Goal: Task Accomplishment & Management: Use online tool/utility

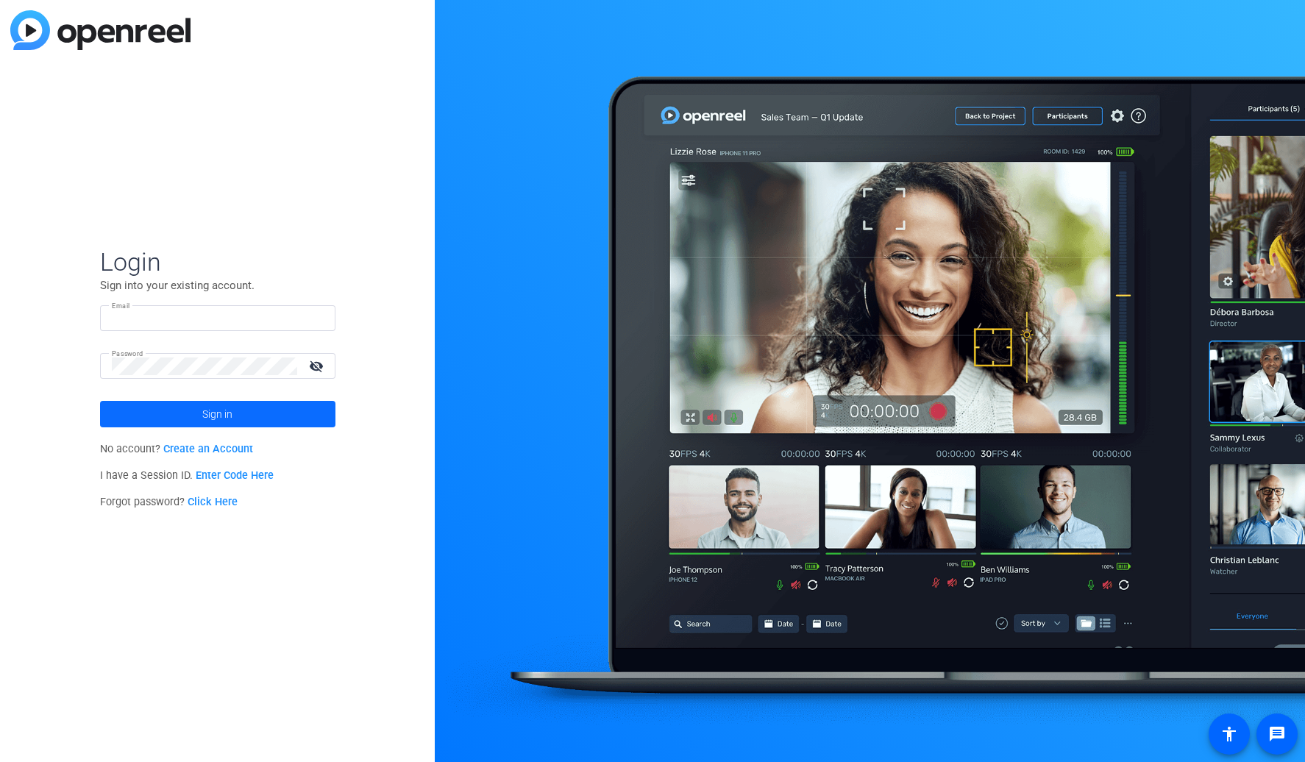
type input "tiltstudios@uhg.com"
click at [247, 415] on span at bounding box center [217, 413] width 235 height 35
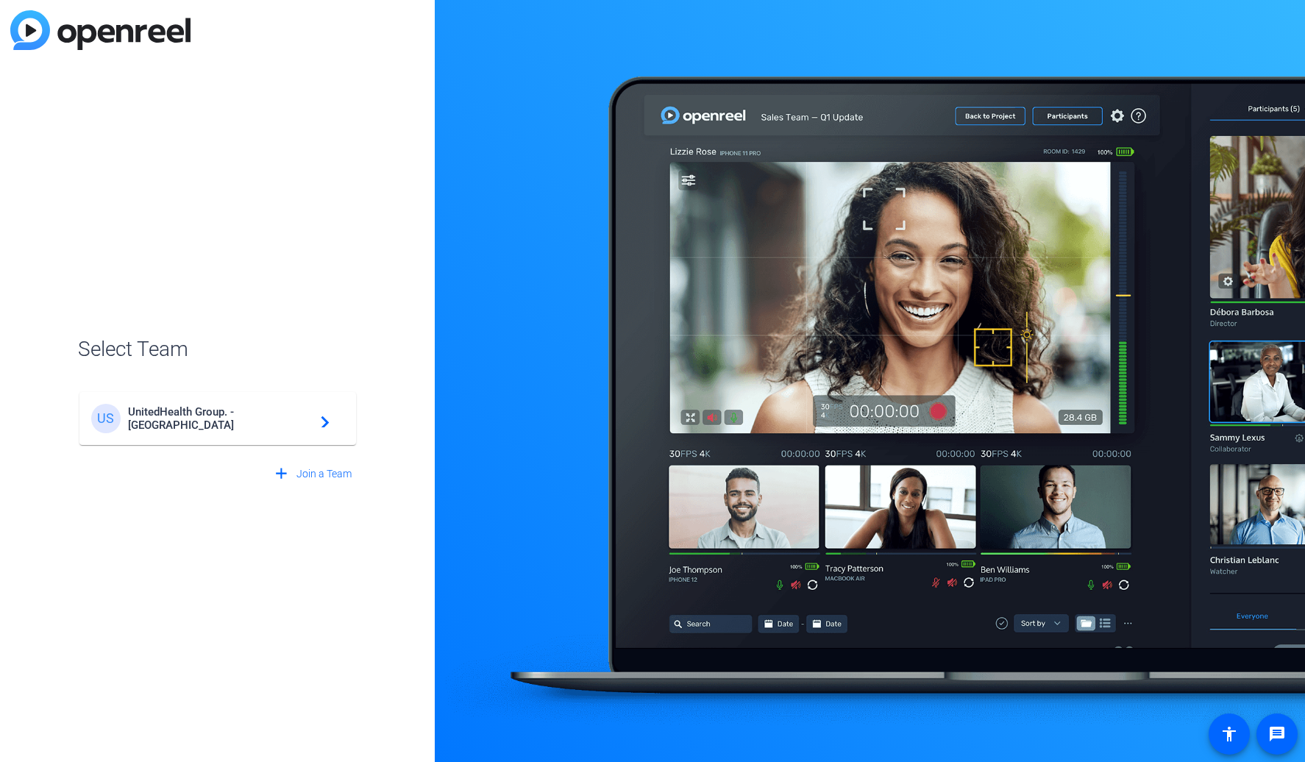
click at [247, 415] on span "UnitedHealth Group. - Tilt Studios" at bounding box center [220, 418] width 184 height 26
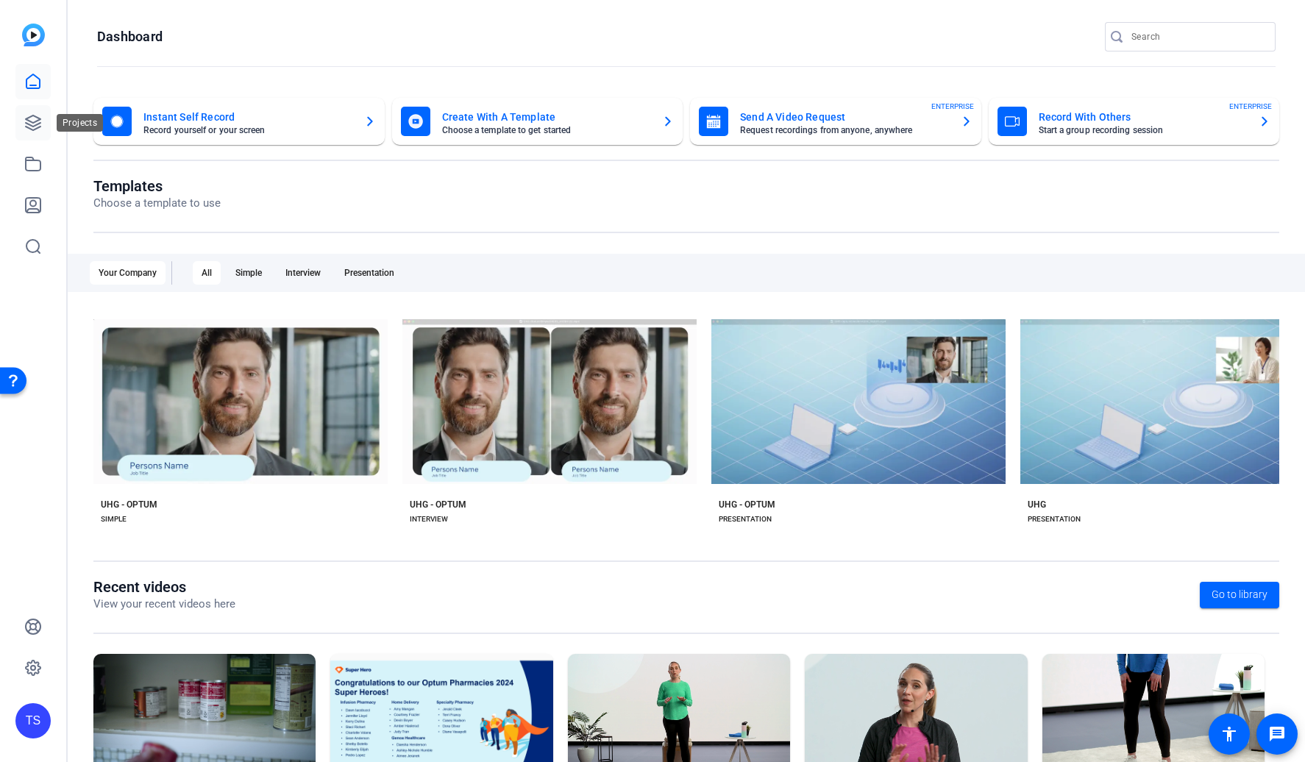
click at [24, 128] on icon at bounding box center [33, 123] width 18 height 18
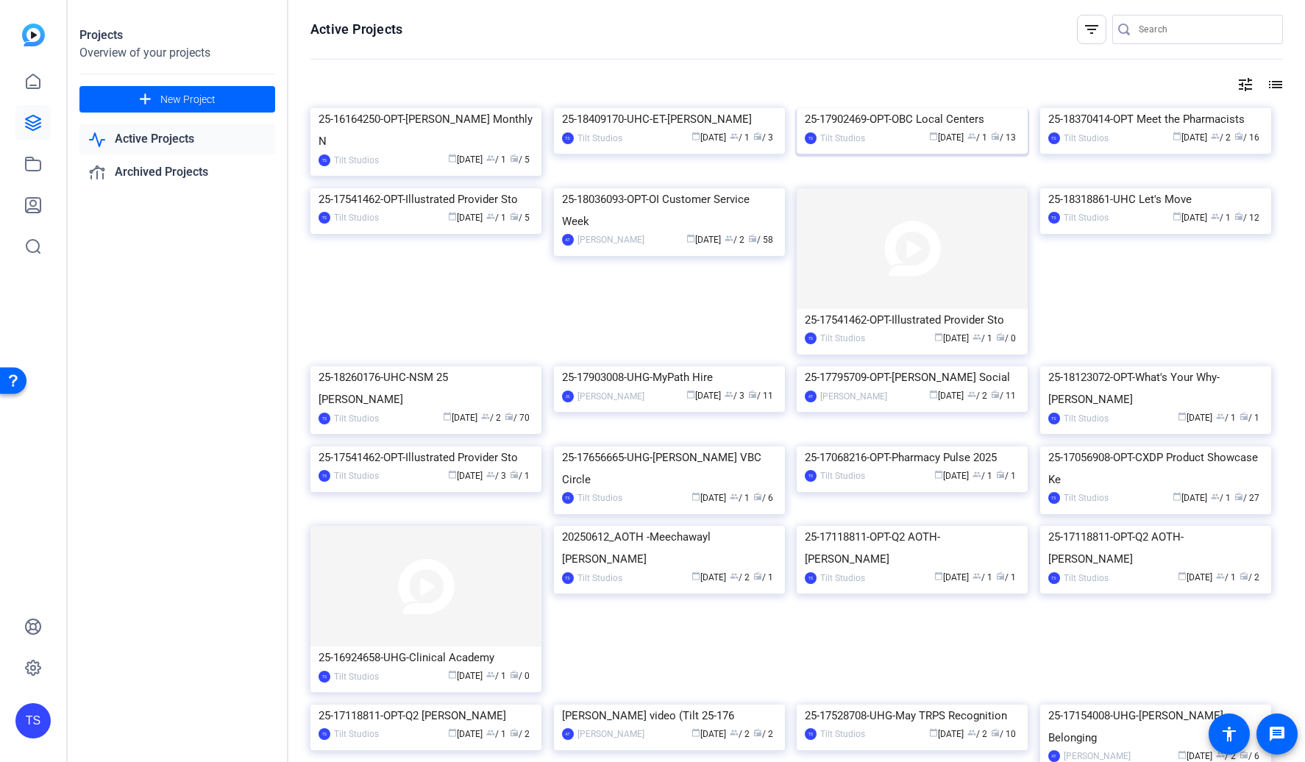
click at [856, 108] on img at bounding box center [912, 108] width 231 height 0
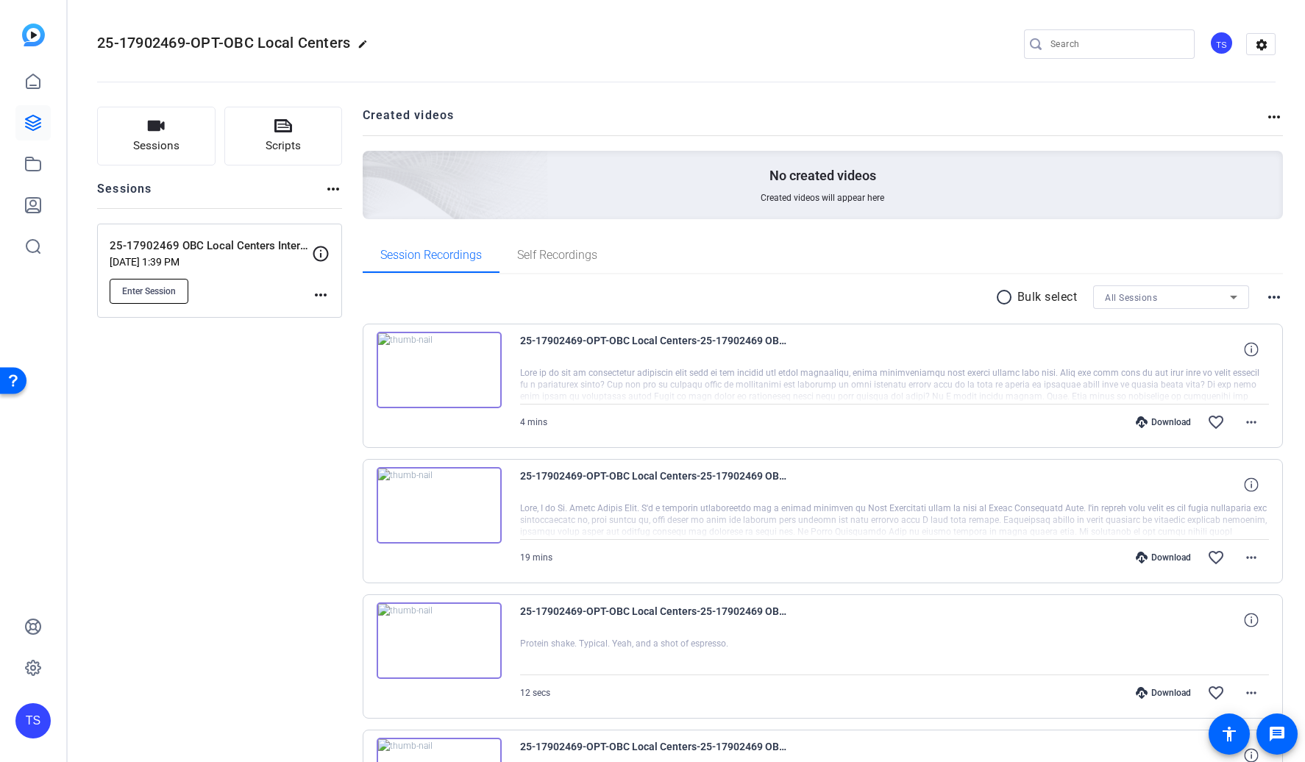
click at [152, 294] on span "Enter Session" at bounding box center [149, 291] width 54 height 12
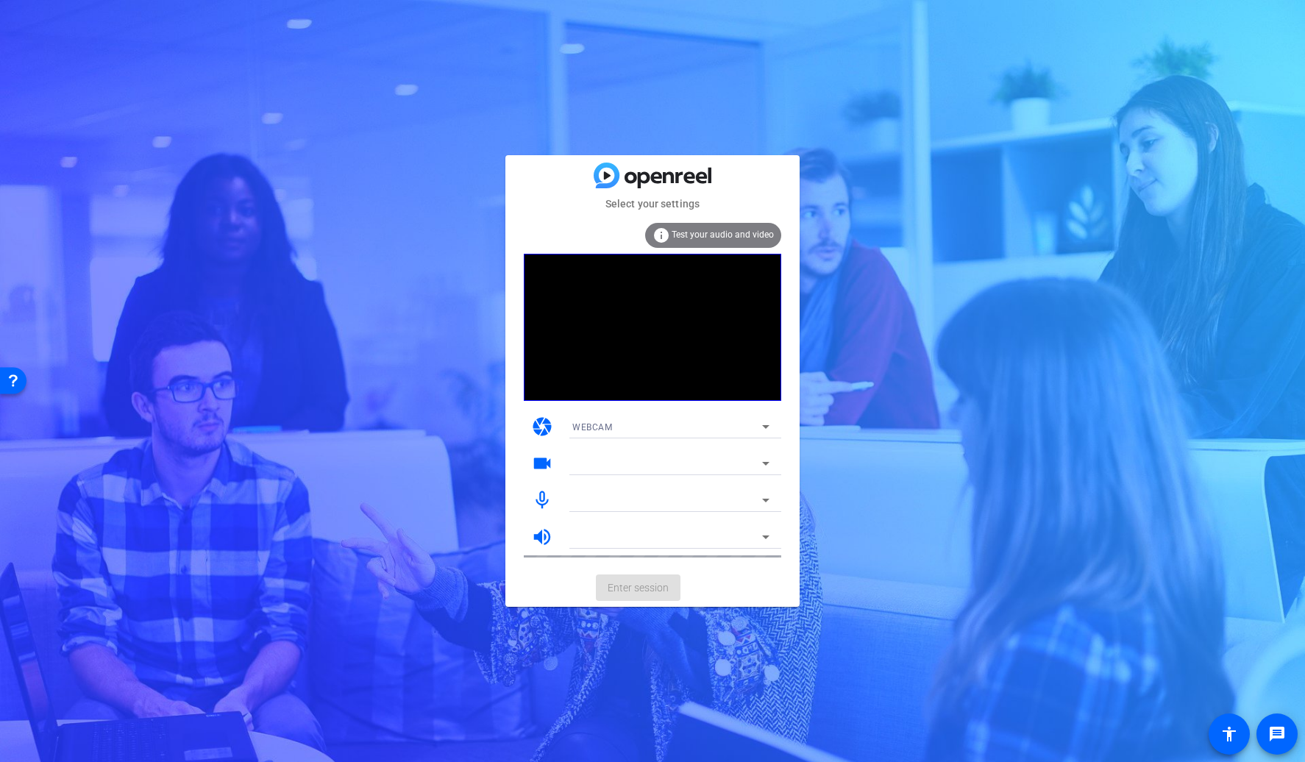
click at [765, 426] on icon at bounding box center [765, 427] width 7 height 4
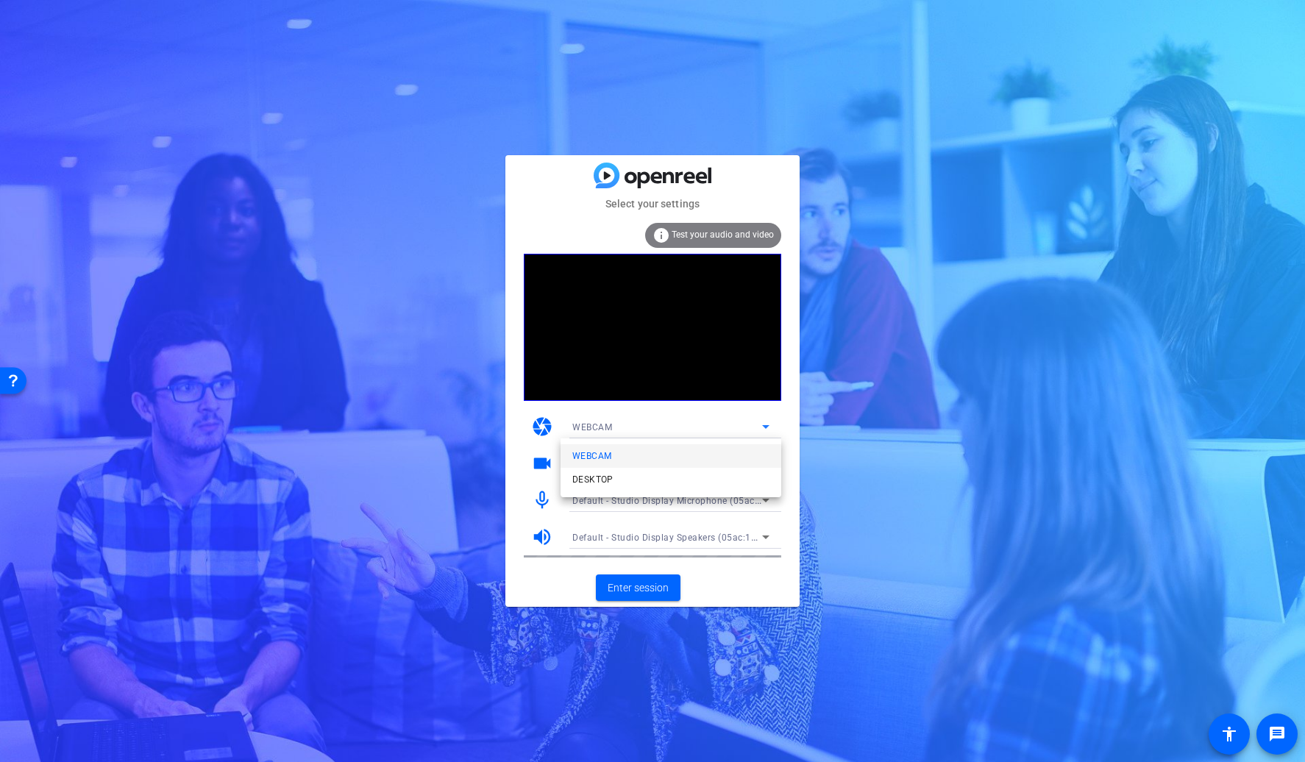
click at [0, 0] on span "WEBCAM" at bounding box center [0, 0] width 0 height 0
click at [625, 583] on span "Enter session" at bounding box center [638, 587] width 61 height 15
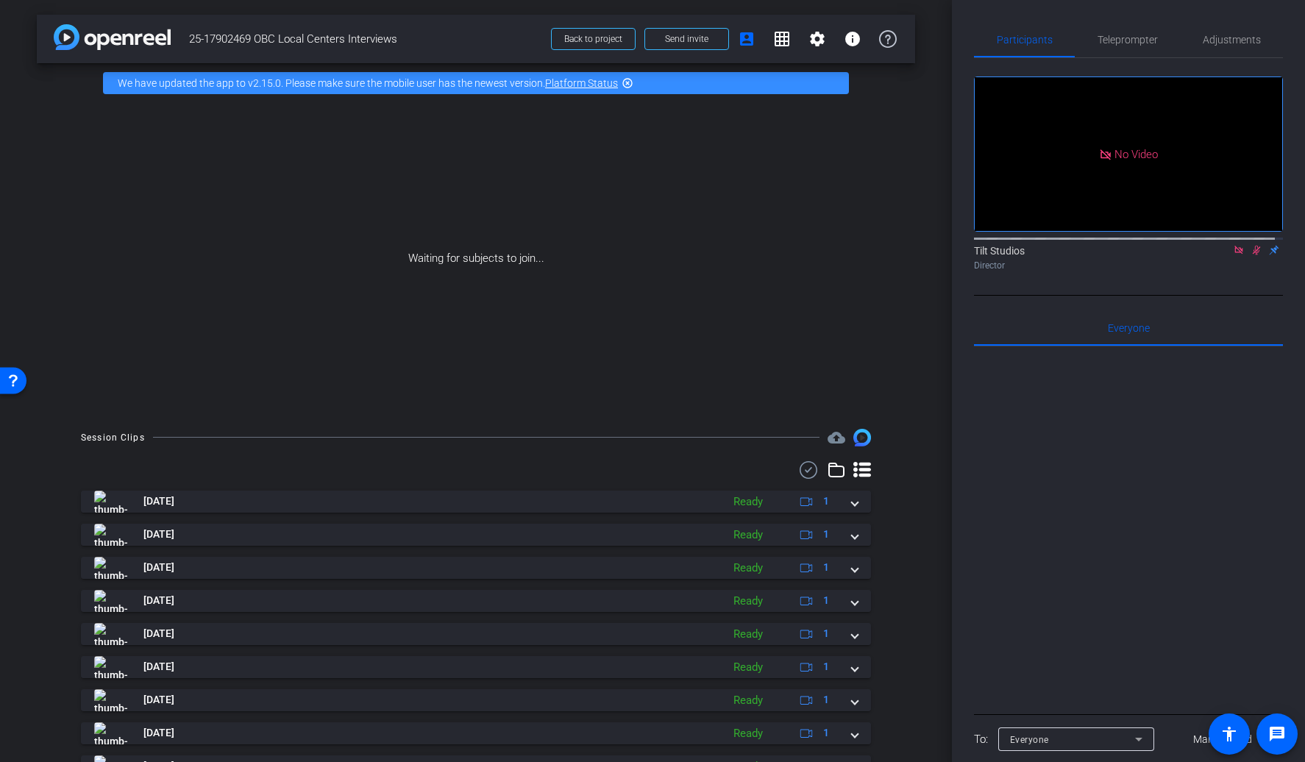
click at [1233, 255] on icon at bounding box center [1239, 250] width 12 height 10
click at [1218, 255] on icon at bounding box center [1221, 250] width 12 height 10
click at [1123, 550] on div at bounding box center [1128, 528] width 309 height 364
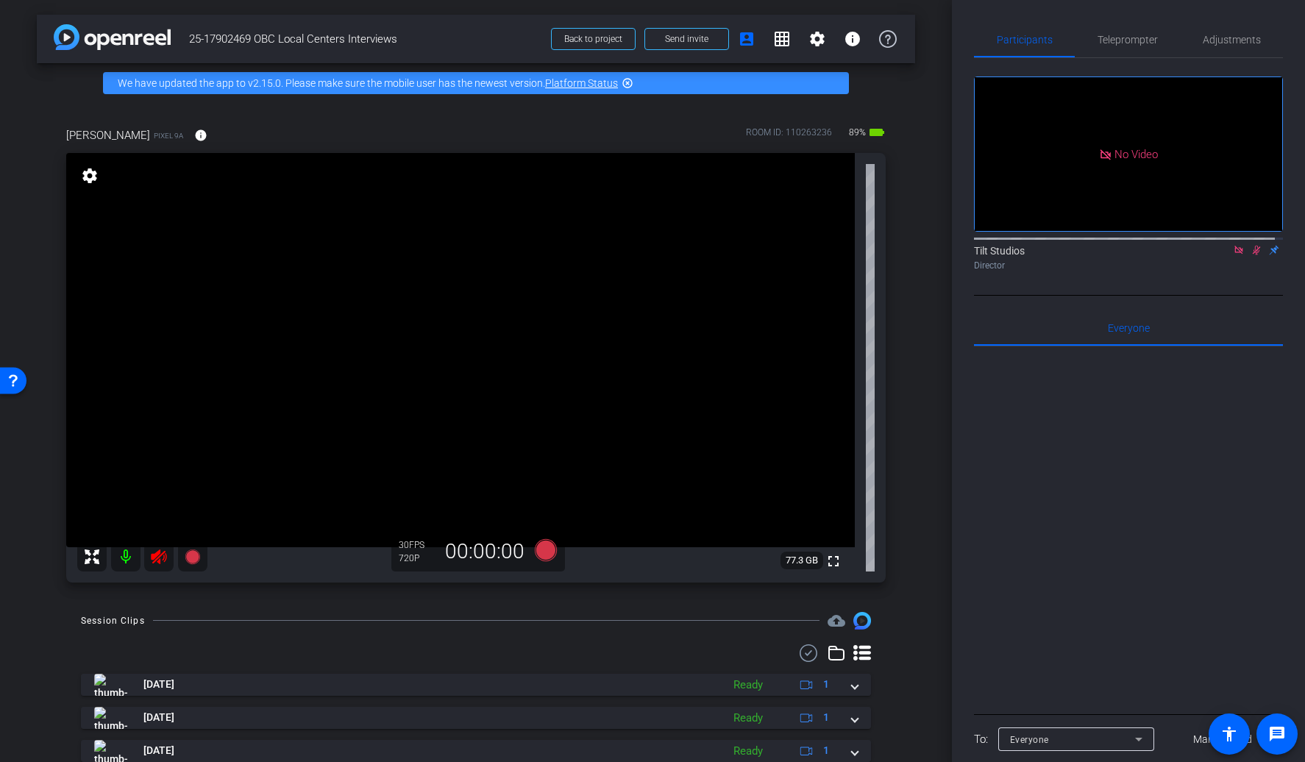
click at [164, 557] on icon at bounding box center [158, 557] width 15 height 15
click at [925, 424] on div "arrow_back 25-17902469 OBC Local Centers Interviews Back to project Send invite…" at bounding box center [476, 381] width 952 height 762
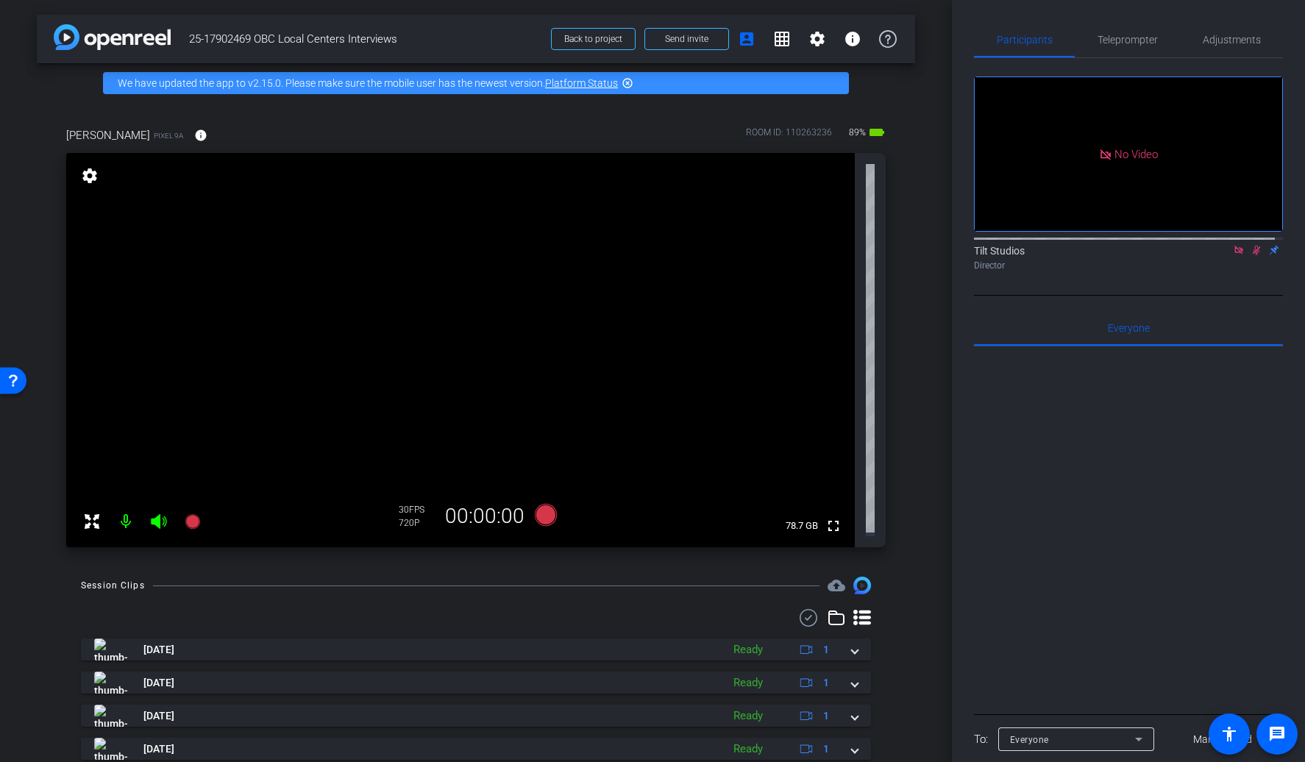
click at [123, 517] on mat-icon at bounding box center [125, 521] width 29 height 29
click at [118, 516] on mat-icon at bounding box center [125, 521] width 29 height 29
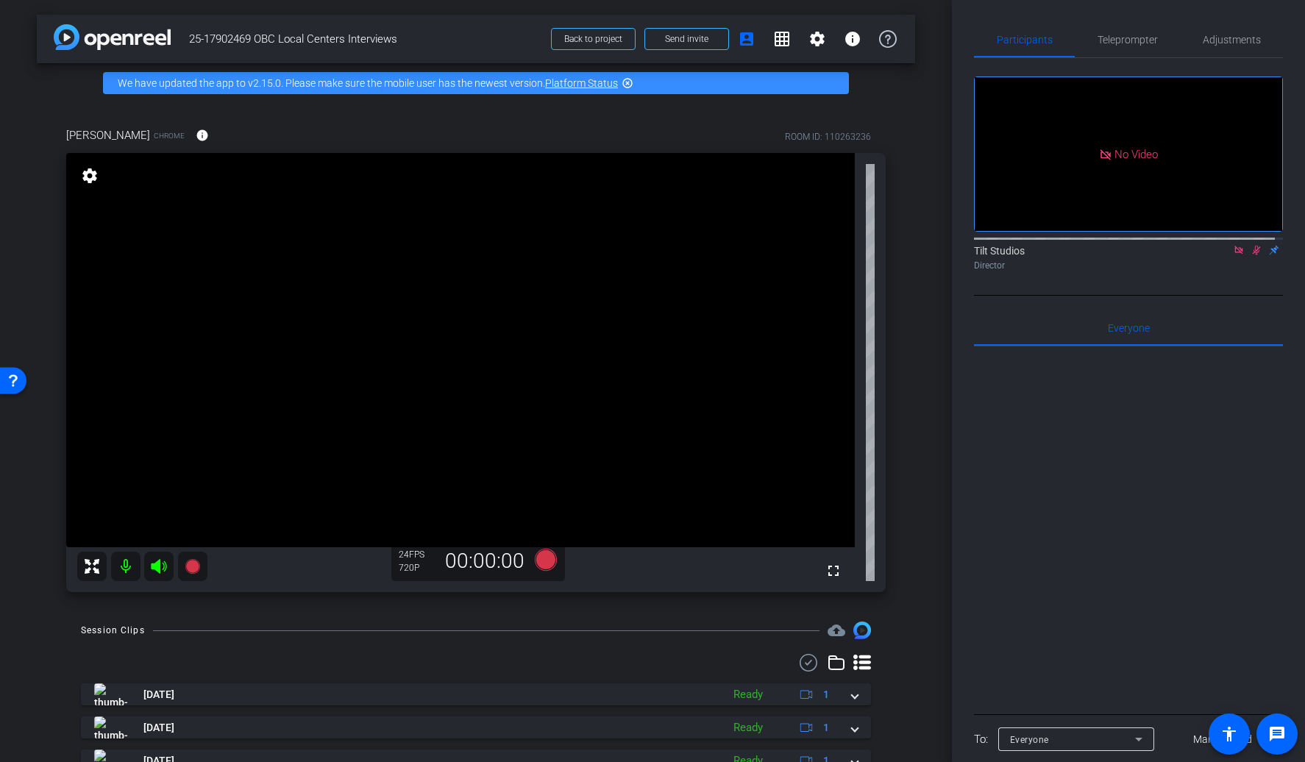
click at [1251, 255] on icon at bounding box center [1257, 250] width 12 height 10
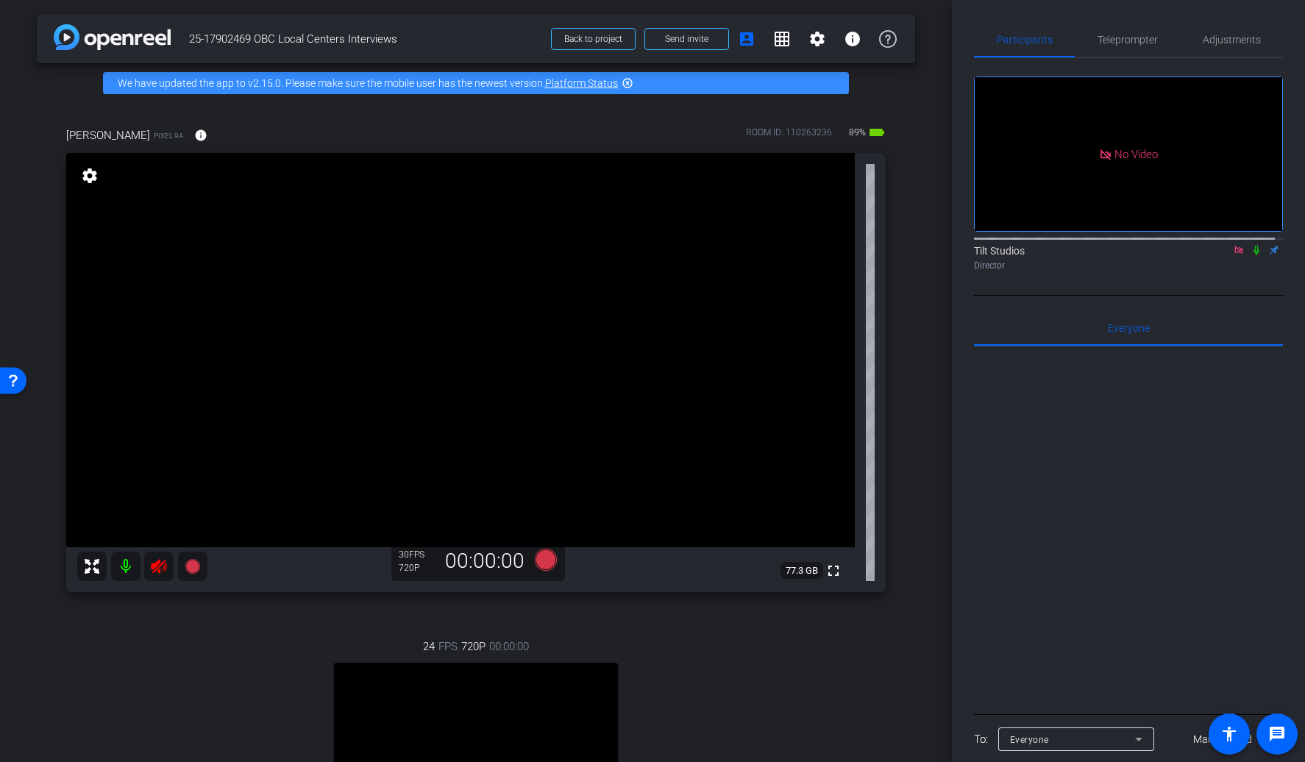
click at [407, 565] on div "720P" at bounding box center [417, 568] width 37 height 12
click at [88, 182] on mat-icon "settings" at bounding box center [89, 176] width 21 height 18
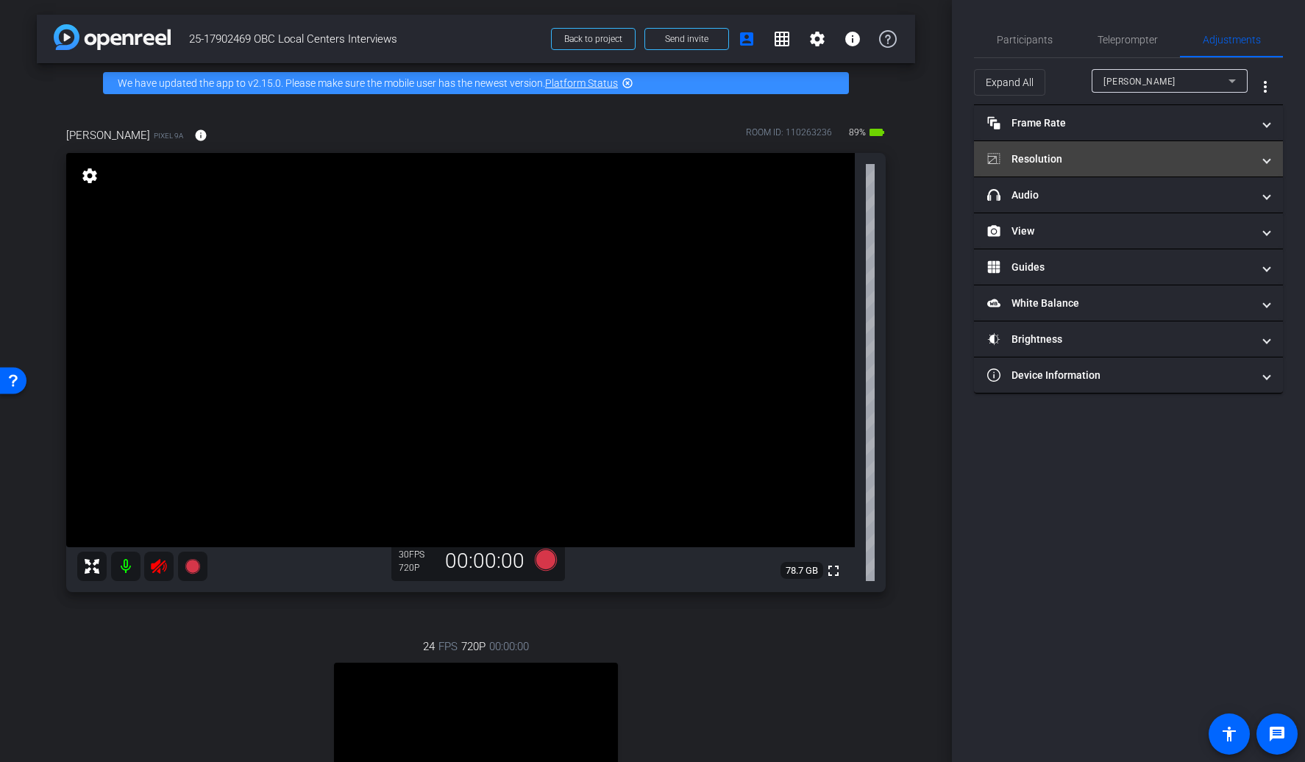
click at [1264, 157] on span at bounding box center [1267, 159] width 6 height 15
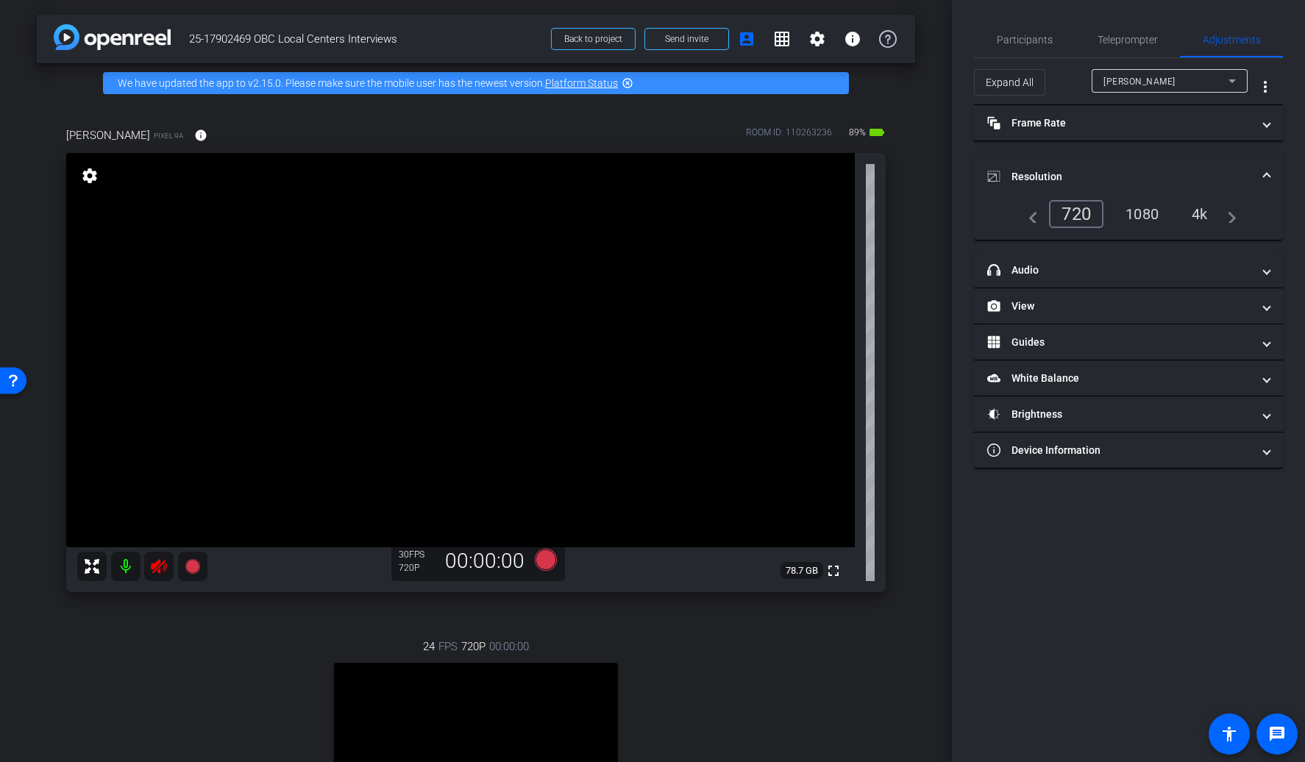
click at [1209, 213] on div "4k" at bounding box center [1200, 214] width 38 height 25
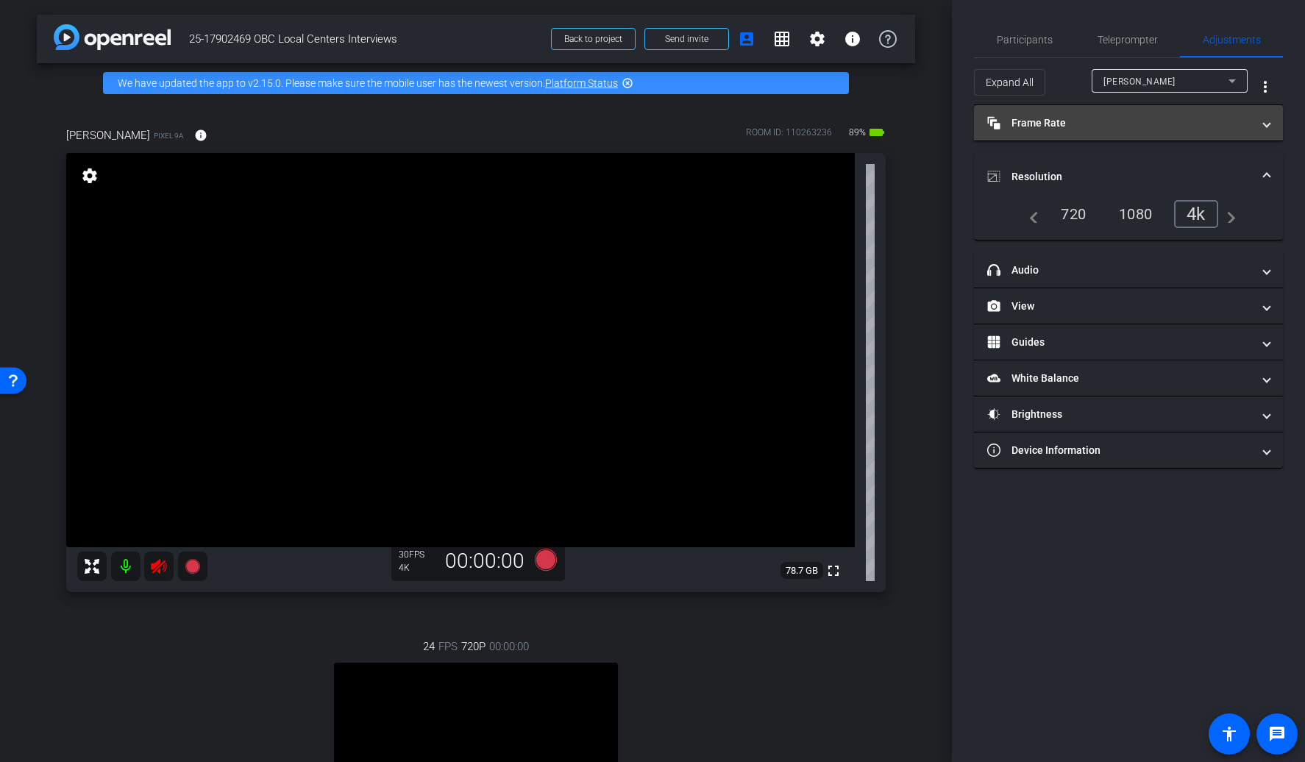
click at [1261, 130] on span "Frame Rate Frame Rate" at bounding box center [1125, 122] width 277 height 15
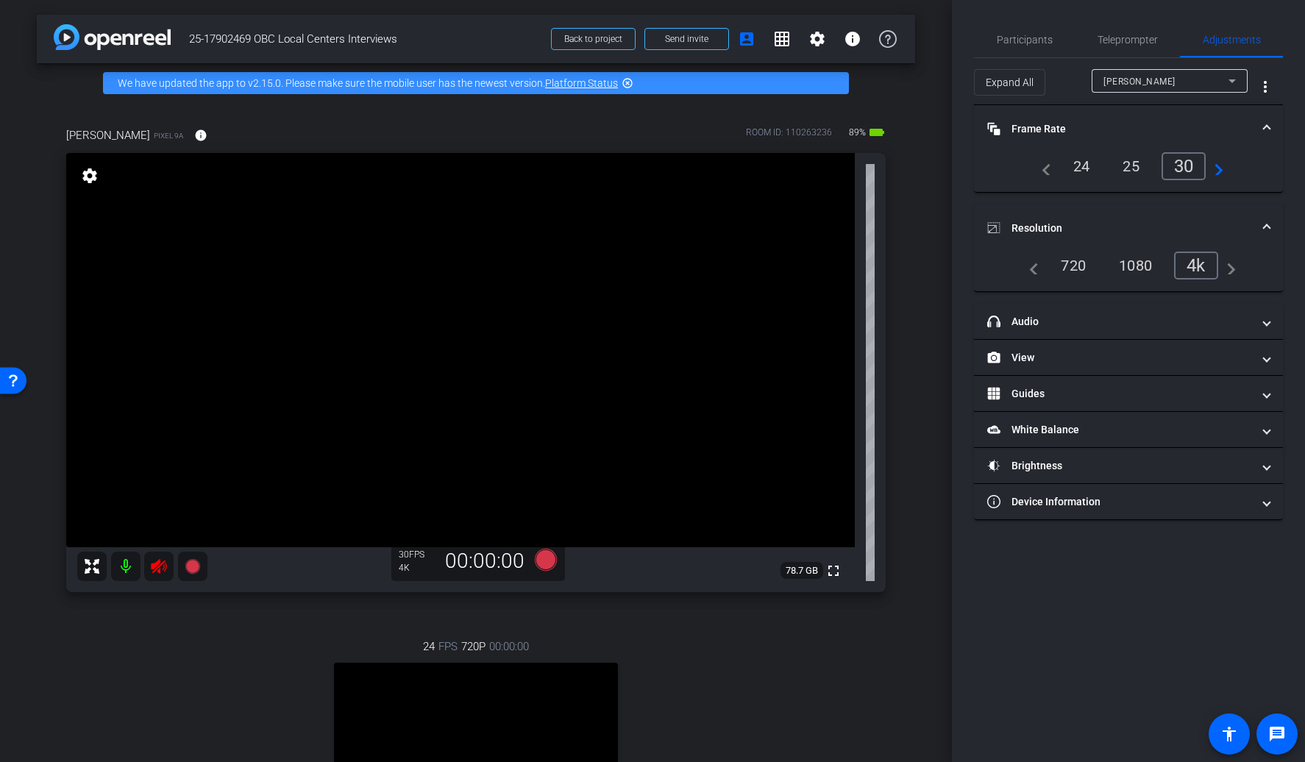
click at [1183, 171] on div "30" at bounding box center [1184, 166] width 45 height 28
click at [1272, 328] on mat-expansion-panel-header "headphone icon Audio" at bounding box center [1128, 321] width 309 height 35
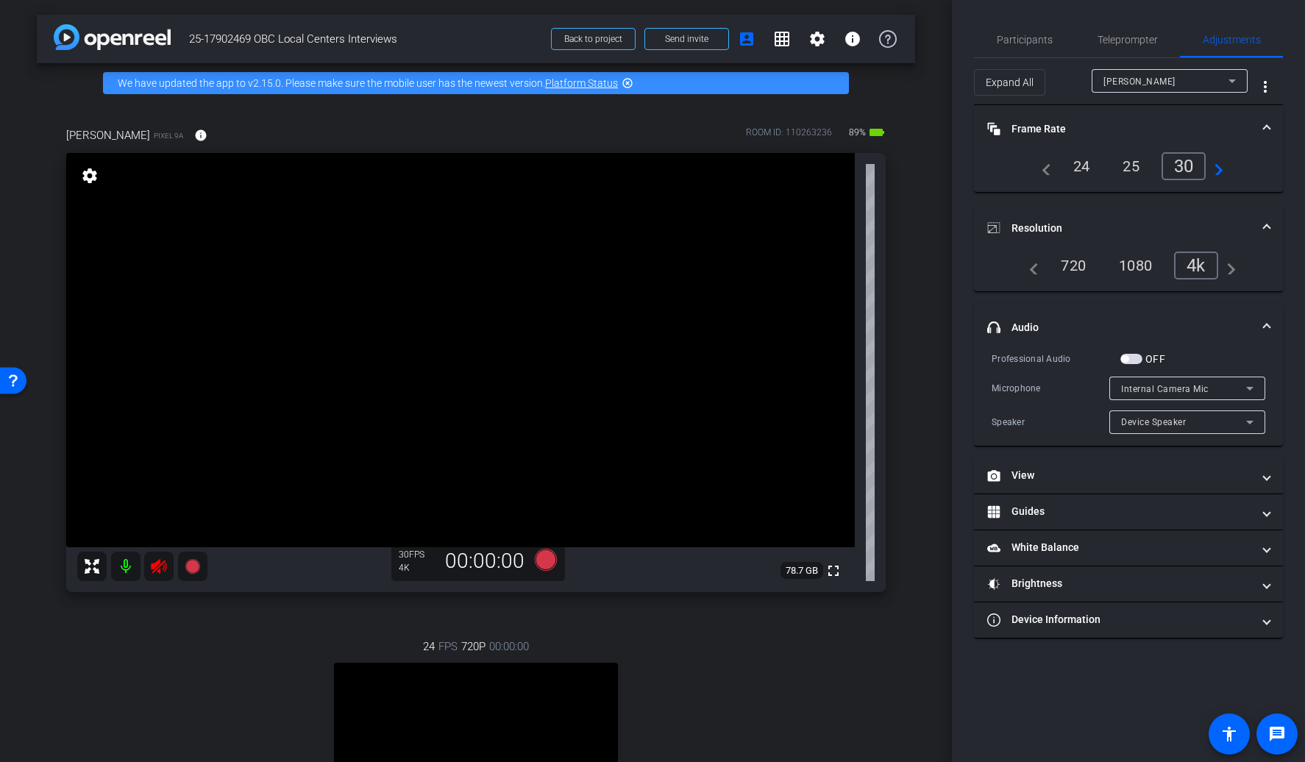
click at [1087, 731] on div "Participants Teleprompter Adjustments Tilt Studios Director Everyone 0 Mark all…" at bounding box center [1128, 381] width 353 height 762
click at [1025, 44] on span "Participants" at bounding box center [1025, 40] width 56 height 10
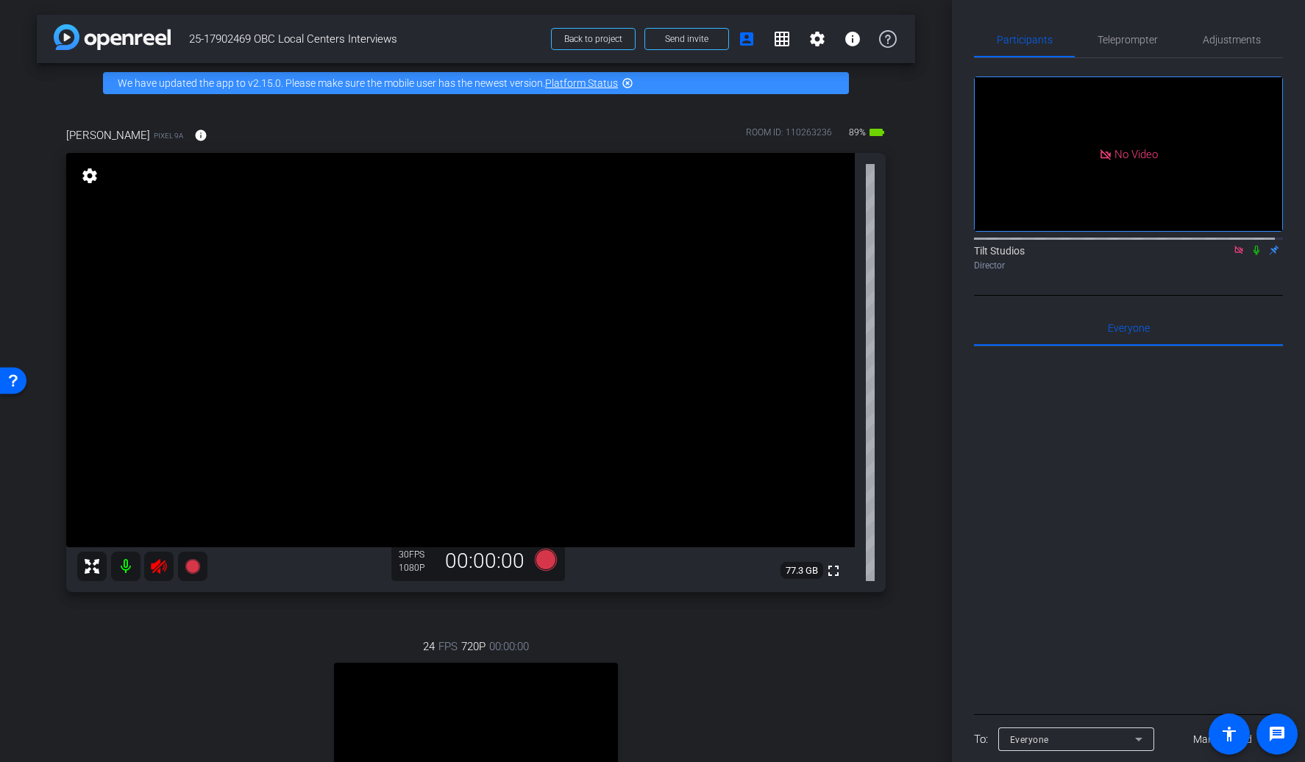
click at [165, 572] on icon at bounding box center [159, 567] width 18 height 18
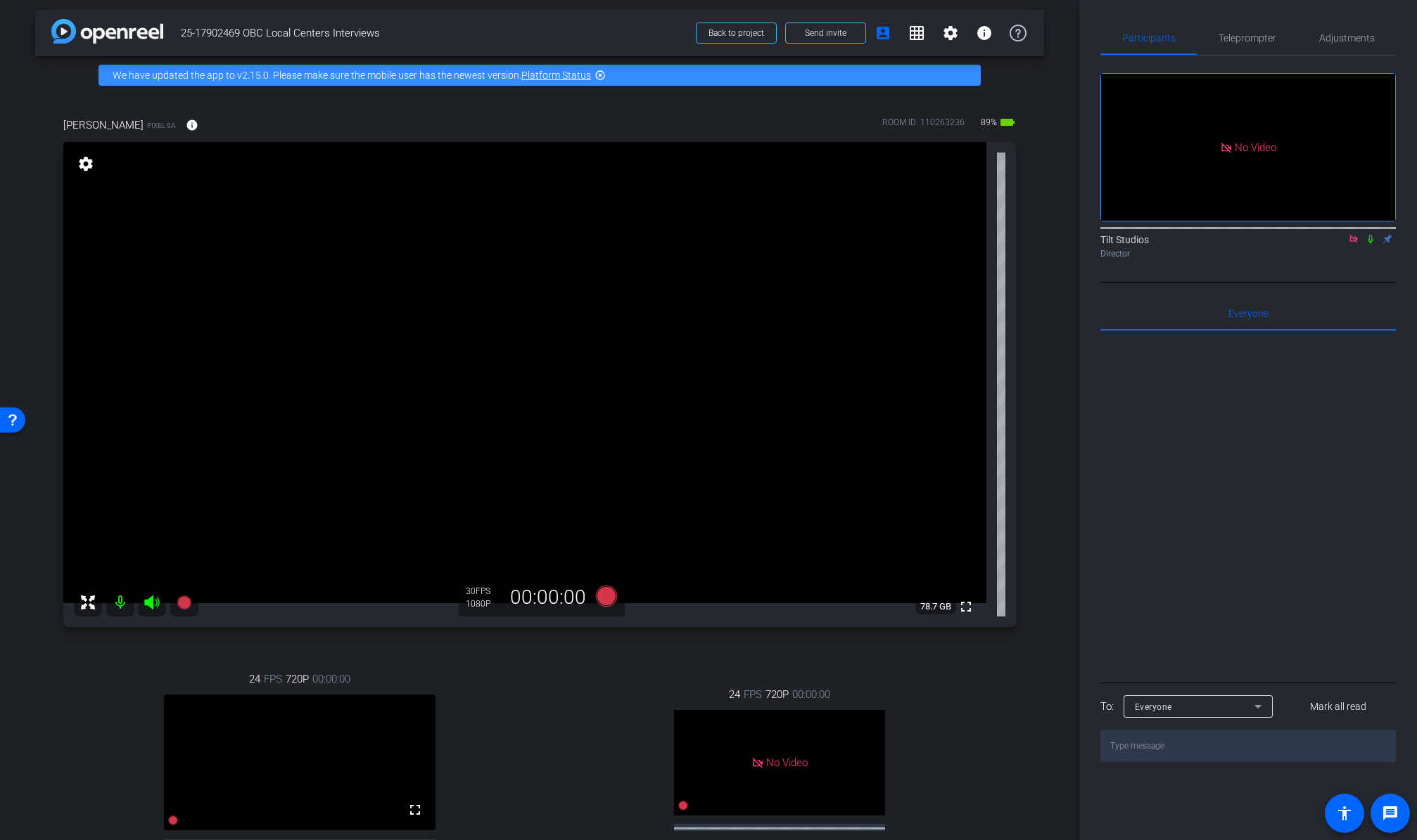
scroll to position [2, 0]
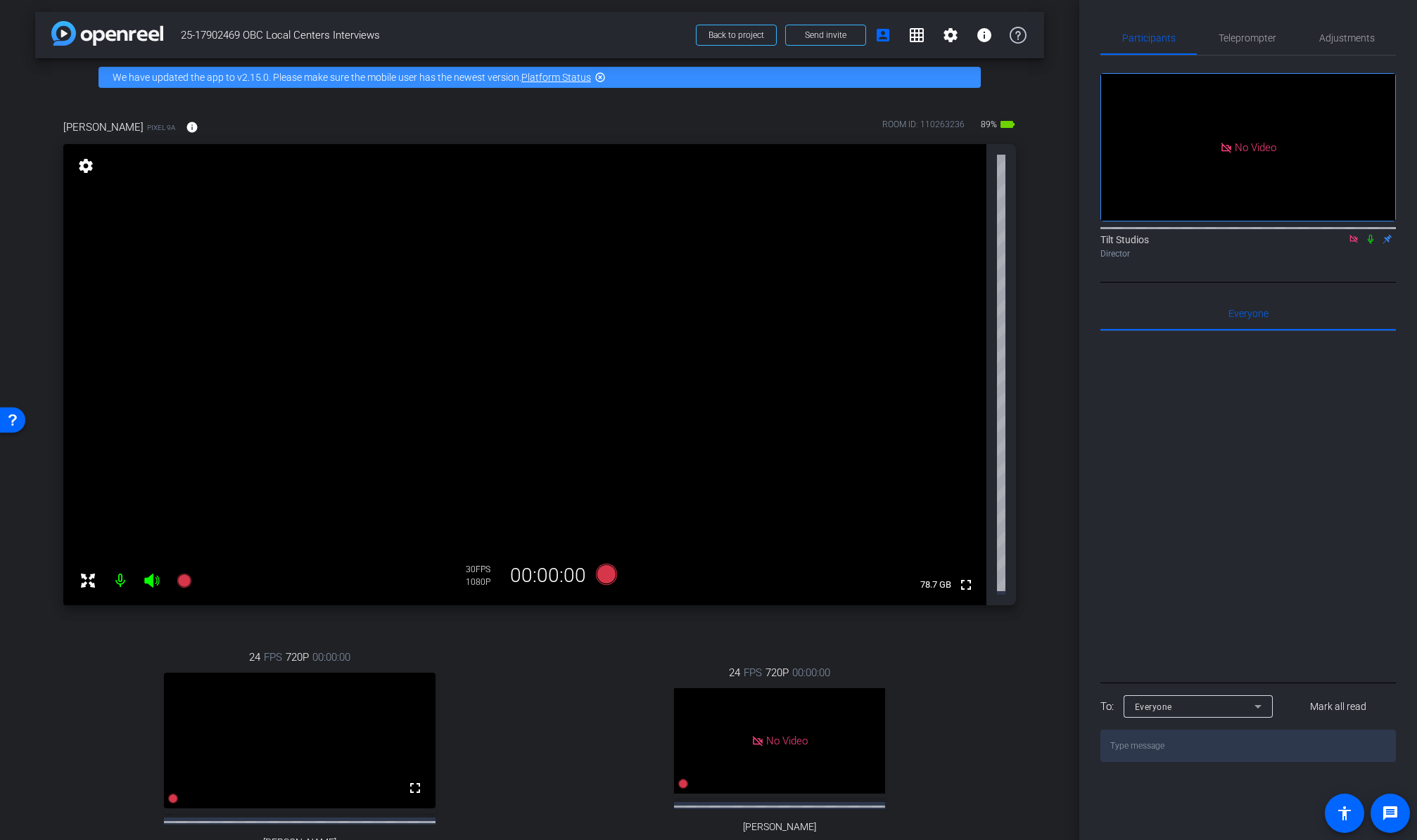
click at [560, 360] on video at bounding box center [524, 375] width 923 height 462
click at [95, 579] on icon at bounding box center [88, 581] width 17 height 17
click at [89, 175] on div "settings" at bounding box center [85, 166] width 24 height 24
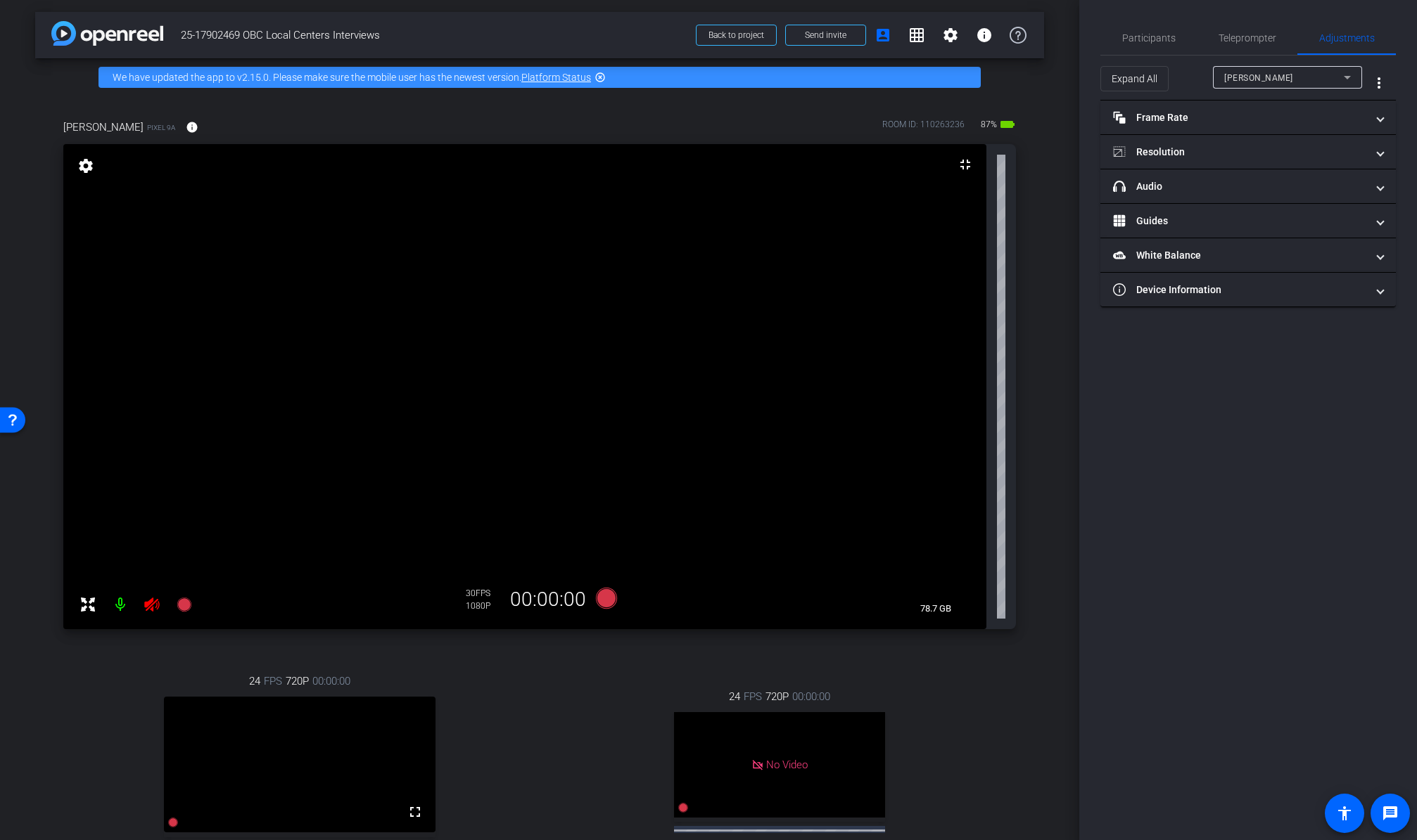
click at [92, 605] on icon at bounding box center [88, 605] width 17 height 17
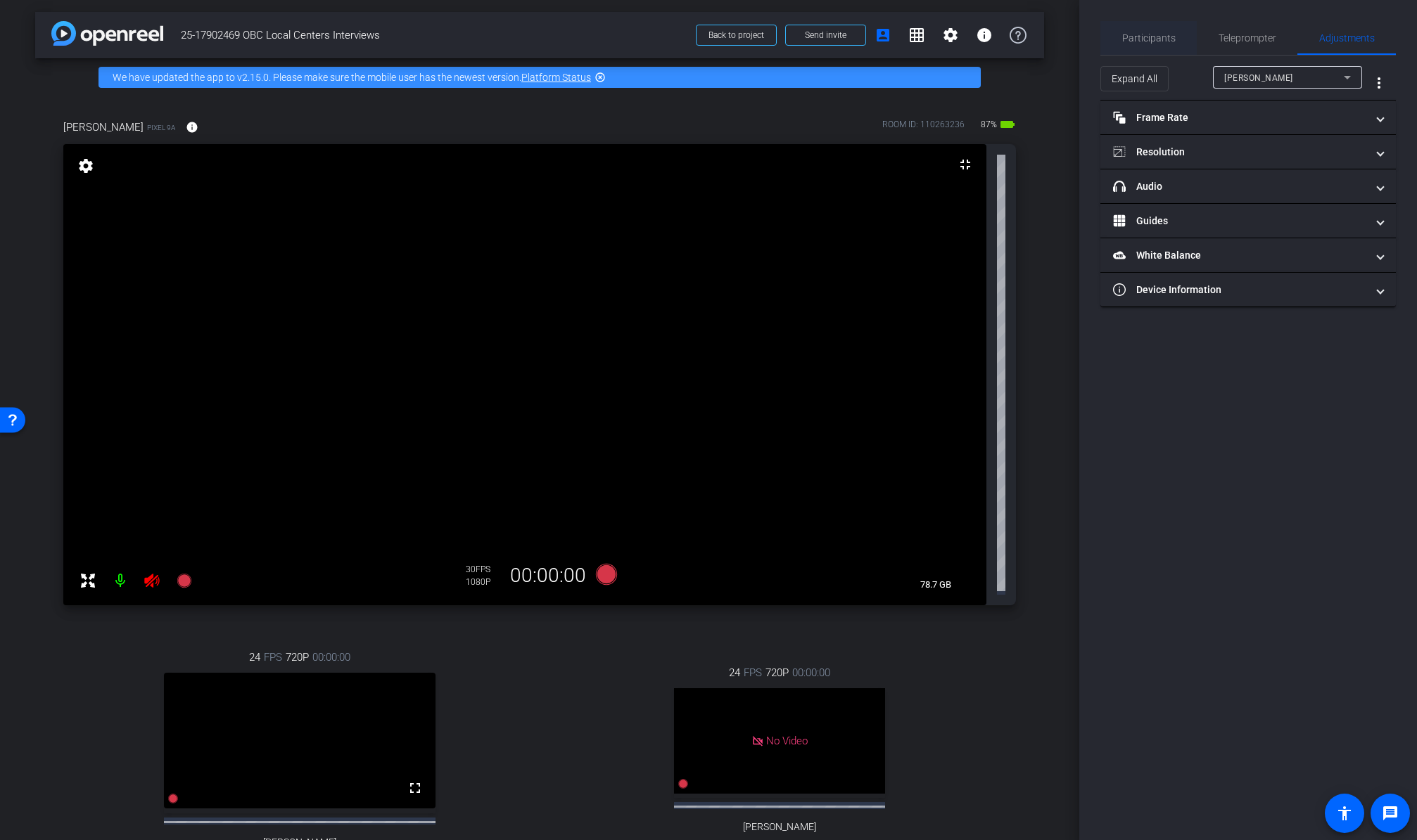
click at [1162, 35] on span "Participants" at bounding box center [1148, 38] width 54 height 10
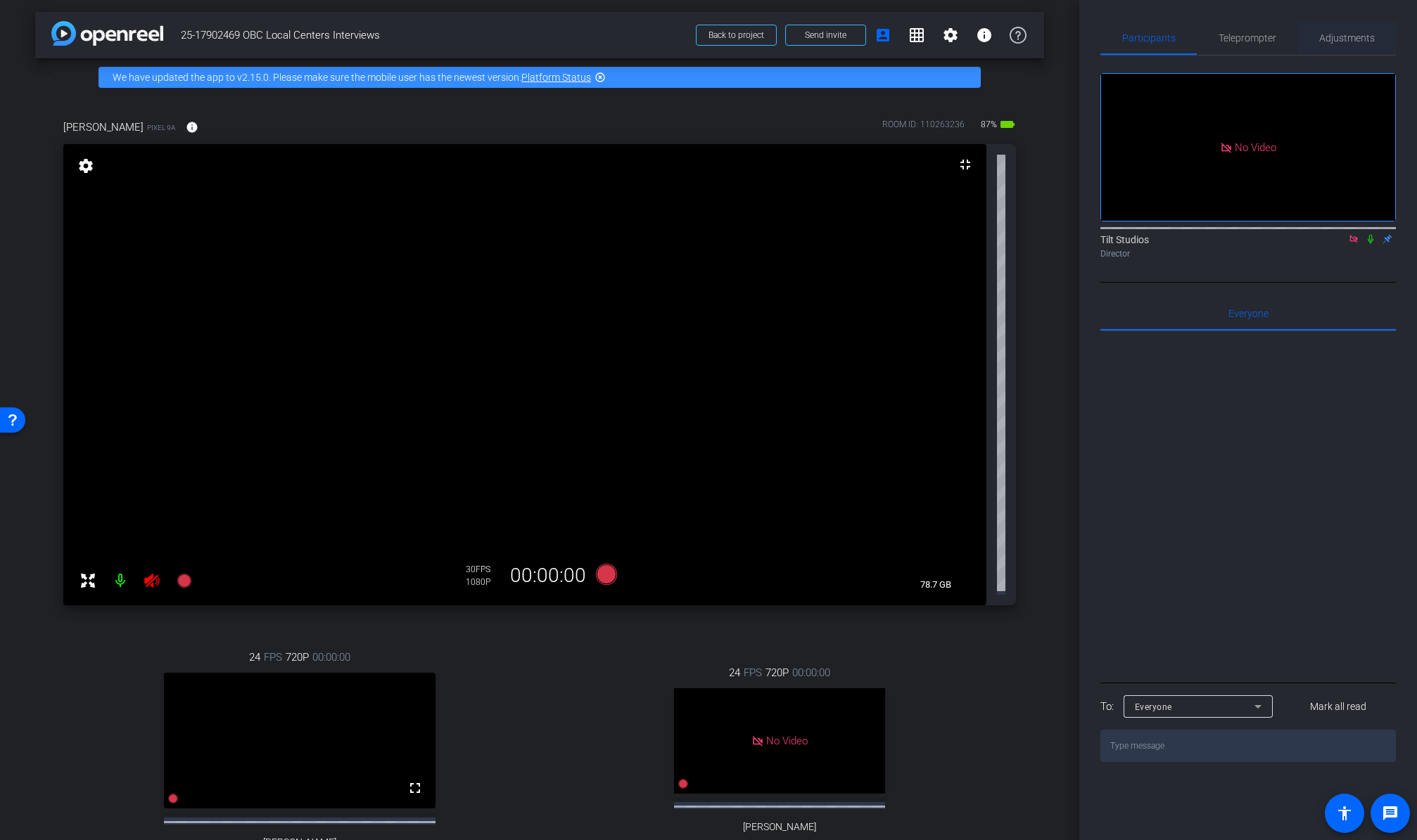
click at [1247, 45] on div "Adjustments" at bounding box center [1345, 37] width 98 height 33
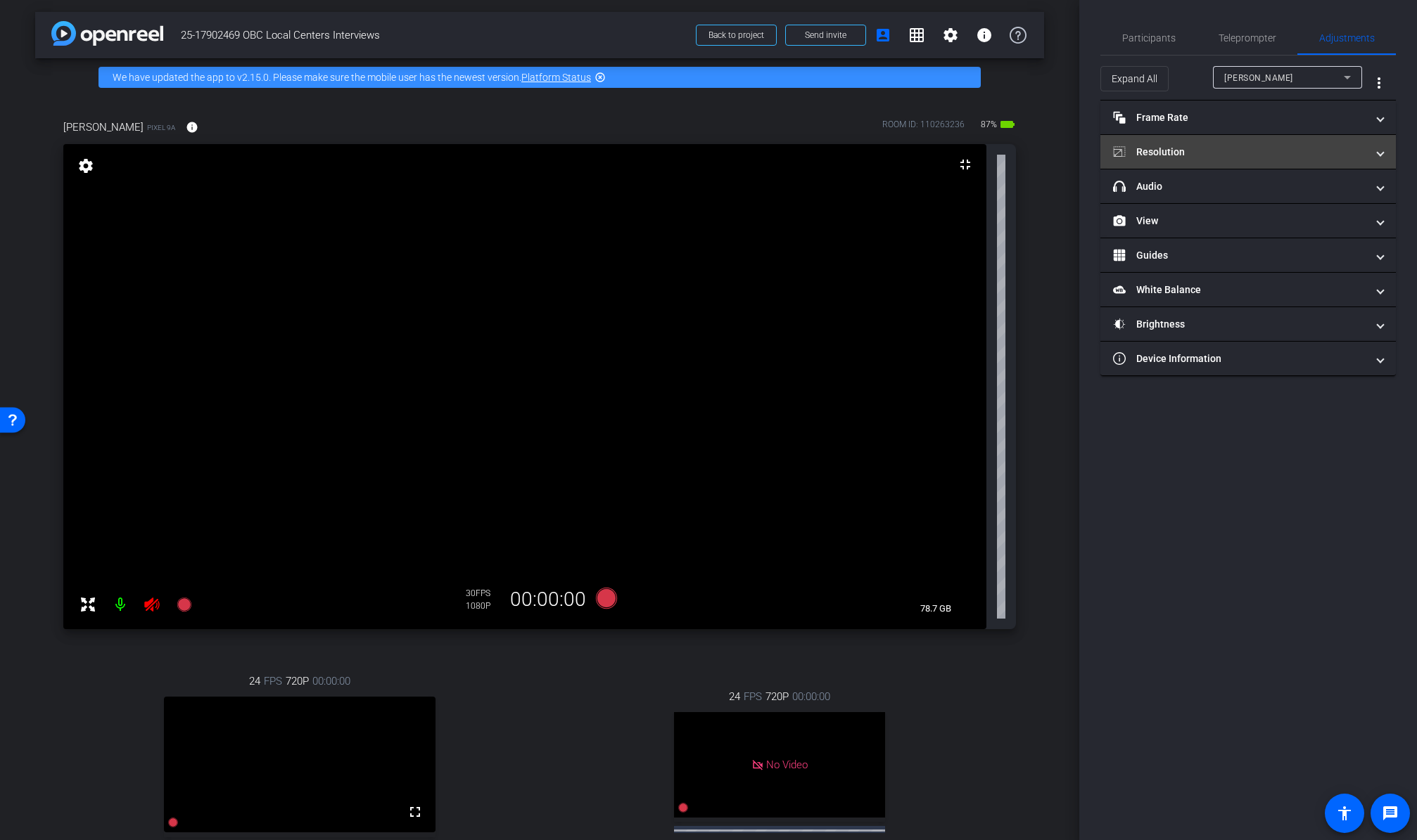
click at [1247, 160] on mat-expansion-panel-header "Resolution" at bounding box center [1248, 151] width 295 height 33
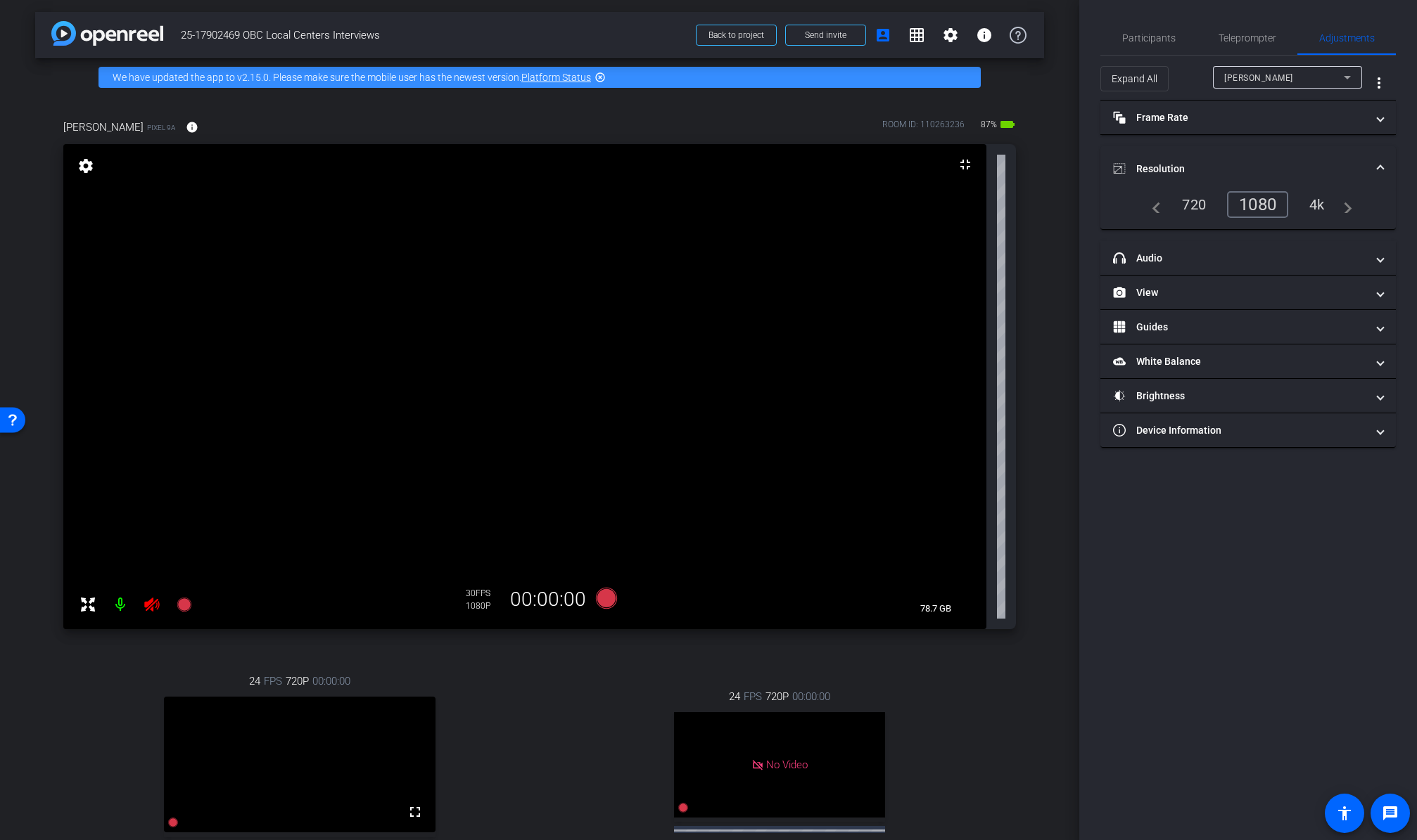
click at [1247, 160] on mat-expansion-panel-header "Resolution" at bounding box center [1248, 168] width 295 height 45
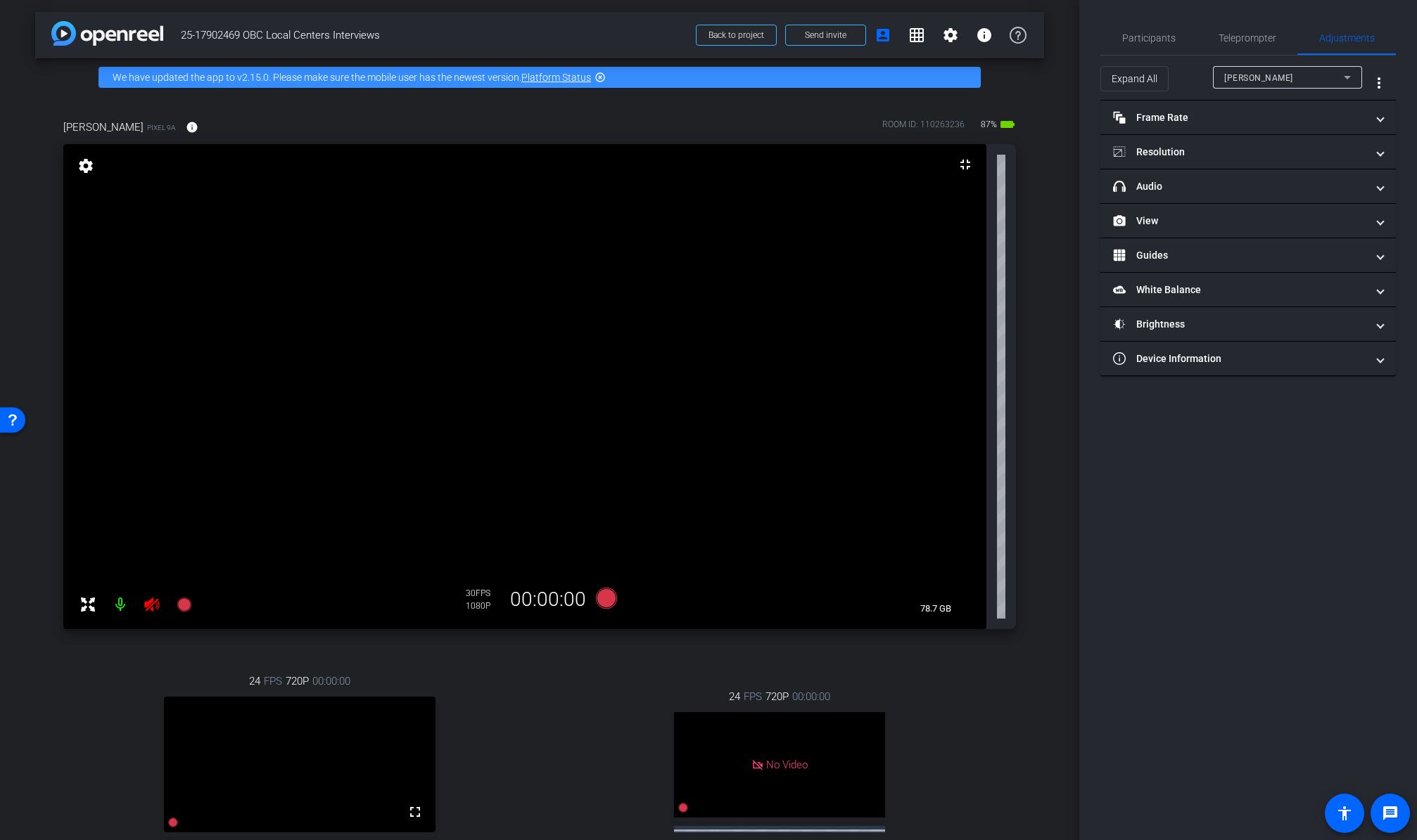
click at [156, 608] on icon at bounding box center [152, 605] width 17 height 17
click at [480, 599] on div "30 FPS 1080P" at bounding box center [483, 599] width 35 height 24
click at [476, 603] on div "1080P" at bounding box center [483, 606] width 35 height 11
click at [81, 168] on mat-icon "settings" at bounding box center [85, 166] width 20 height 17
click at [1247, 120] on span at bounding box center [1380, 117] width 6 height 14
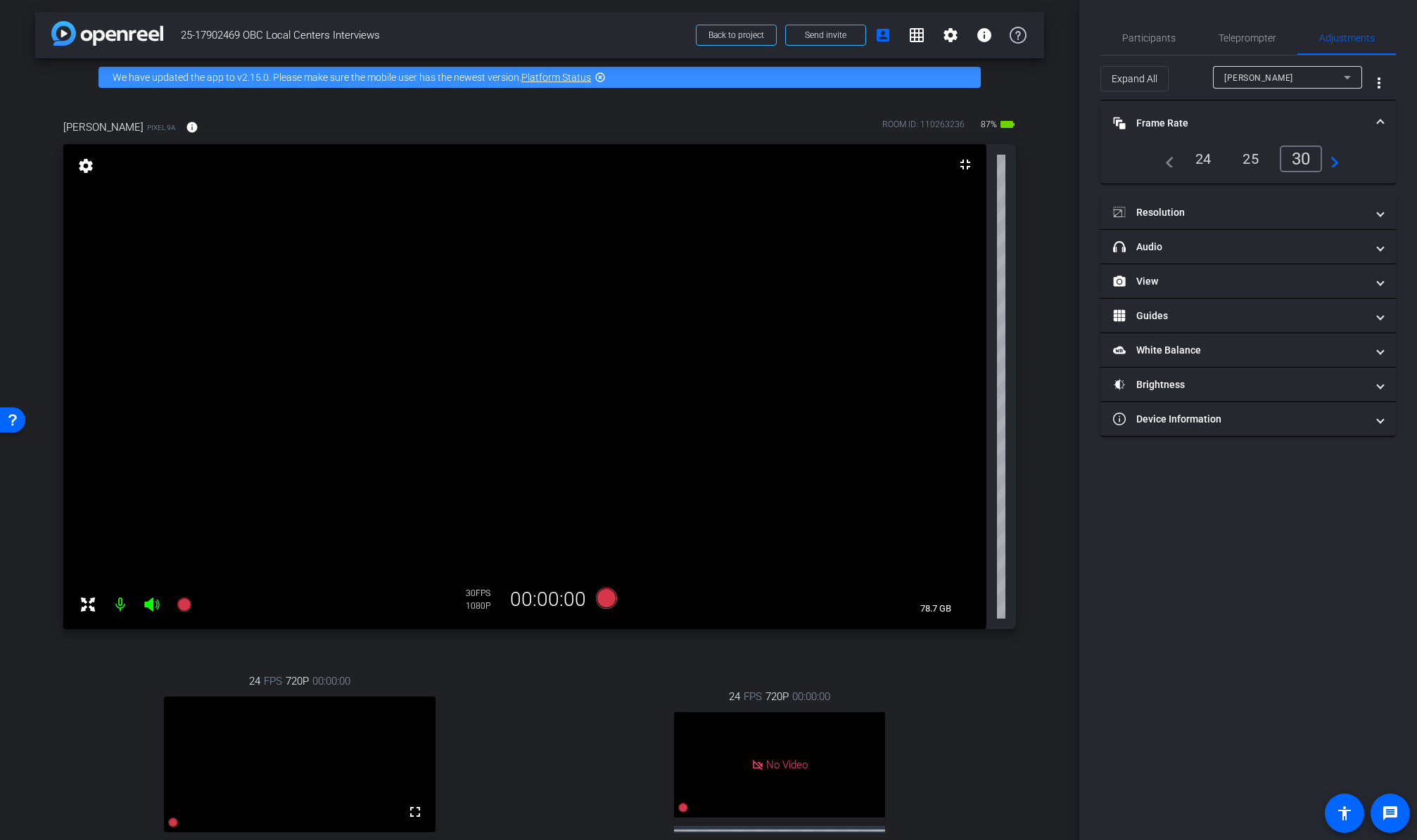
click at [1247, 120] on span at bounding box center [1380, 122] width 6 height 14
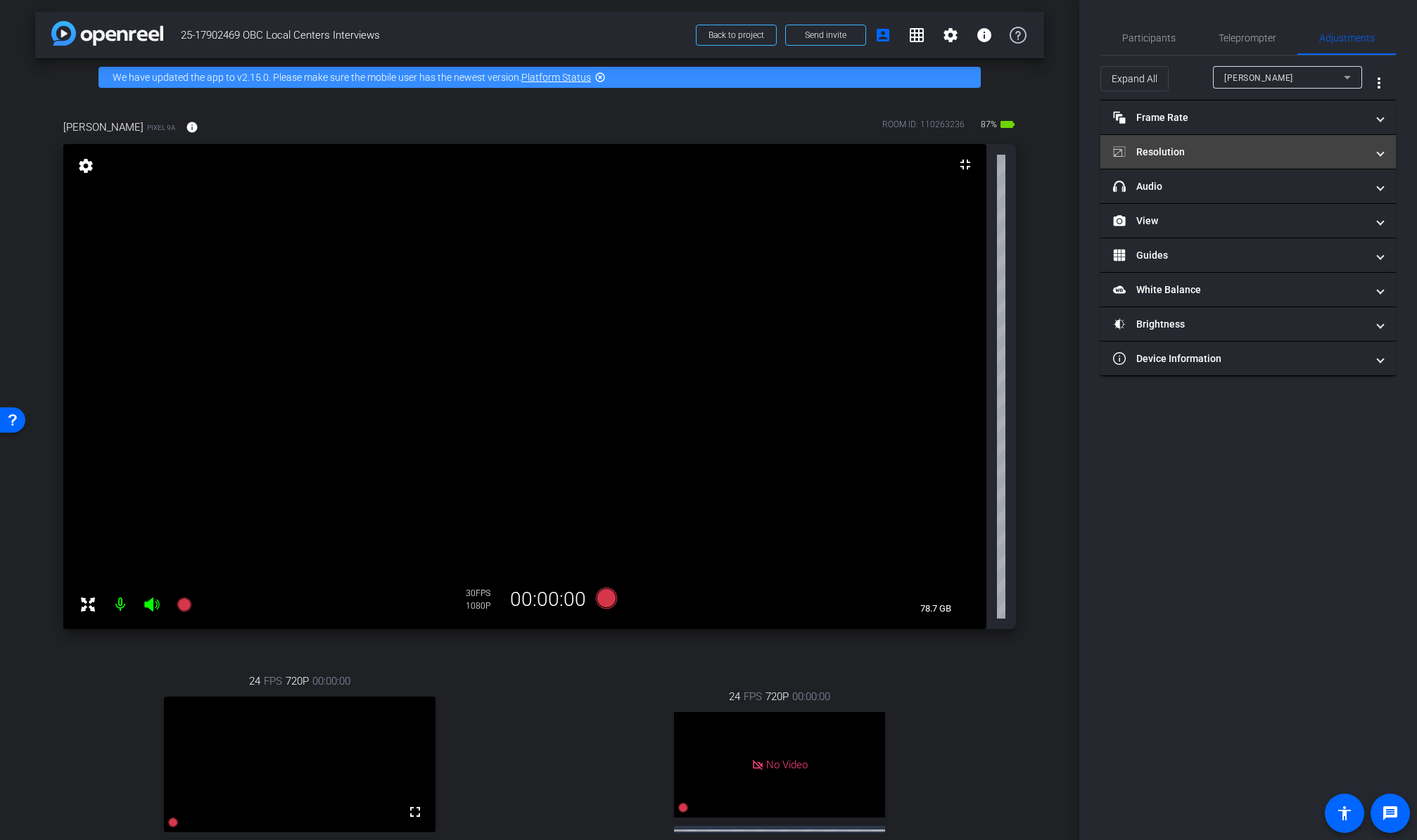
click at [1247, 158] on span at bounding box center [1380, 152] width 6 height 14
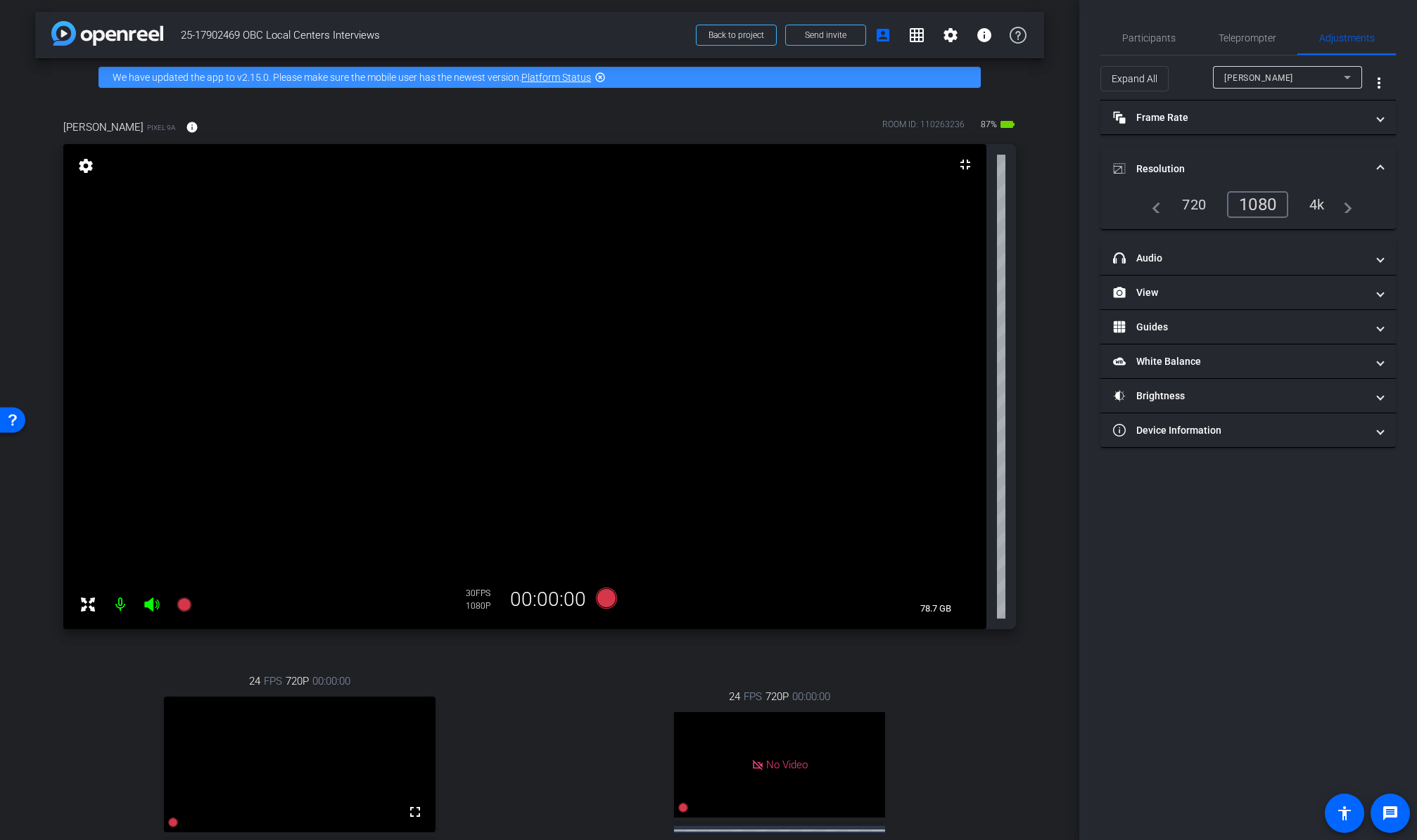
click at [1247, 207] on div "4k" at bounding box center [1317, 205] width 36 height 24
click at [1247, 166] on span at bounding box center [1380, 168] width 6 height 14
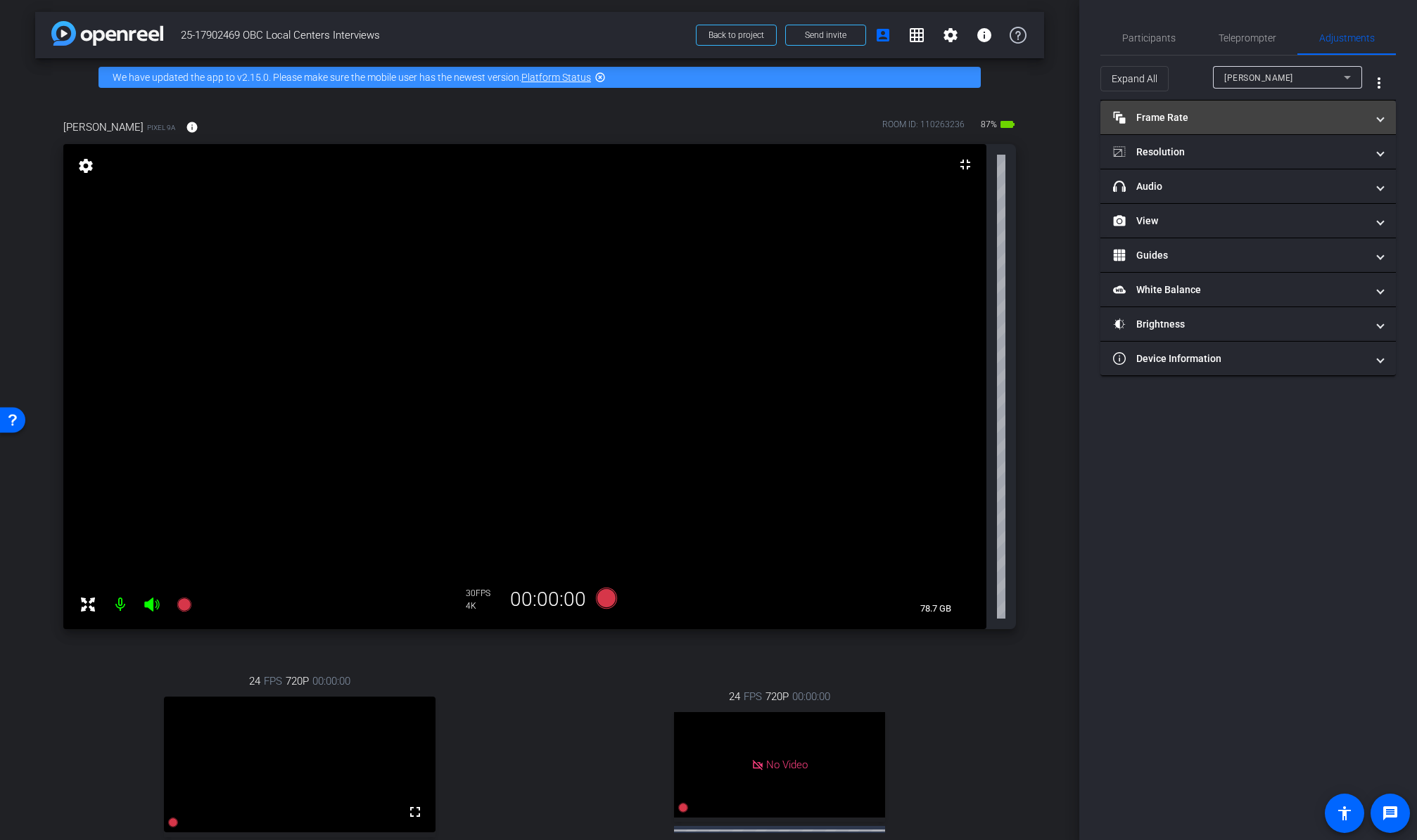
click at [1247, 119] on span at bounding box center [1380, 117] width 6 height 14
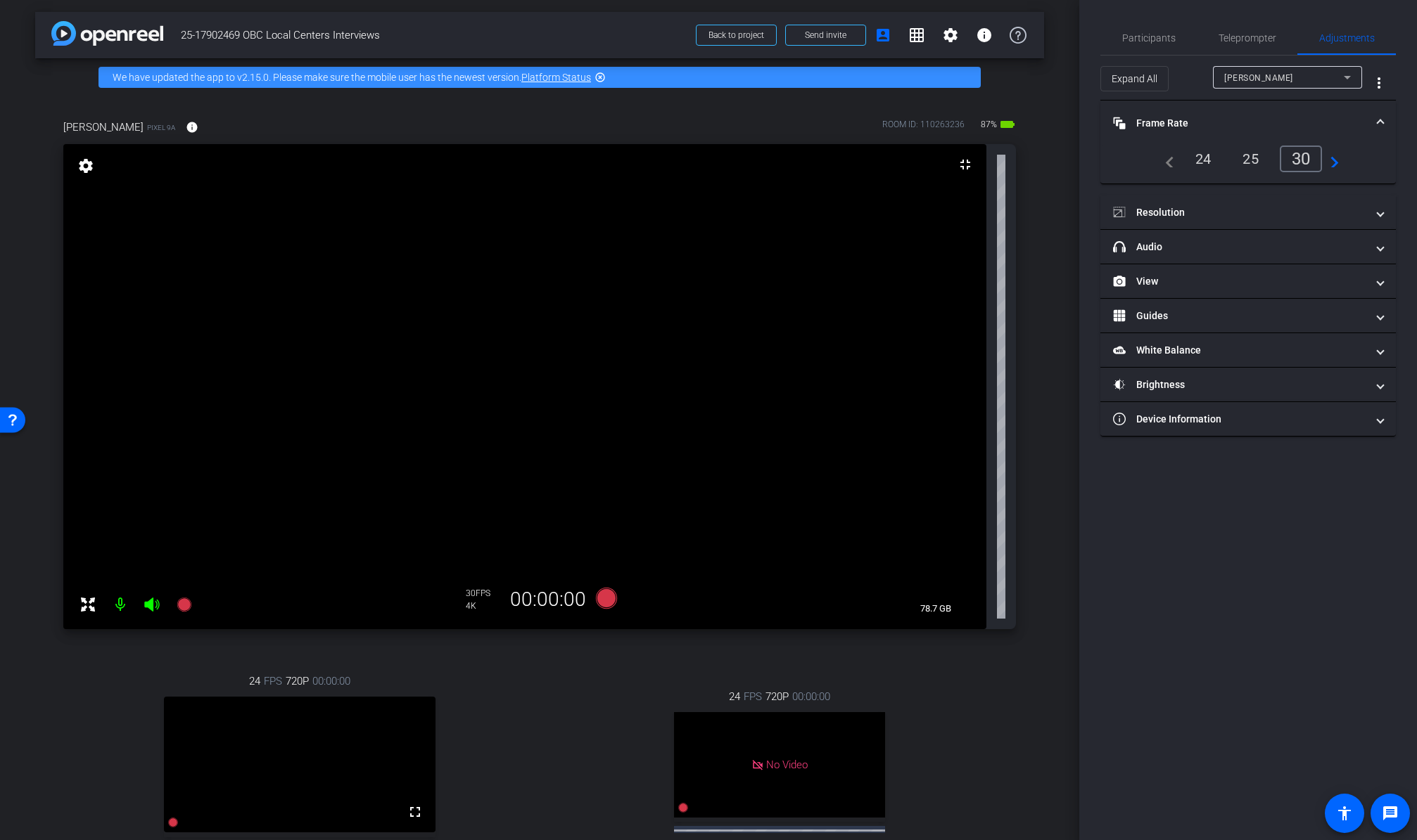
click at [1247, 119] on span at bounding box center [1380, 122] width 6 height 14
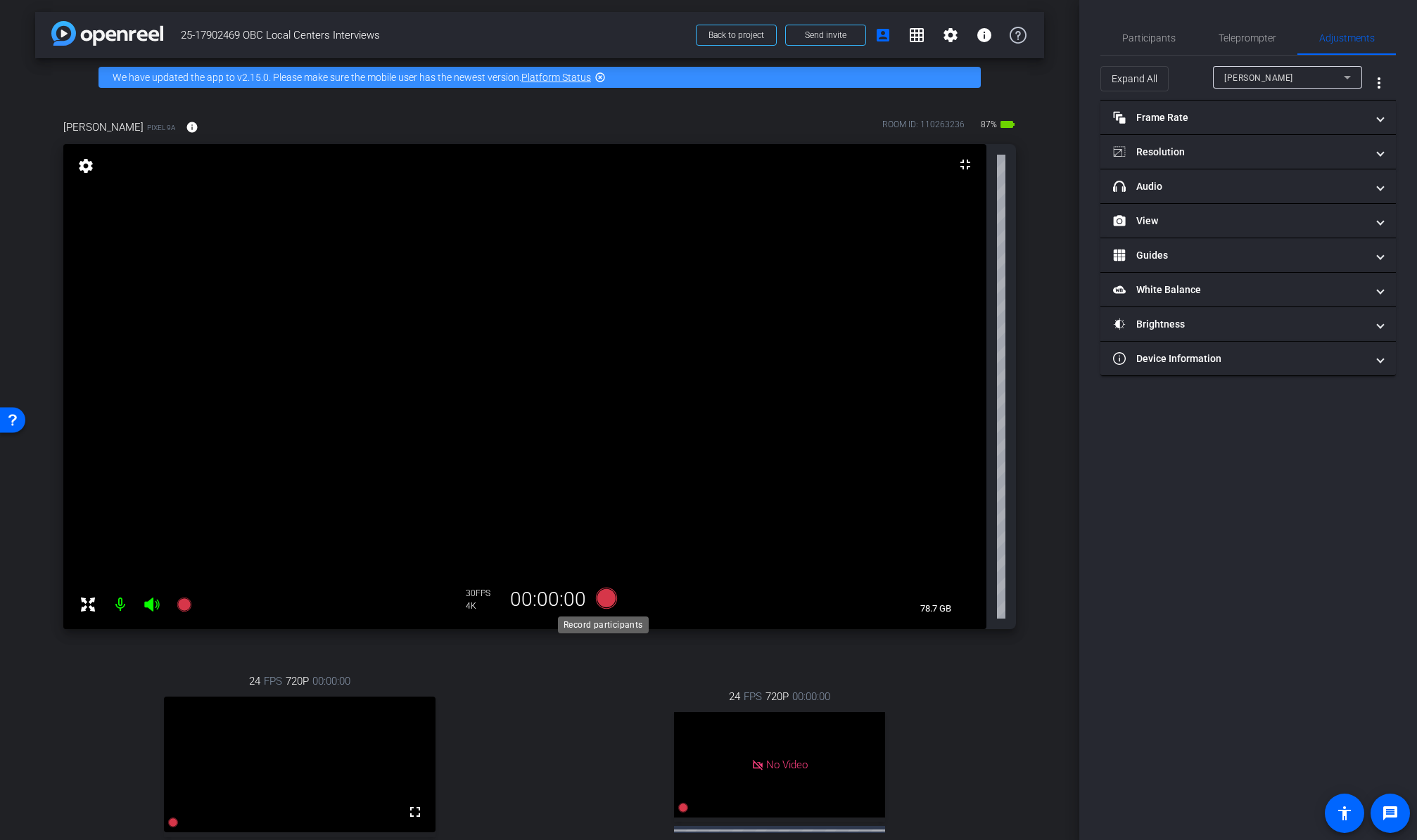
click at [604, 592] on icon at bounding box center [606, 598] width 21 height 21
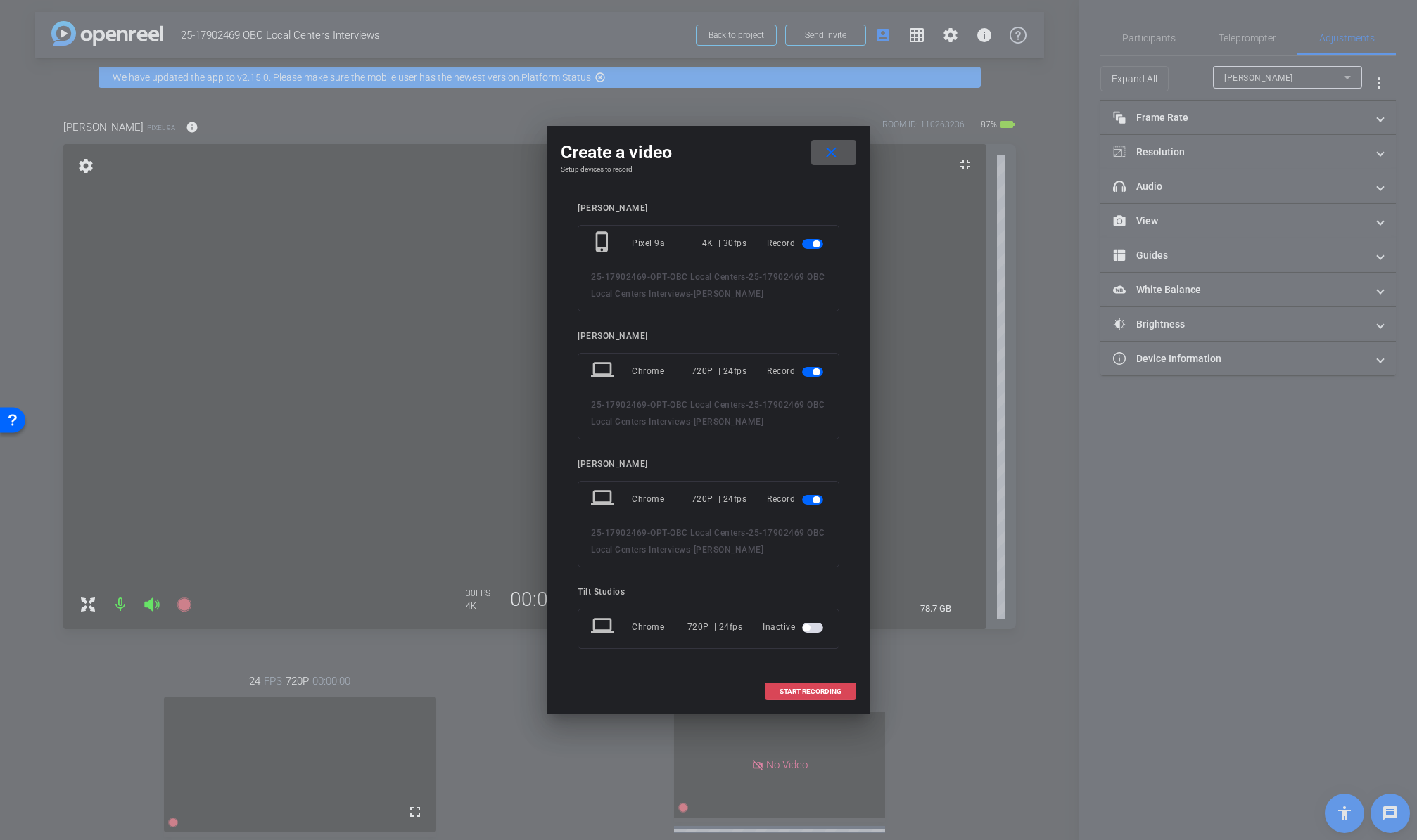
click at [813, 696] on span "START RECORDING" at bounding box center [810, 691] width 62 height 7
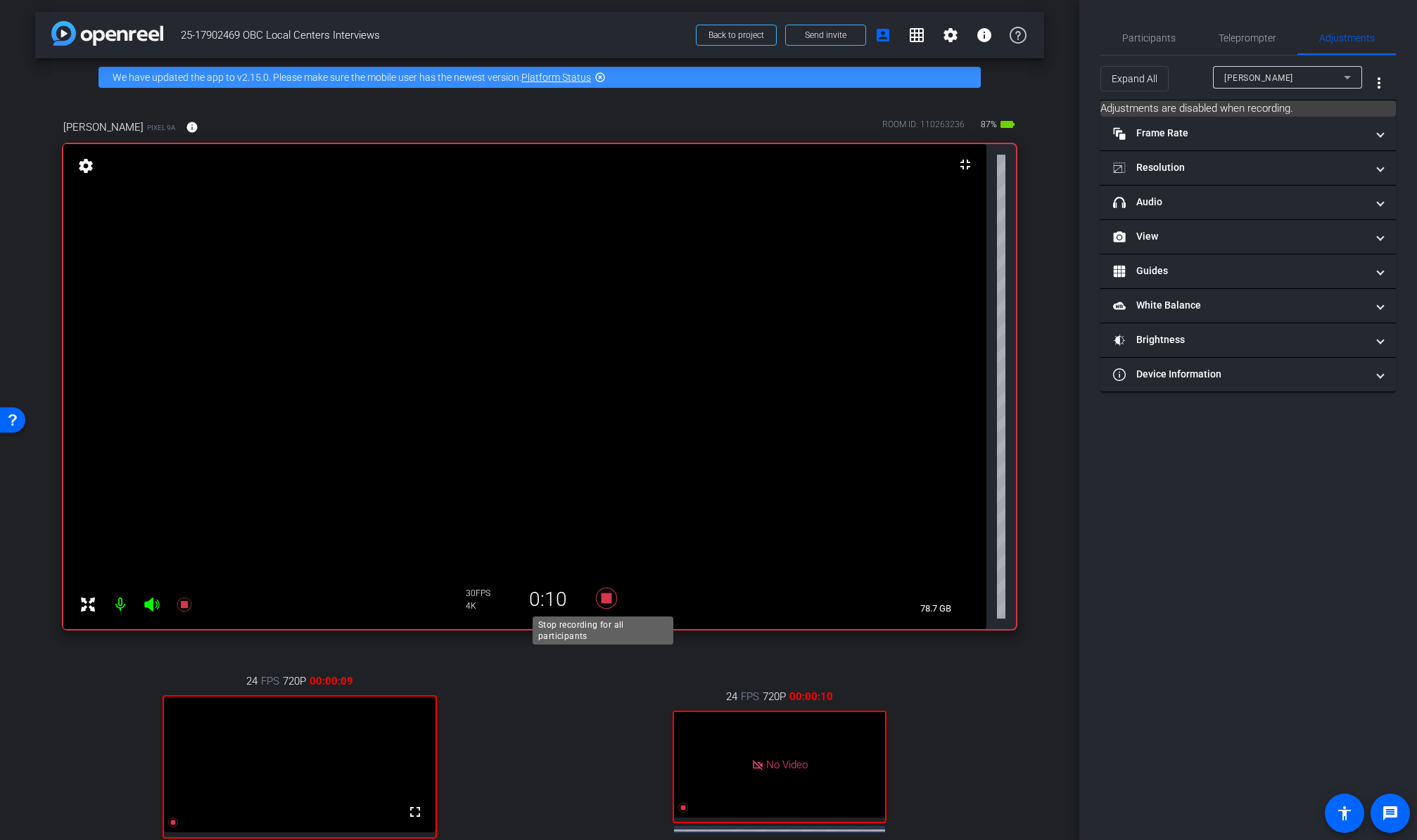
click at [600, 596] on icon at bounding box center [606, 598] width 21 height 21
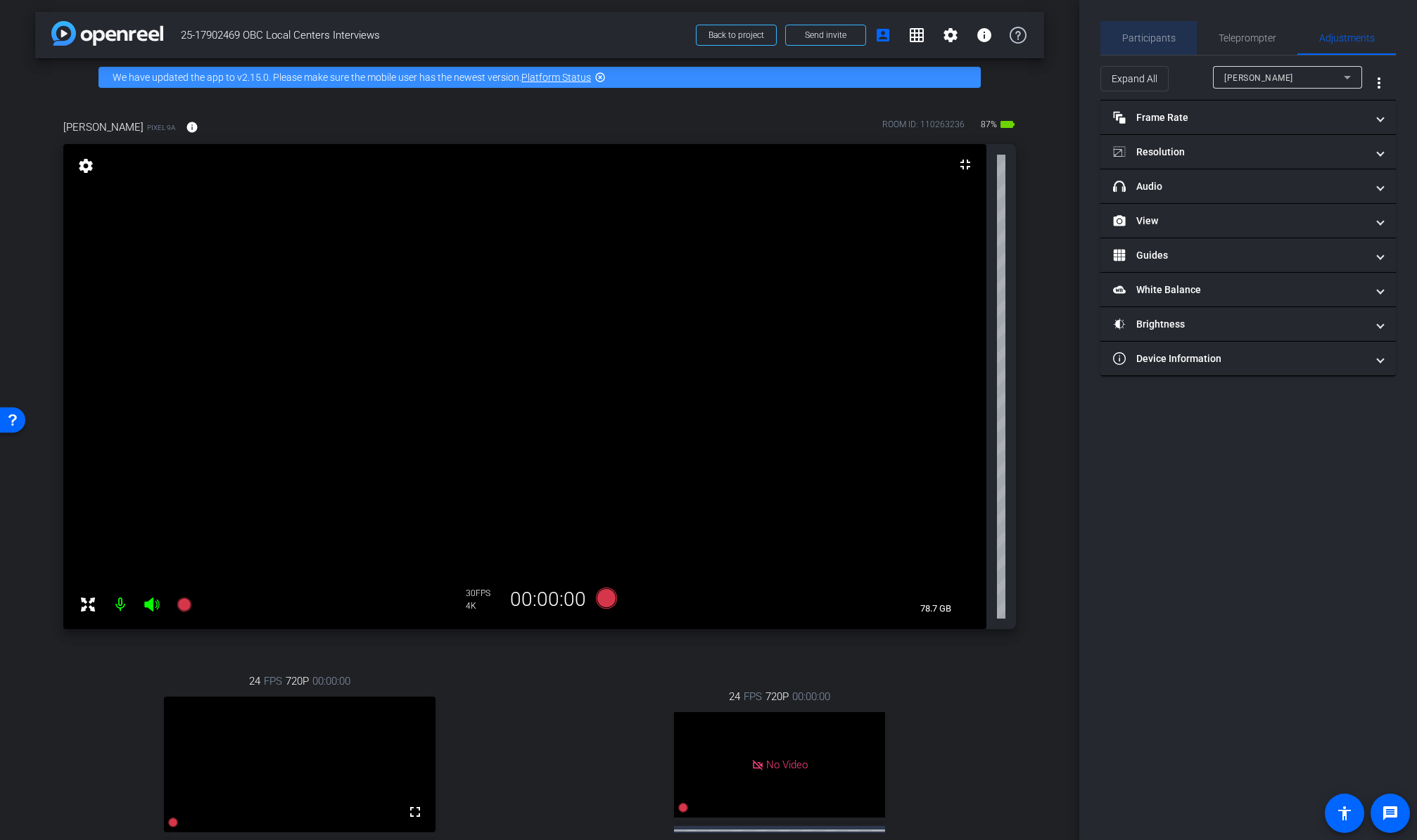
click at [1156, 34] on span "Participants" at bounding box center [1148, 38] width 54 height 10
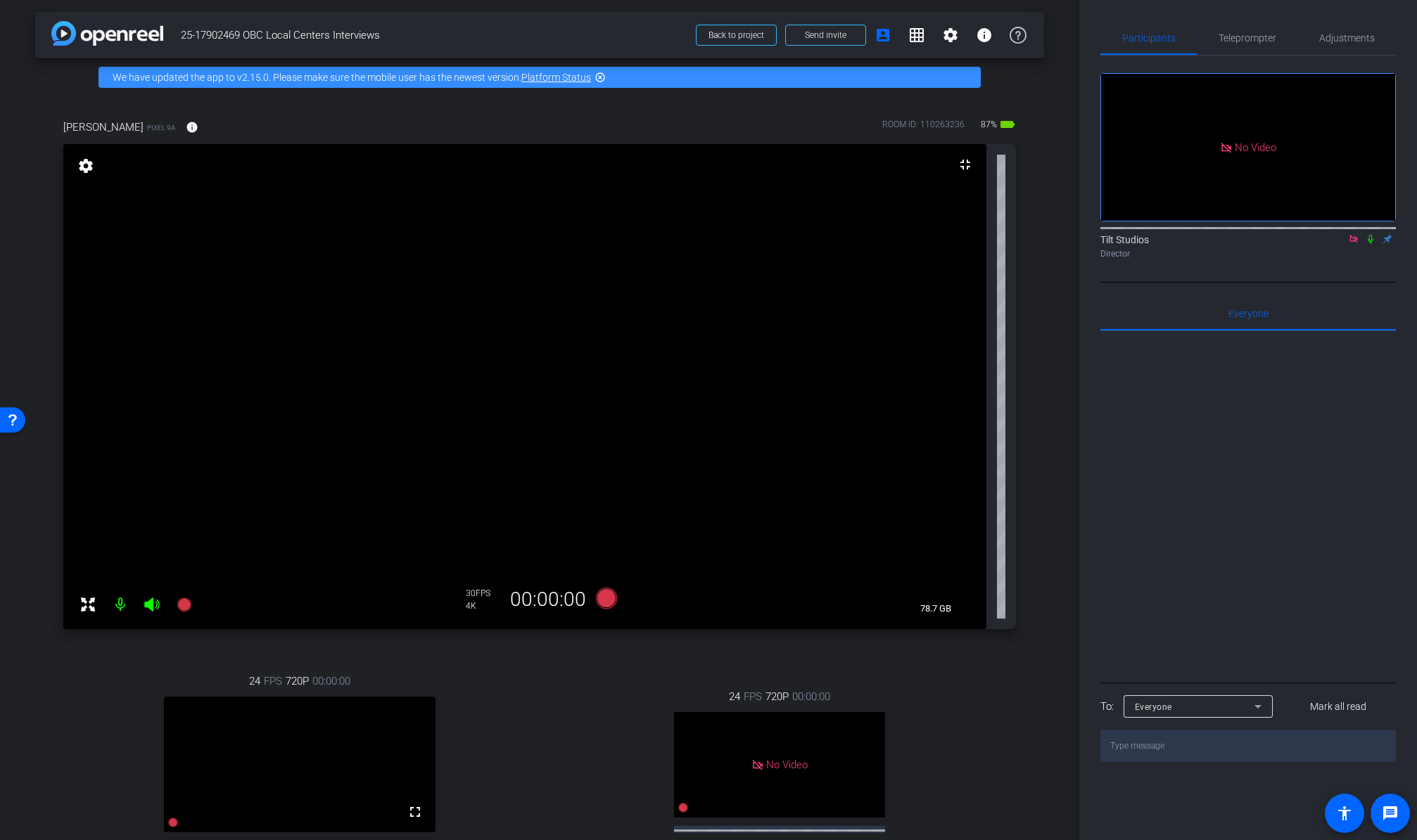
click at [1247, 235] on icon at bounding box center [1370, 240] width 6 height 10
click at [604, 598] on icon at bounding box center [606, 598] width 21 height 21
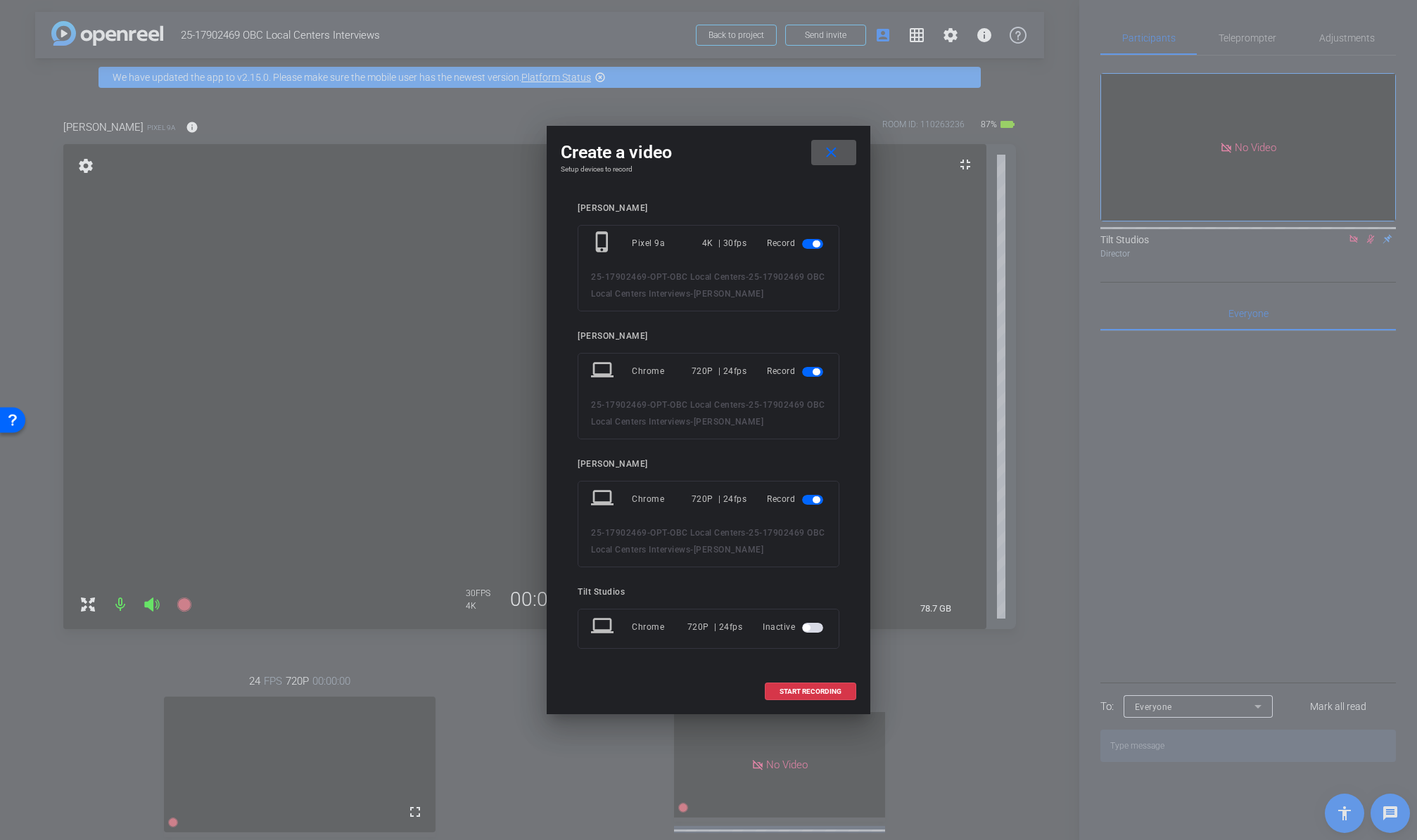
click at [814, 497] on span "button" at bounding box center [816, 499] width 7 height 7
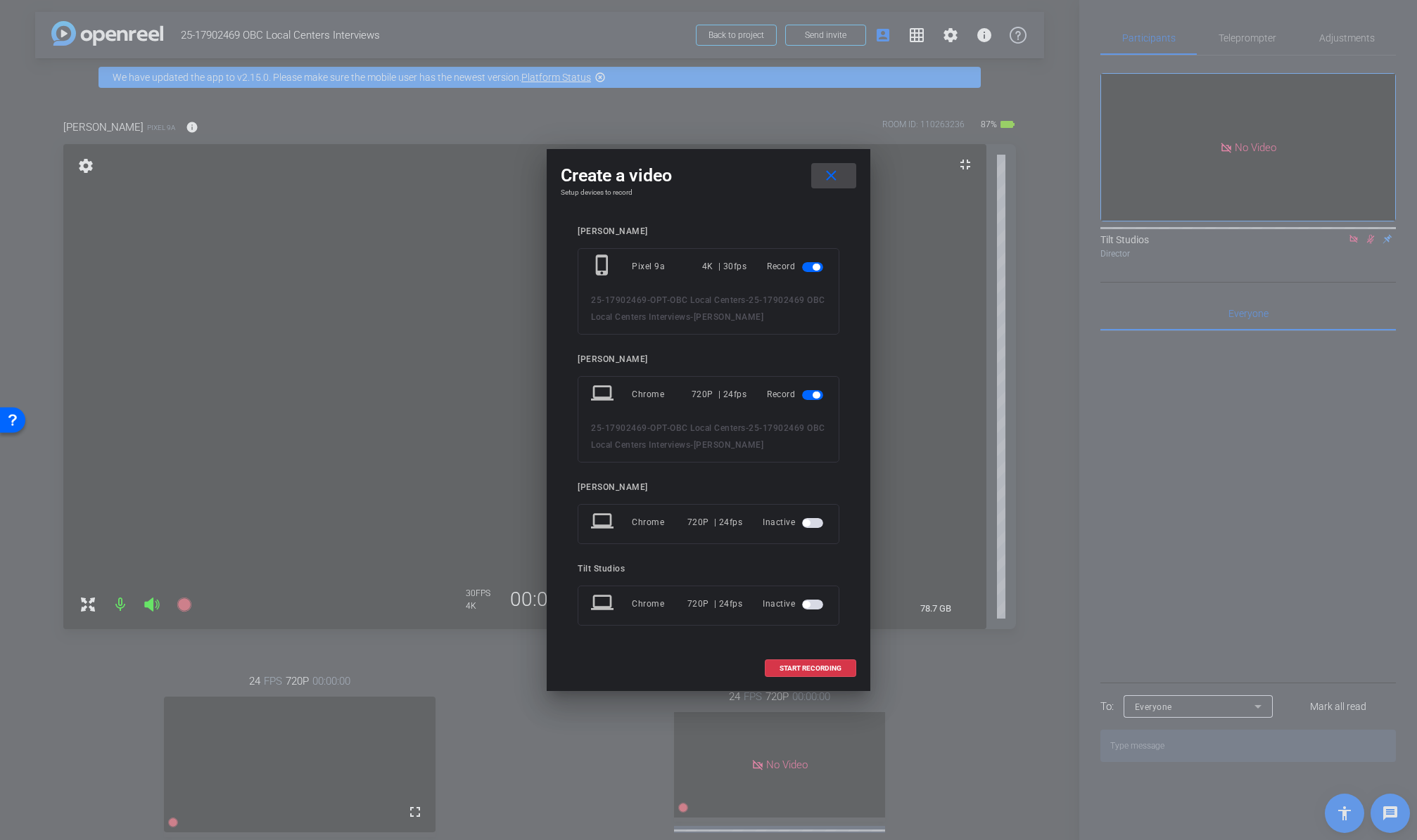
click at [831, 176] on mat-icon "close" at bounding box center [831, 176] width 17 height 17
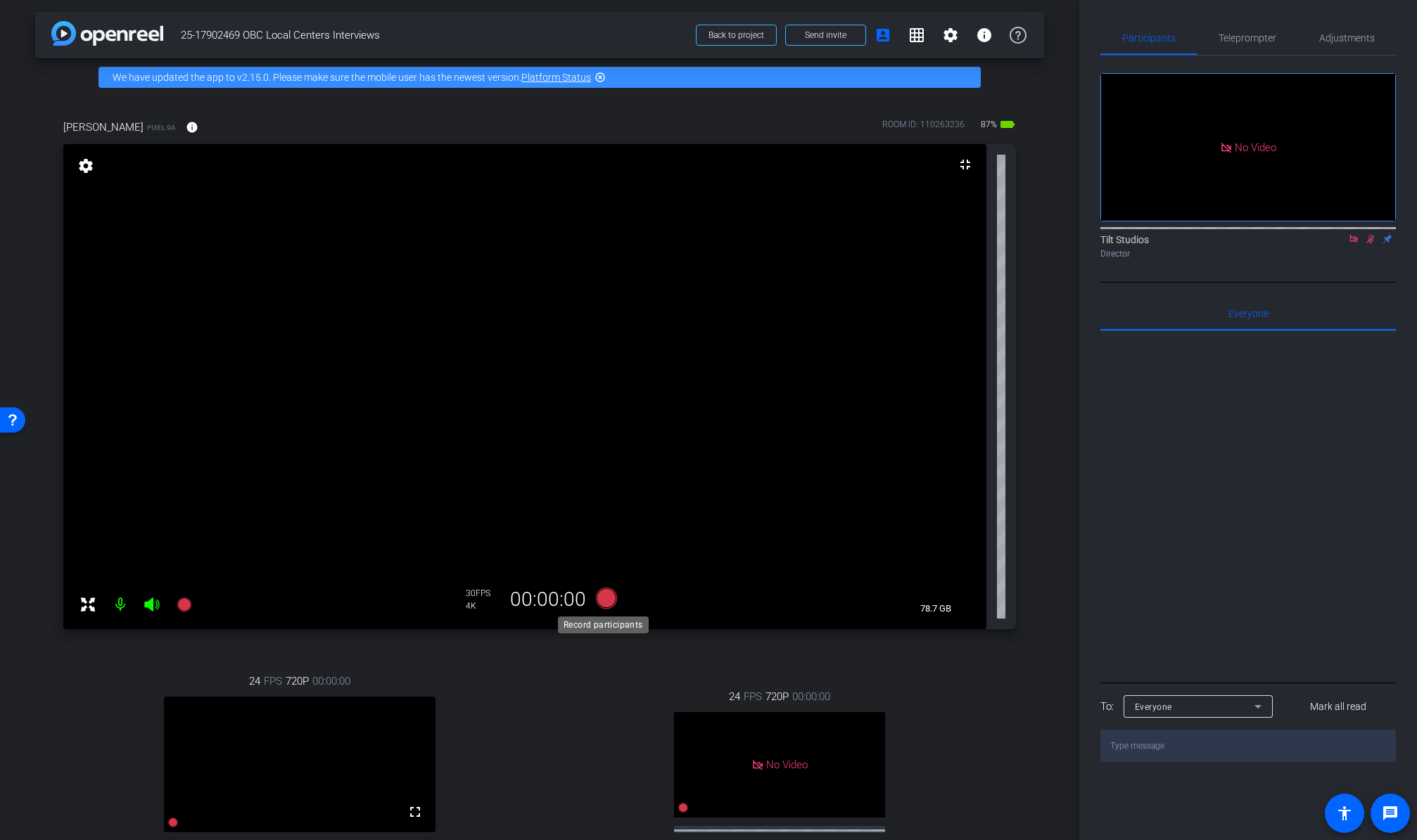
click at [596, 601] on icon at bounding box center [606, 598] width 21 height 21
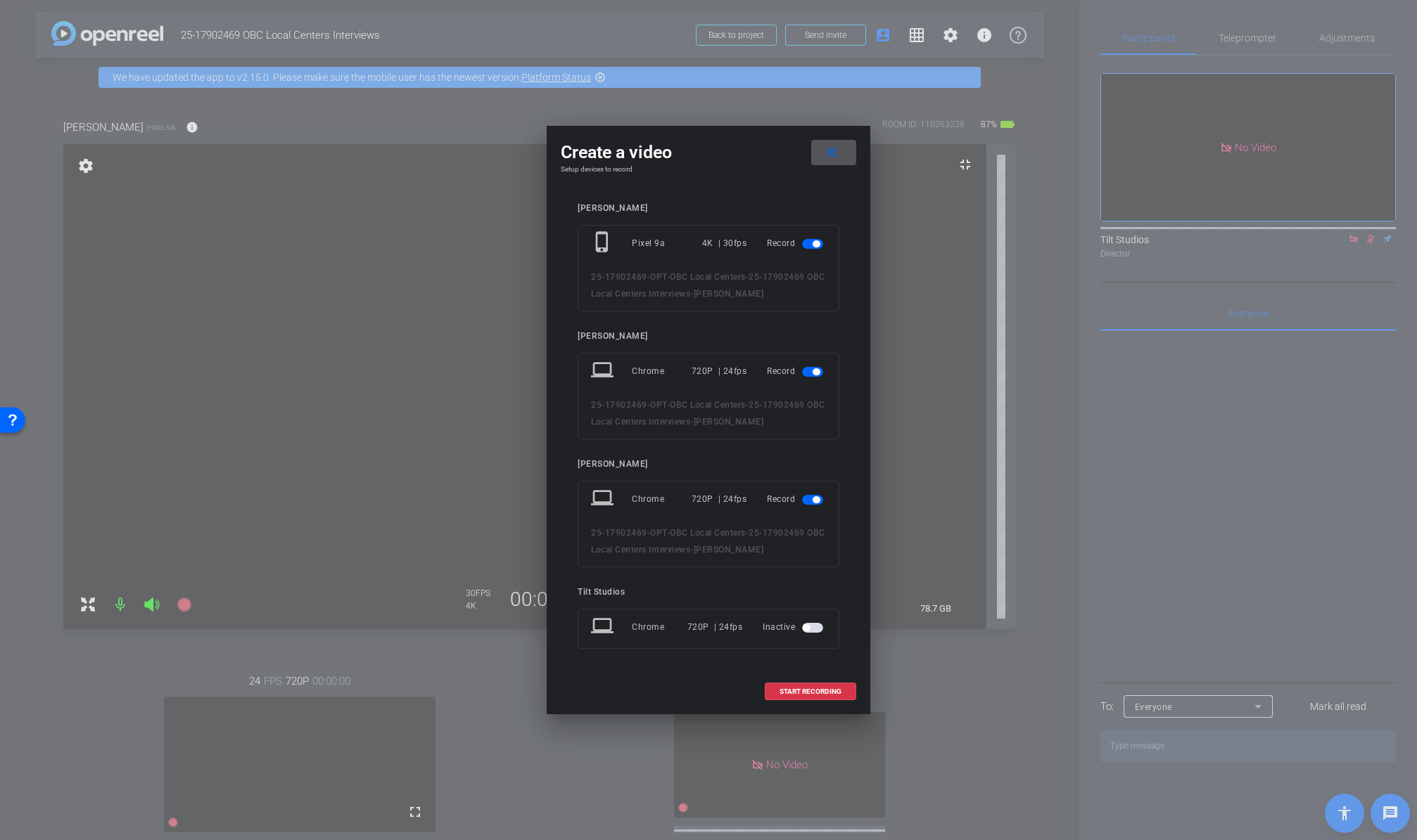
click at [813, 375] on span "button" at bounding box center [813, 372] width 21 height 10
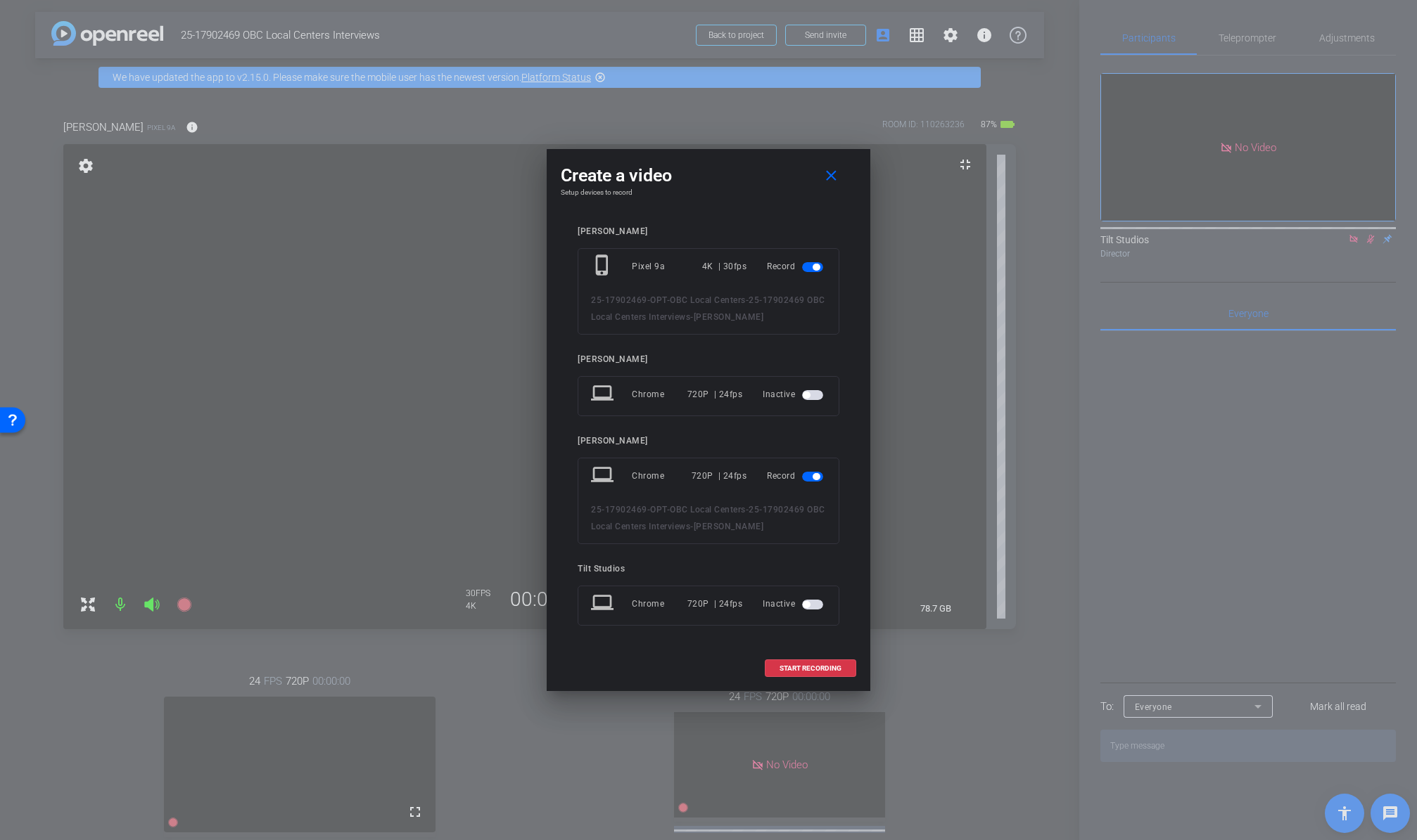
click at [815, 474] on span "button" at bounding box center [816, 476] width 7 height 7
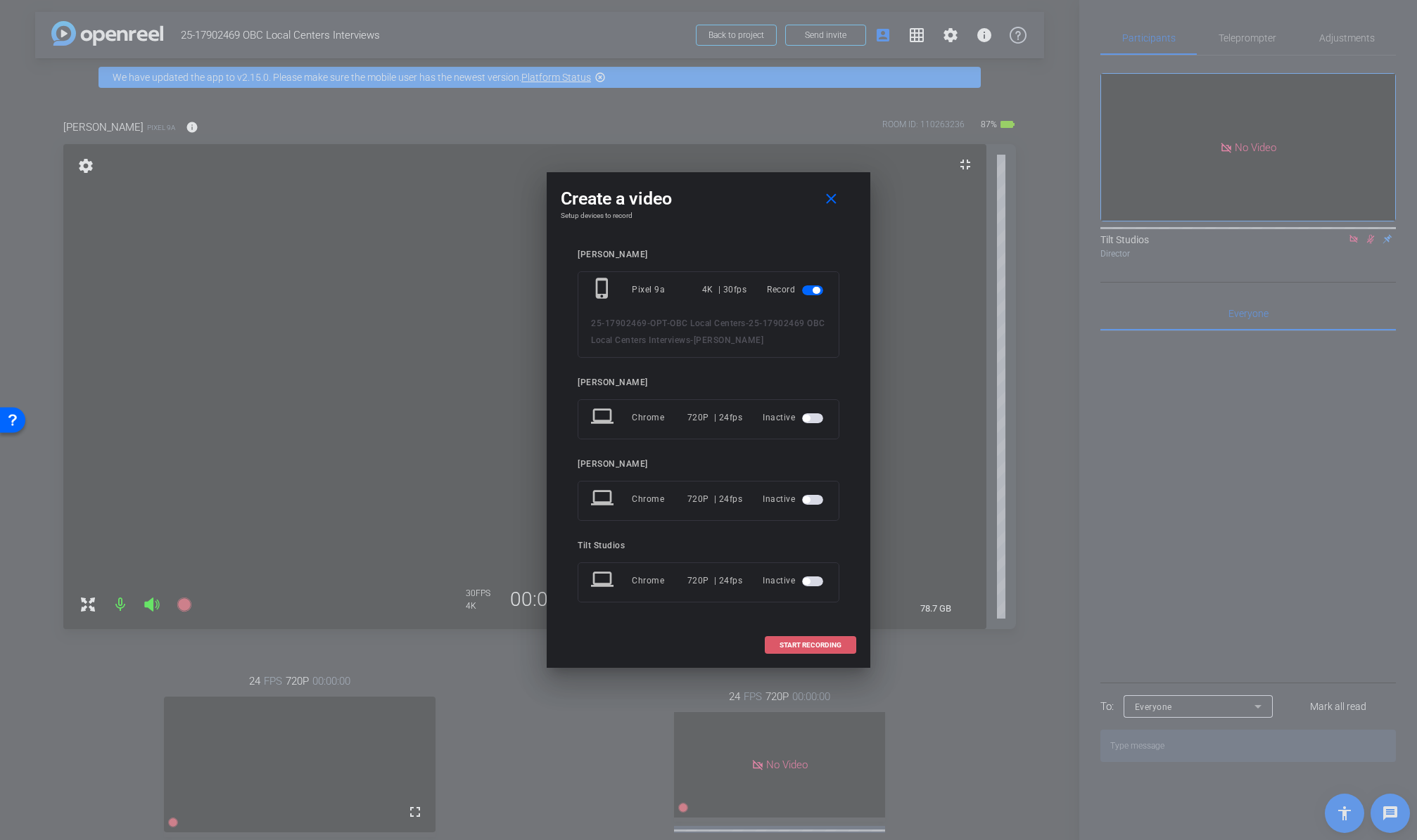
click at [807, 645] on span "START RECORDING" at bounding box center [810, 645] width 62 height 7
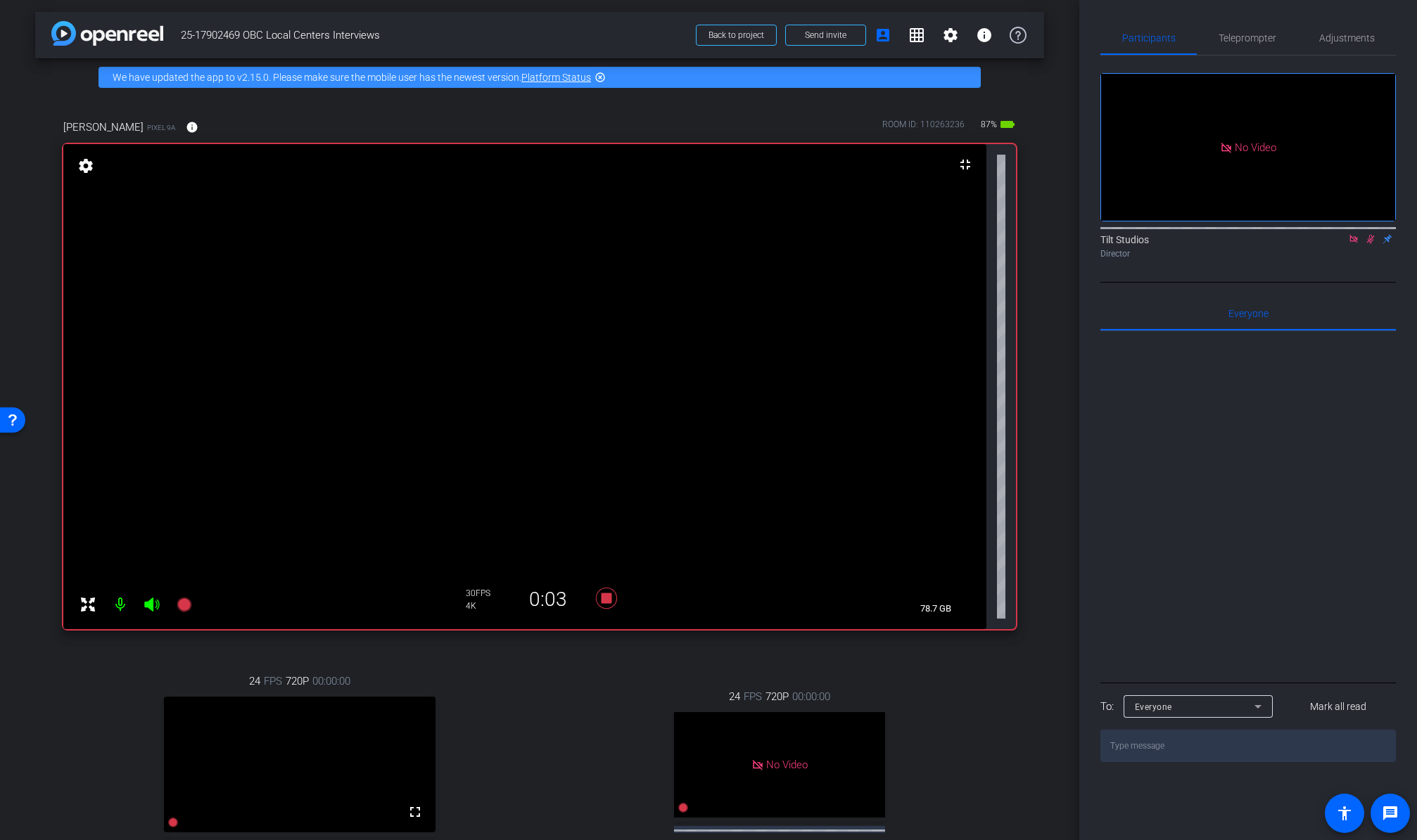
click at [1247, 234] on icon at bounding box center [1370, 239] width 11 height 10
click at [601, 602] on icon at bounding box center [606, 598] width 21 height 21
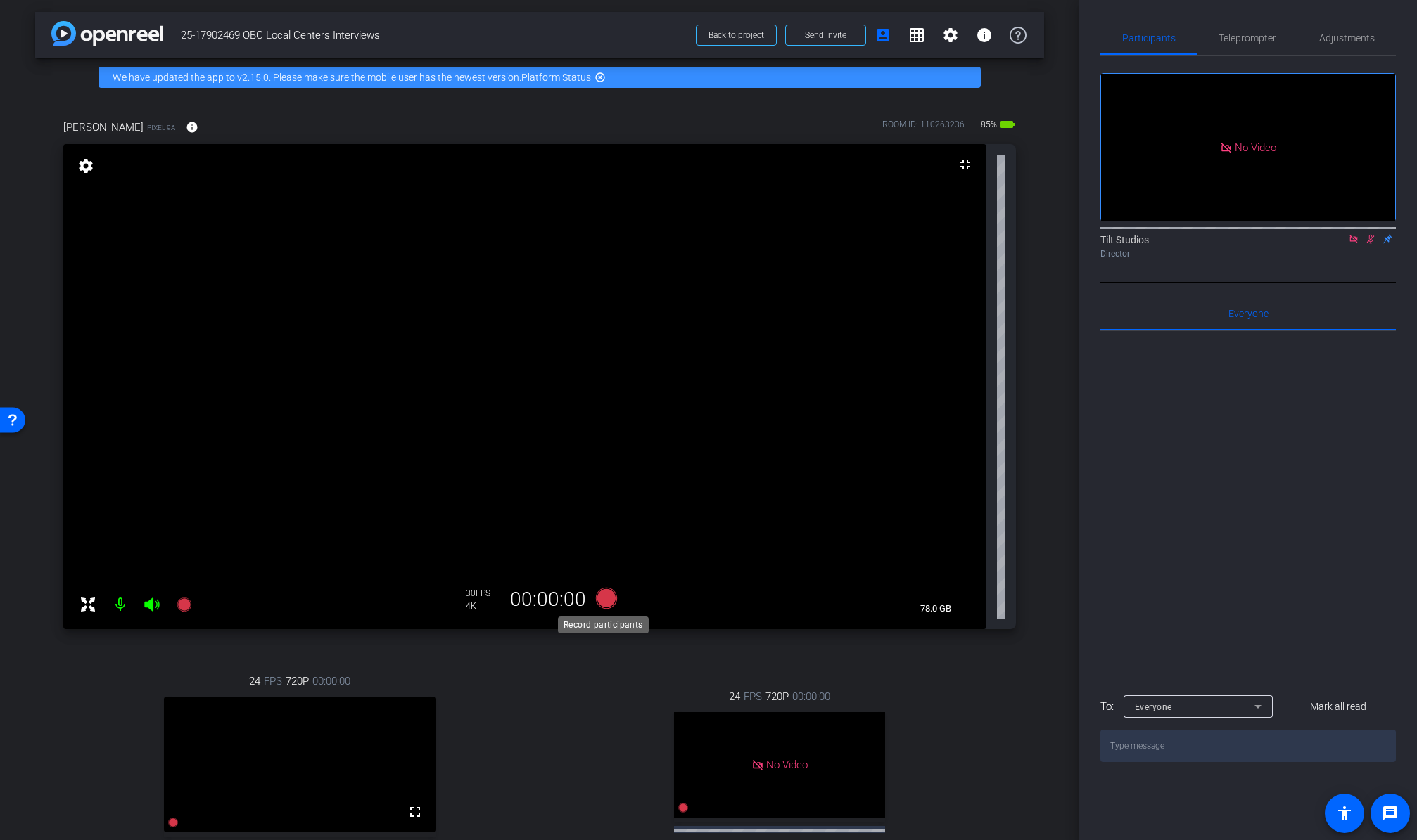
click at [601, 602] on icon at bounding box center [606, 598] width 21 height 21
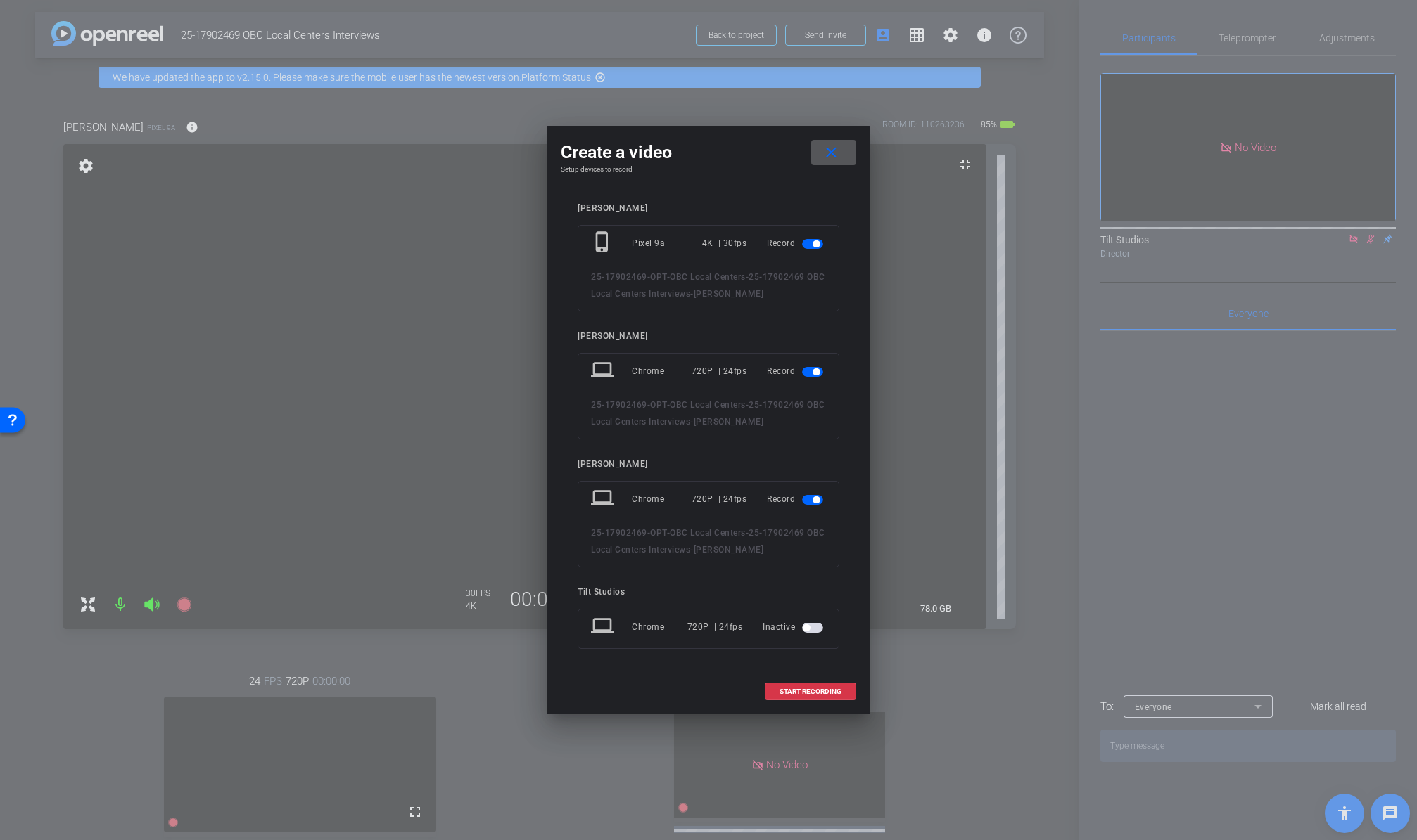
click at [814, 499] on span "button" at bounding box center [816, 499] width 7 height 7
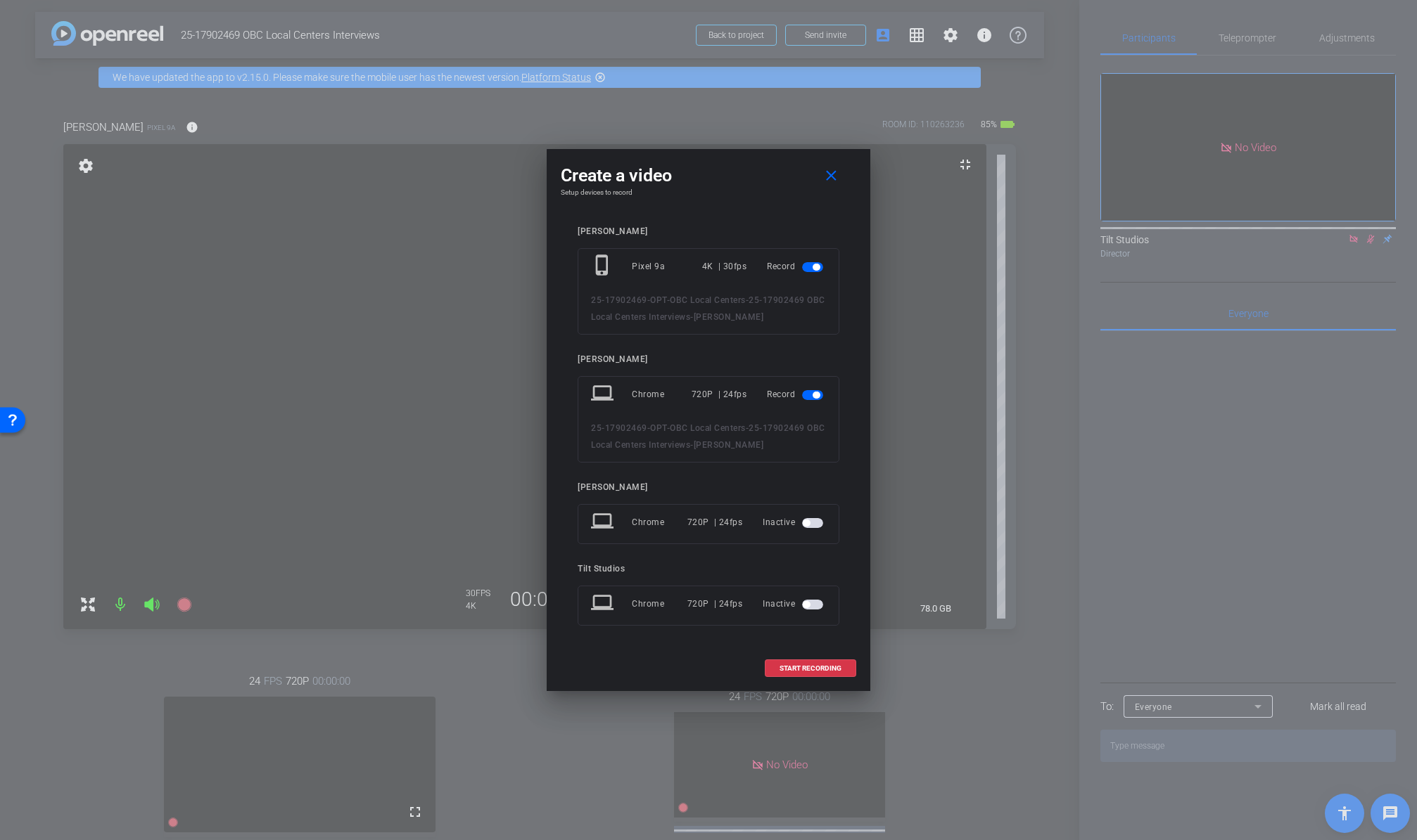
click at [814, 395] on span "button" at bounding box center [816, 395] width 7 height 7
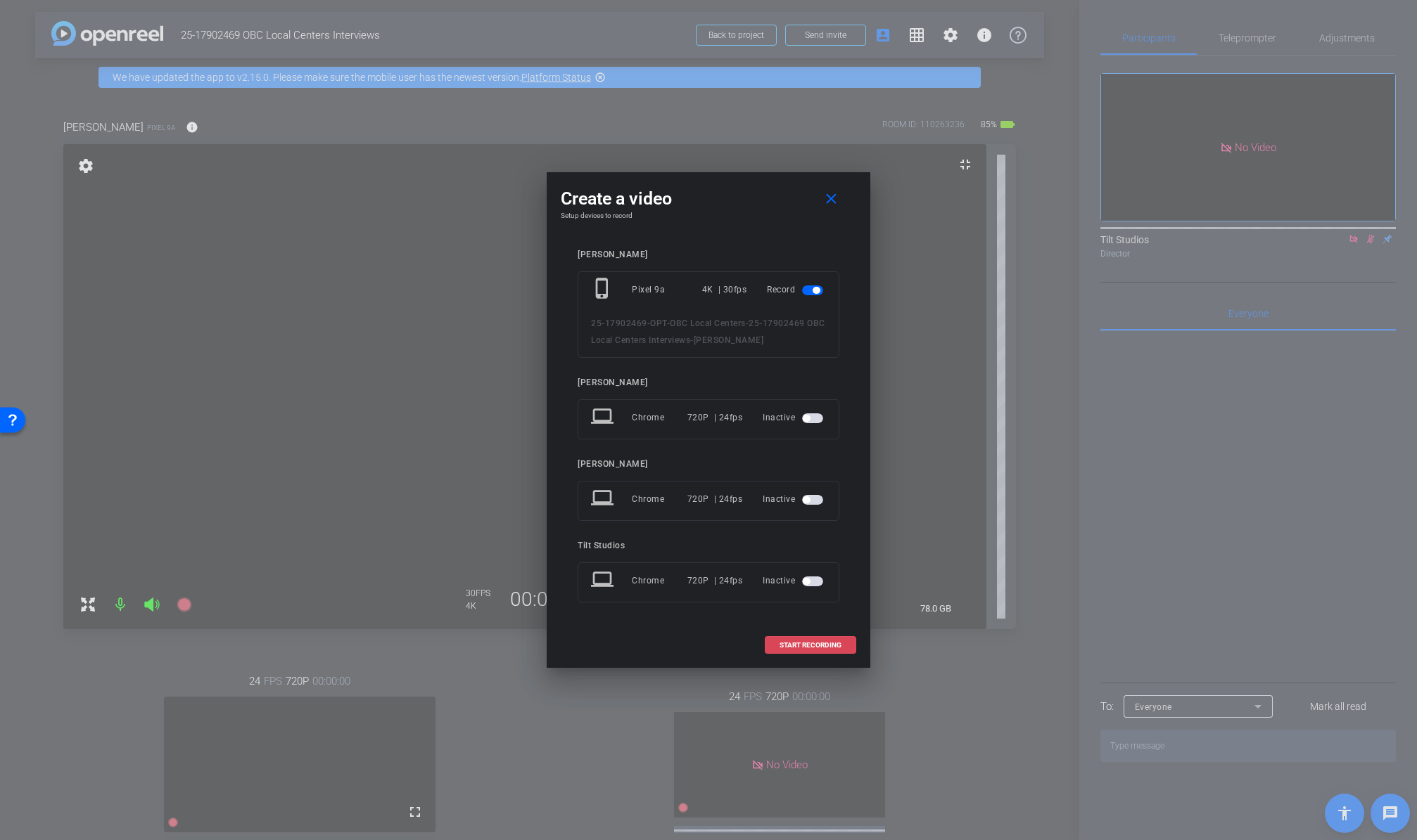
click at [812, 647] on span "START RECORDING" at bounding box center [810, 645] width 62 height 7
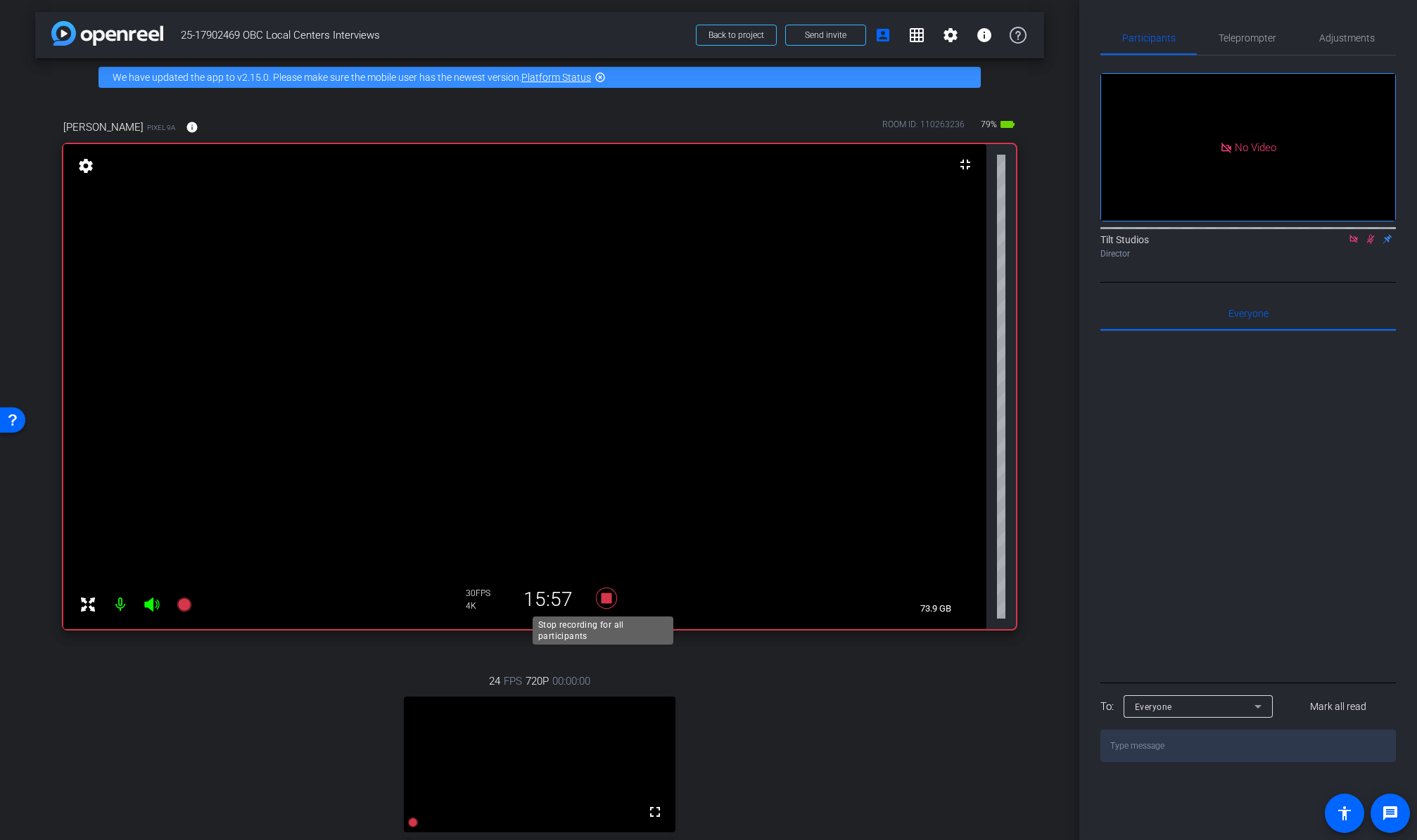
click at [606, 603] on icon at bounding box center [606, 598] width 21 height 21
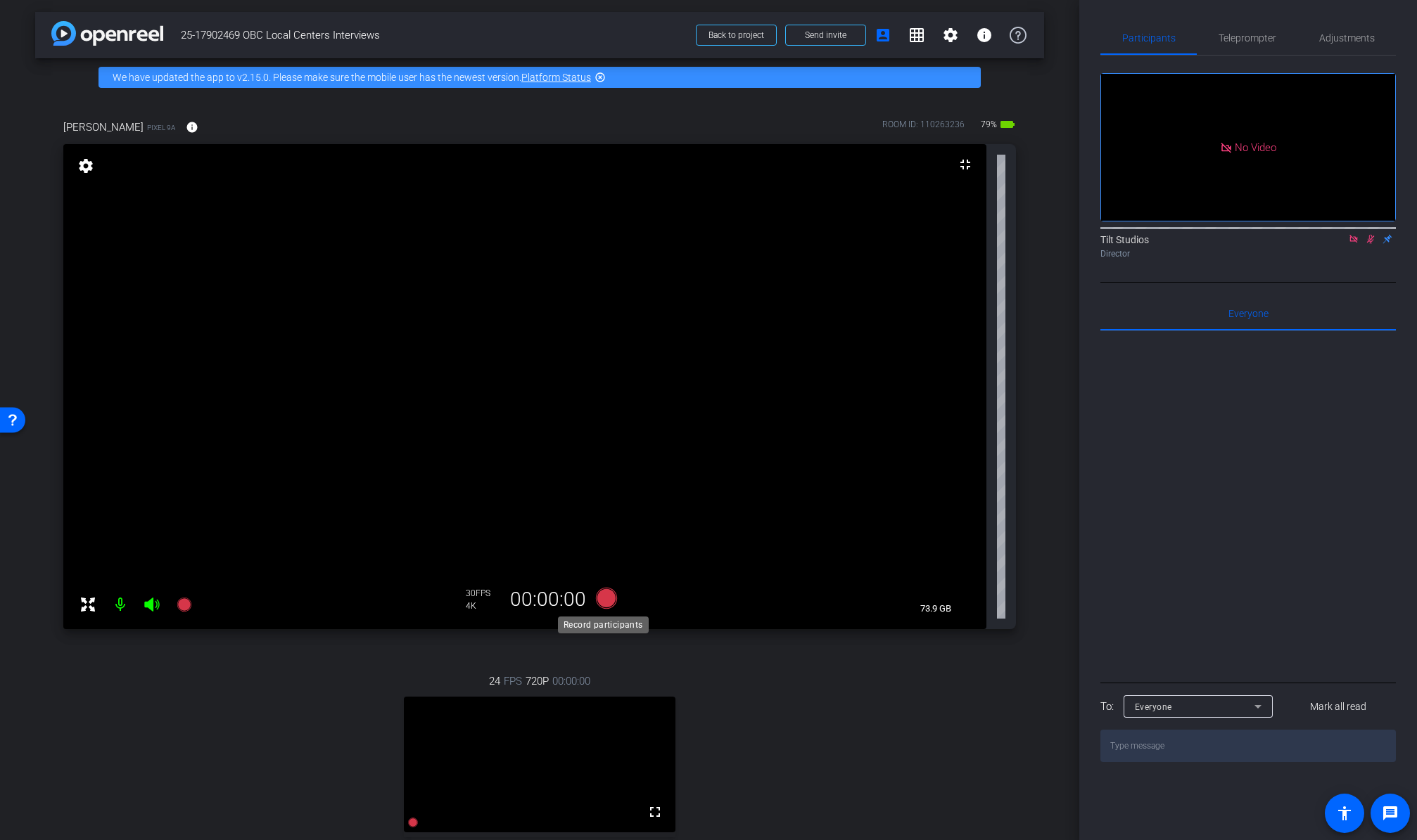
click at [605, 599] on icon at bounding box center [606, 598] width 21 height 21
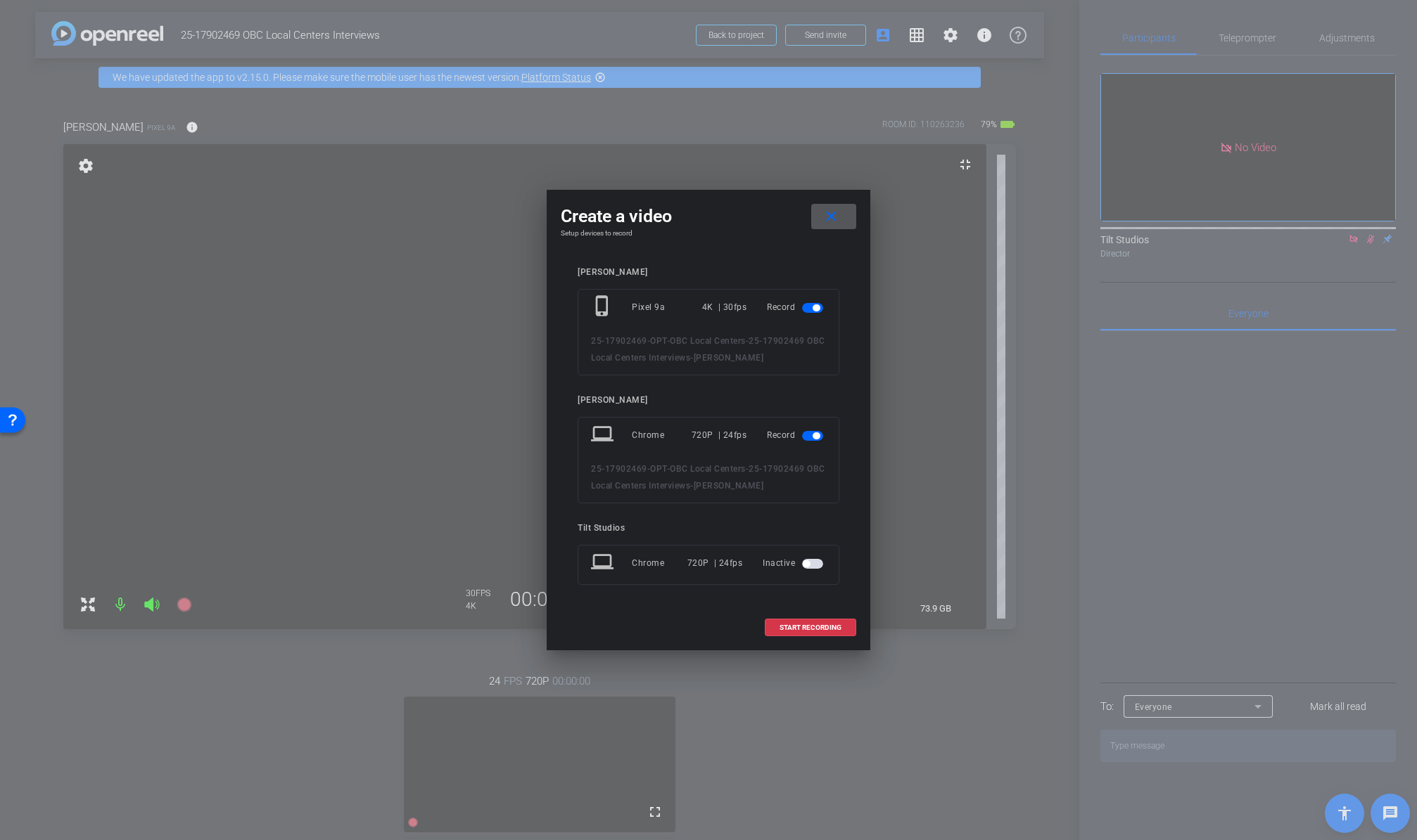
click at [810, 438] on span "button" at bounding box center [813, 436] width 21 height 10
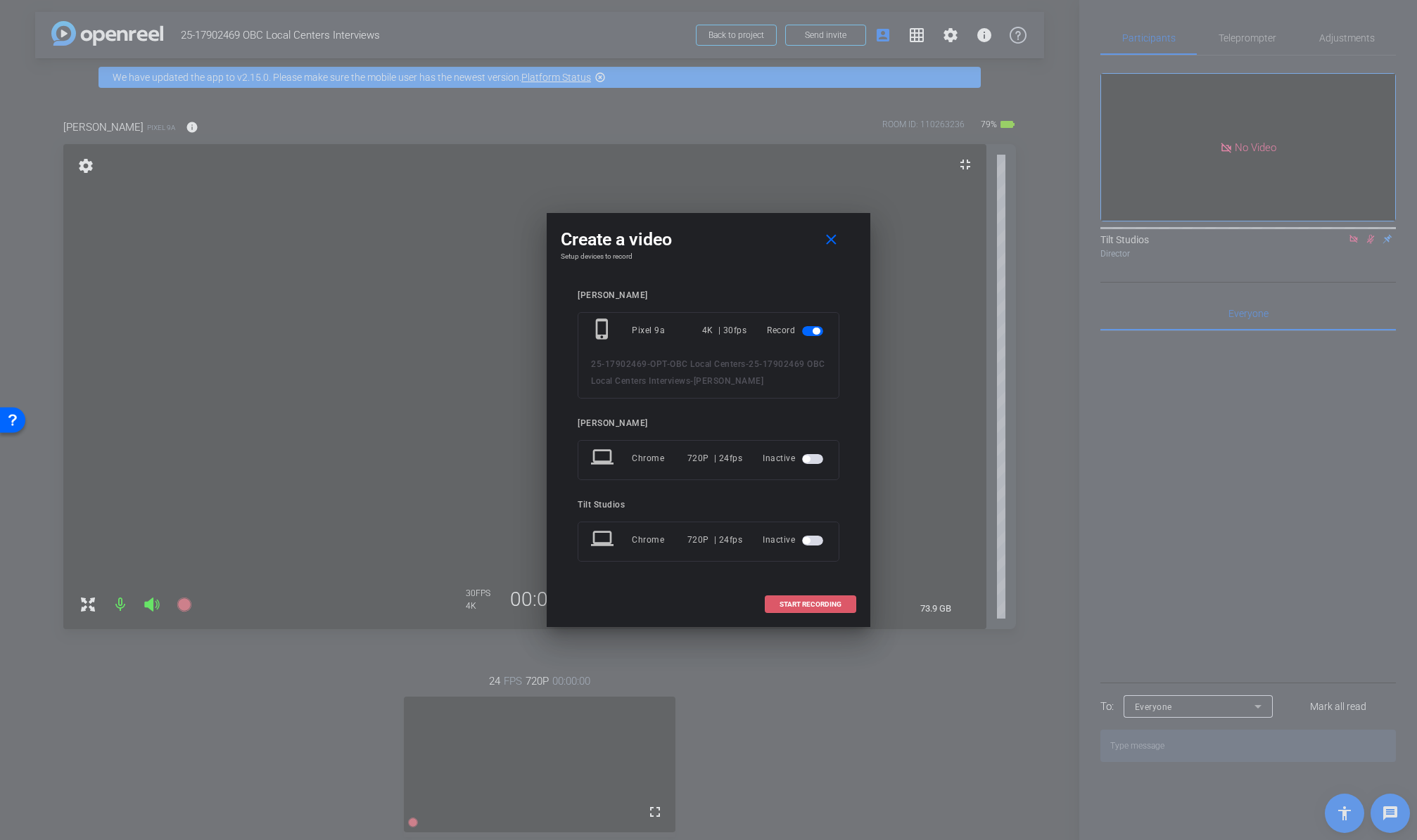
click at [816, 607] on span "START RECORDING" at bounding box center [810, 604] width 62 height 7
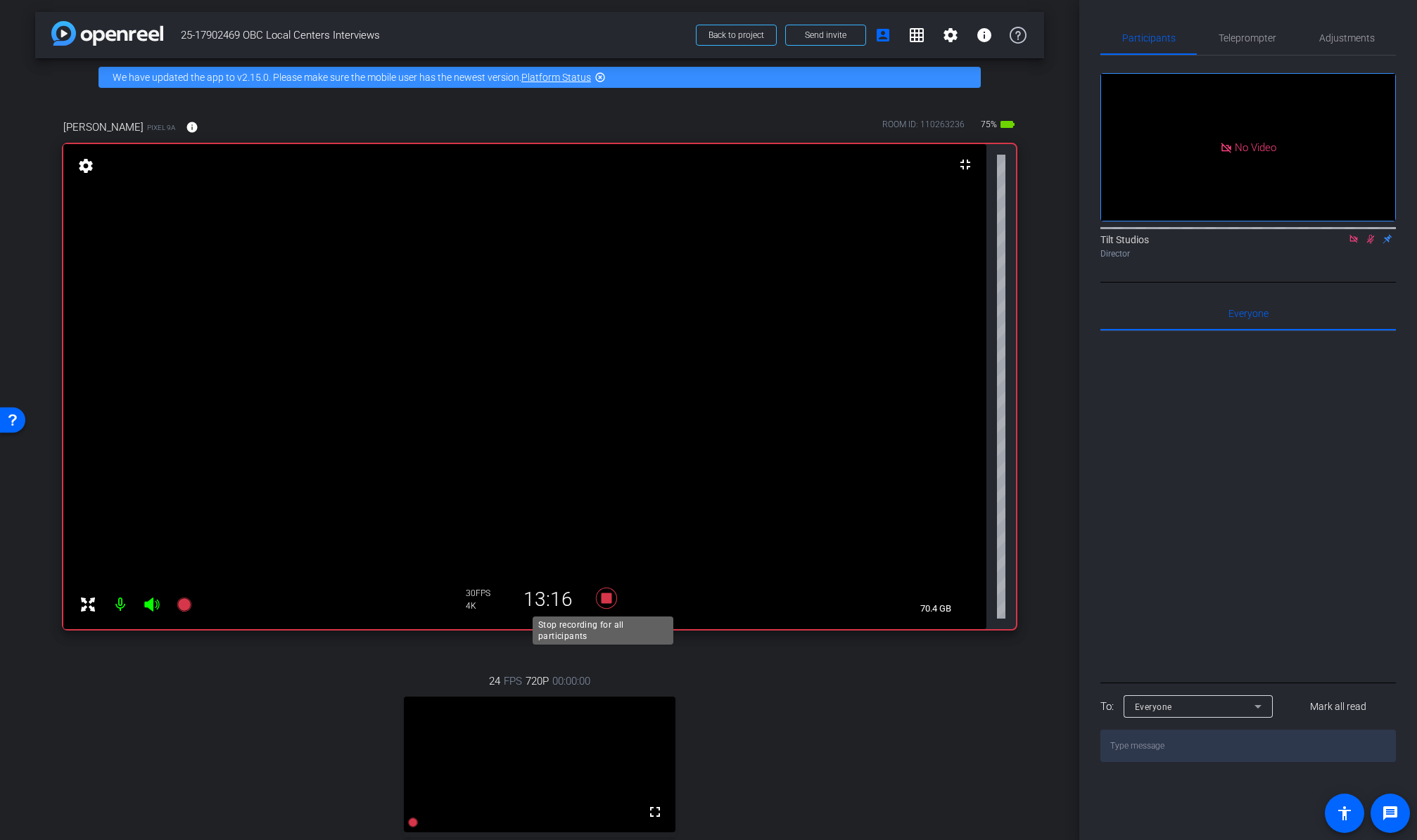
click at [605, 600] on icon at bounding box center [606, 598] width 21 height 21
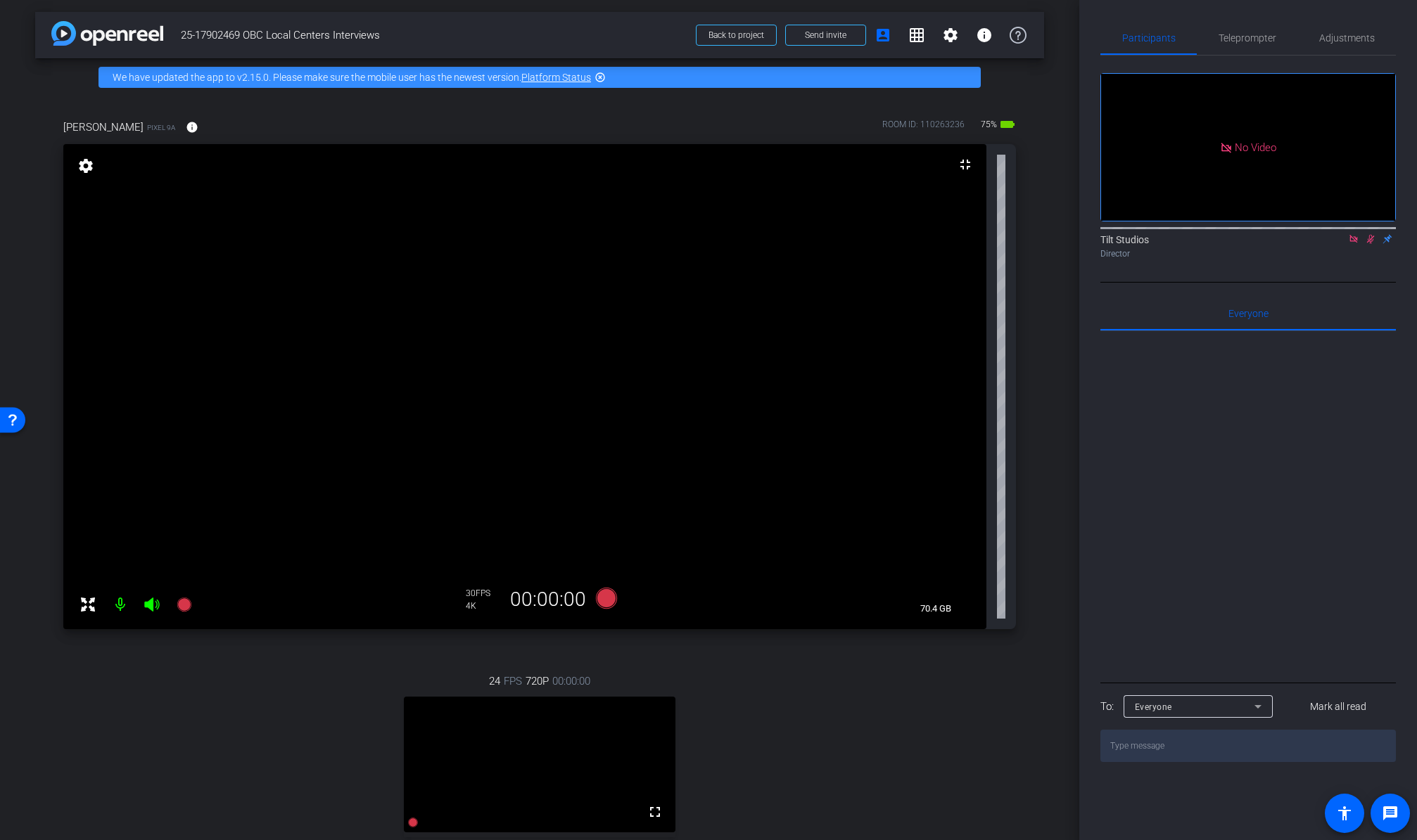
click at [1247, 234] on icon at bounding box center [1370, 239] width 11 height 10
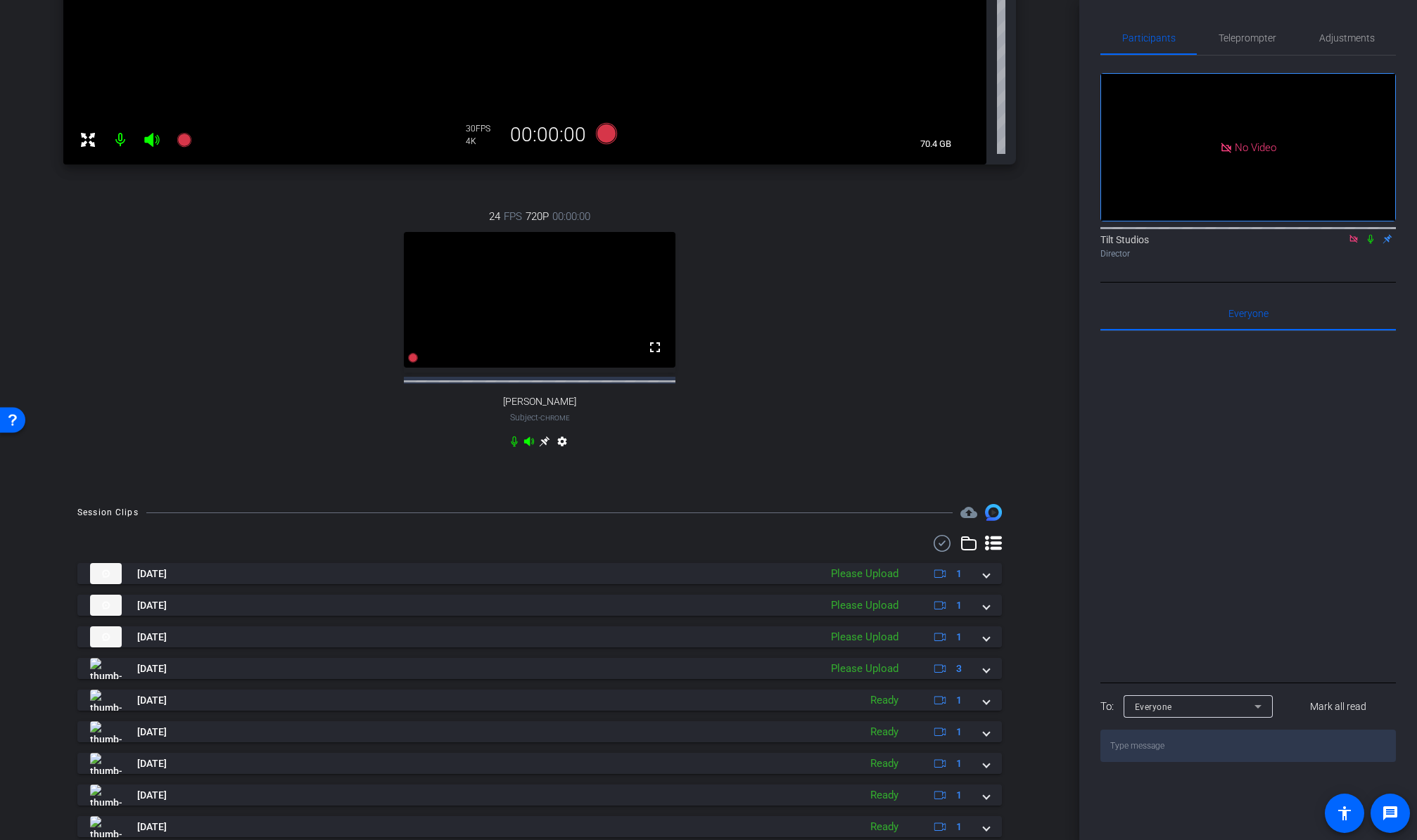
scroll to position [535, 0]
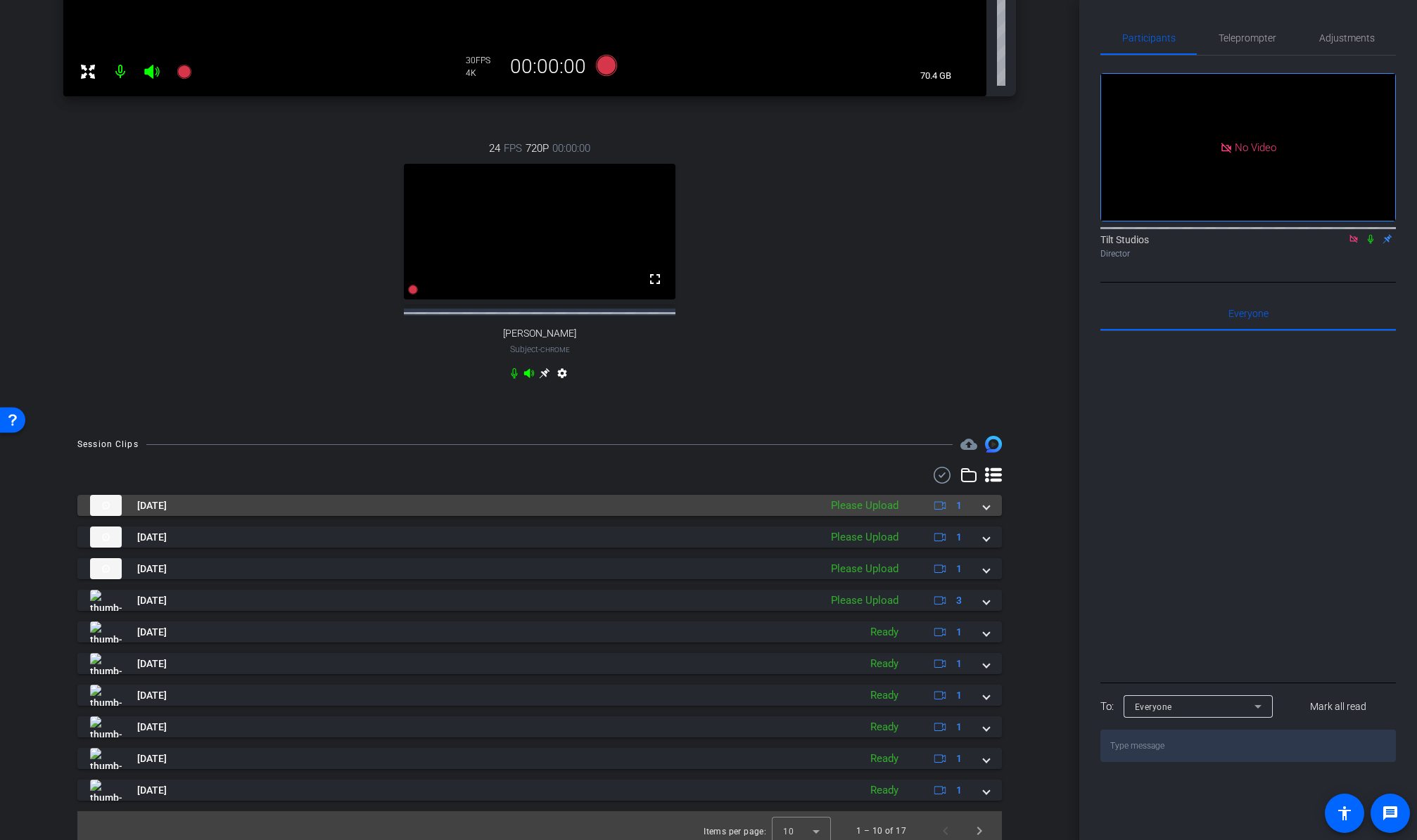
click at [983, 513] on span at bounding box center [986, 506] width 6 height 14
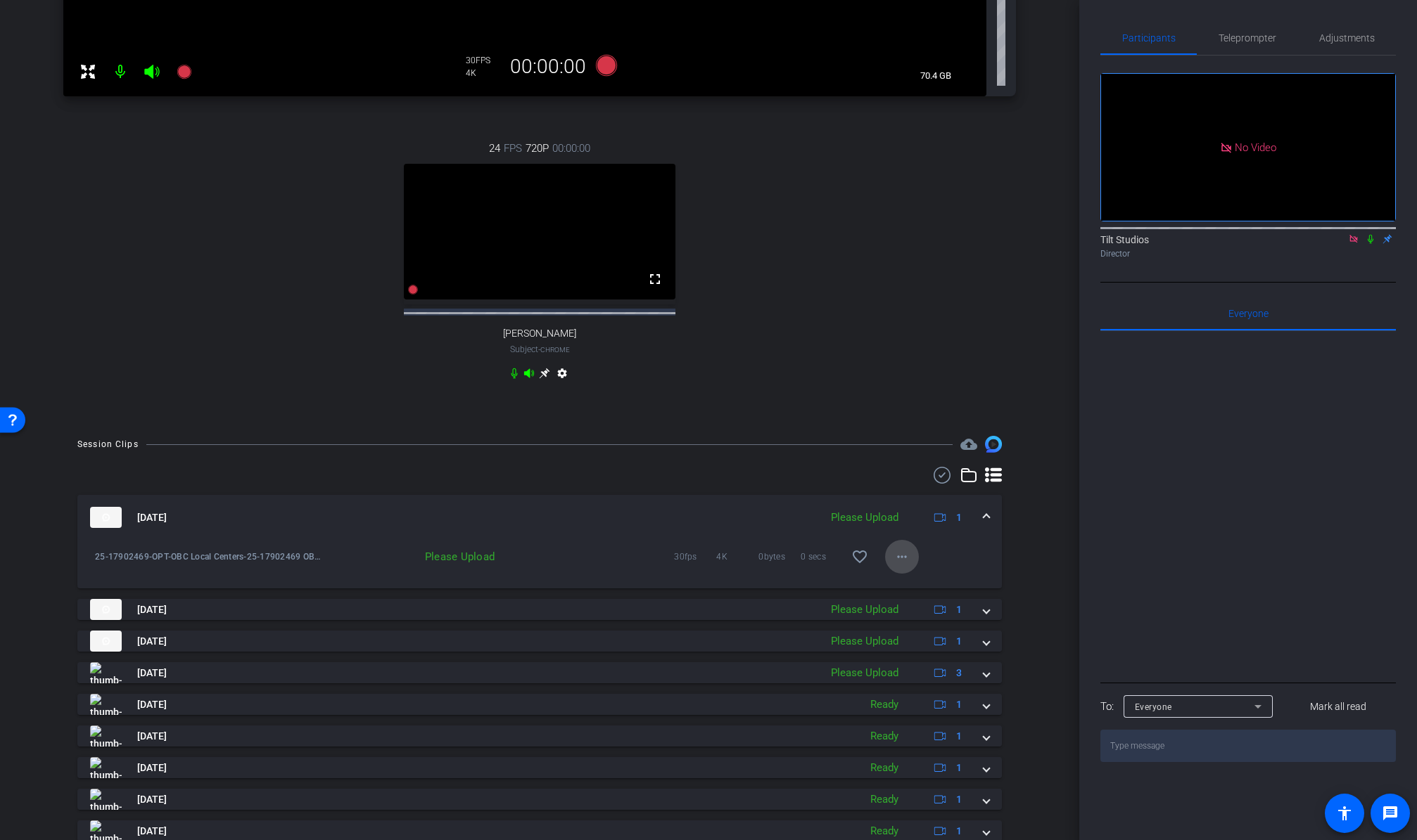
click at [893, 565] on mat-icon "more_horiz" at bounding box center [902, 557] width 17 height 17
click at [905, 604] on span "Upload" at bounding box center [917, 599] width 56 height 17
click at [983, 526] on span at bounding box center [986, 517] width 6 height 14
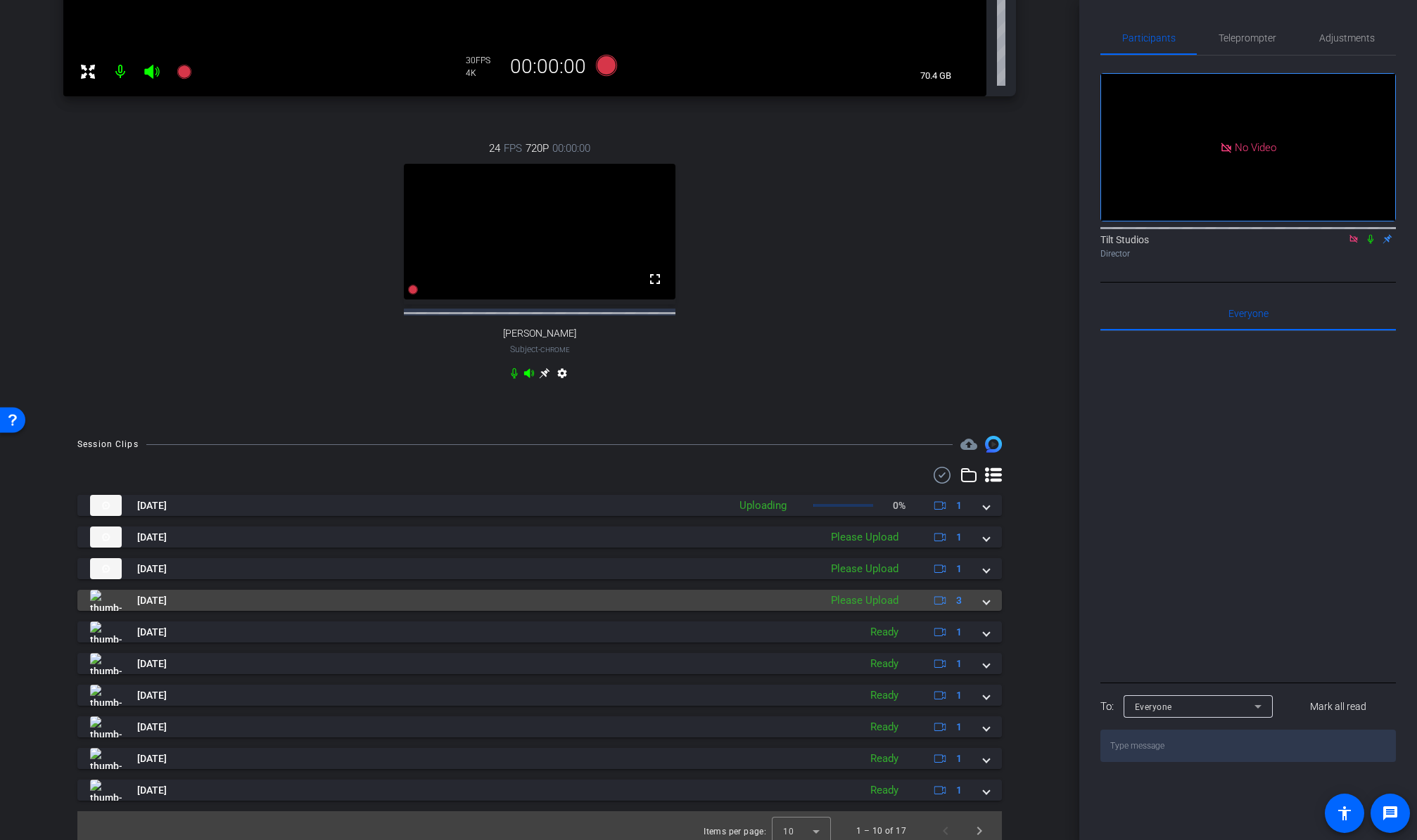
click at [983, 611] on mat-expansion-panel-header "Aug 25, 2025 Please Upload 3" at bounding box center [539, 600] width 925 height 21
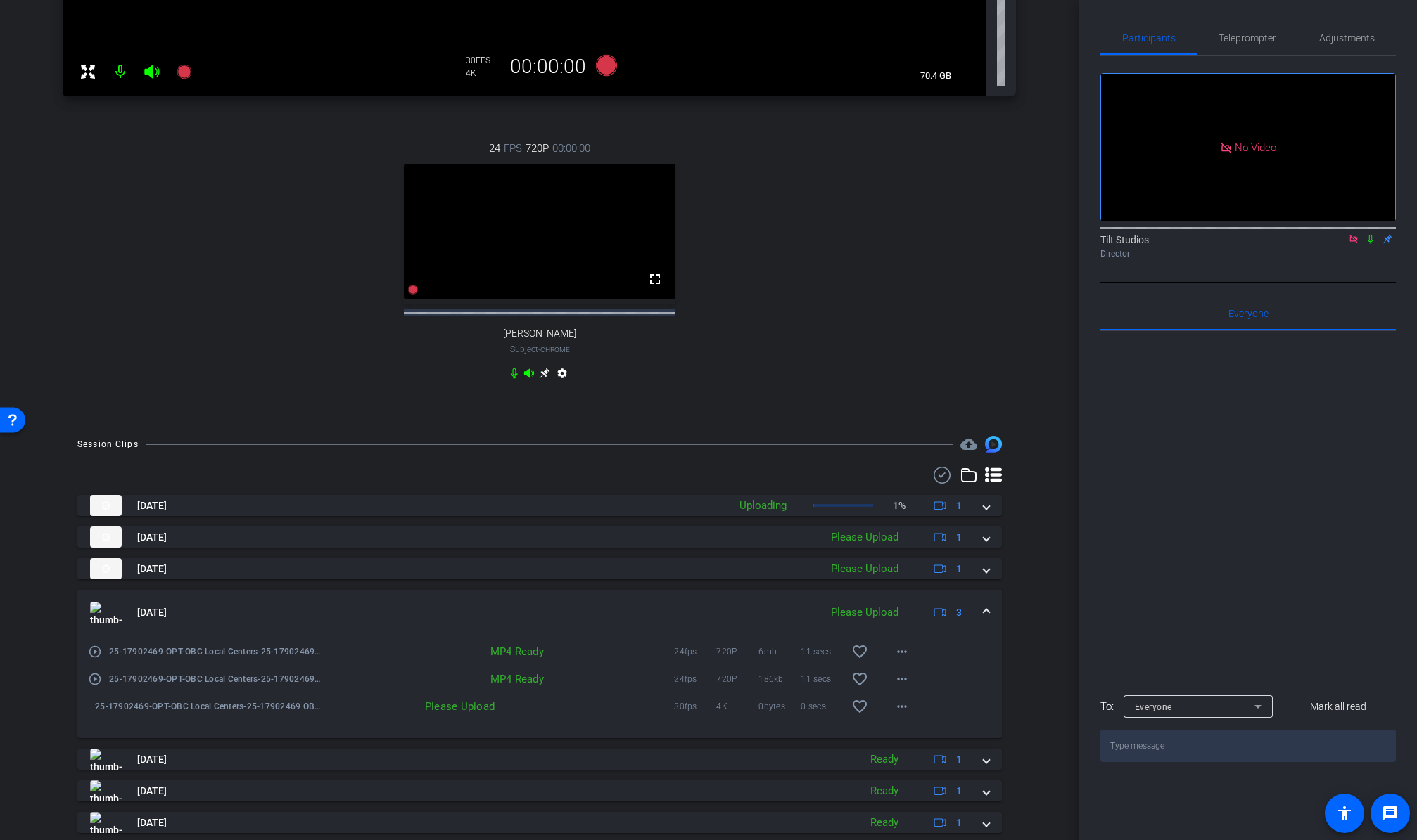
click at [983, 614] on mat-expansion-panel-header "Aug 25, 2025 Please Upload 3" at bounding box center [539, 612] width 925 height 45
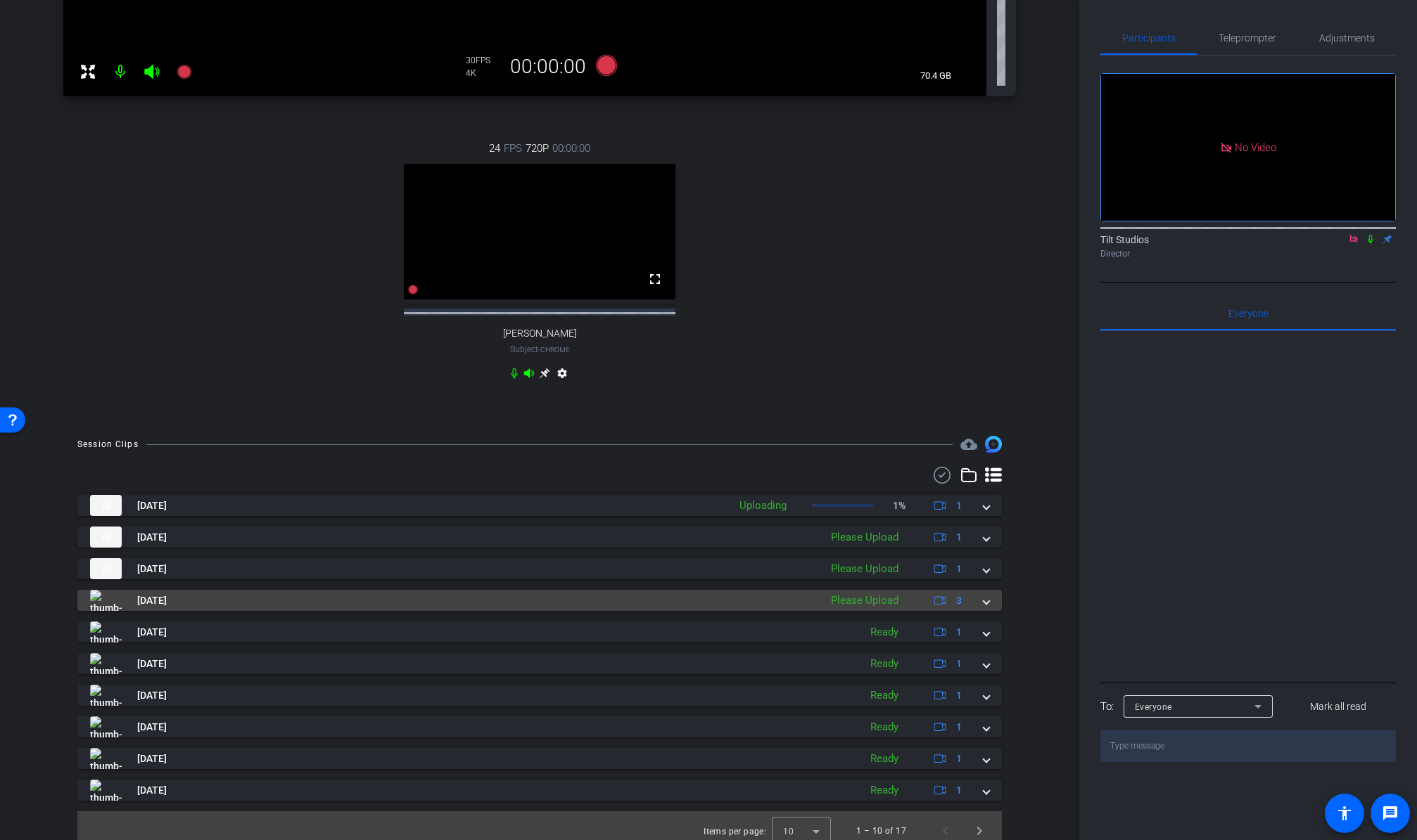
click at [983, 608] on span at bounding box center [986, 600] width 6 height 14
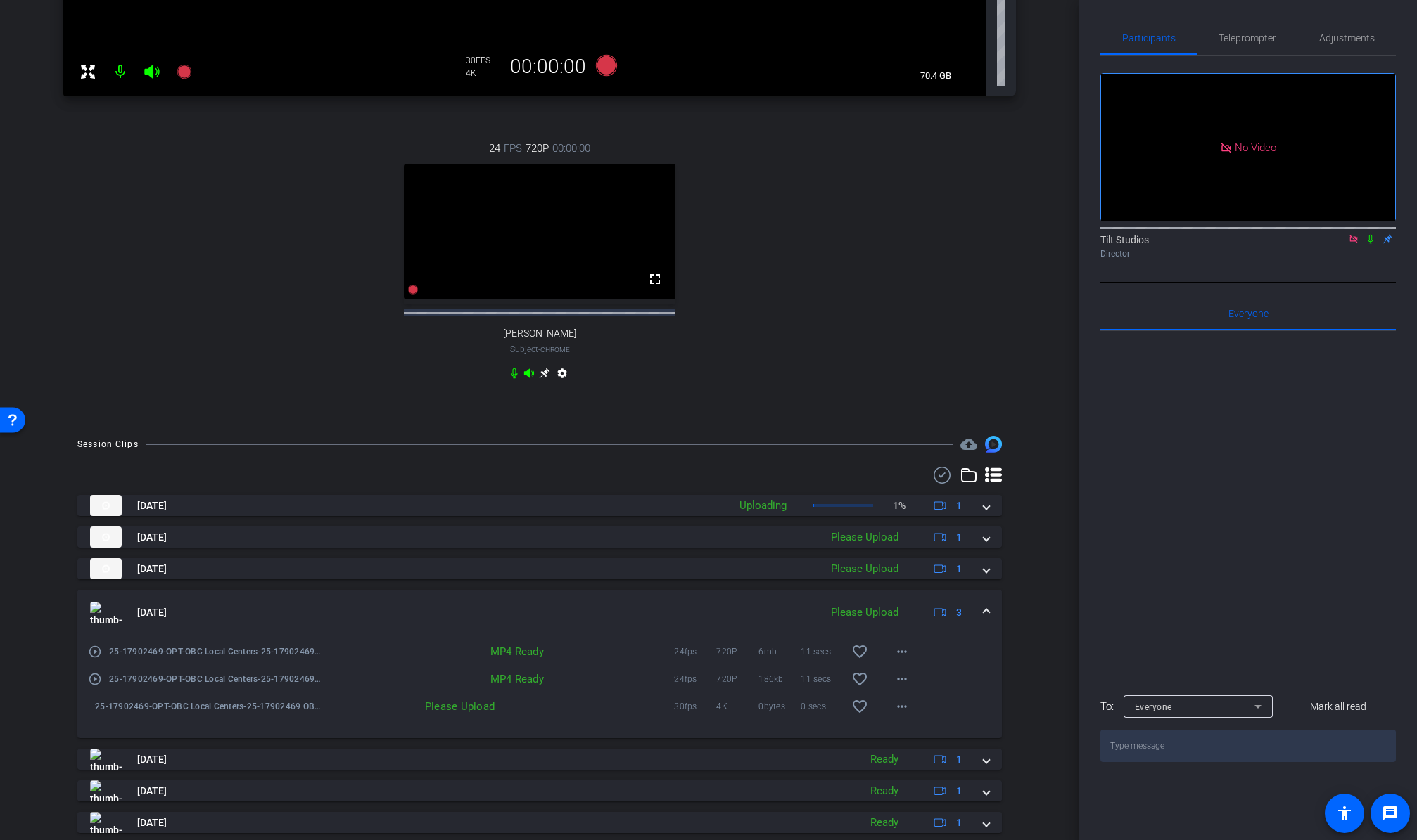
click at [1028, 656] on div "Session Clips cloud_upload Aug 25, 2025 Uploading 1% 1 25-17902469-OPT-OBC Loca…" at bounding box center [539, 706] width 1009 height 542
click at [975, 621] on div "Aug 25, 2025 Please Upload 3" at bounding box center [536, 613] width 893 height 21
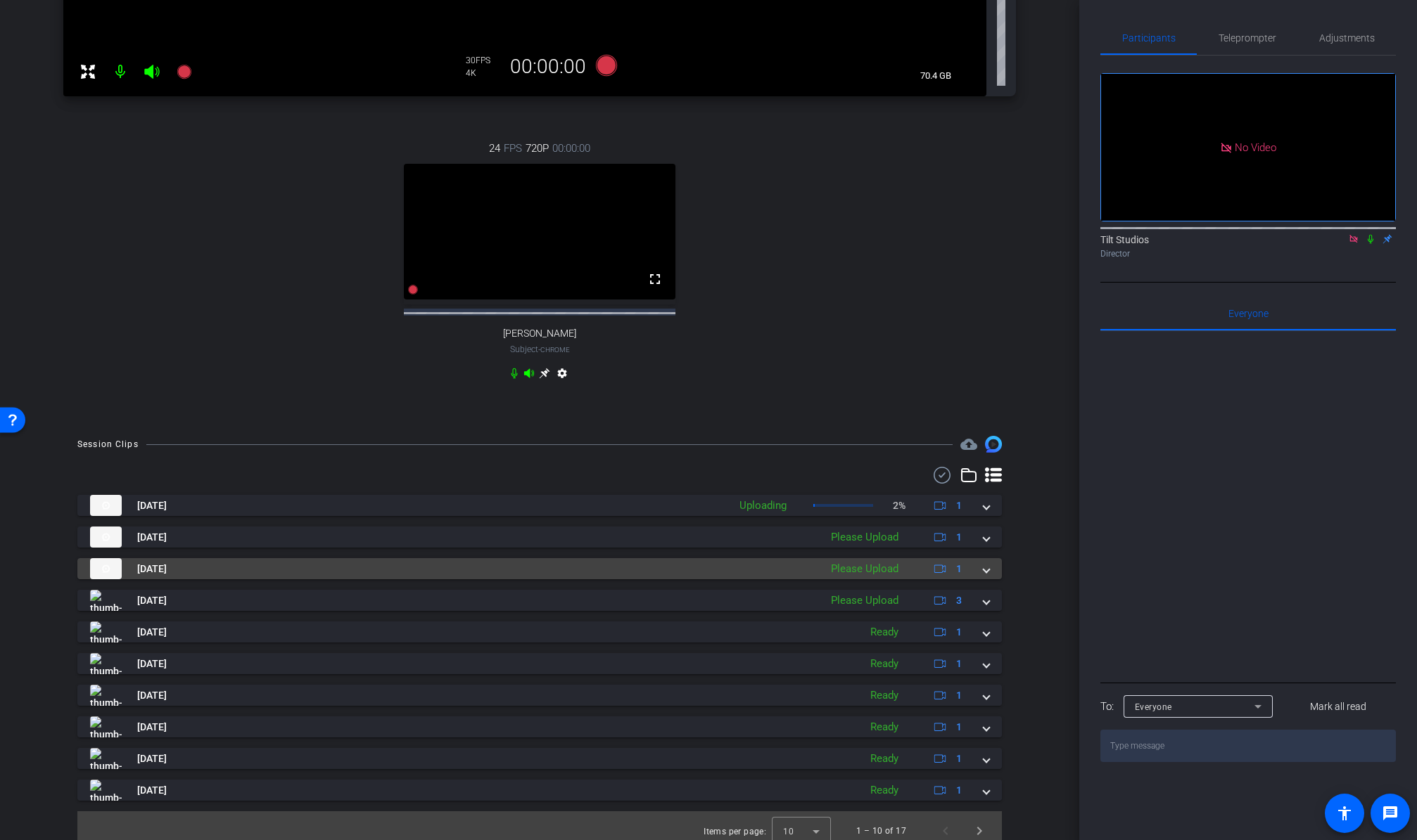
click at [983, 576] on span at bounding box center [986, 569] width 6 height 14
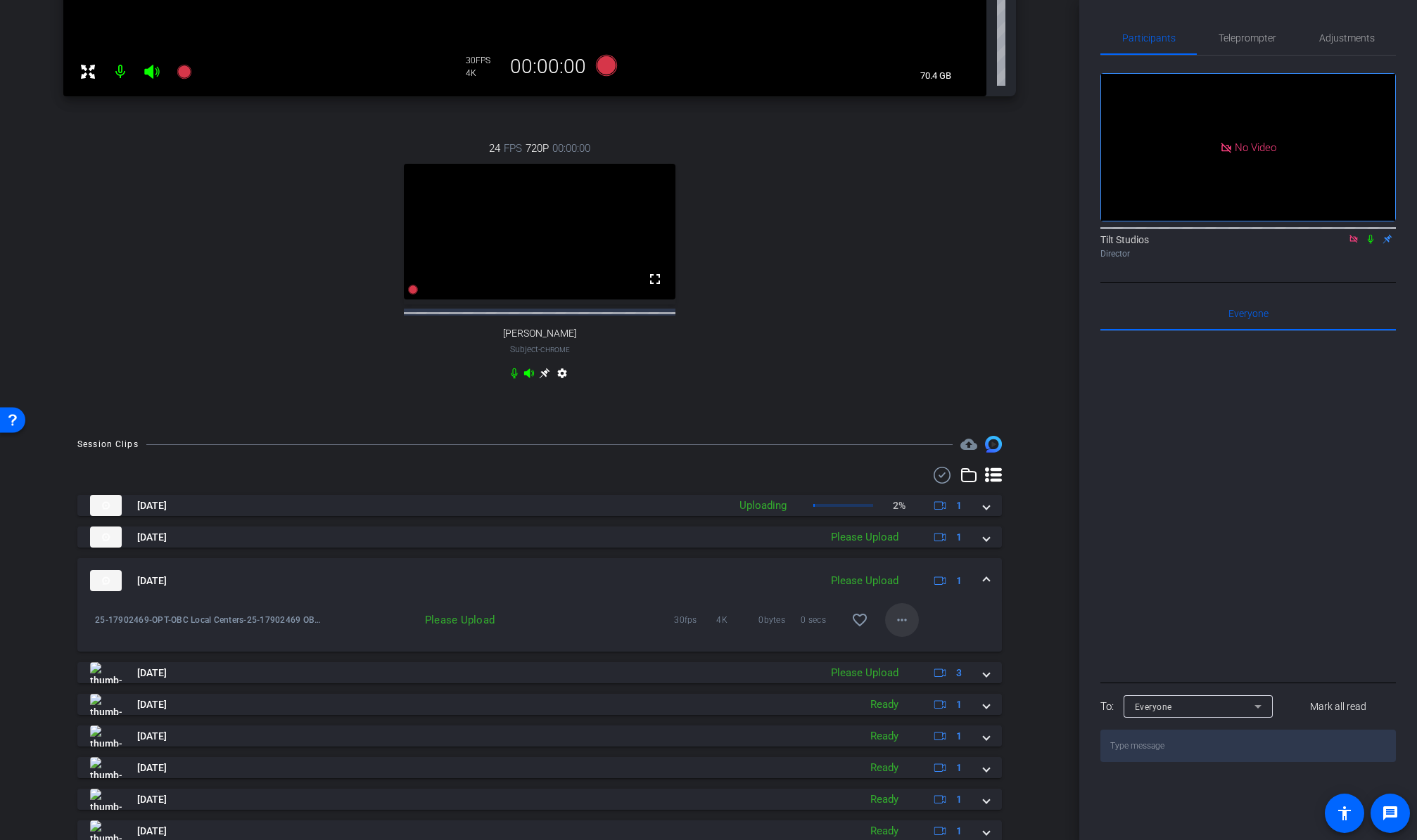
click at [893, 629] on mat-icon "more_horiz" at bounding box center [902, 620] width 17 height 17
click at [905, 659] on span "Upload" at bounding box center [917, 662] width 56 height 17
click at [983, 589] on span at bounding box center [986, 580] width 6 height 14
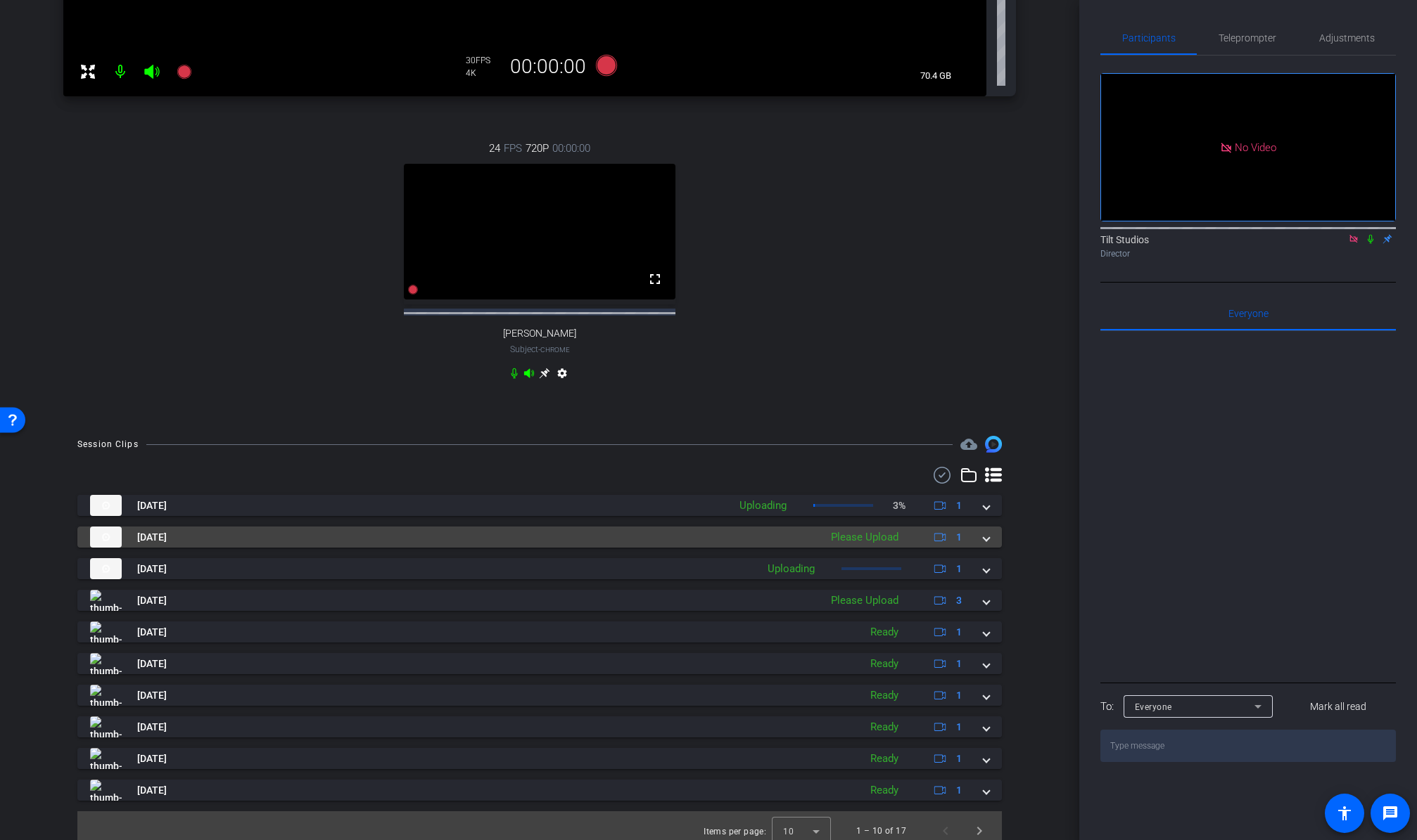
click at [983, 545] on span at bounding box center [986, 537] width 6 height 14
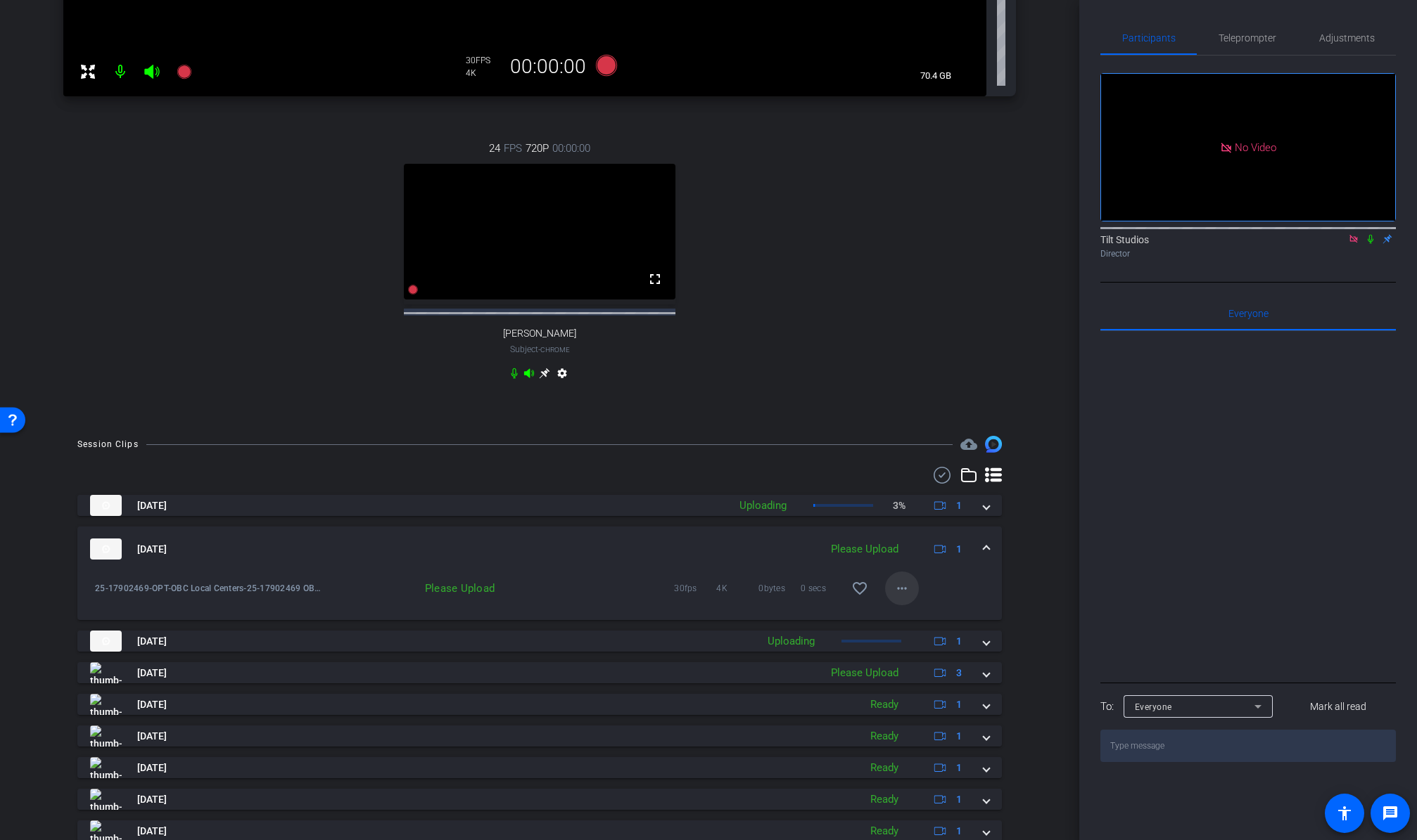
click at [893, 597] on mat-icon "more_horiz" at bounding box center [902, 589] width 17 height 17
click at [900, 632] on span "Upload" at bounding box center [917, 631] width 56 height 17
click at [985, 556] on mat-expansion-panel-header "Aug 25, 2025 Please Upload 1" at bounding box center [539, 549] width 925 height 45
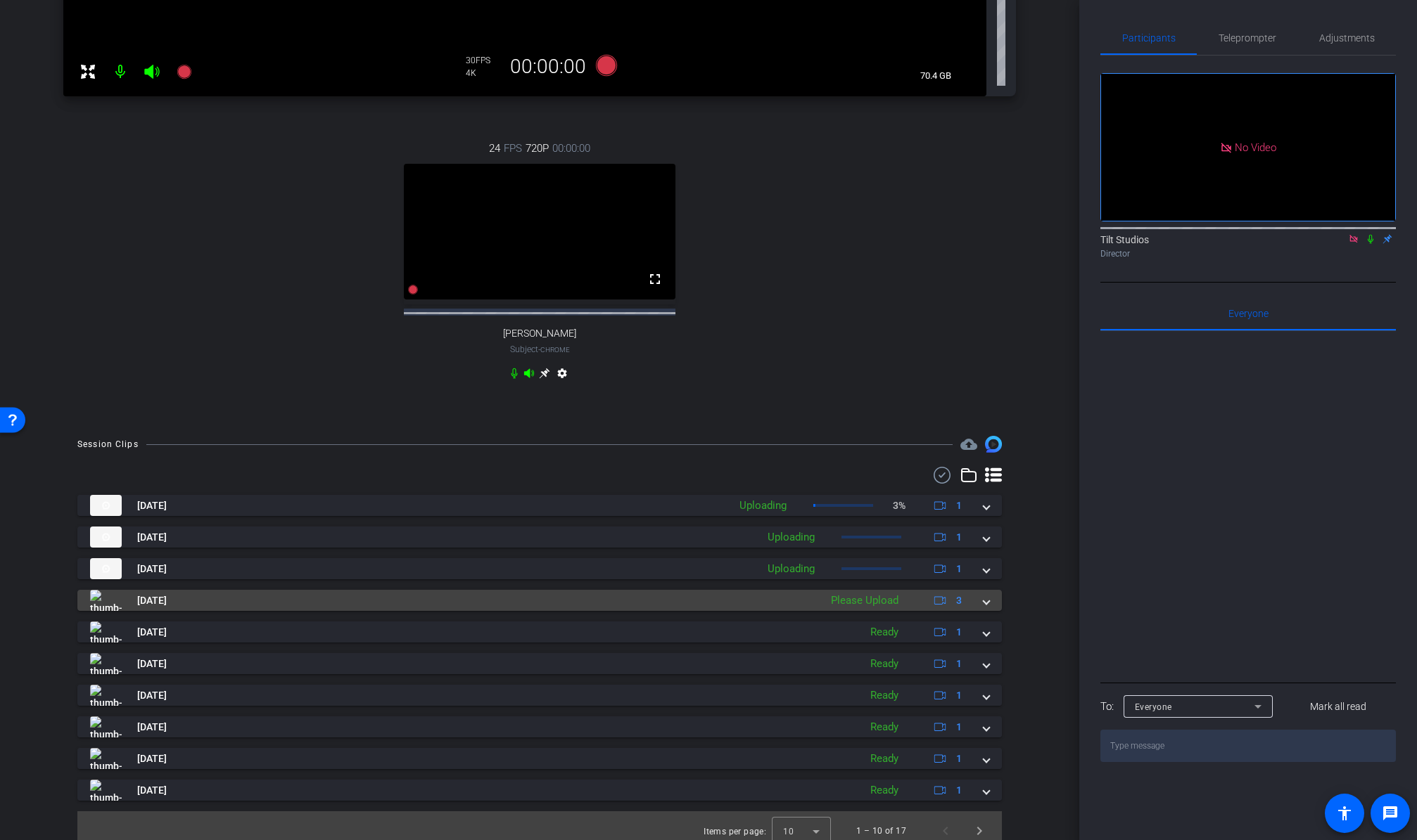
click at [983, 611] on mat-expansion-panel-header "Aug 25, 2025 Please Upload 3" at bounding box center [539, 600] width 925 height 21
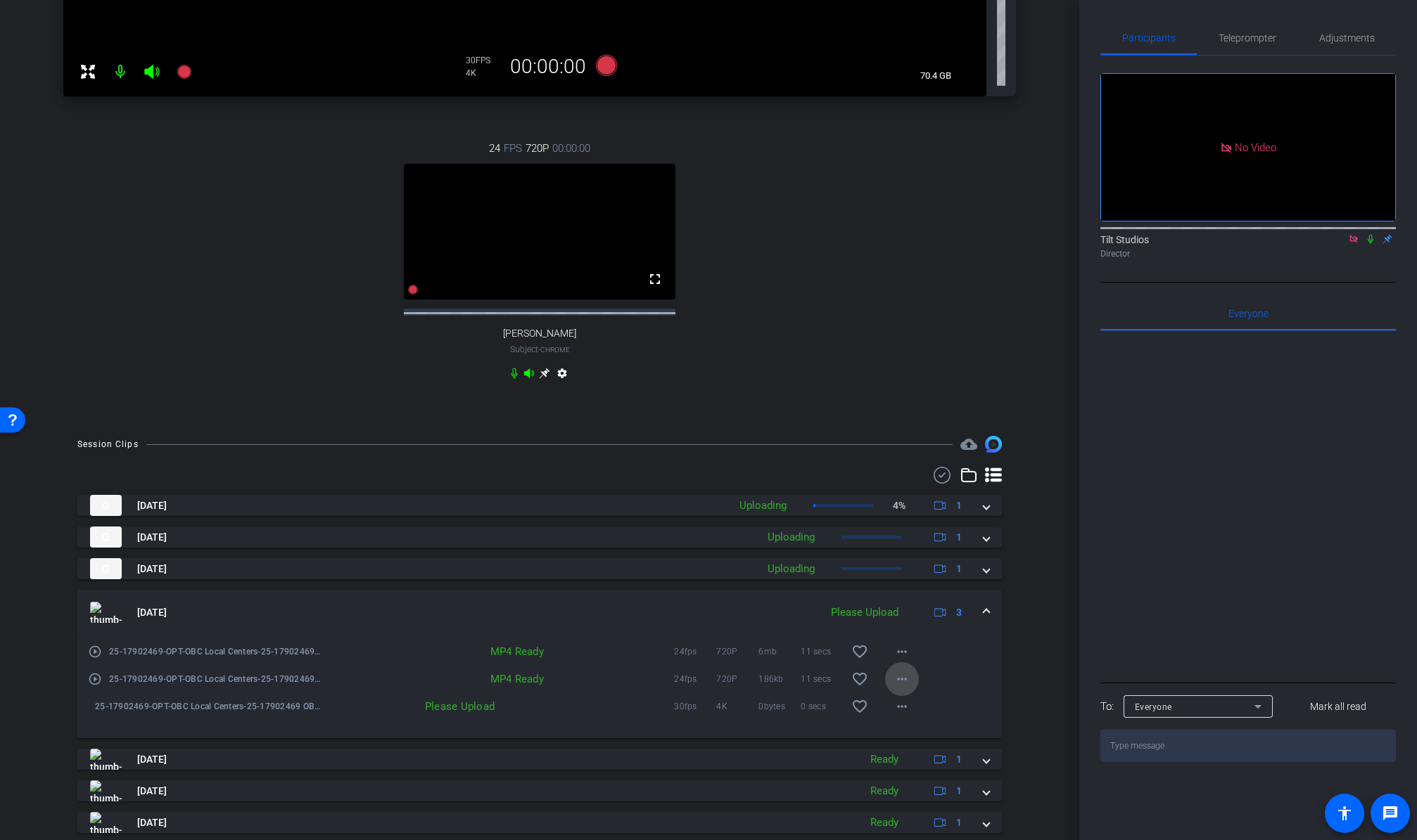
click at [897, 687] on mat-icon "more_horiz" at bounding box center [902, 679] width 17 height 17
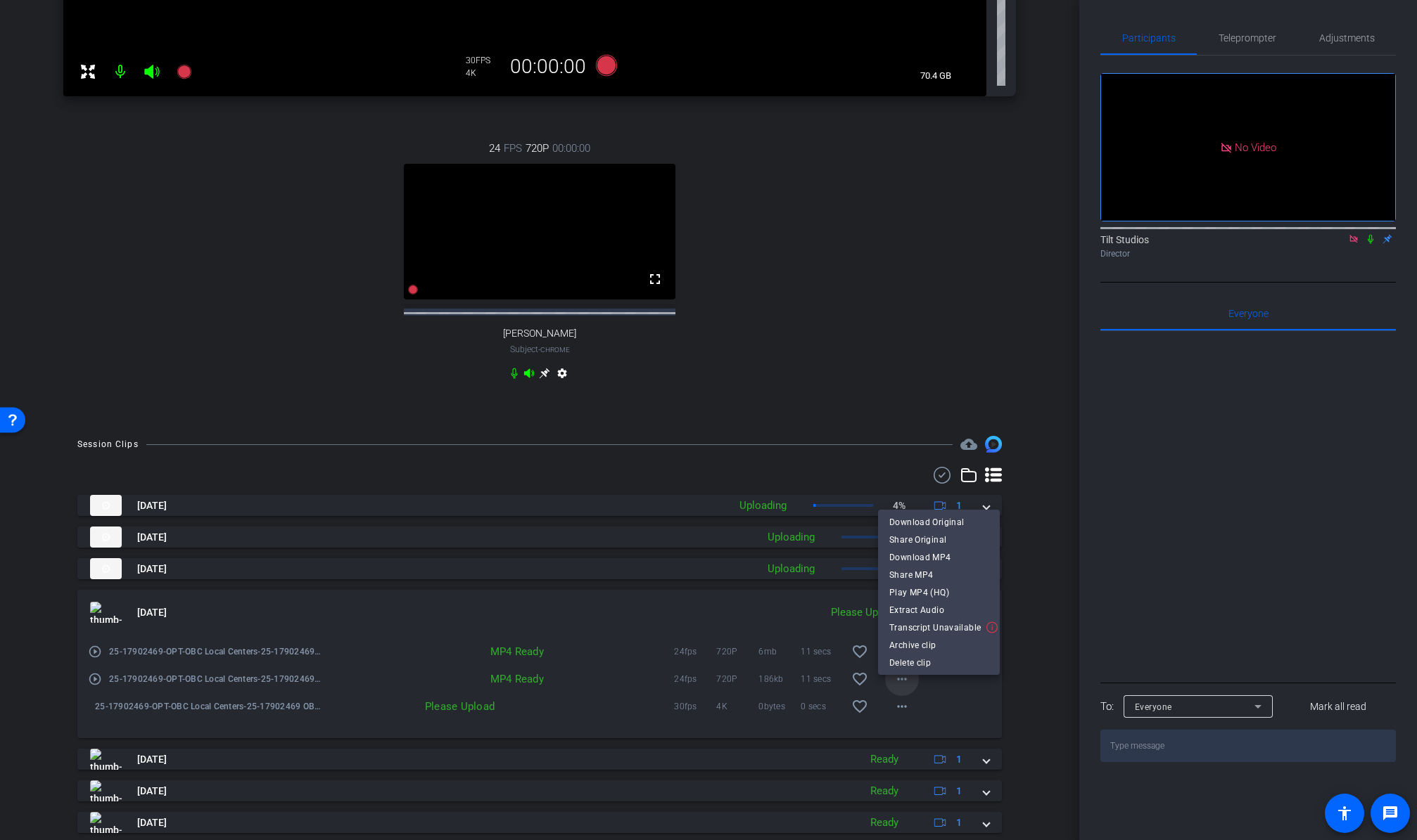
click at [897, 688] on div at bounding box center [708, 420] width 1417 height 840
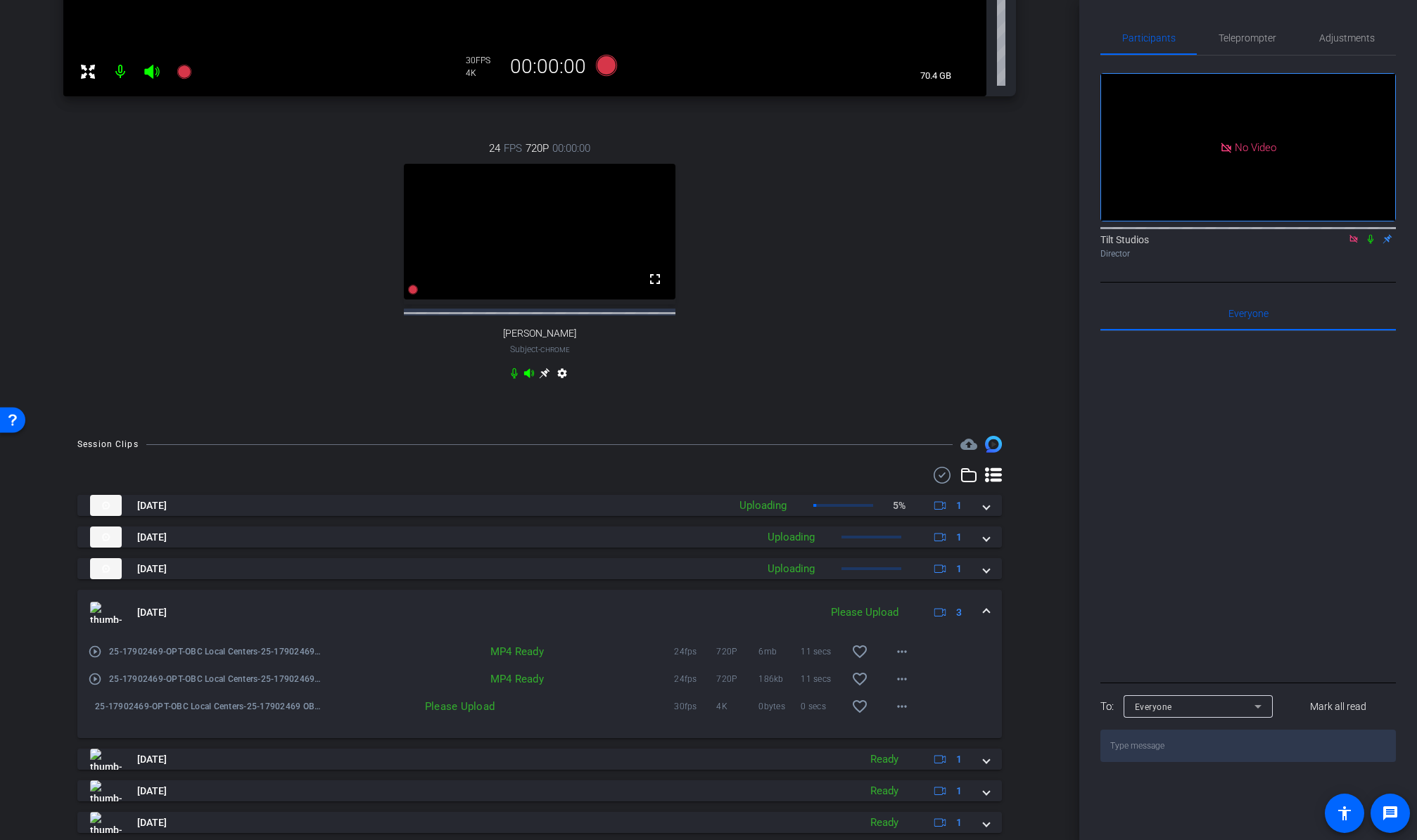
click at [95, 658] on mat-icon "play_circle_outline" at bounding box center [95, 652] width 14 height 14
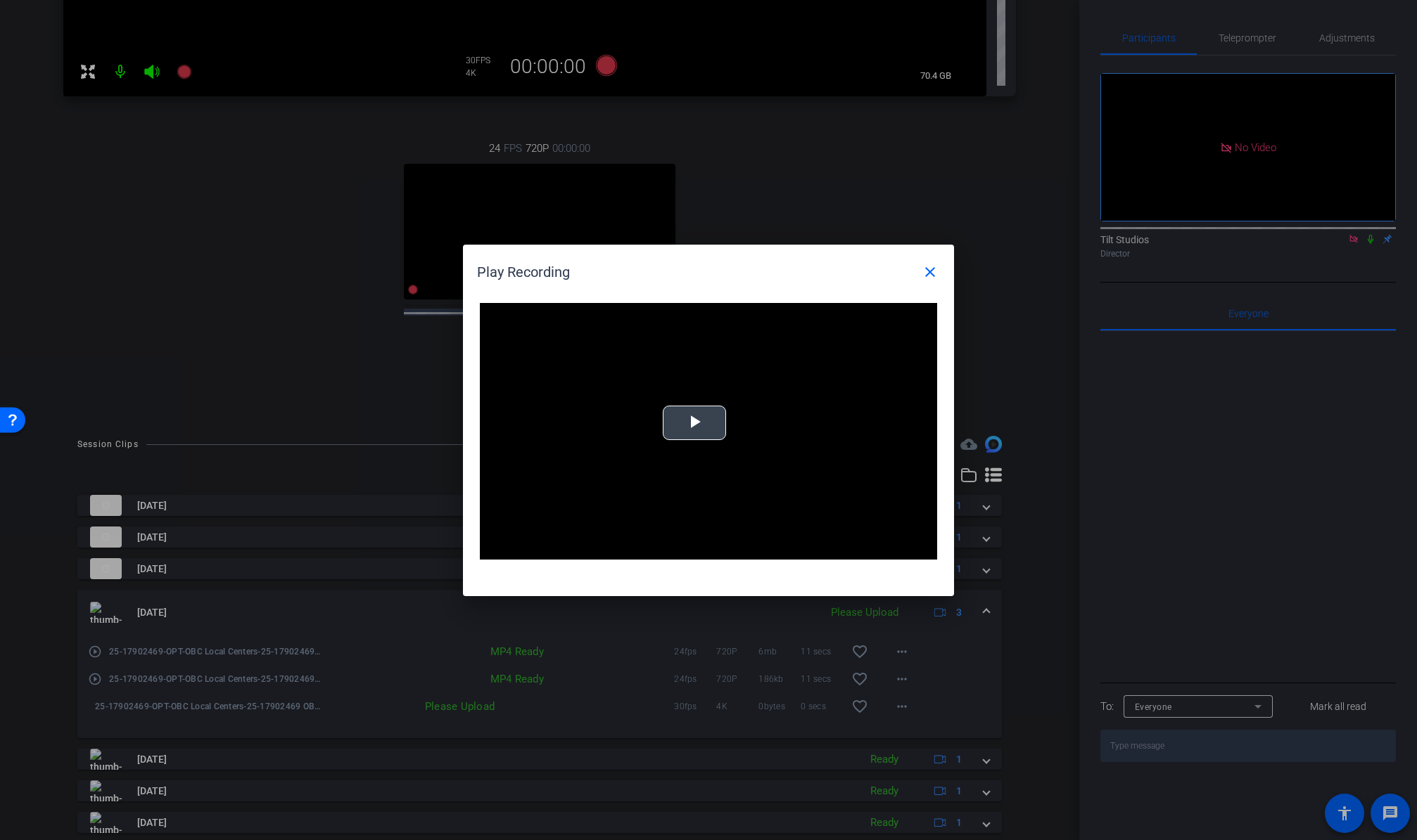
click at [694, 422] on span "Video Player" at bounding box center [694, 422] width 0 height 0
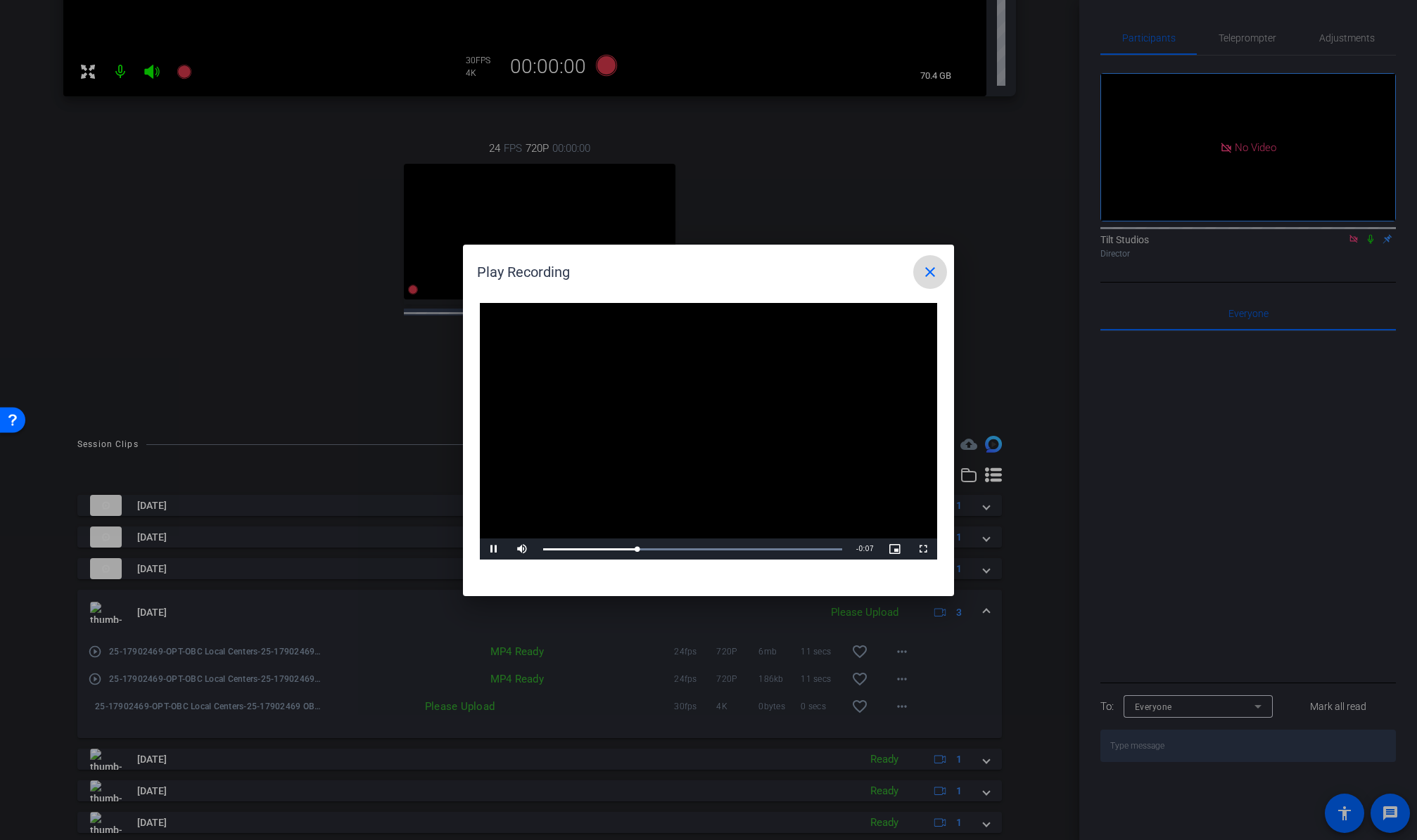
click at [935, 275] on mat-icon "close" at bounding box center [930, 272] width 17 height 17
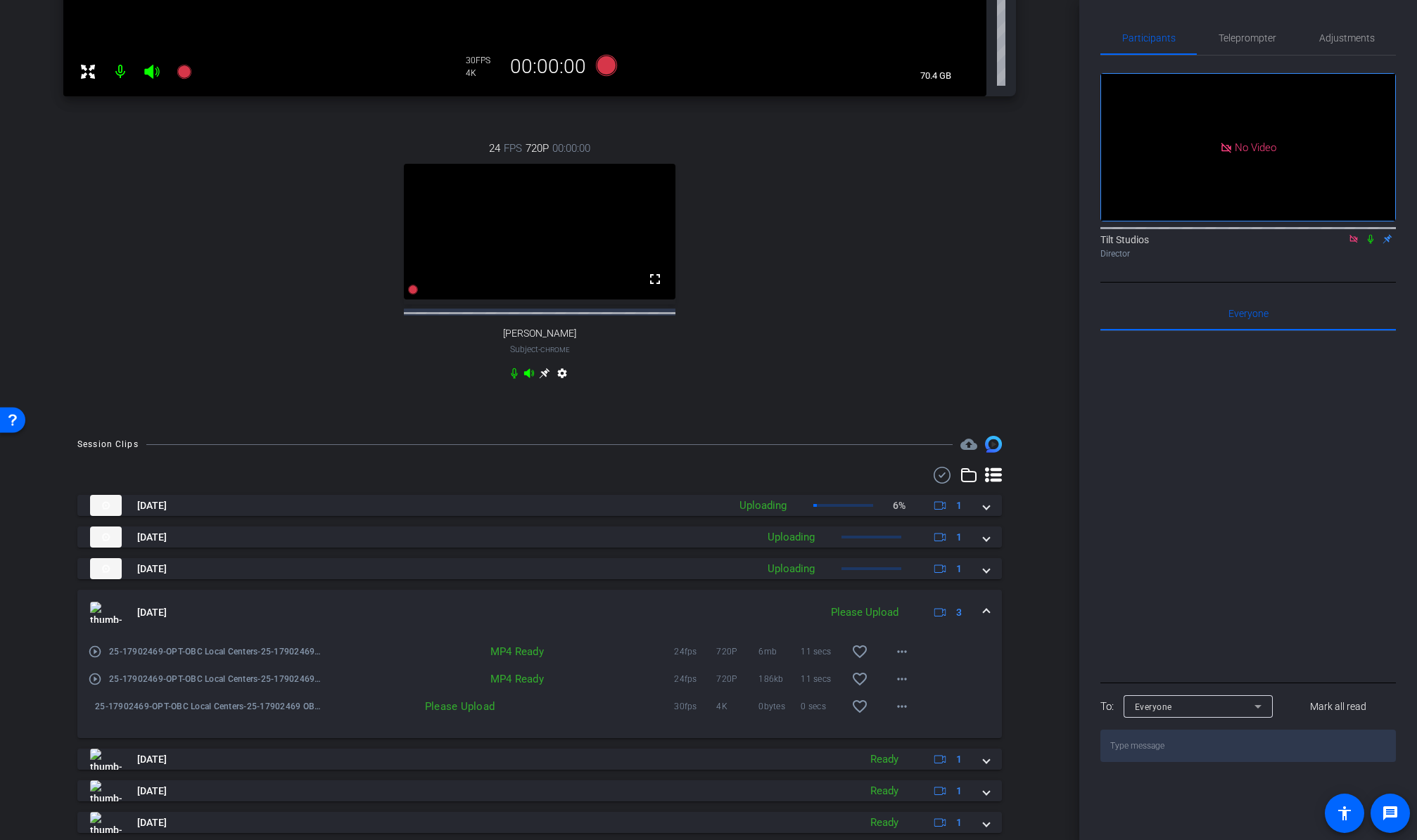
click at [982, 626] on mat-expansion-panel-header "Aug 25, 2025 Please Upload 3" at bounding box center [539, 612] width 925 height 45
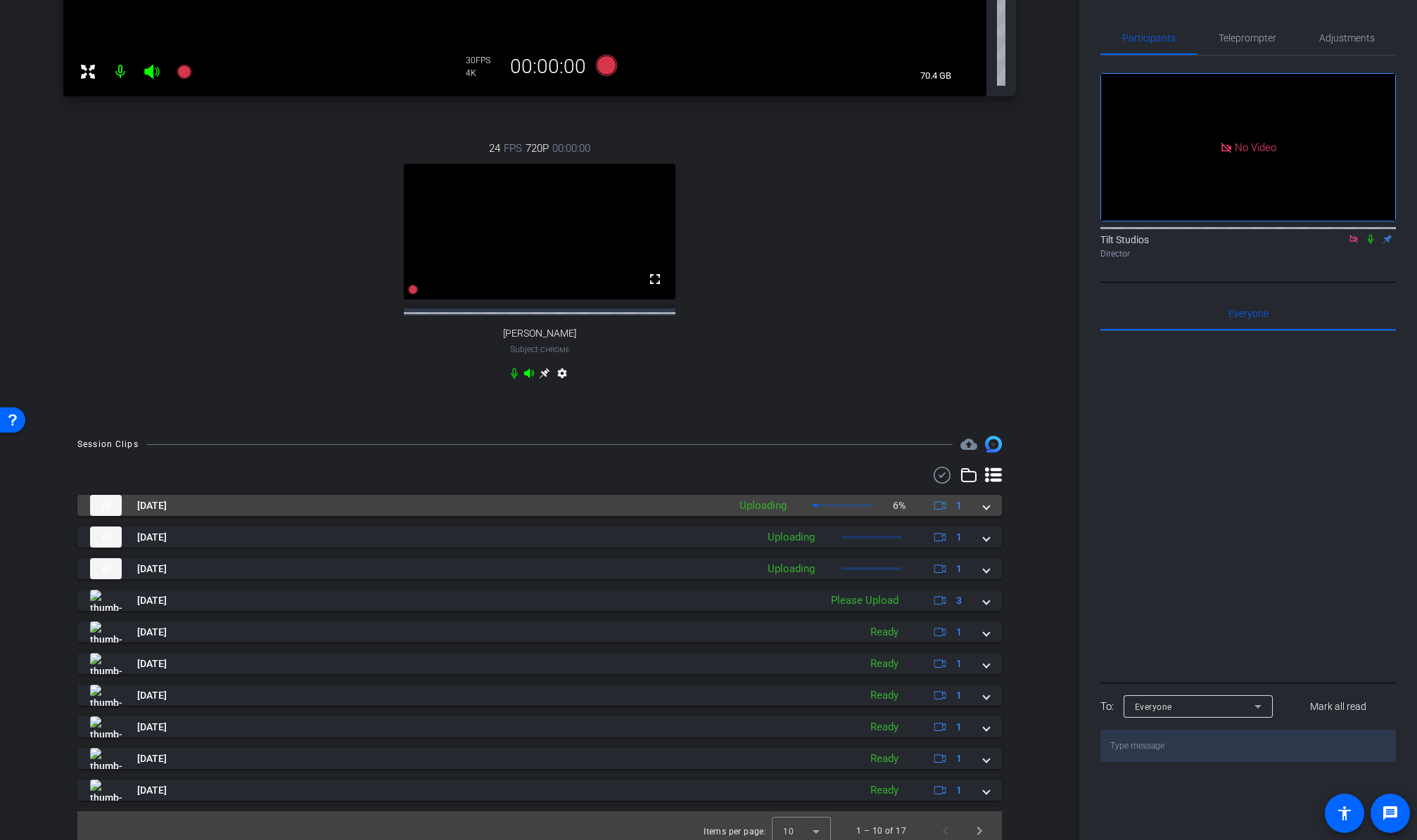
click at [973, 514] on div "Aug 25, 2025 Uploading 6% 1" at bounding box center [536, 506] width 893 height 21
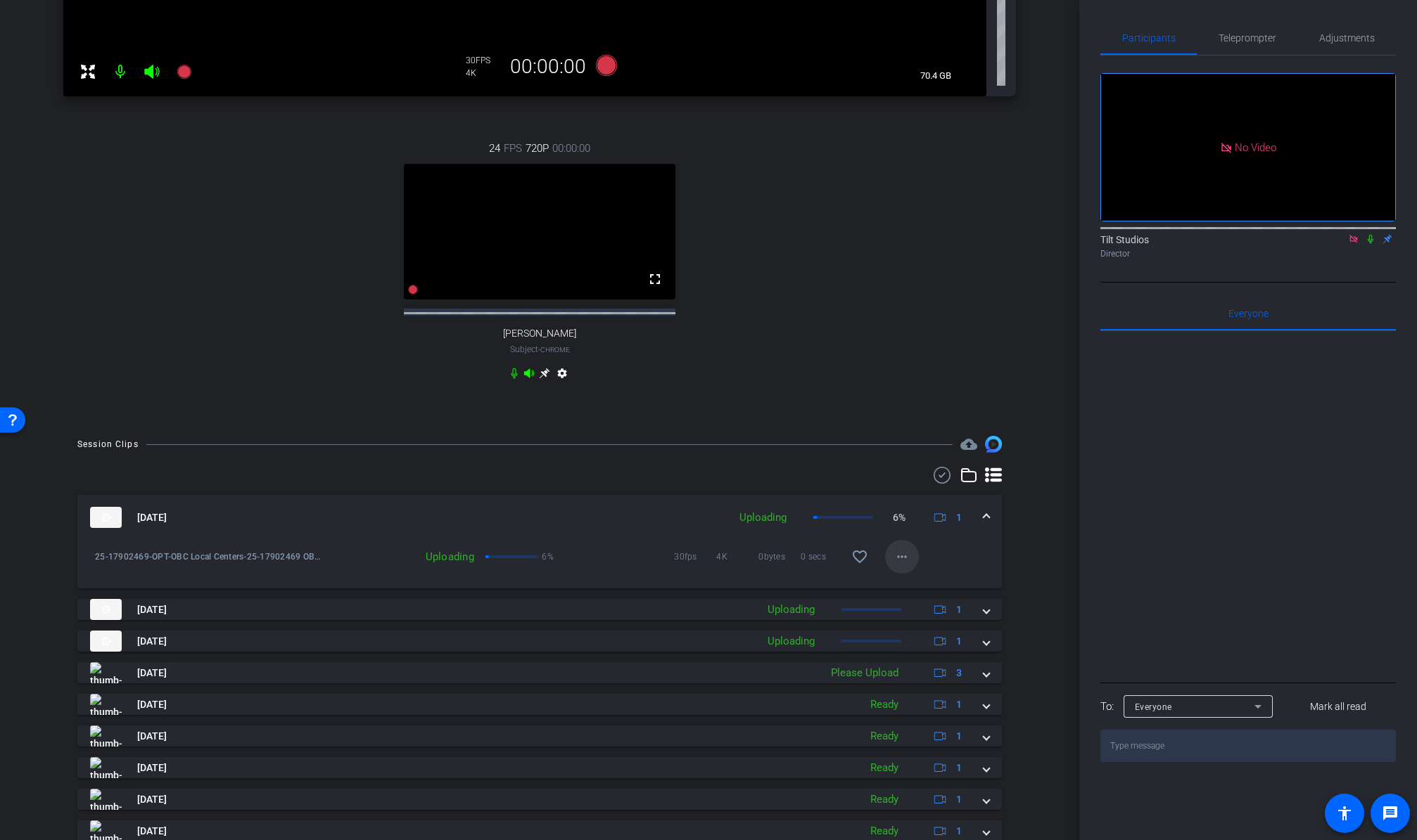
click at [893, 565] on mat-icon "more_horiz" at bounding box center [902, 557] width 17 height 17
click at [1044, 563] on div at bounding box center [708, 420] width 1417 height 840
click at [983, 529] on mat-expansion-panel-header "Aug 25, 2025 Uploading 6% 1" at bounding box center [539, 517] width 925 height 45
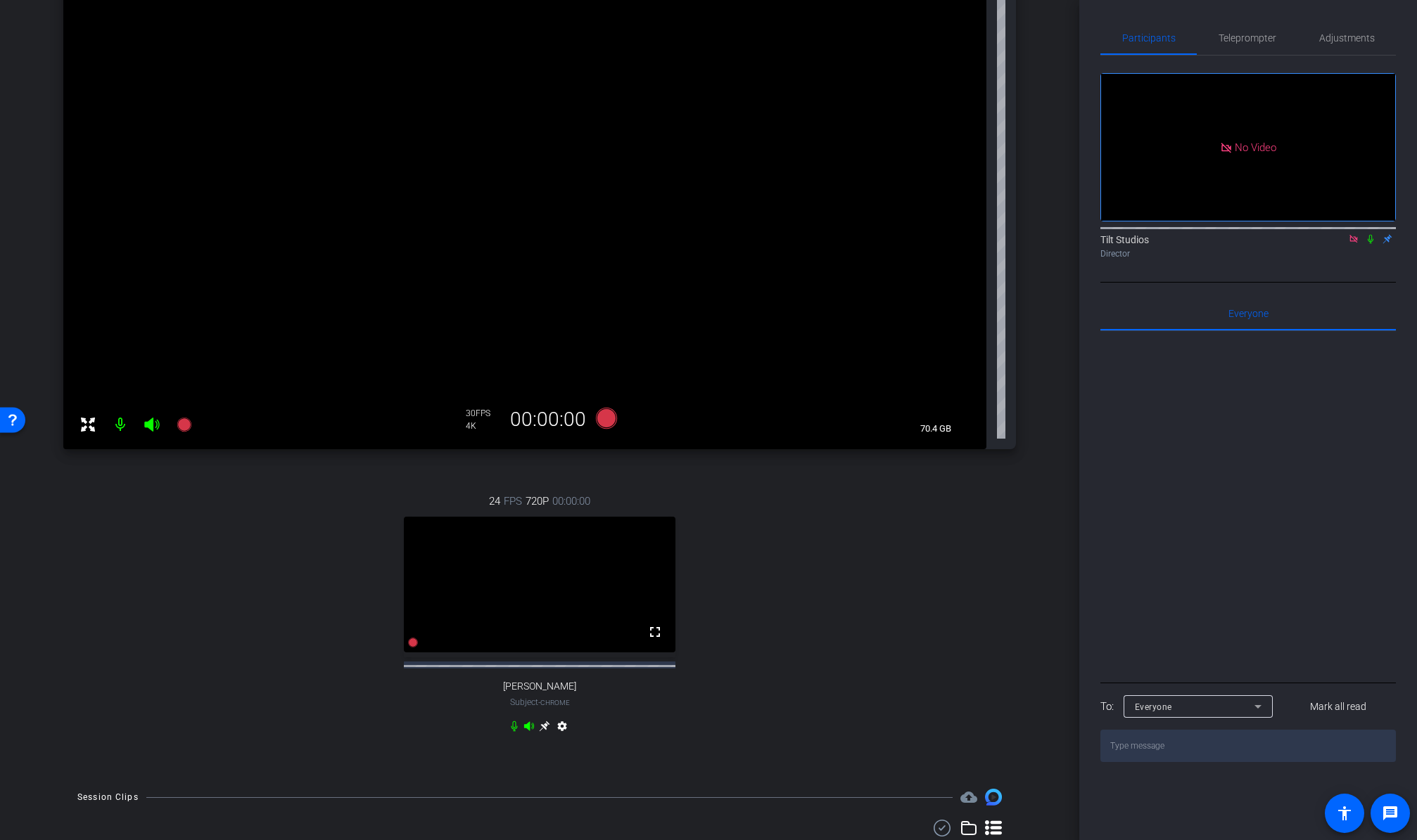
scroll to position [0, 0]
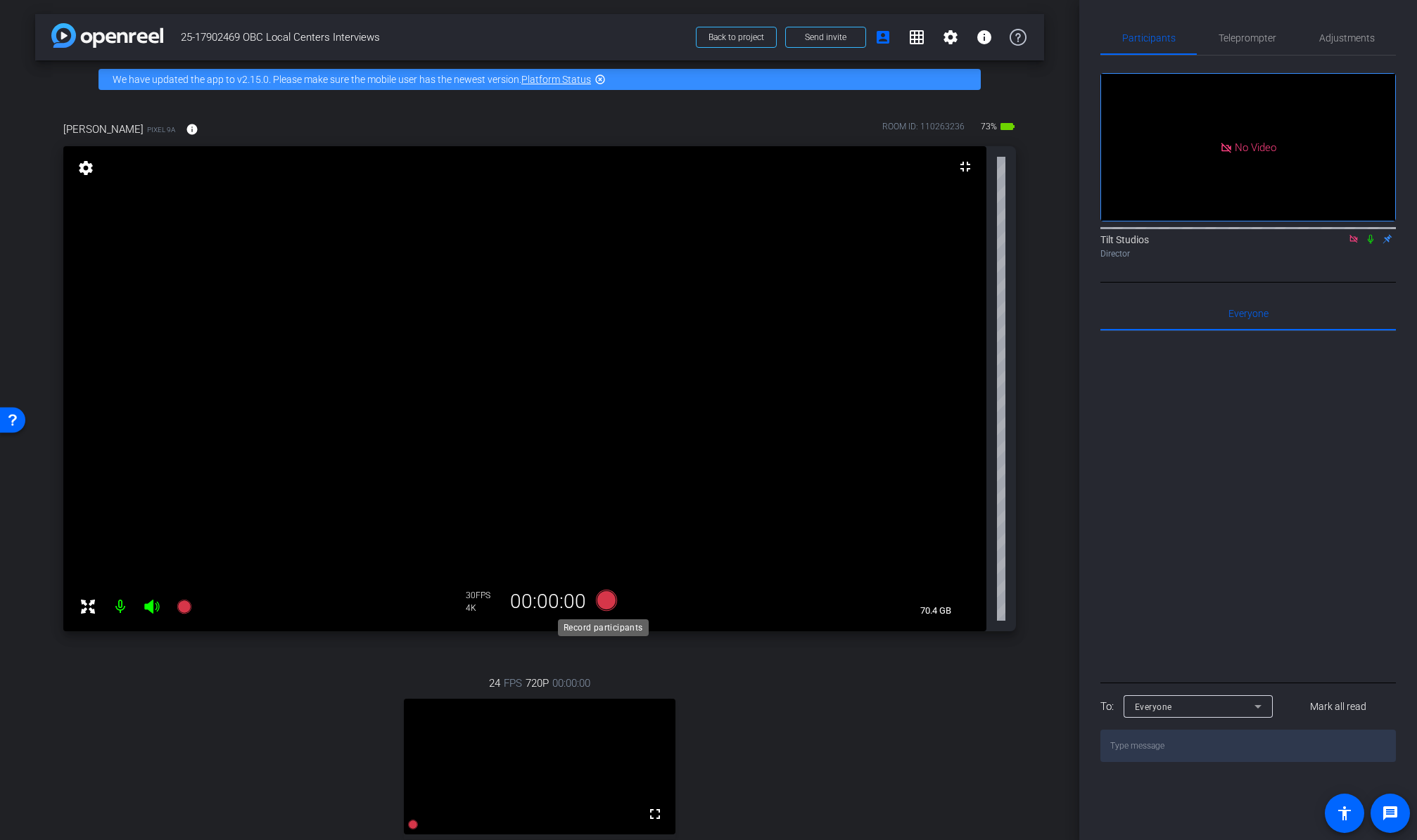
click at [600, 602] on icon at bounding box center [606, 600] width 21 height 21
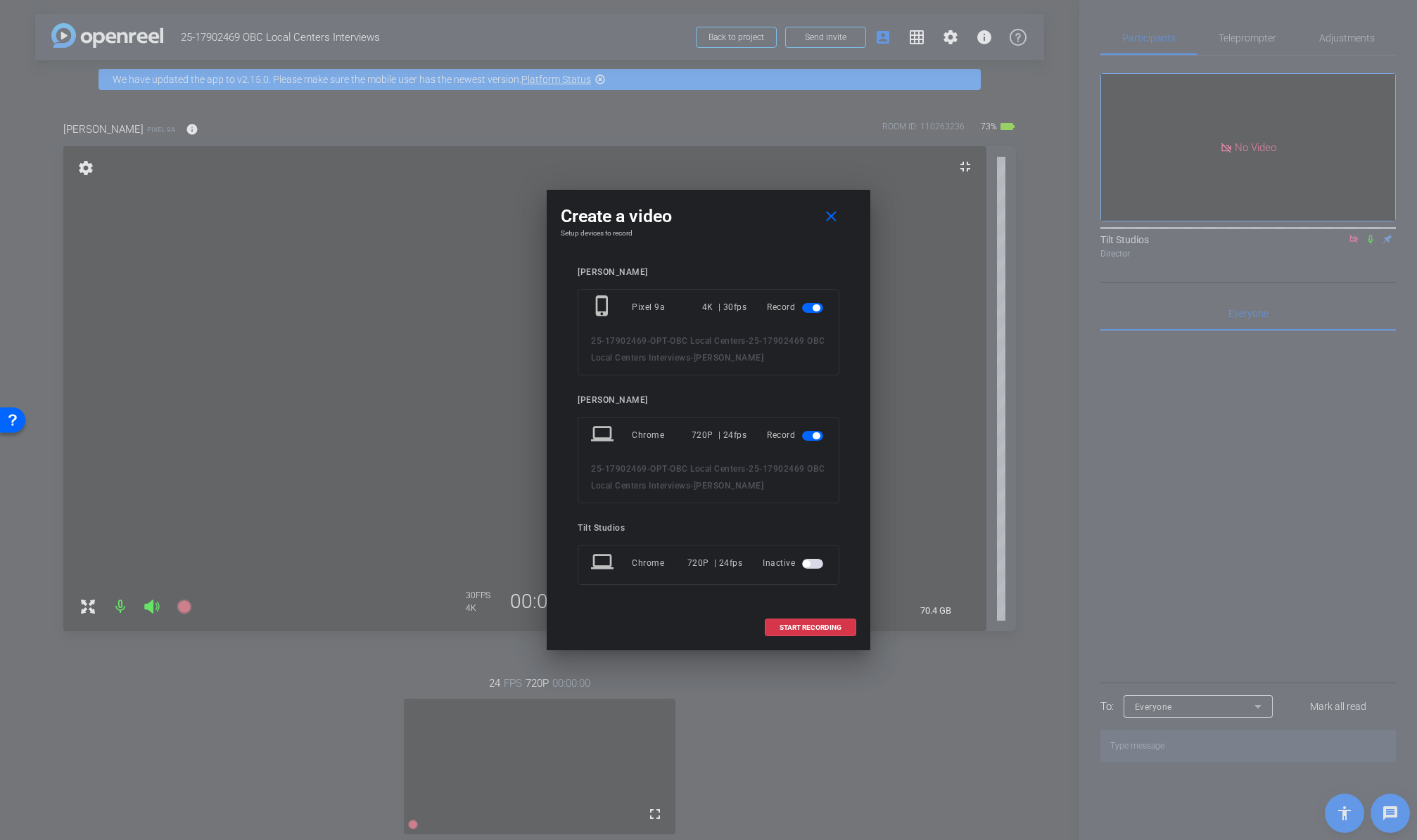
click at [809, 436] on span "button" at bounding box center [813, 436] width 21 height 10
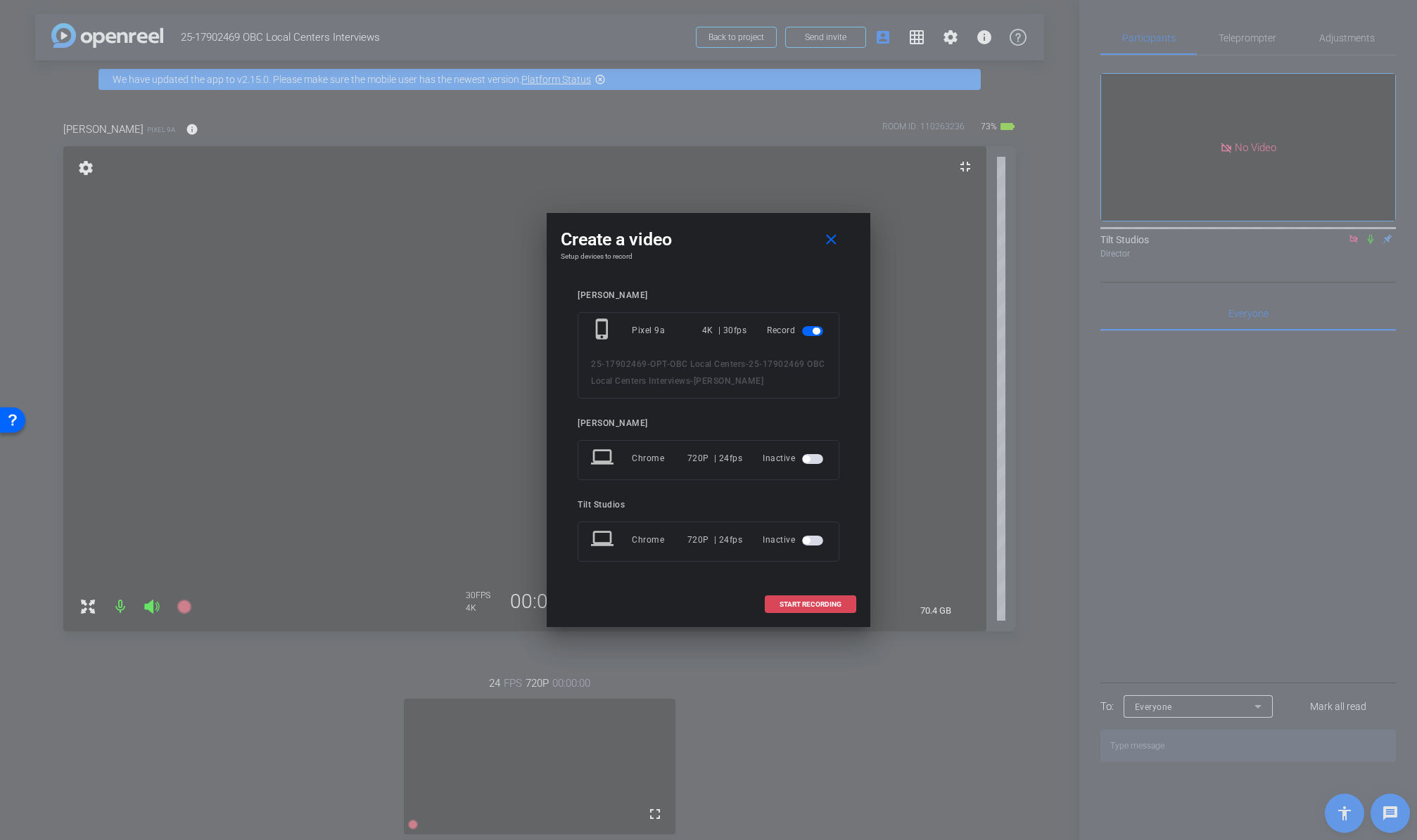
click at [810, 605] on span "START RECORDING" at bounding box center [810, 604] width 62 height 7
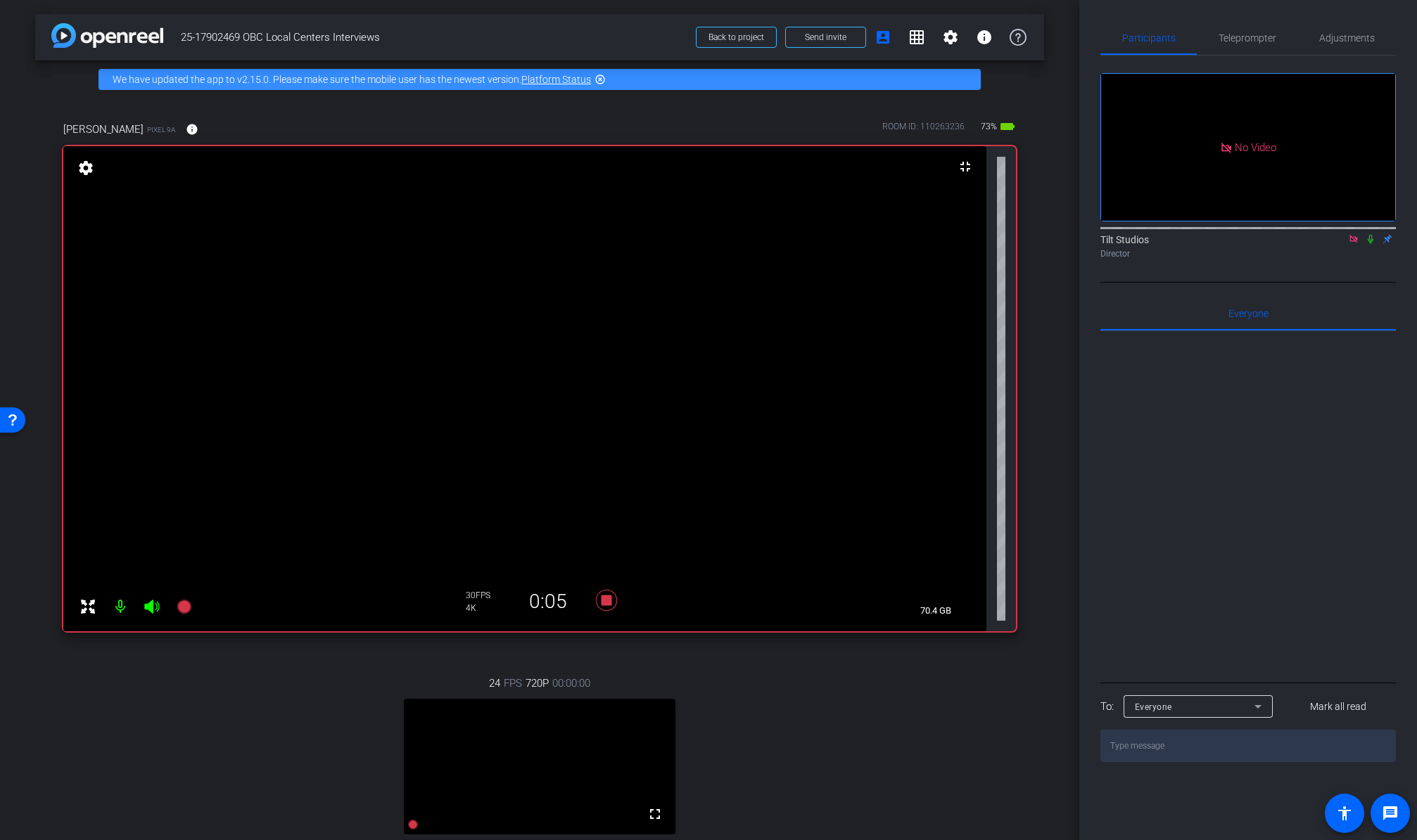
click at [1247, 235] on icon at bounding box center [1370, 240] width 6 height 10
click at [600, 603] on icon at bounding box center [606, 600] width 21 height 21
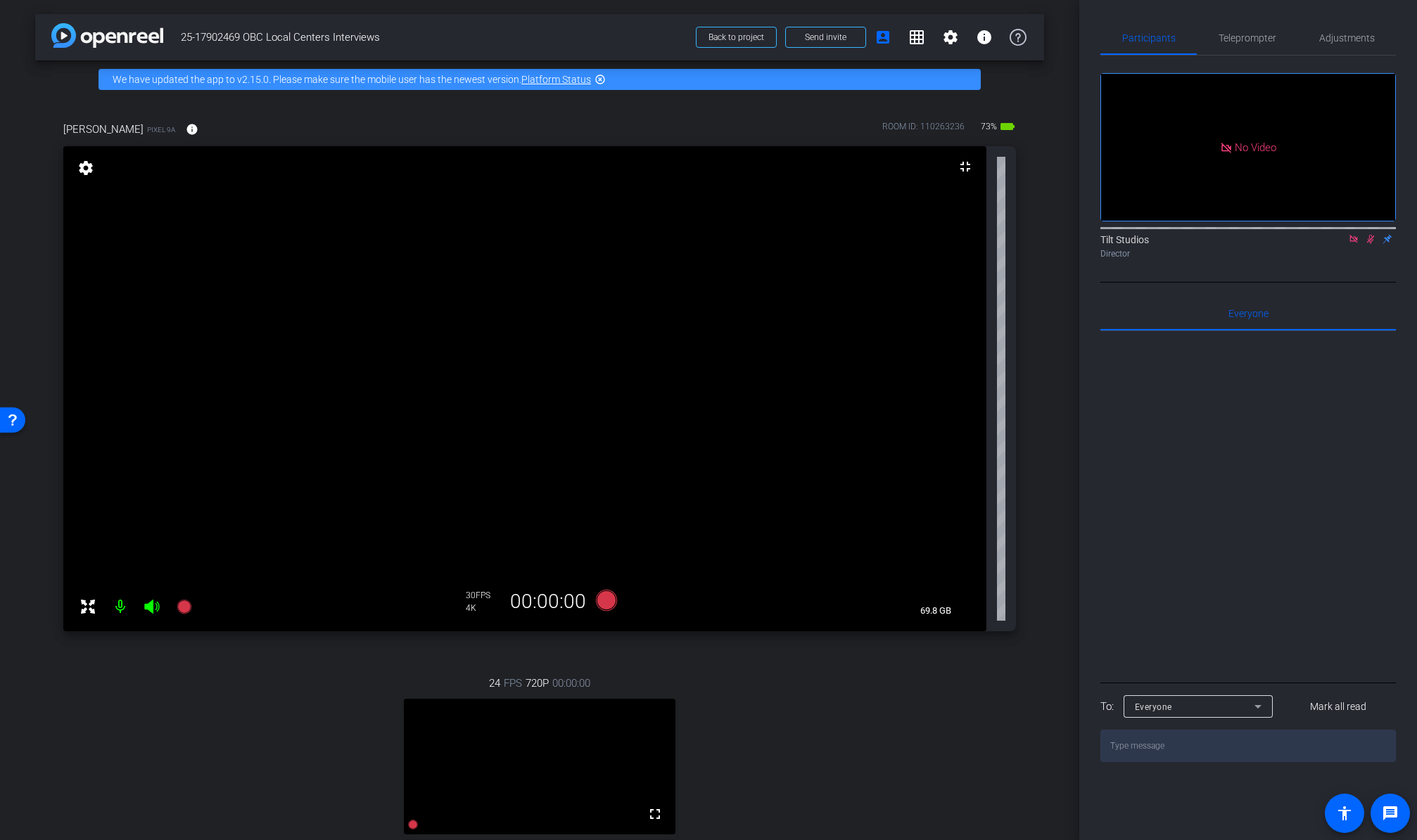
click at [1247, 234] on icon at bounding box center [1370, 239] width 11 height 10
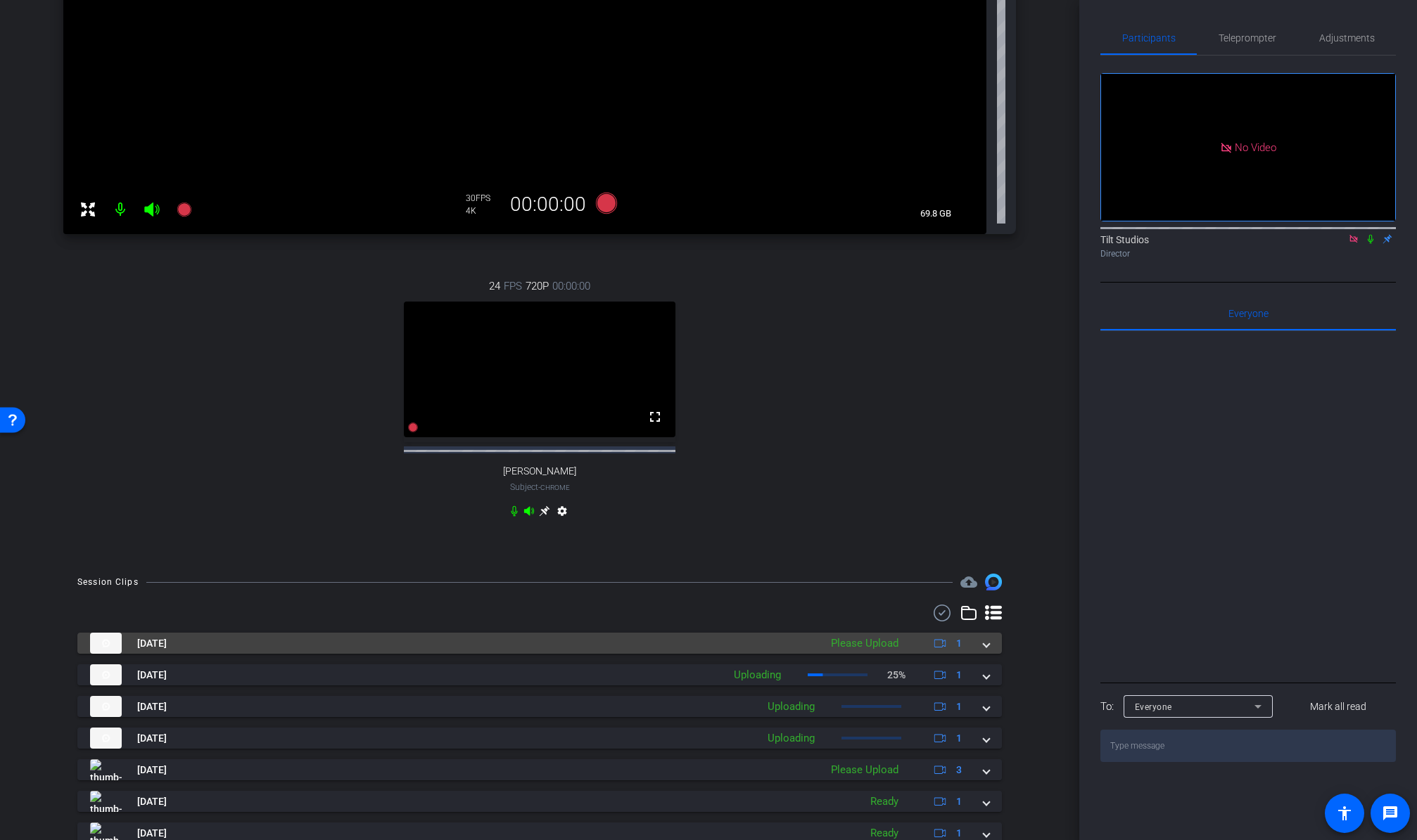
click at [973, 654] on div "Aug 25, 2025 Please Upload 1" at bounding box center [536, 643] width 893 height 21
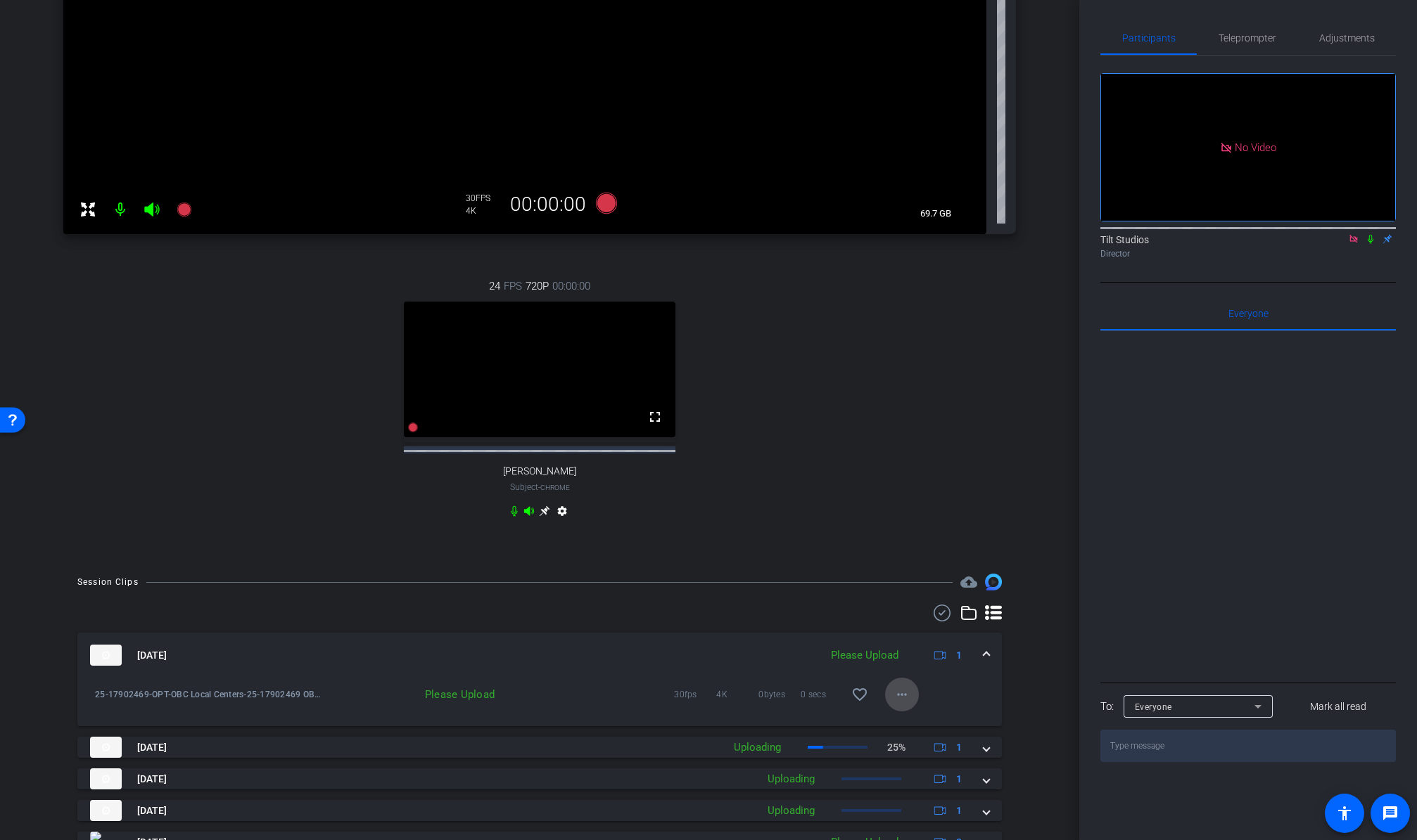
click at [884, 711] on span at bounding box center [901, 694] width 33 height 33
click at [902, 727] on span "Upload" at bounding box center [917, 737] width 56 height 17
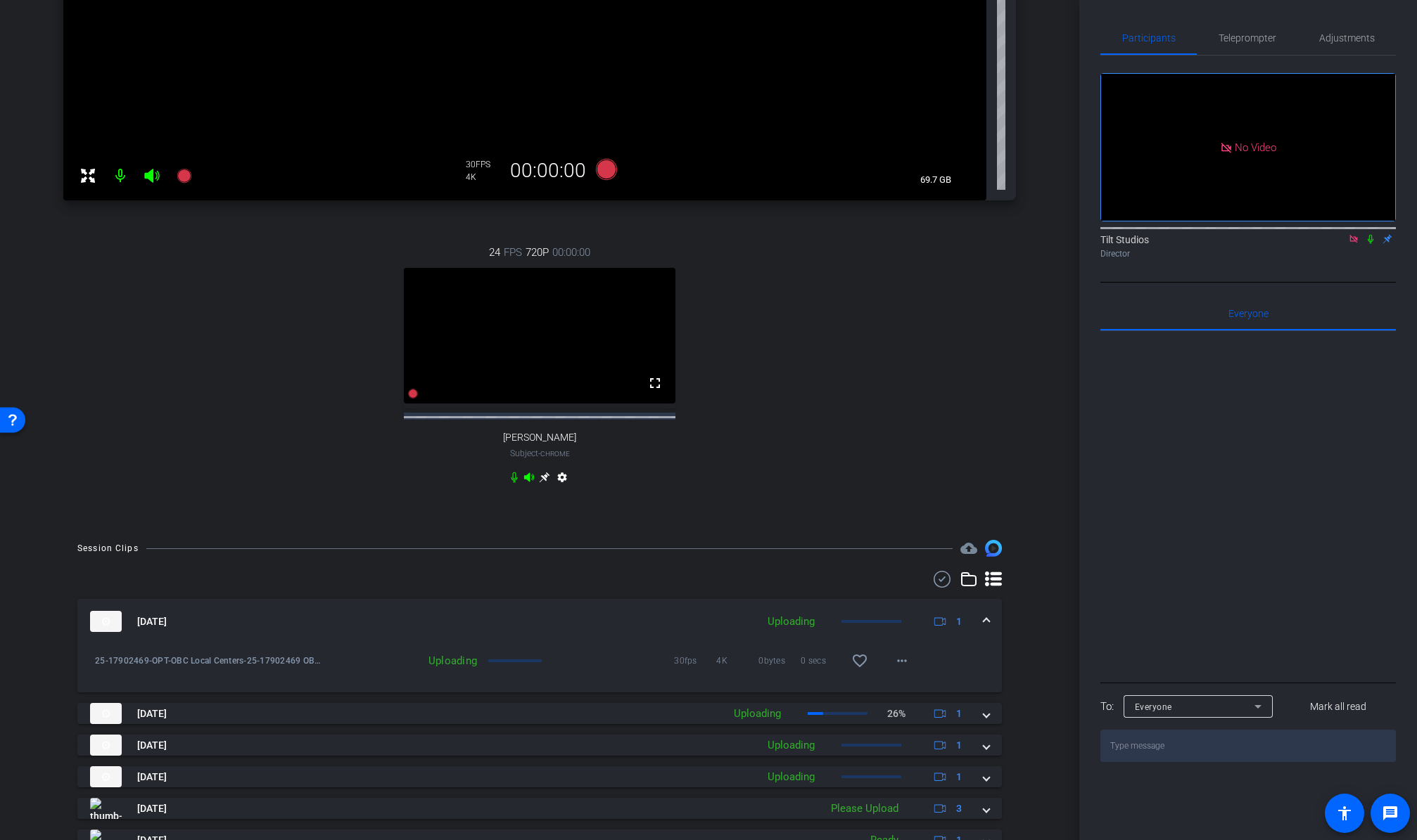
scroll to position [531, 0]
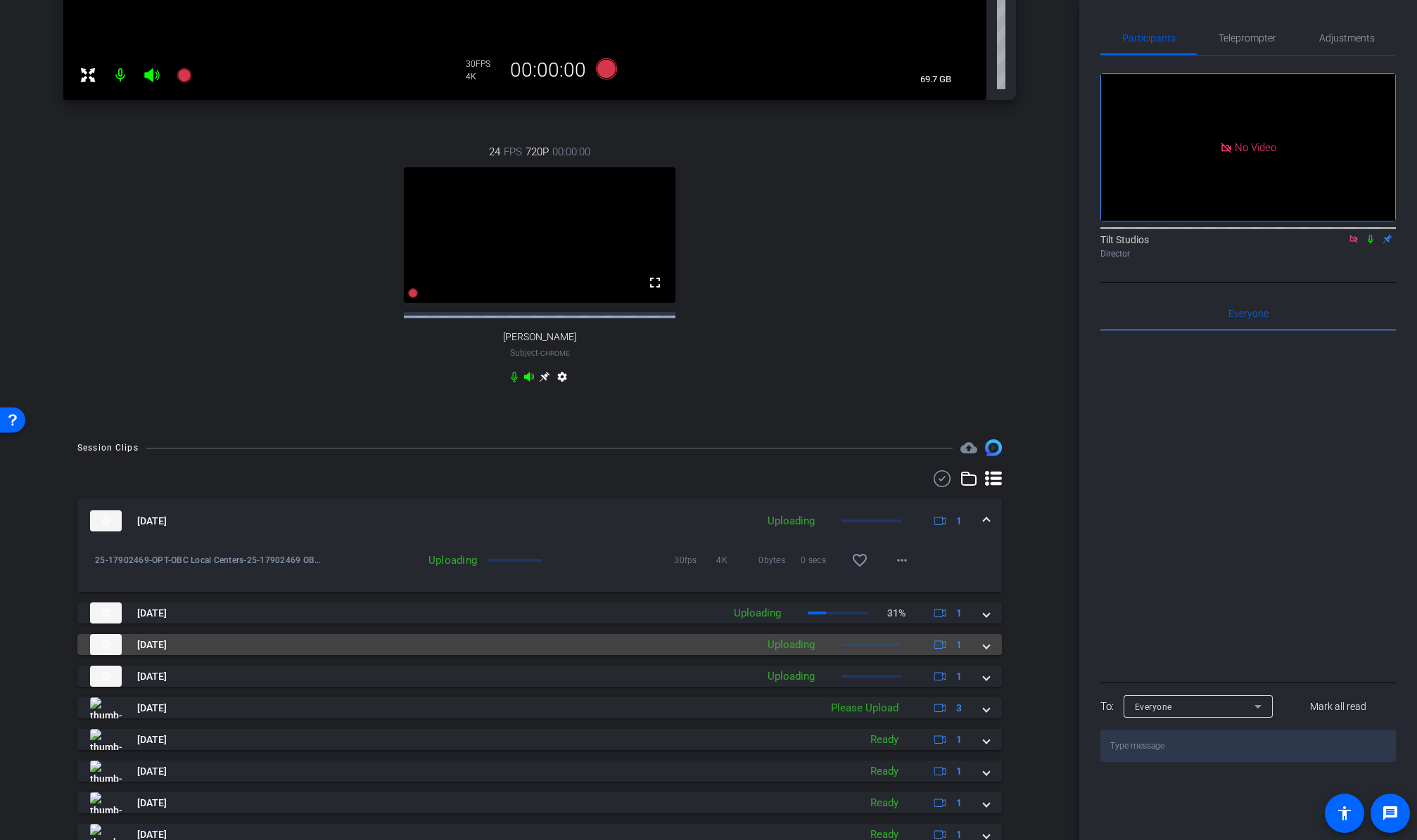
click at [972, 656] on div "Aug 25, 2025 Uploading 1" at bounding box center [536, 645] width 893 height 21
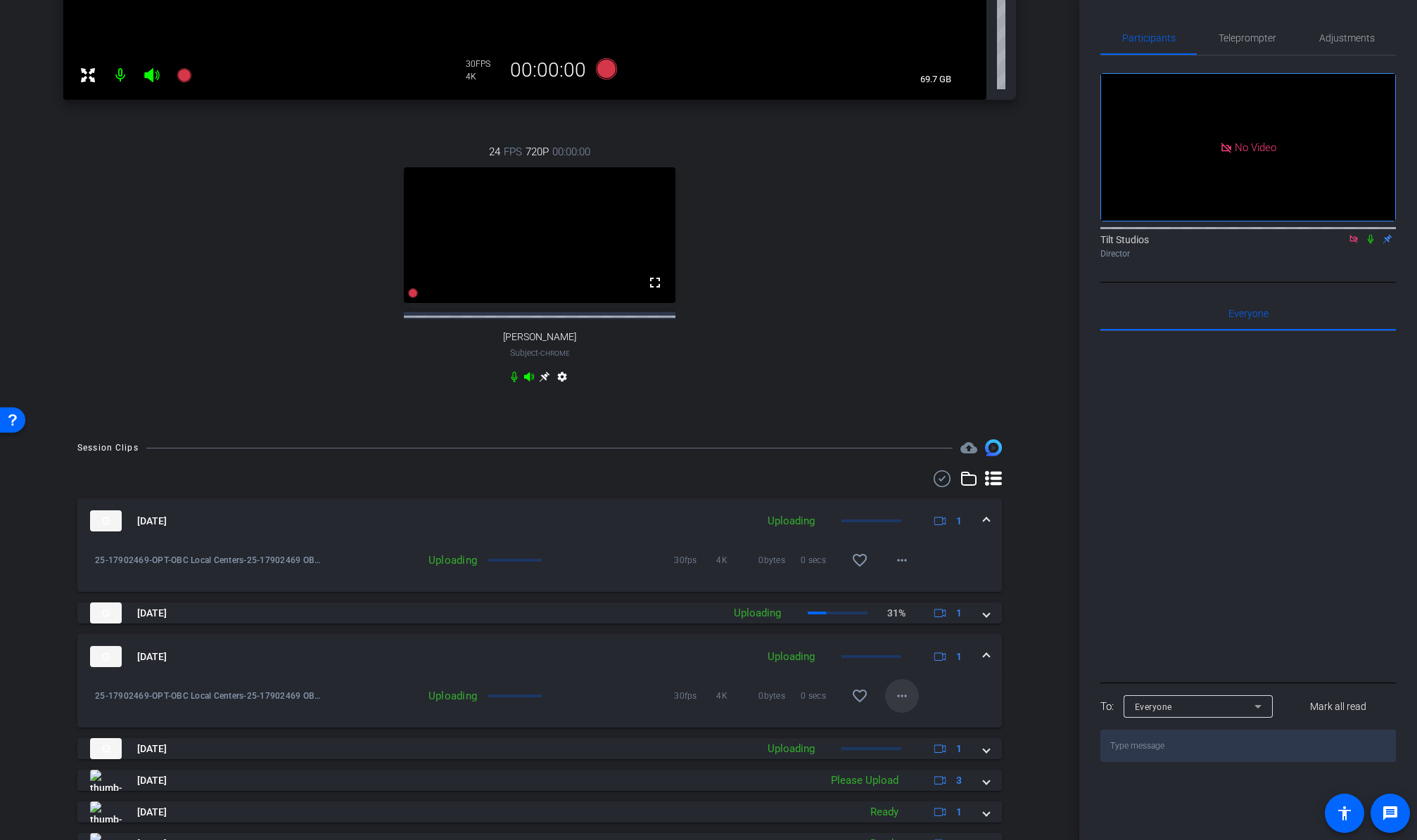
click at [896, 704] on mat-icon "more_horiz" at bounding box center [902, 696] width 17 height 17
click at [1042, 676] on div at bounding box center [708, 420] width 1417 height 840
click at [975, 654] on mat-expansion-panel-header "Aug 25, 2025 Uploading 1" at bounding box center [539, 657] width 925 height 45
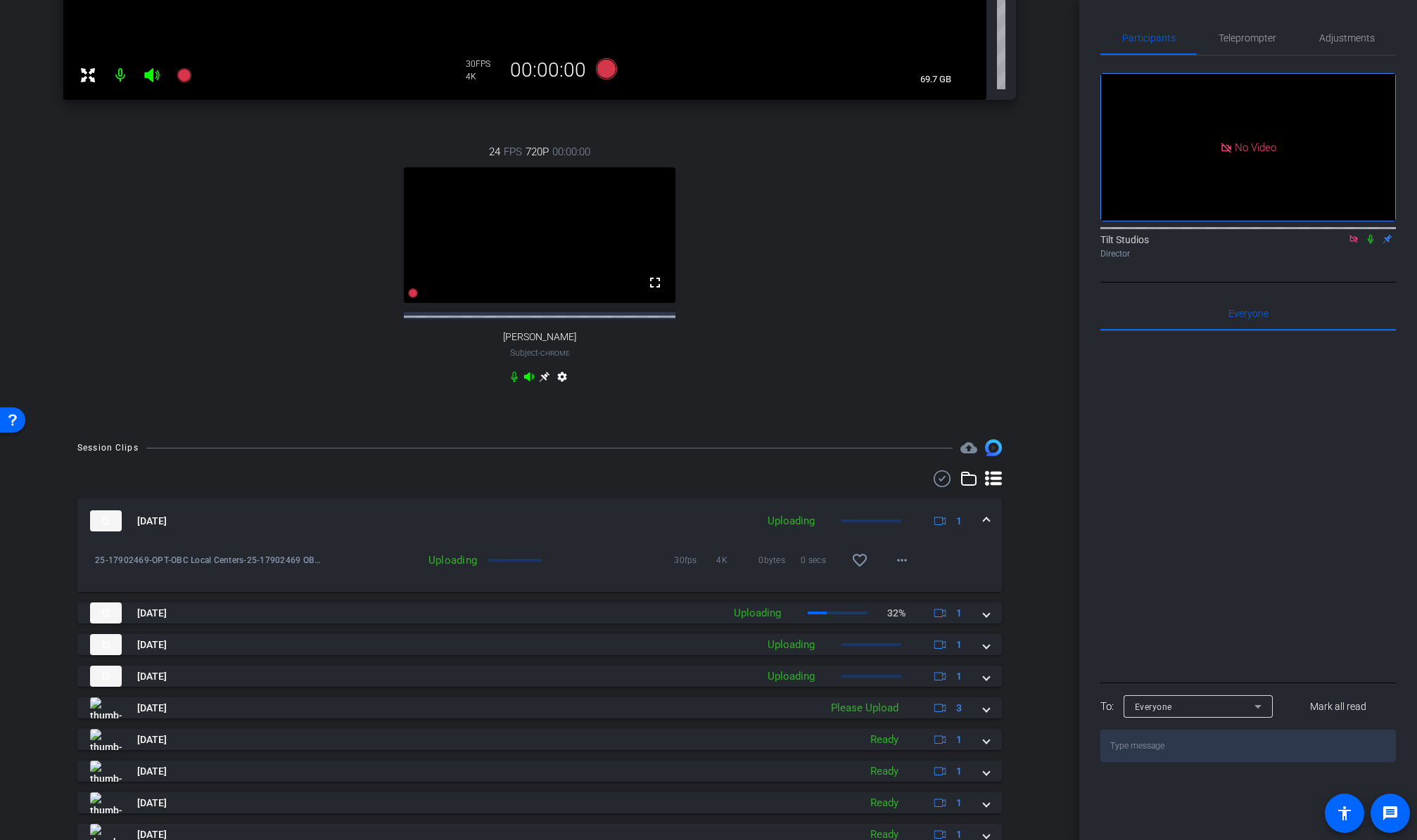
scroll to position [0, 0]
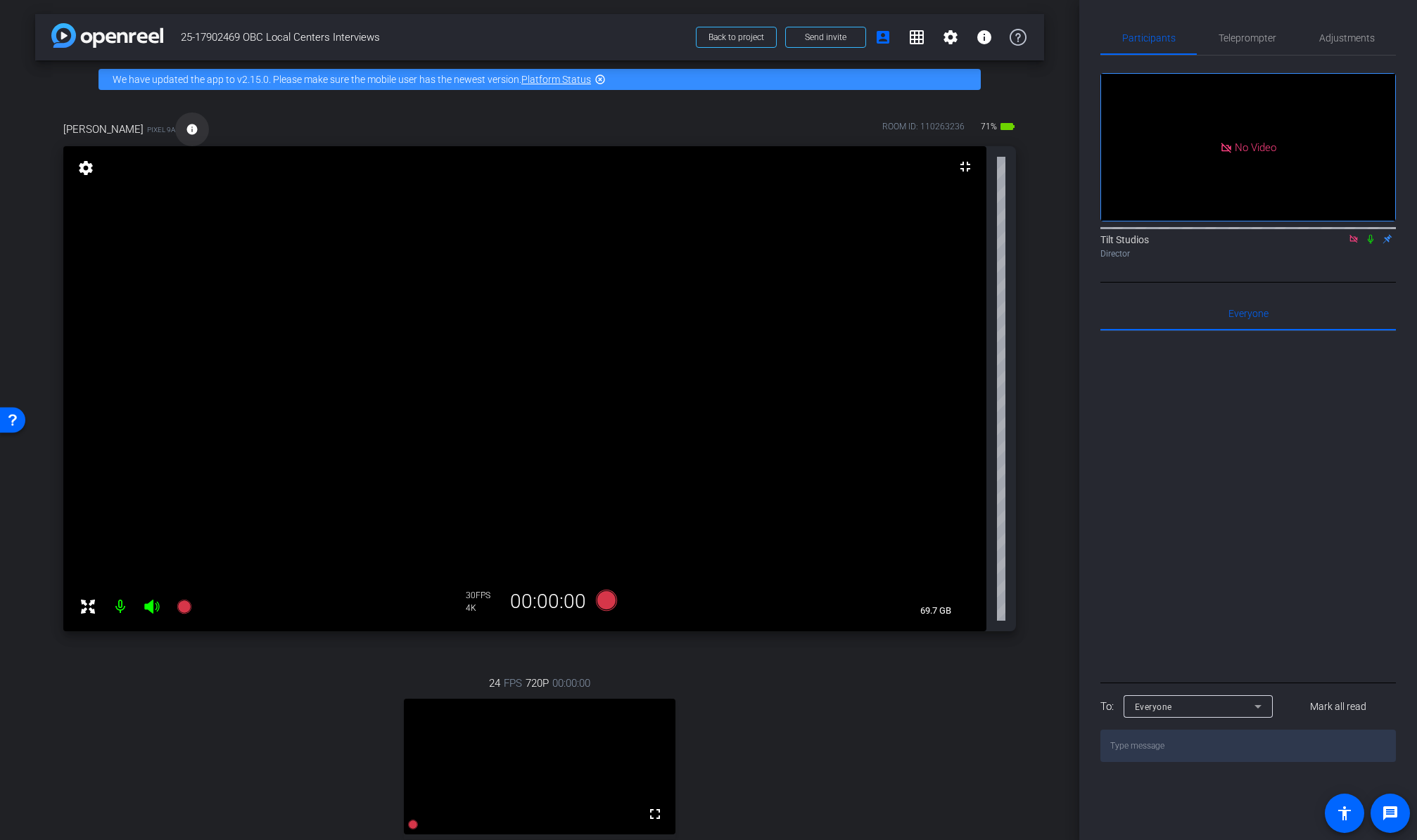
click at [185, 130] on mat-icon "info" at bounding box center [191, 129] width 12 height 12
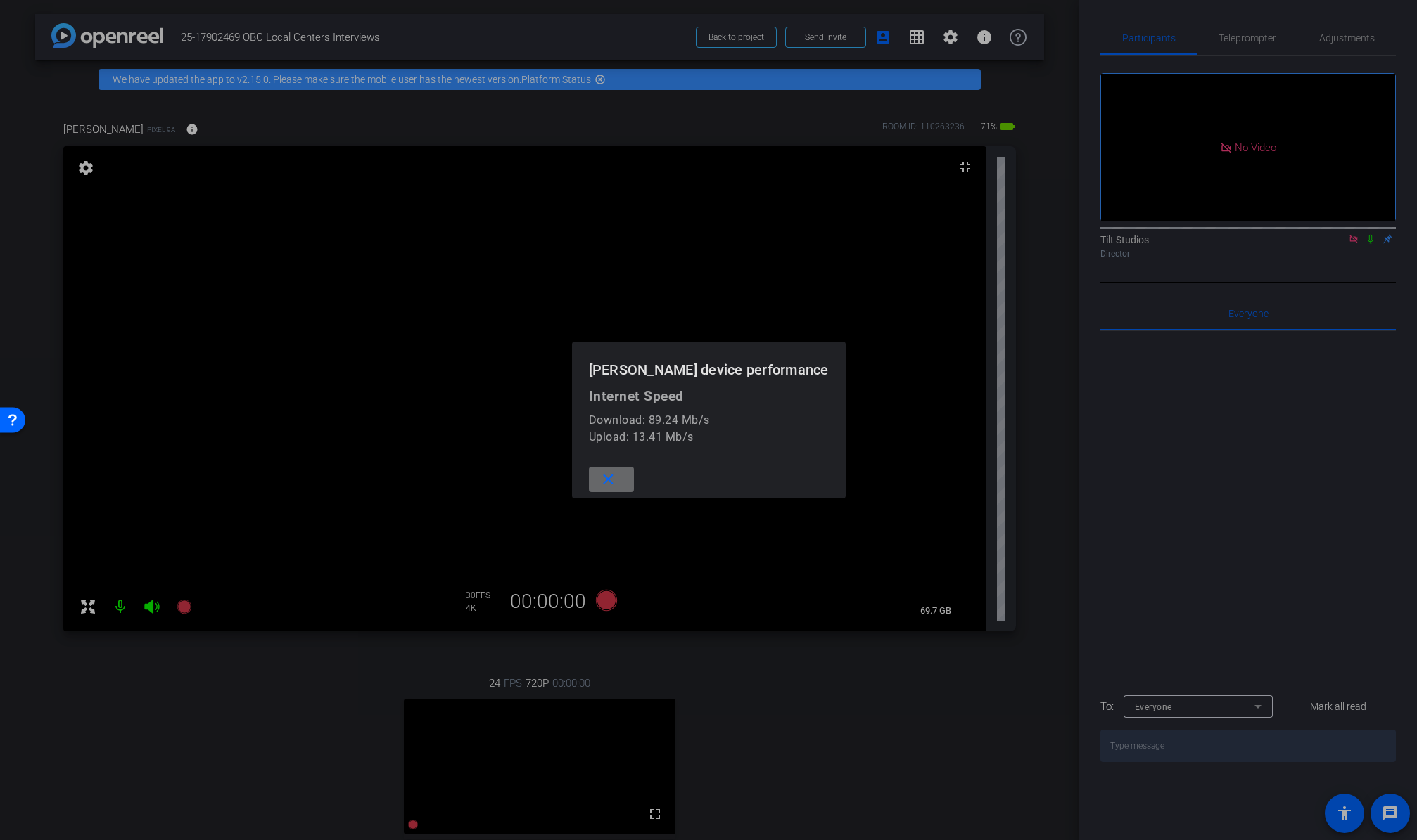
click at [617, 479] on mat-icon "close" at bounding box center [608, 480] width 17 height 17
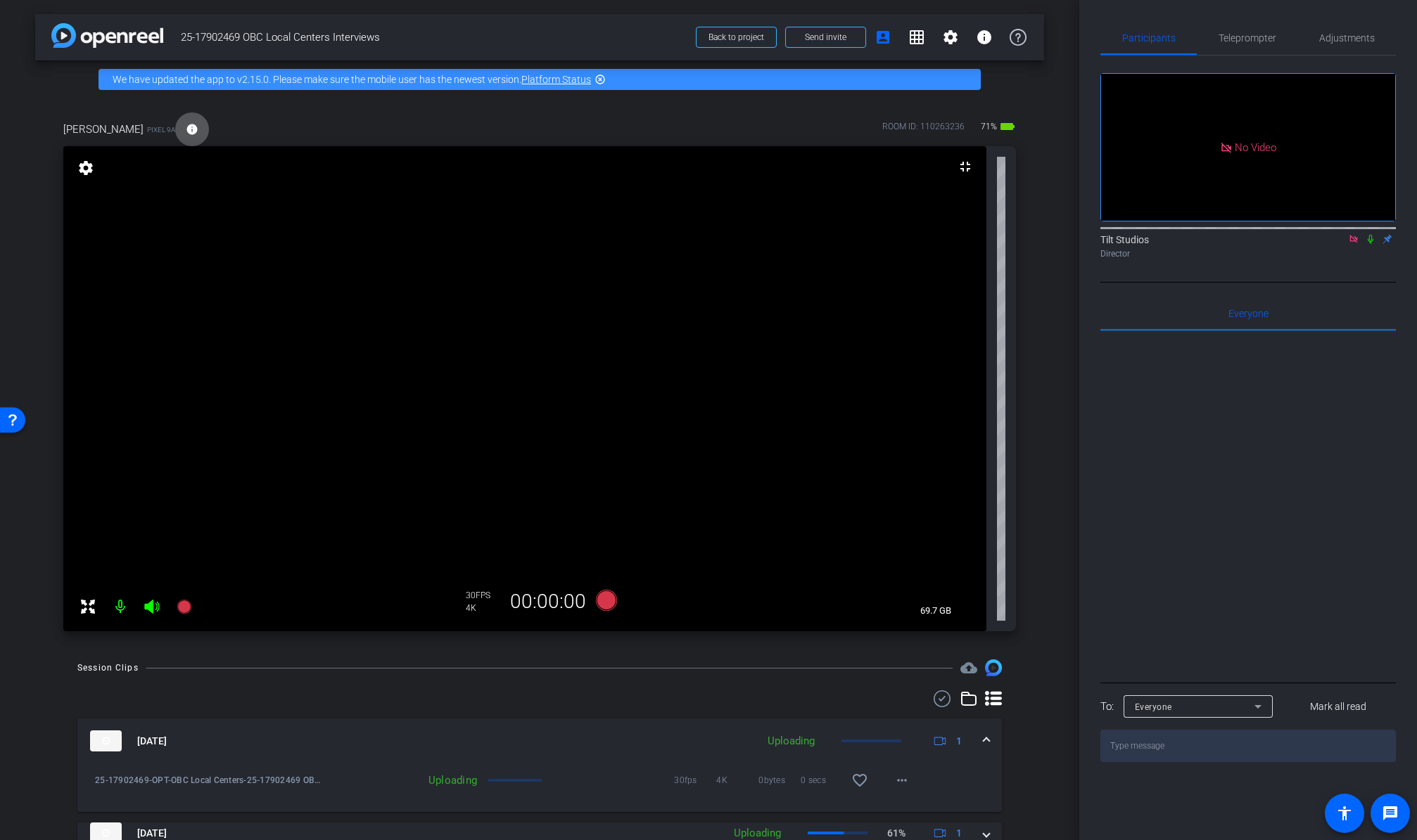
click at [1247, 234] on icon at bounding box center [1370, 239] width 11 height 10
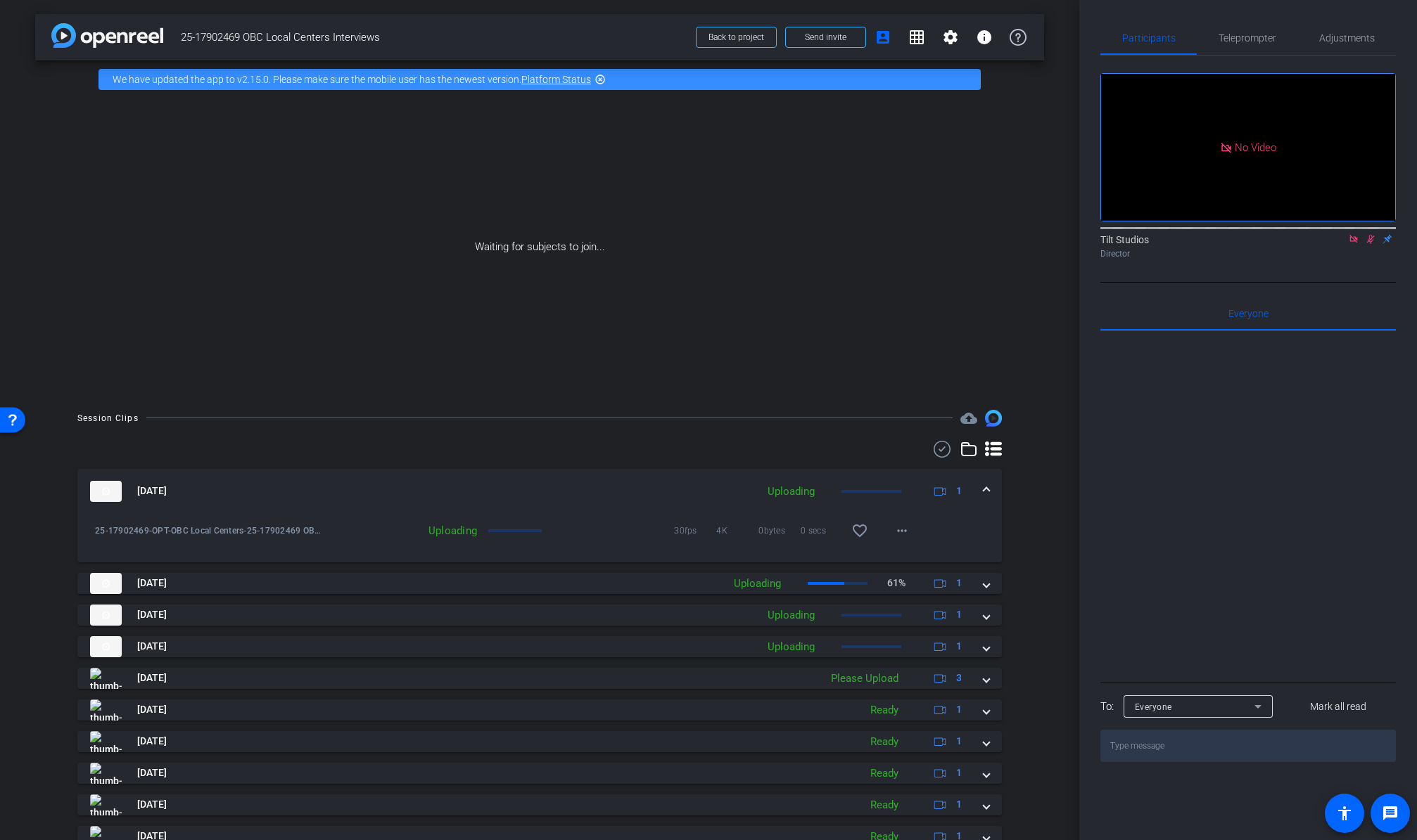
click at [1029, 626] on div "Session Clips cloud_upload Aug 25, 2025 Uploading 1 25-17902469-OPT-OBC Local C…" at bounding box center [539, 654] width 1009 height 487
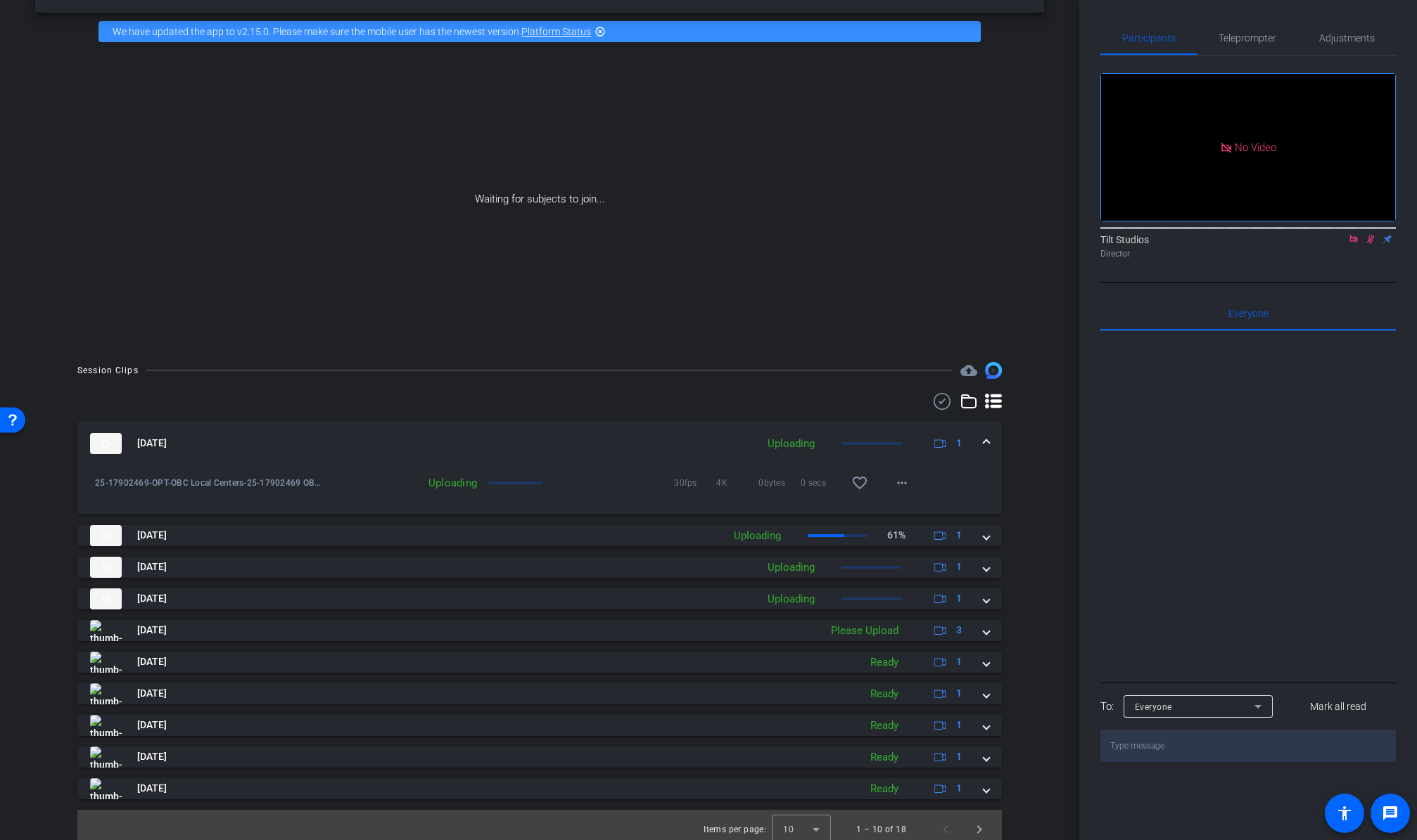
scroll to position [57, 0]
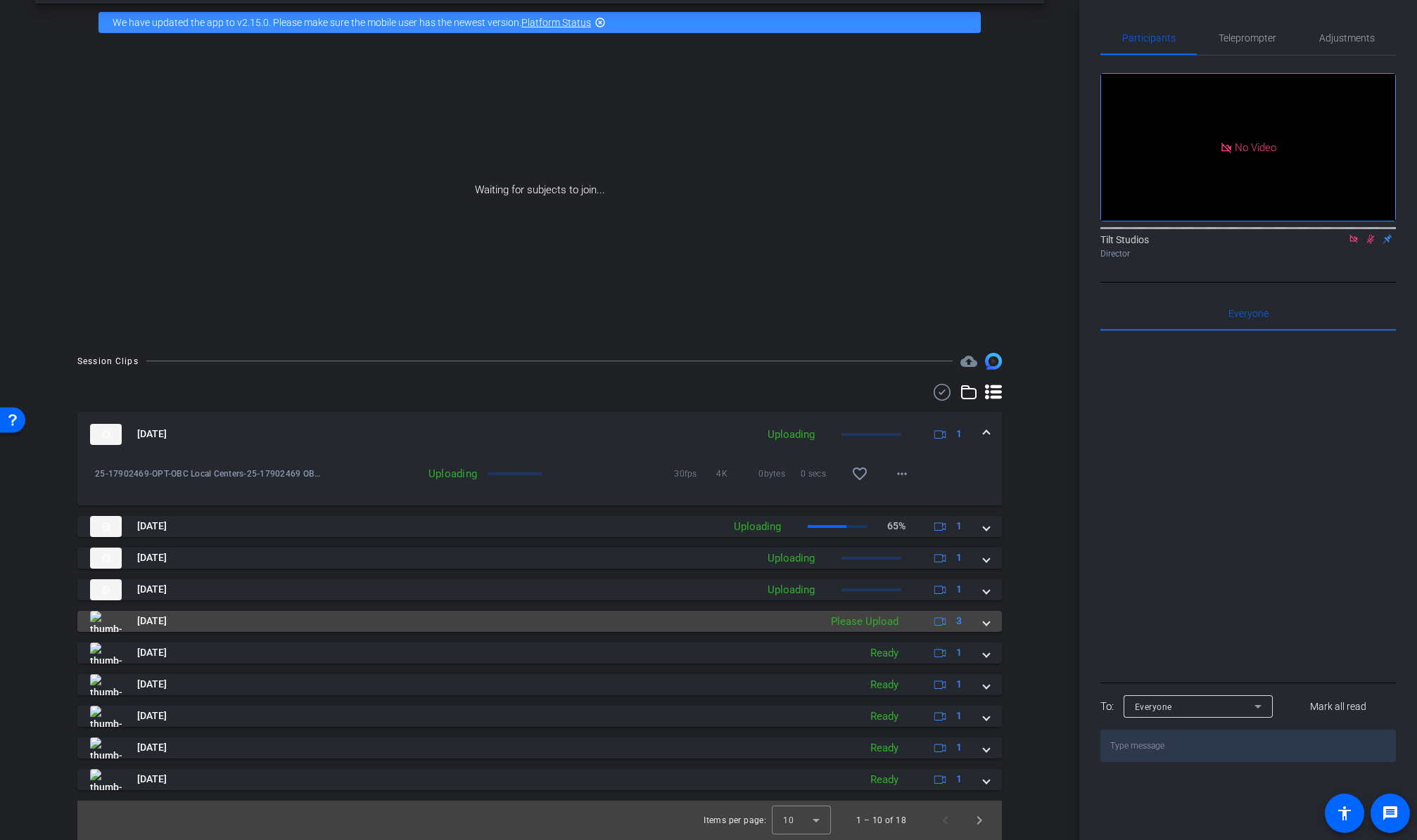
click at [983, 623] on span at bounding box center [986, 620] width 6 height 14
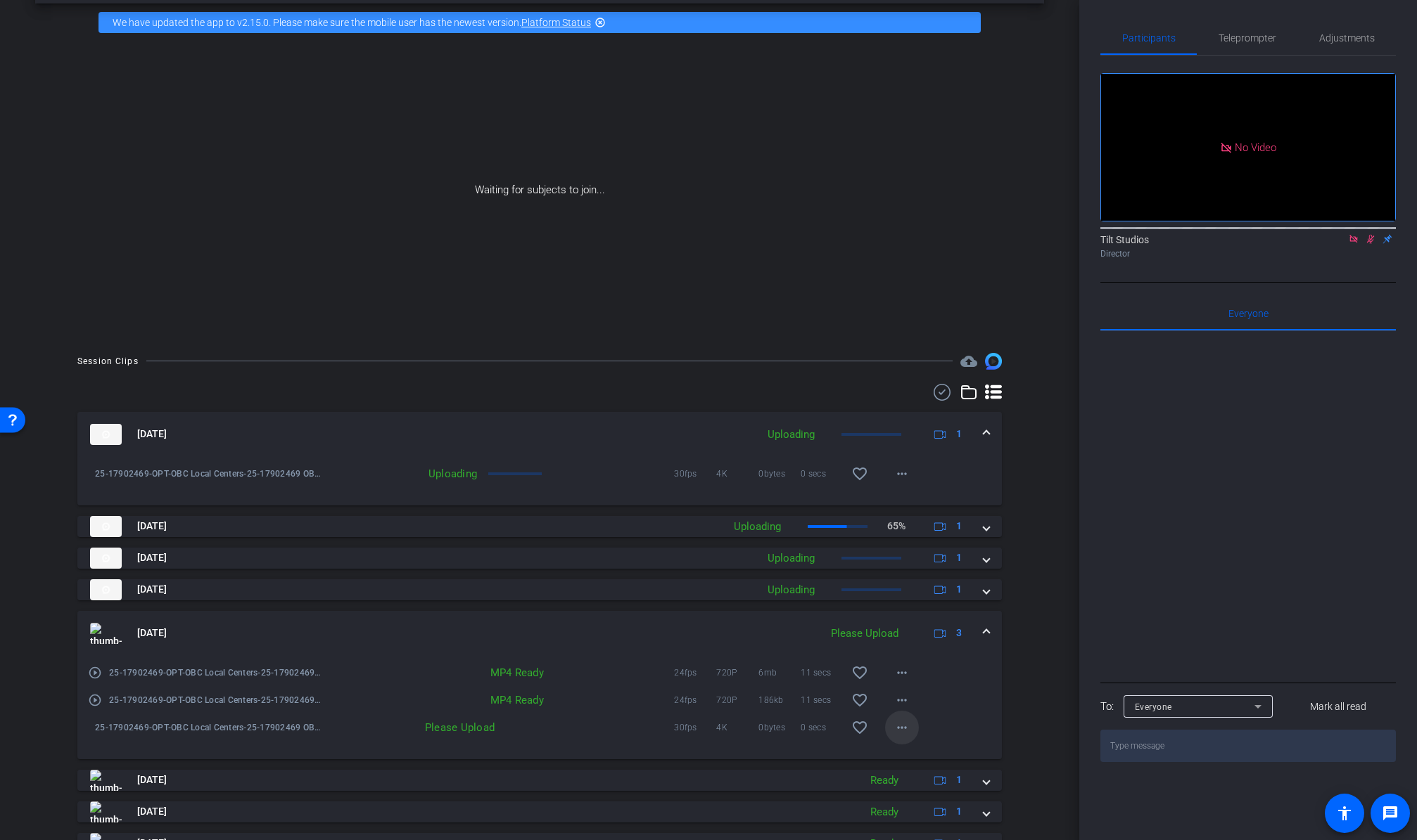
click at [895, 727] on mat-icon "more_horiz" at bounding box center [902, 728] width 17 height 17
click at [908, 727] on span "Upload" at bounding box center [917, 757] width 56 height 17
click at [983, 637] on span at bounding box center [986, 633] width 6 height 14
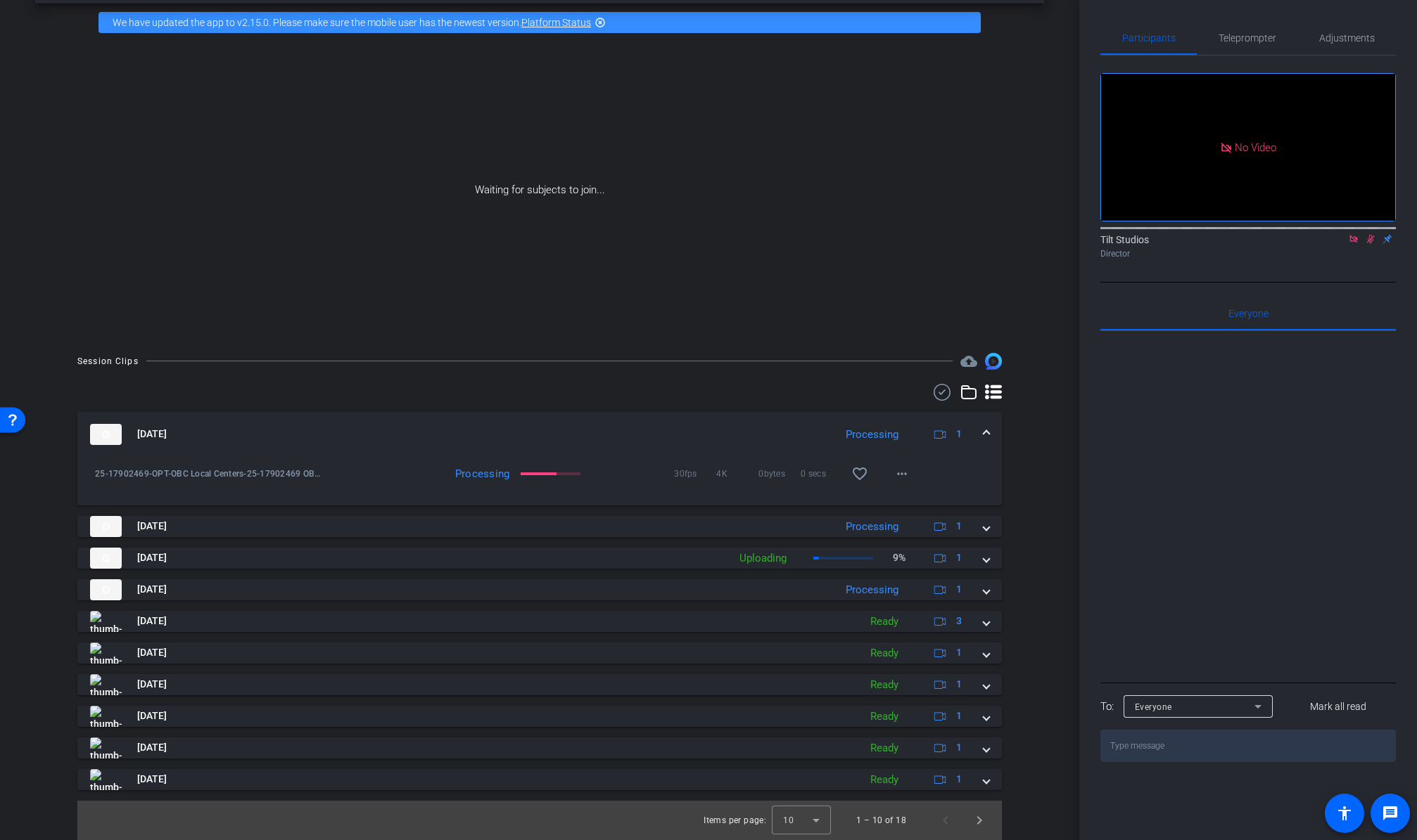
click at [1018, 666] on div "Session Clips cloud_upload Aug 25, 2025 Processing 1 25-17902469-OPT-OBC Local …" at bounding box center [539, 596] width 1009 height 487
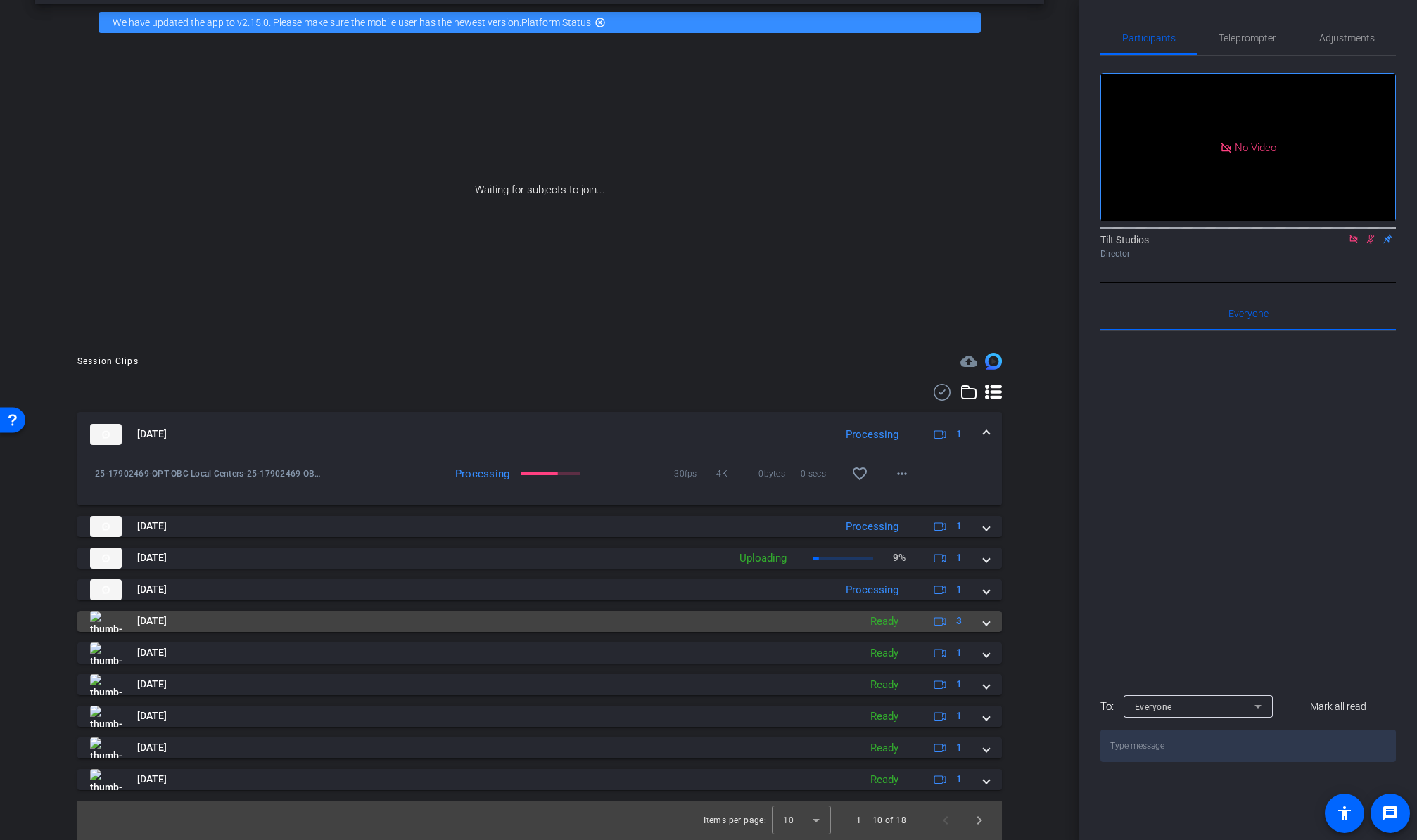
click at [984, 628] on mat-expansion-panel-header "Aug 25, 2025 Ready 3" at bounding box center [539, 621] width 925 height 21
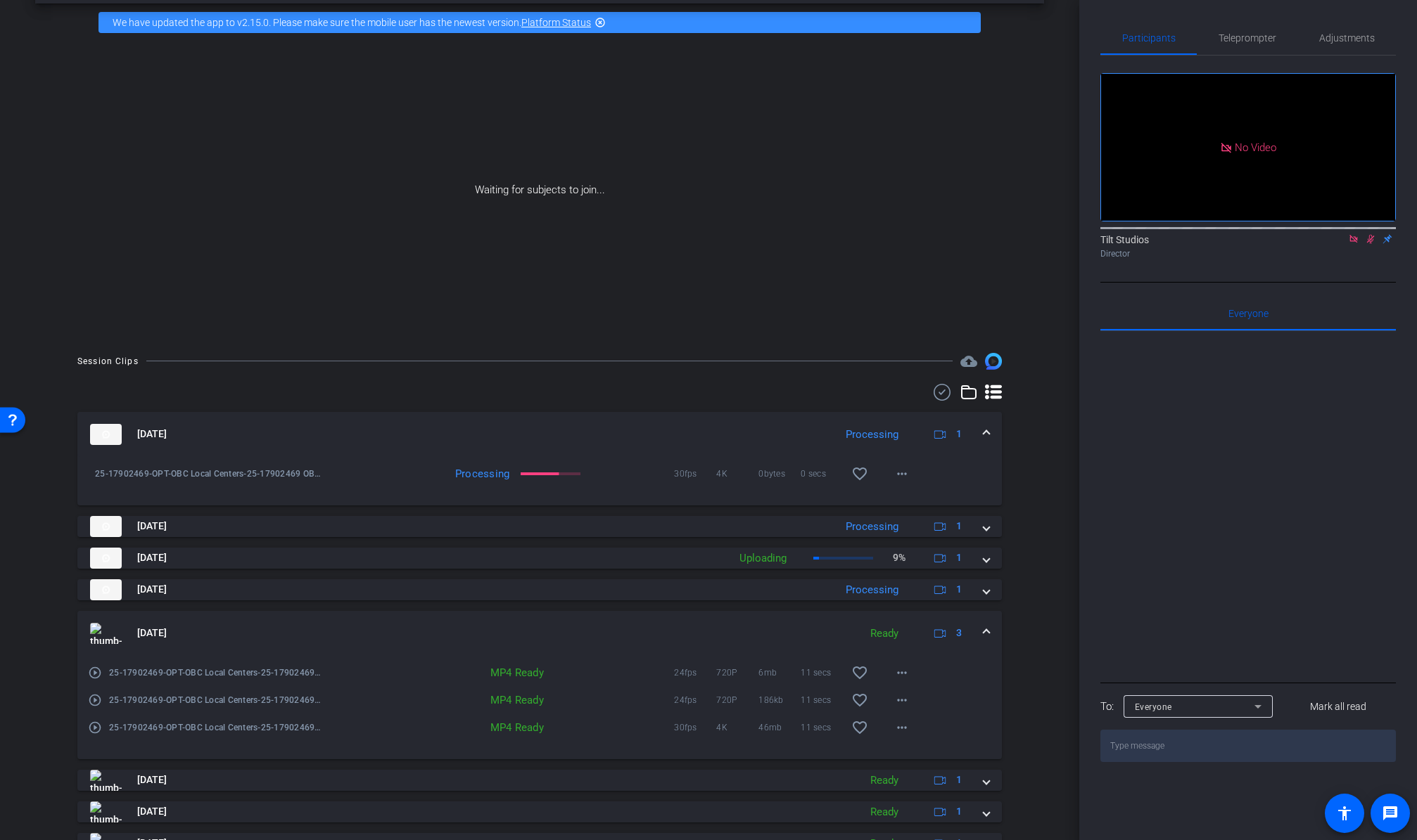
click at [96, 727] on mat-icon "play_circle_outline" at bounding box center [95, 727] width 14 height 14
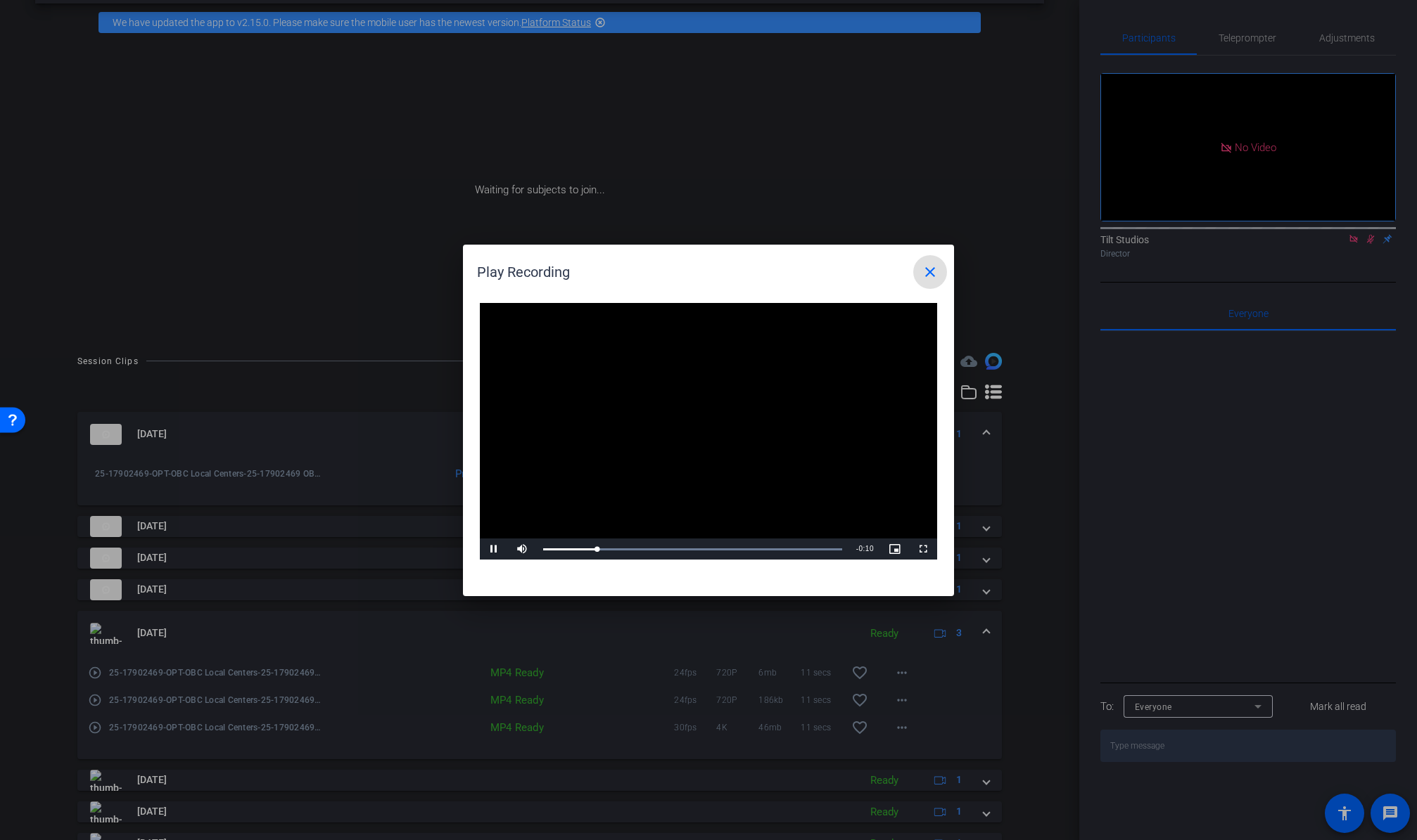
click at [924, 276] on mat-icon "close" at bounding box center [930, 272] width 17 height 17
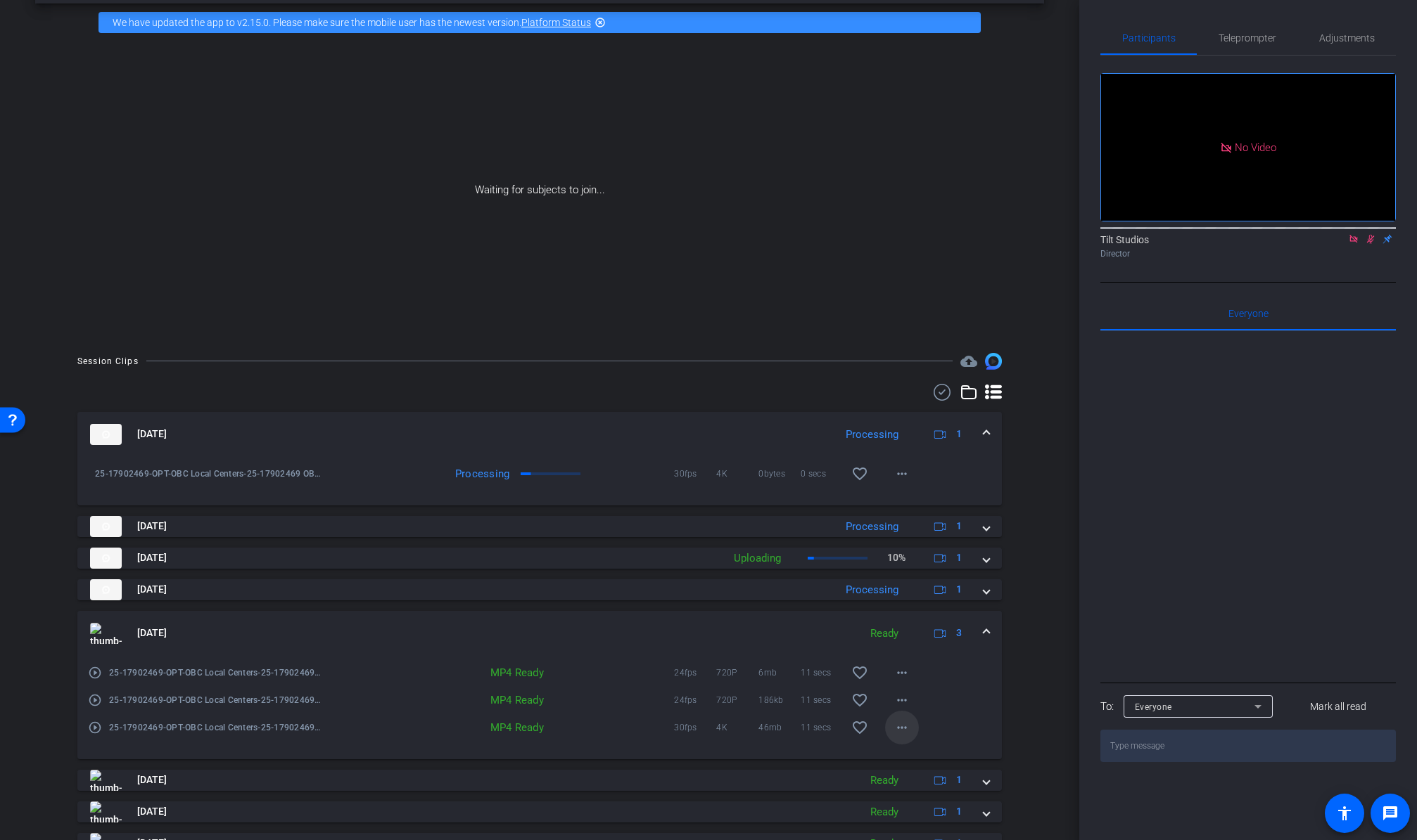
click at [893, 727] on mat-icon "more_horiz" at bounding box center [902, 728] width 17 height 17
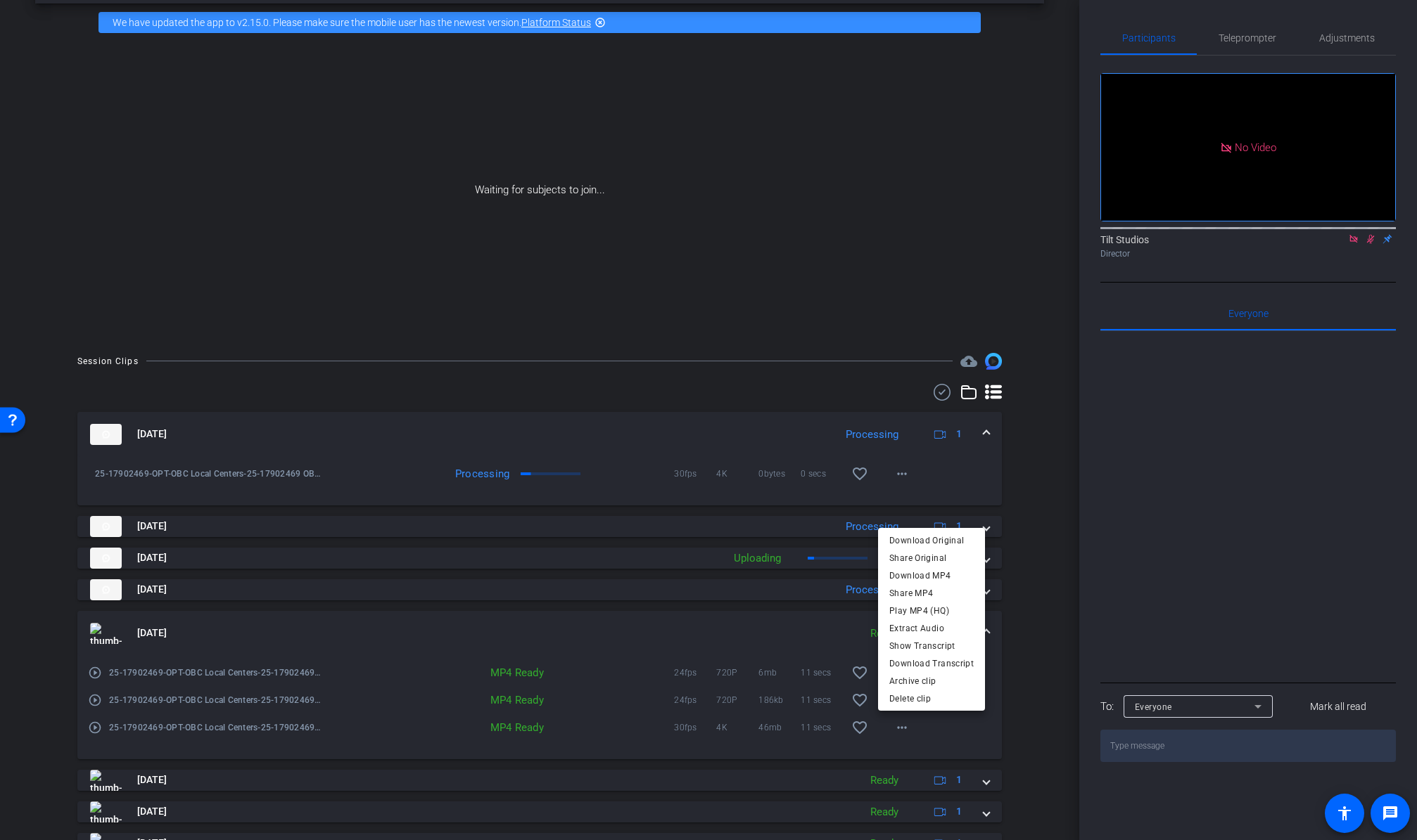
click at [1034, 727] on div at bounding box center [708, 420] width 1417 height 840
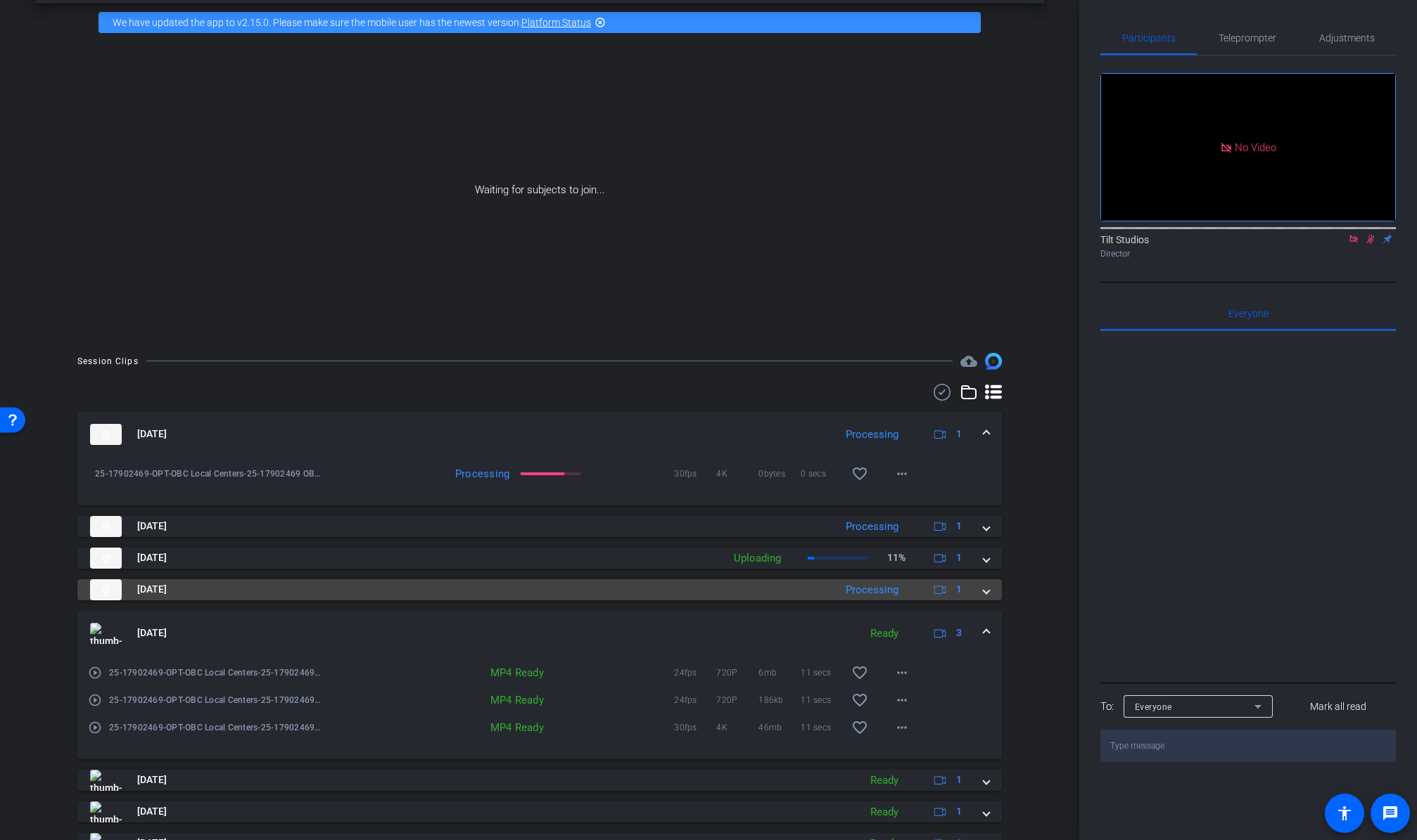
click at [983, 589] on span at bounding box center [986, 589] width 6 height 14
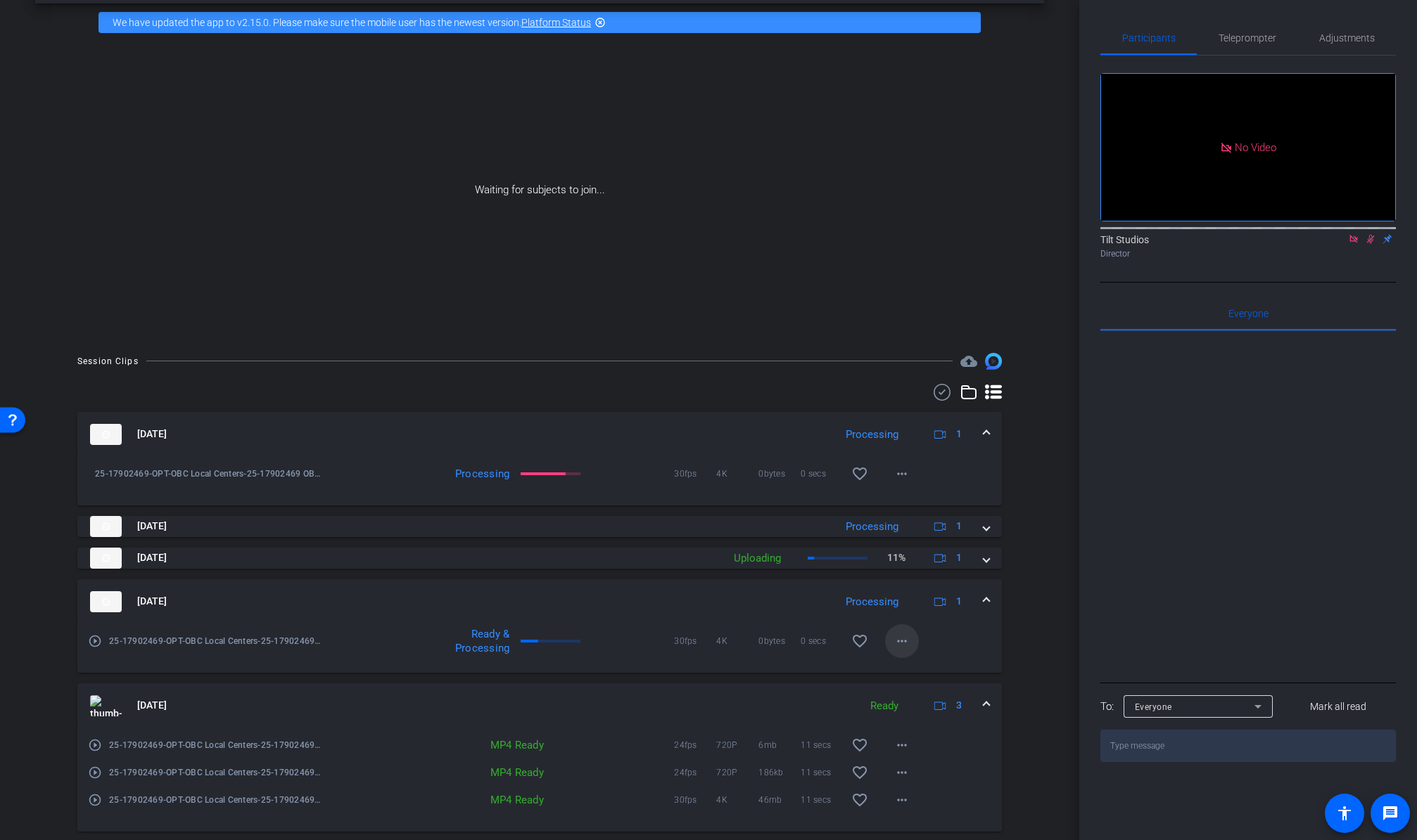
click at [903, 640] on mat-icon "more_horiz" at bounding box center [902, 641] width 17 height 17
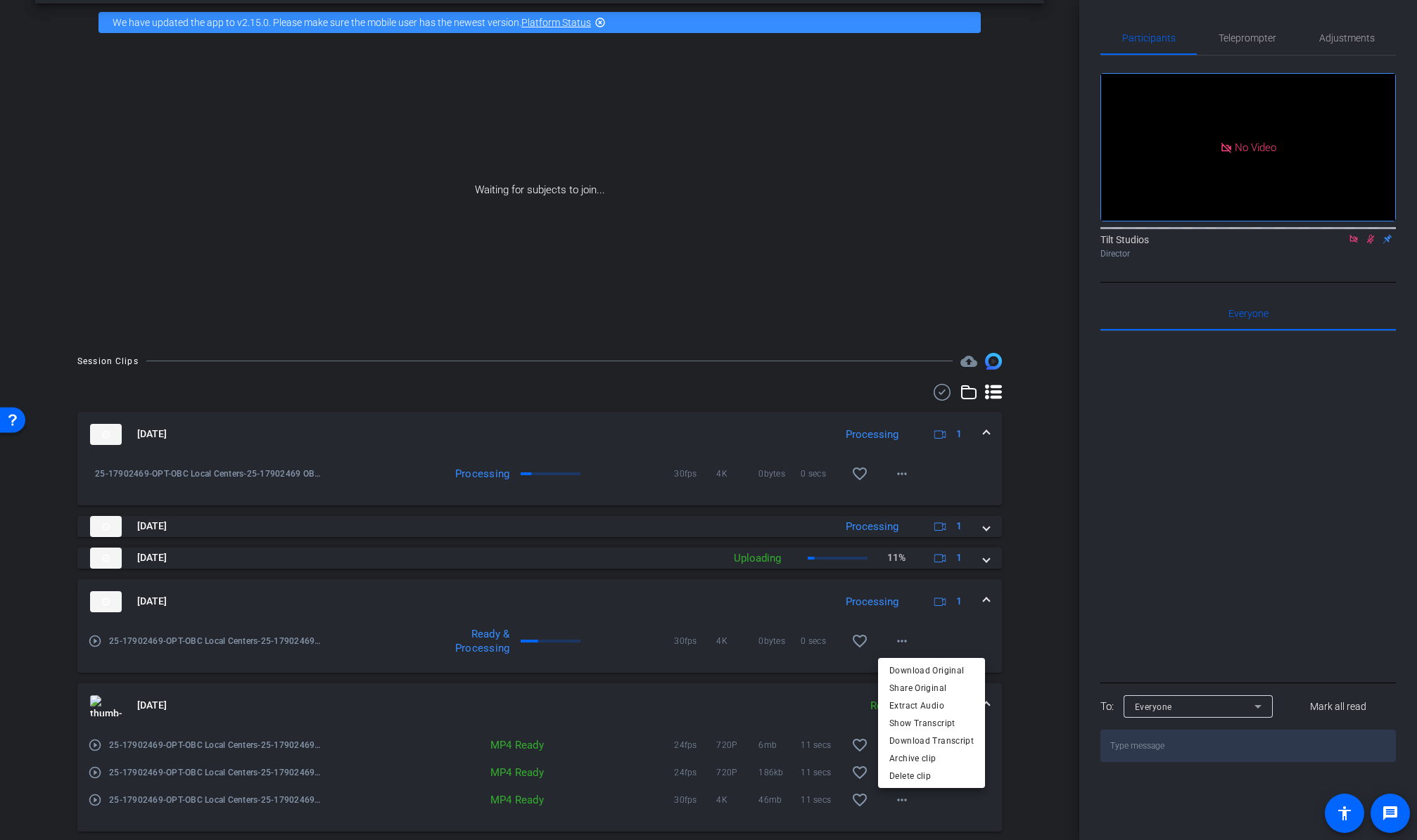
click at [1019, 629] on div at bounding box center [708, 420] width 1417 height 840
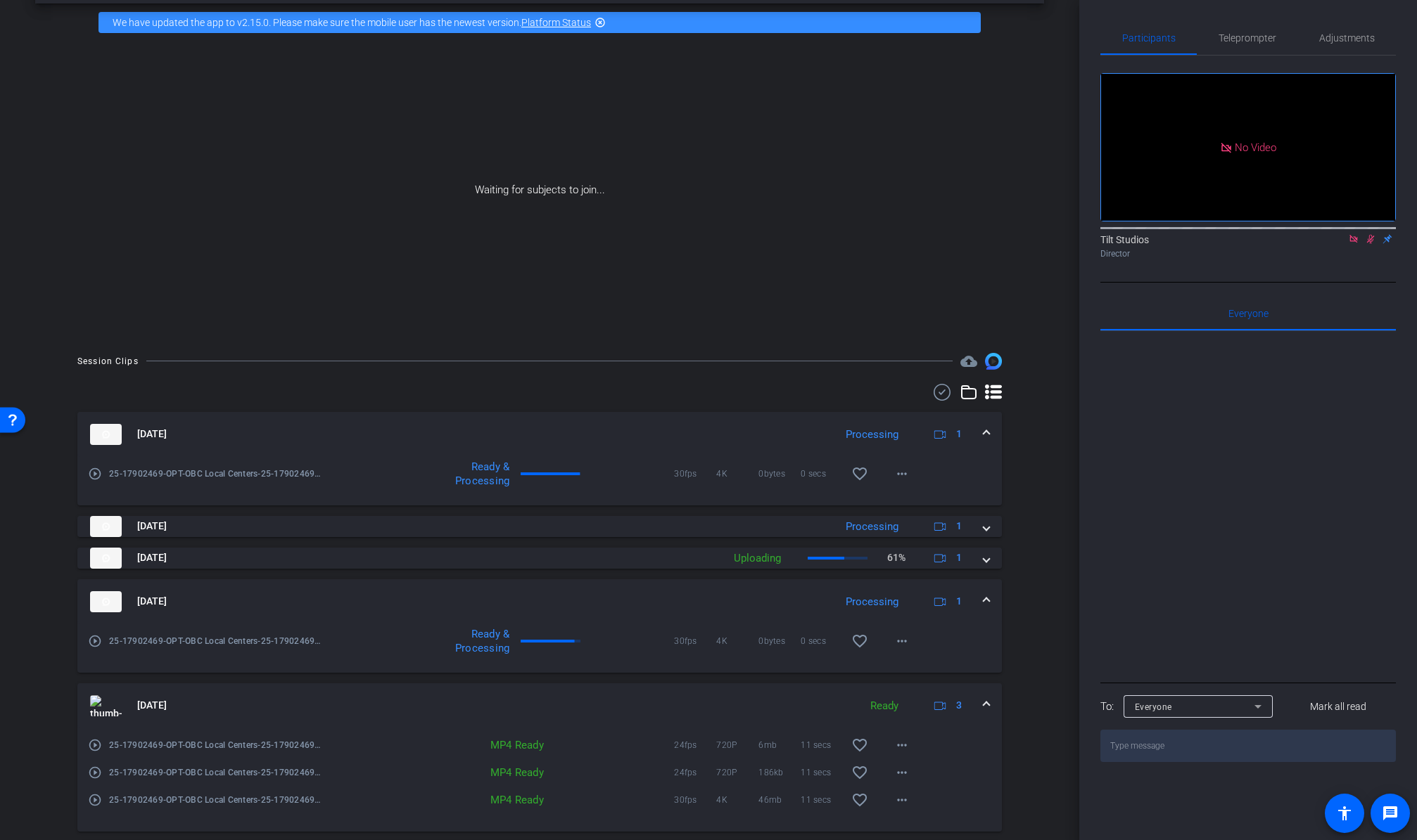
click at [1012, 624] on div "Session Clips cloud_upload Aug 25, 2025 Processing 1 play_circle_outline 25-179…" at bounding box center [539, 696] width 1009 height 687
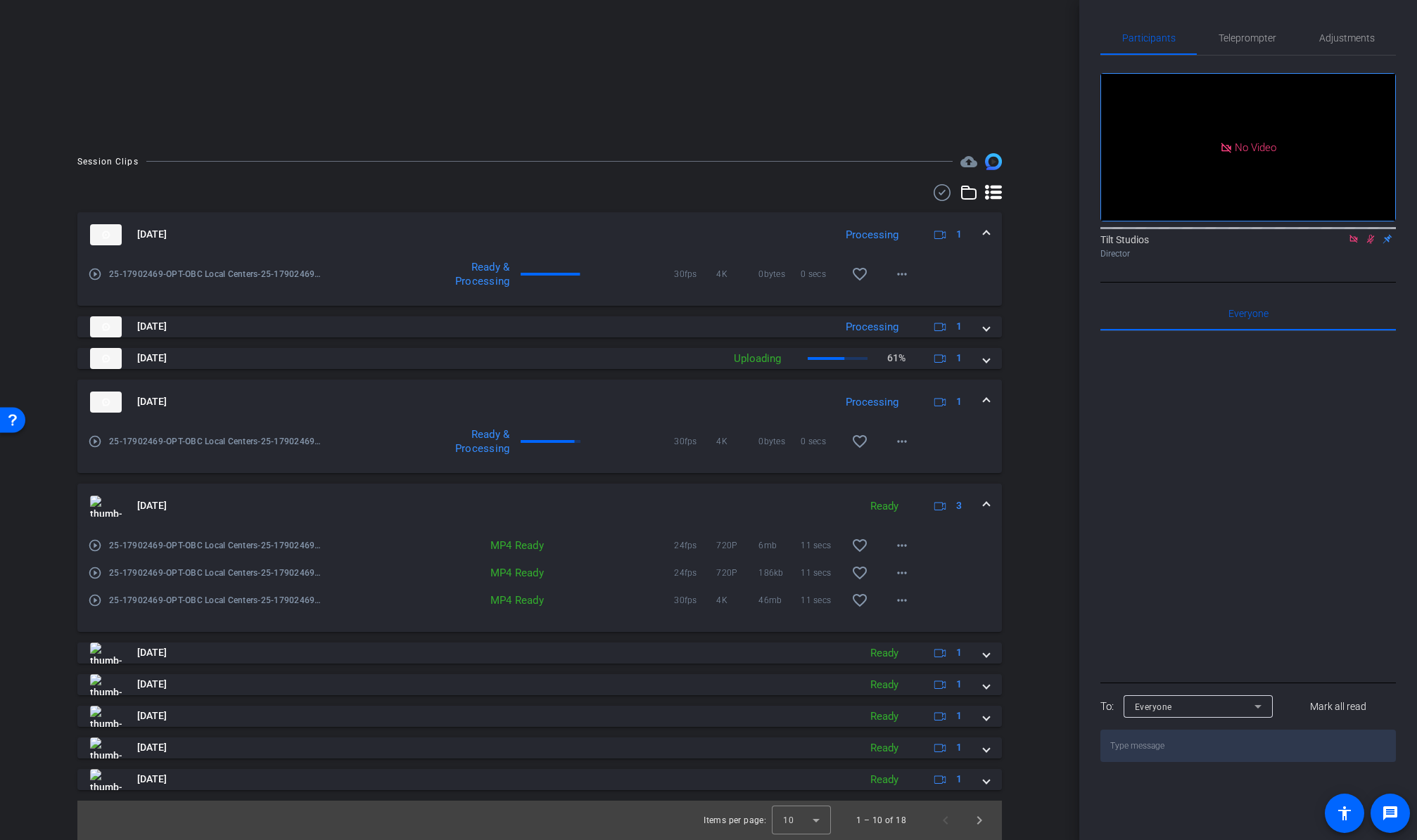
click at [983, 501] on span at bounding box center [986, 506] width 6 height 14
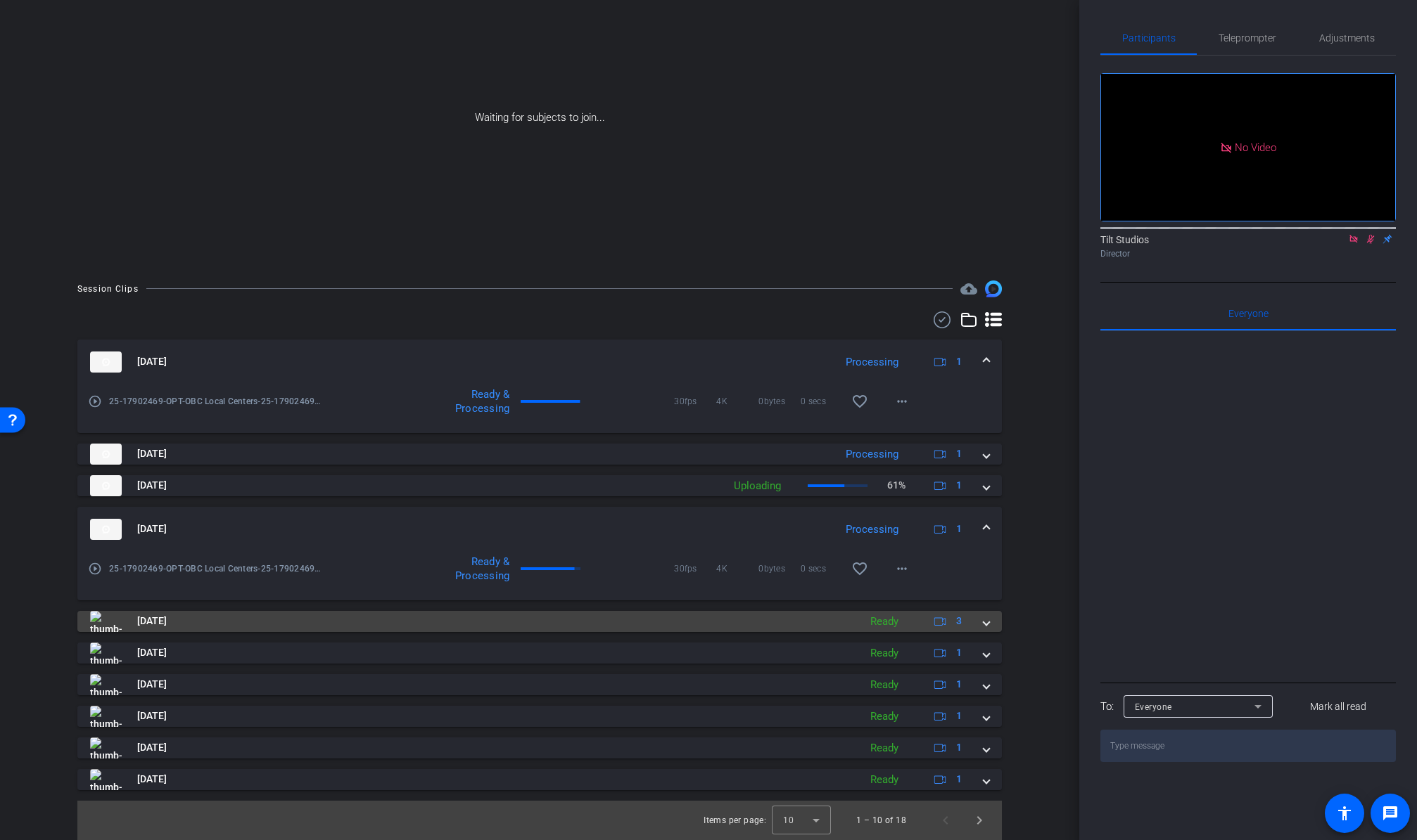
scroll to position [129, 0]
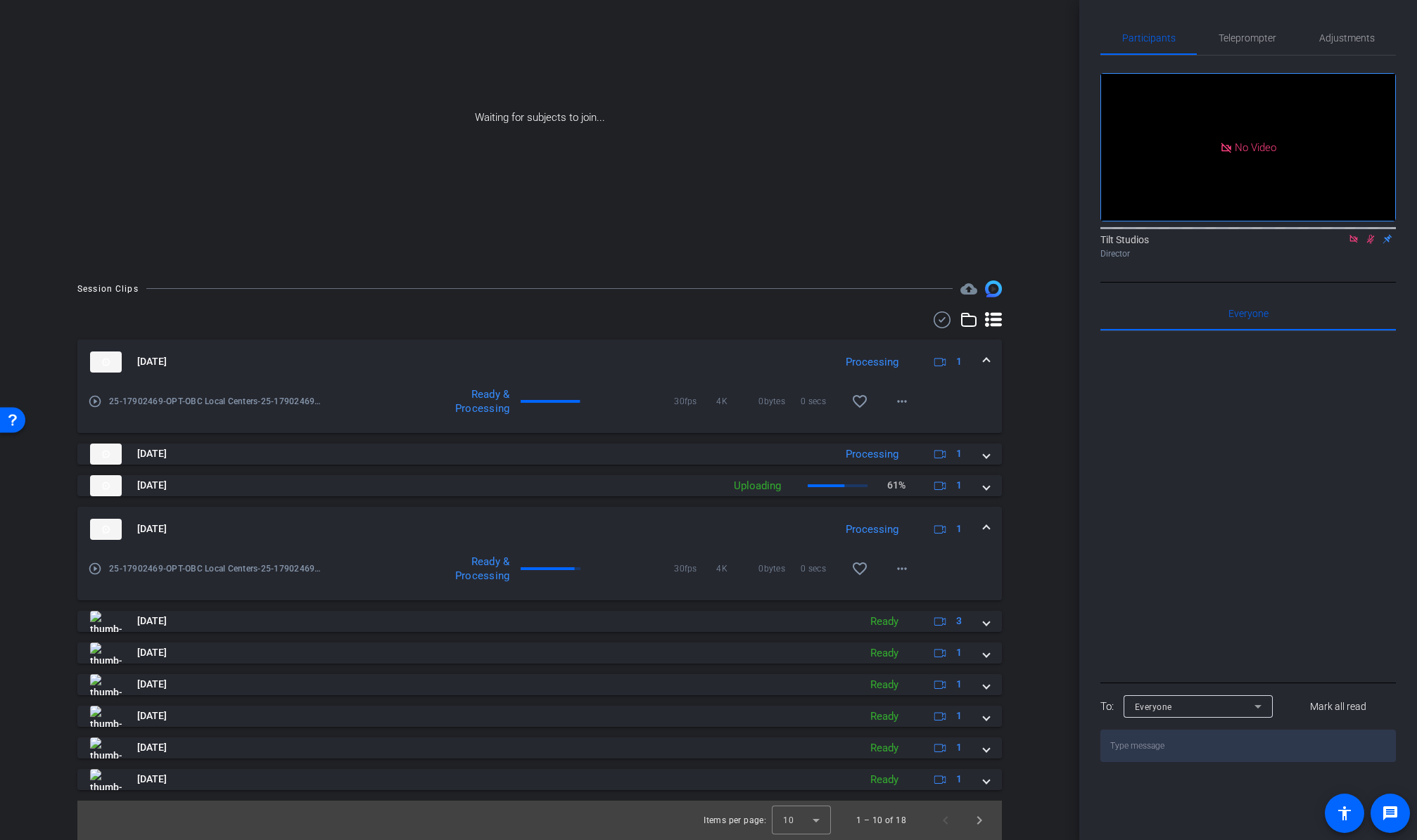
click at [983, 523] on span at bounding box center [986, 528] width 6 height 14
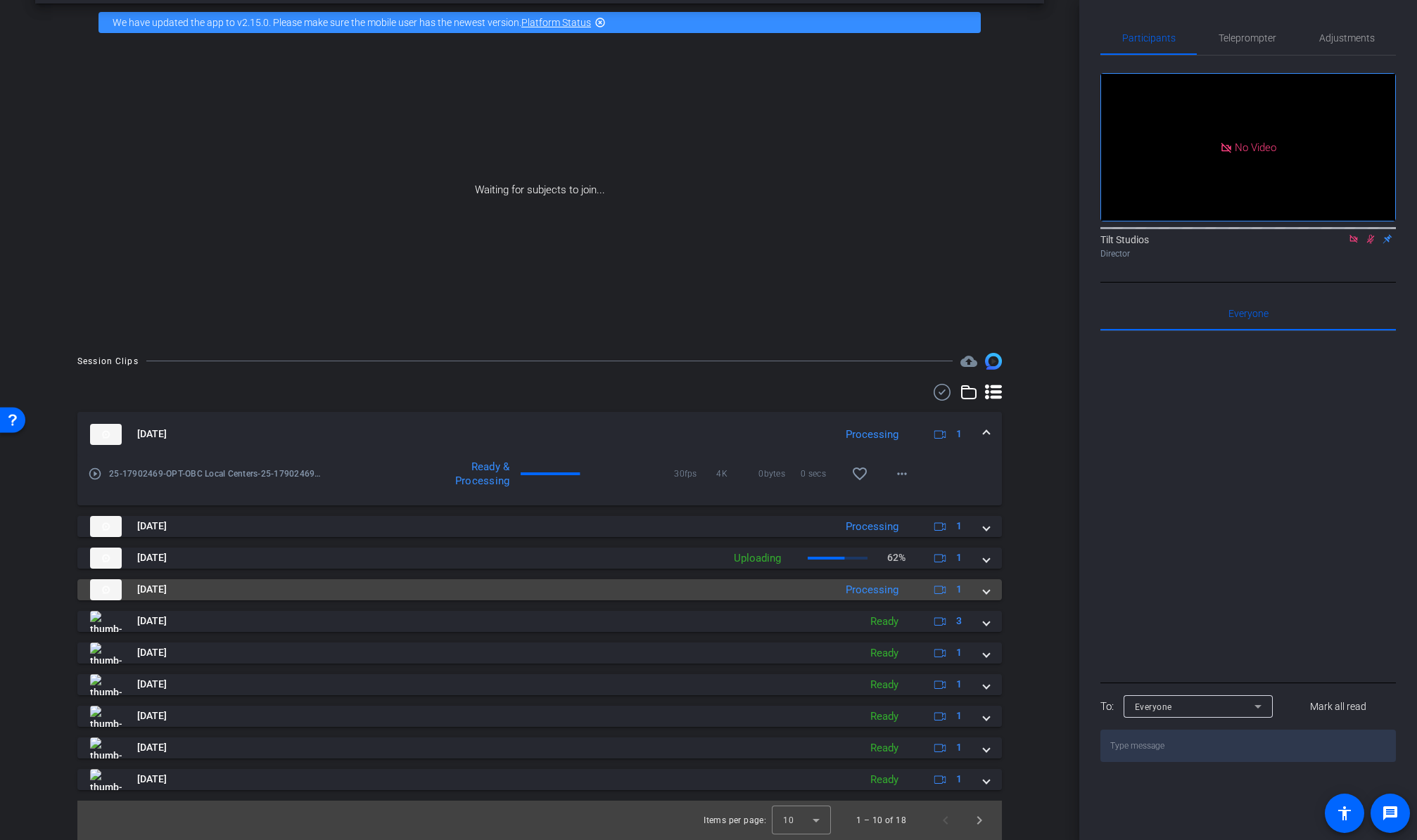
scroll to position [57, 0]
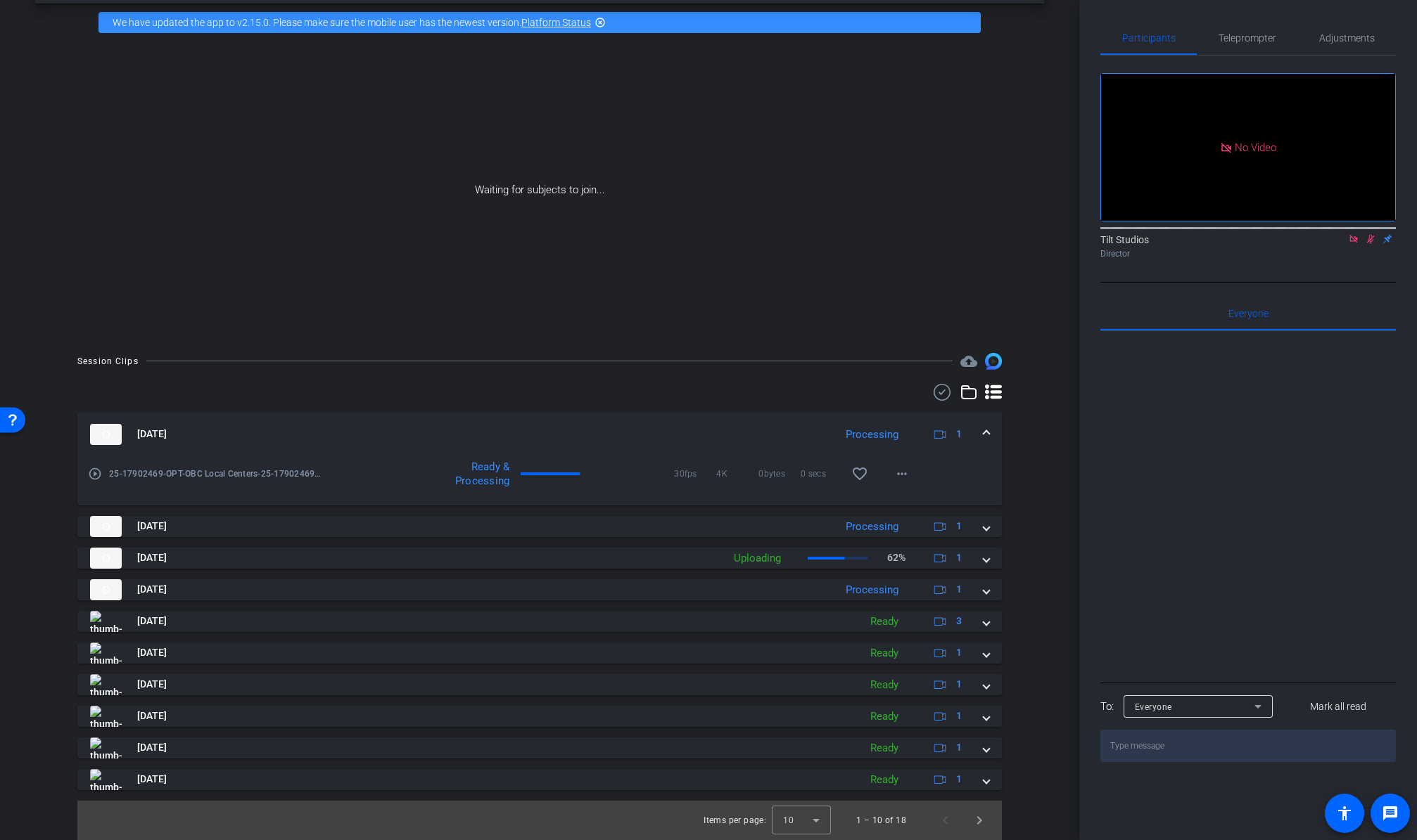
click at [983, 432] on span at bounding box center [986, 434] width 6 height 14
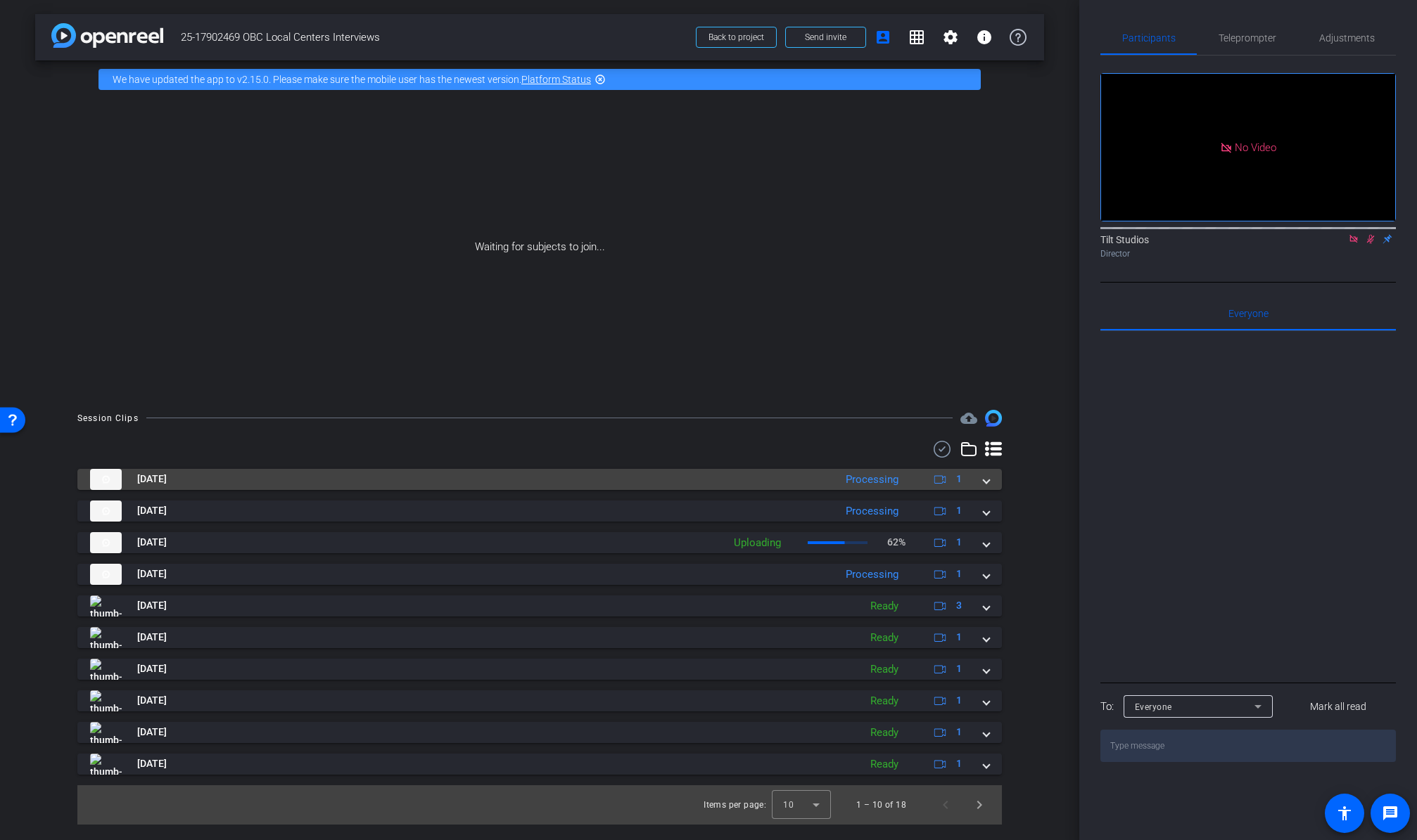
scroll to position [0, 0]
click at [1039, 545] on div "Session Clips cloud_upload Aug 25, 2025 Processing 1 play_circle_outline 25-179…" at bounding box center [539, 617] width 1009 height 415
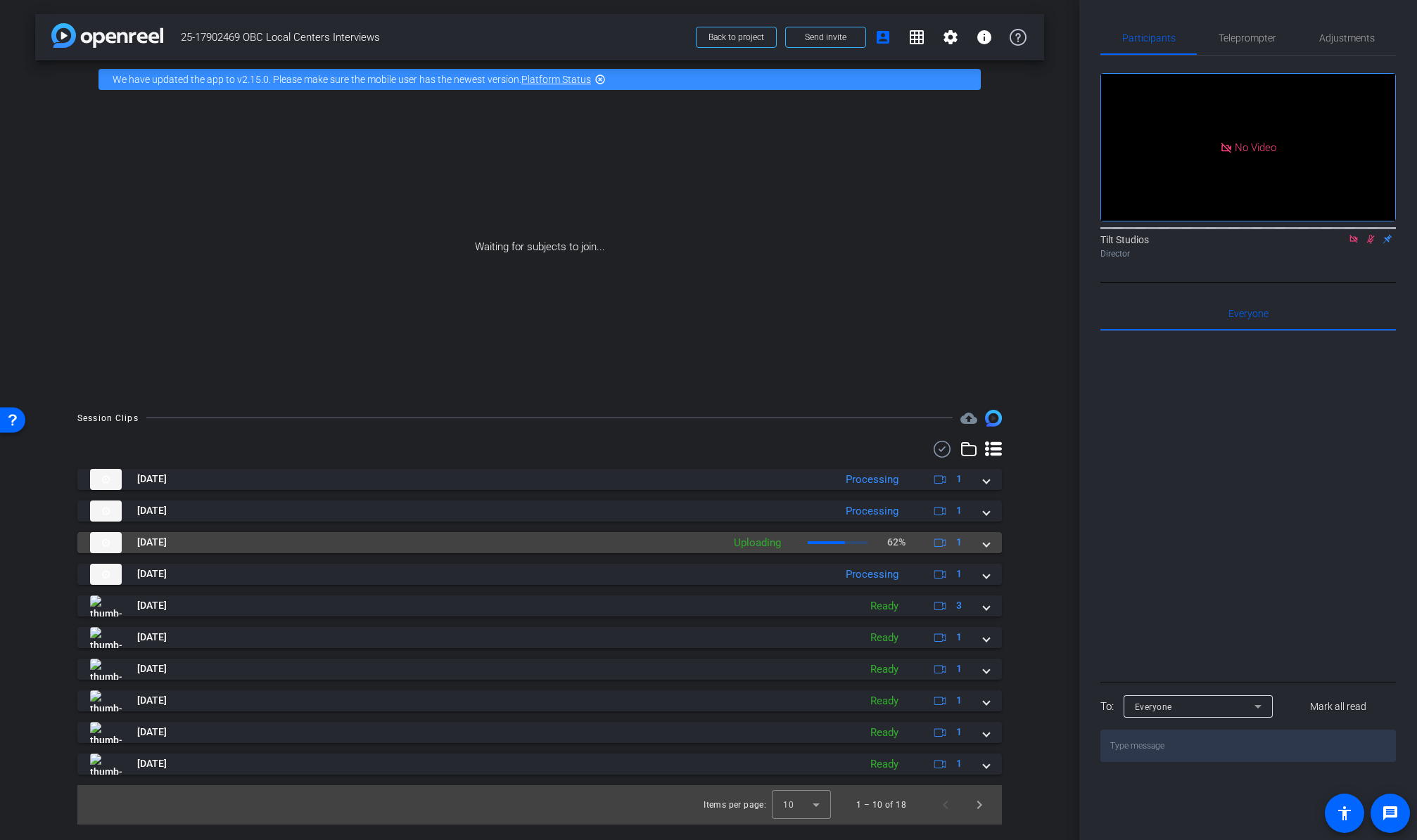
click at [992, 544] on mat-expansion-panel-header "Aug 25, 2025 Uploading 62% 1" at bounding box center [539, 543] width 925 height 21
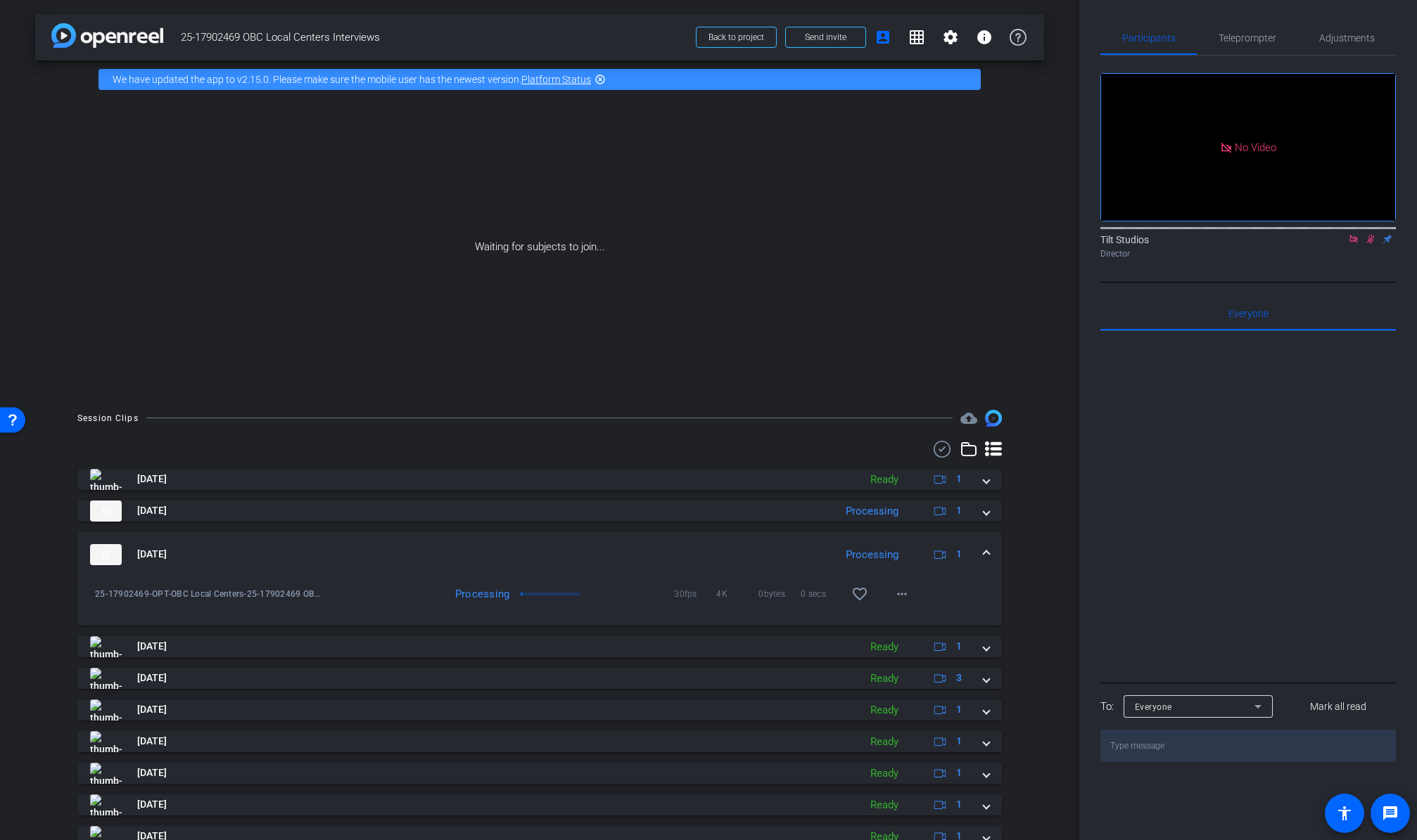
click at [1028, 629] on div "Session Clips cloud_upload Aug 25, 2025 Ready 1 play_circle_outline 25-17902469…" at bounding box center [539, 654] width 1009 height 487
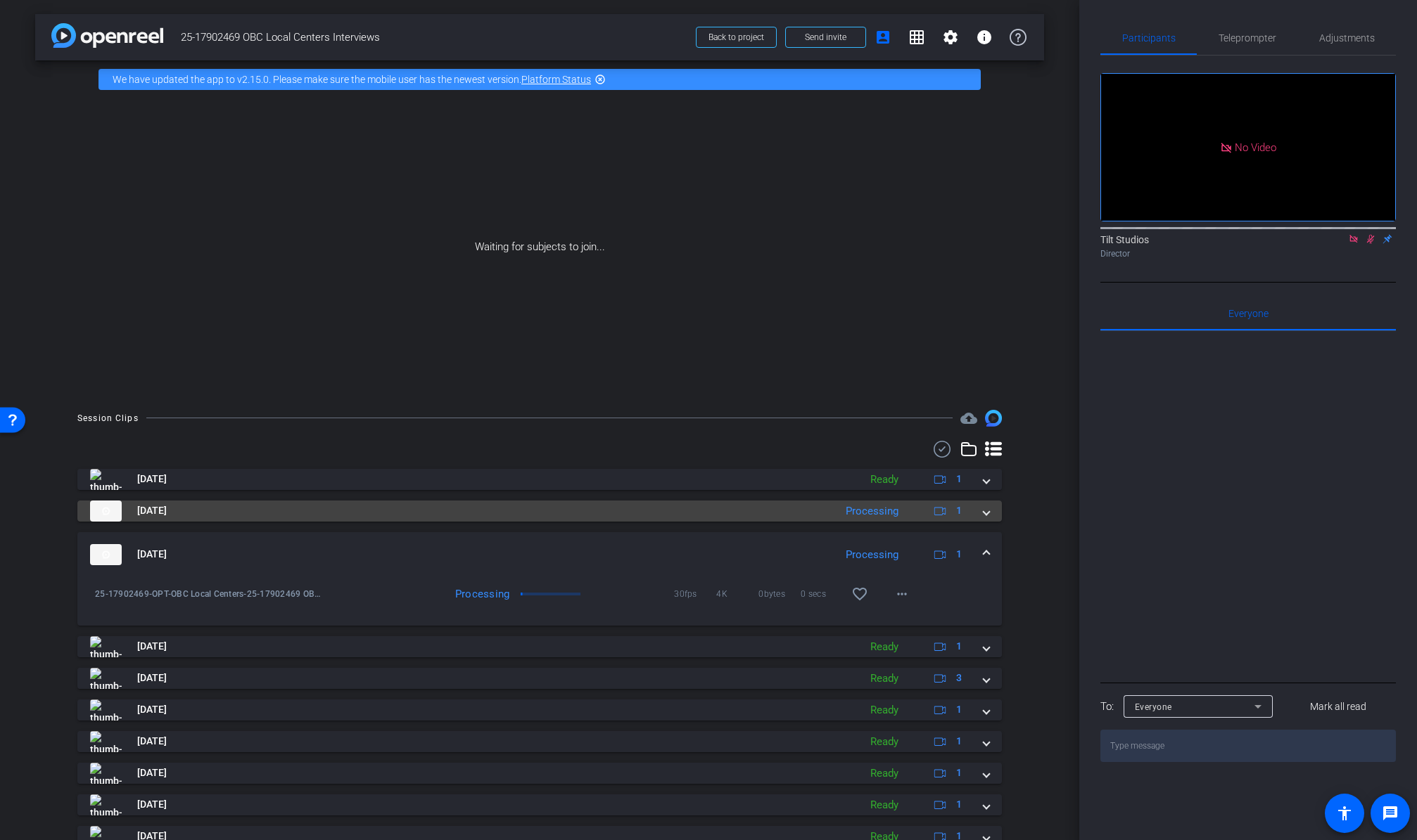
click at [360, 513] on mat-panel-title "Aug 25, 2025" at bounding box center [458, 511] width 737 height 21
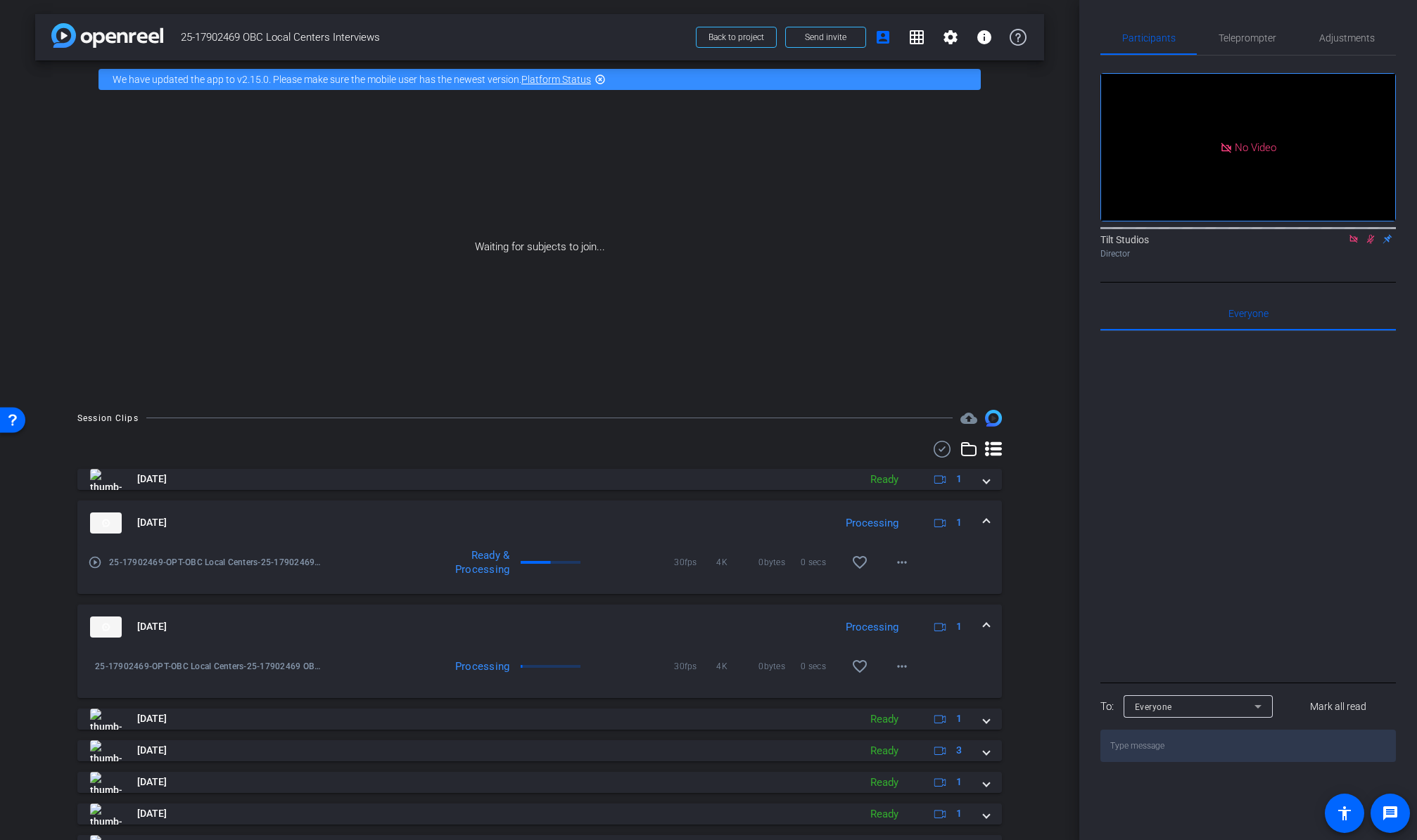
click at [360, 513] on mat-panel-title "Aug 25, 2025" at bounding box center [458, 523] width 737 height 21
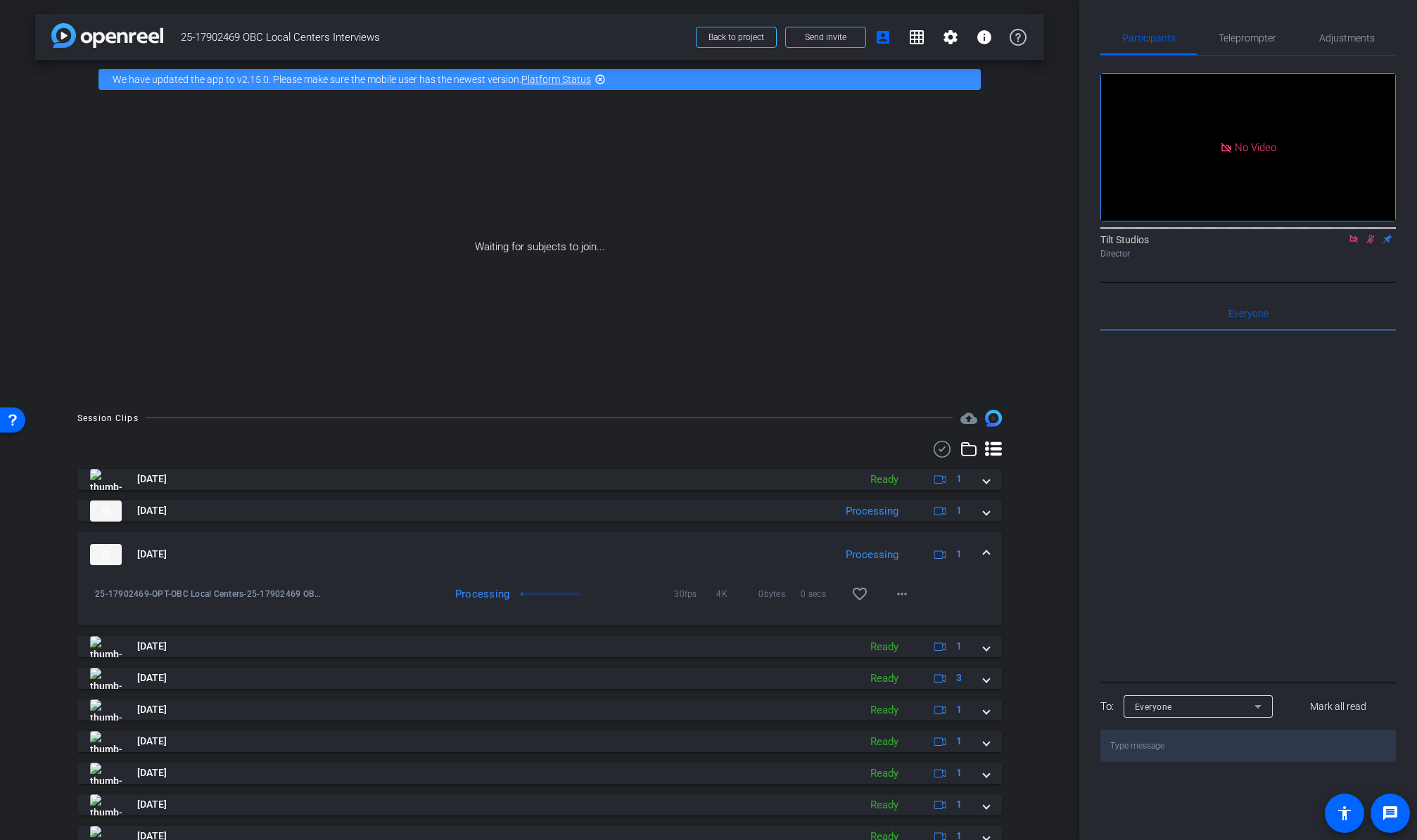
click at [360, 544] on mat-panel-title "Aug 25, 2025" at bounding box center [458, 554] width 737 height 21
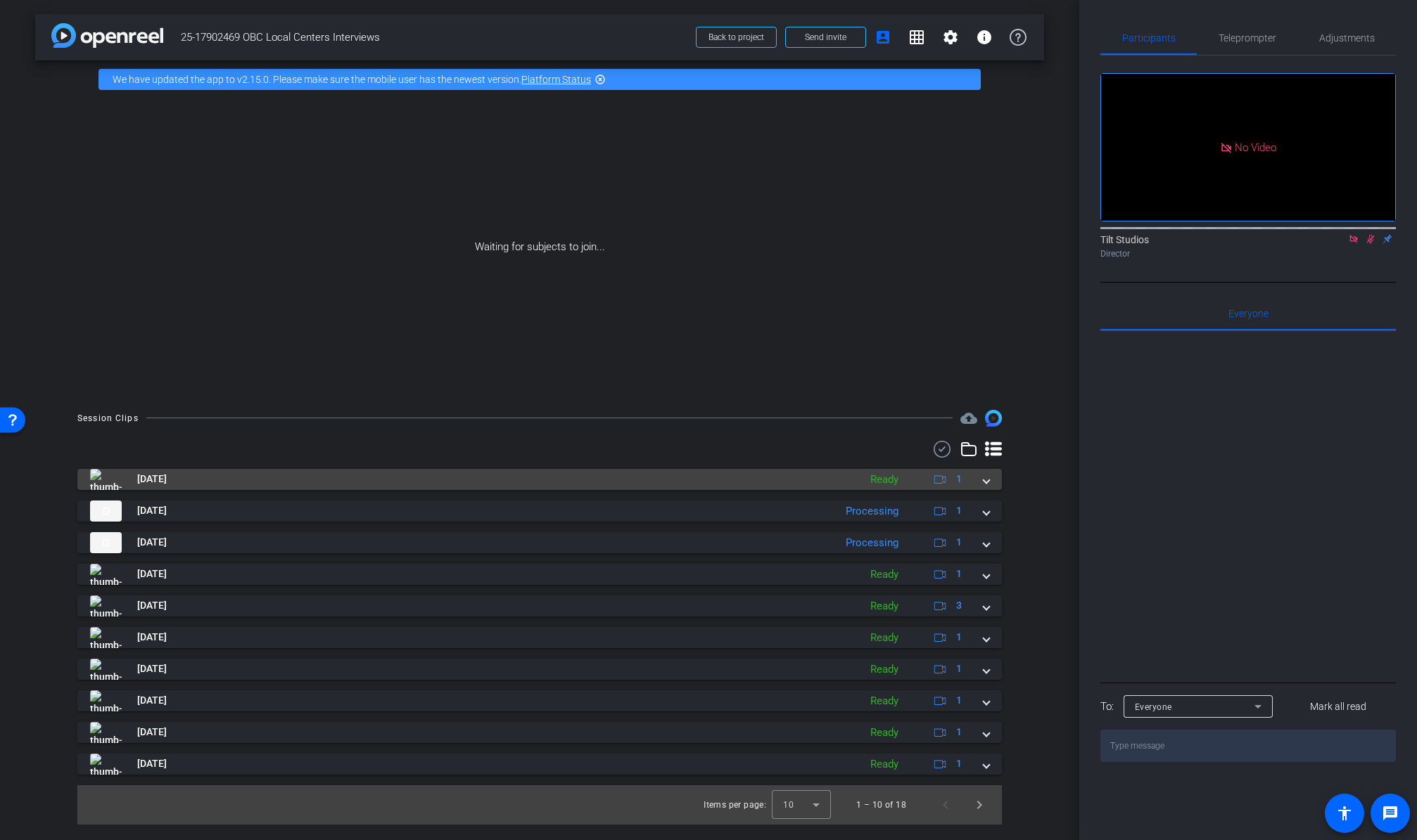
click at [864, 481] on div "Ready" at bounding box center [884, 480] width 42 height 16
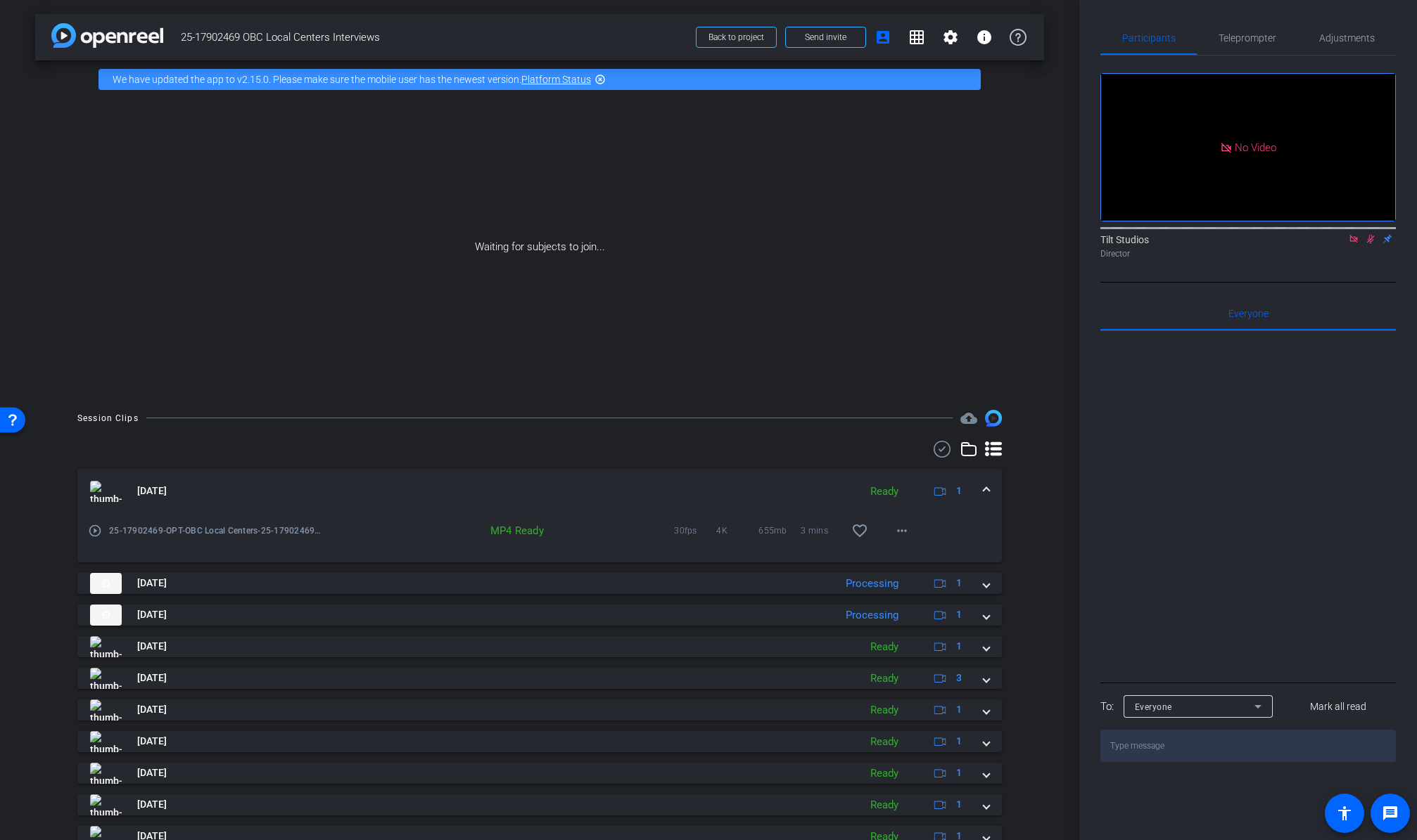
click at [98, 529] on mat-icon "play_circle_outline" at bounding box center [95, 530] width 14 height 14
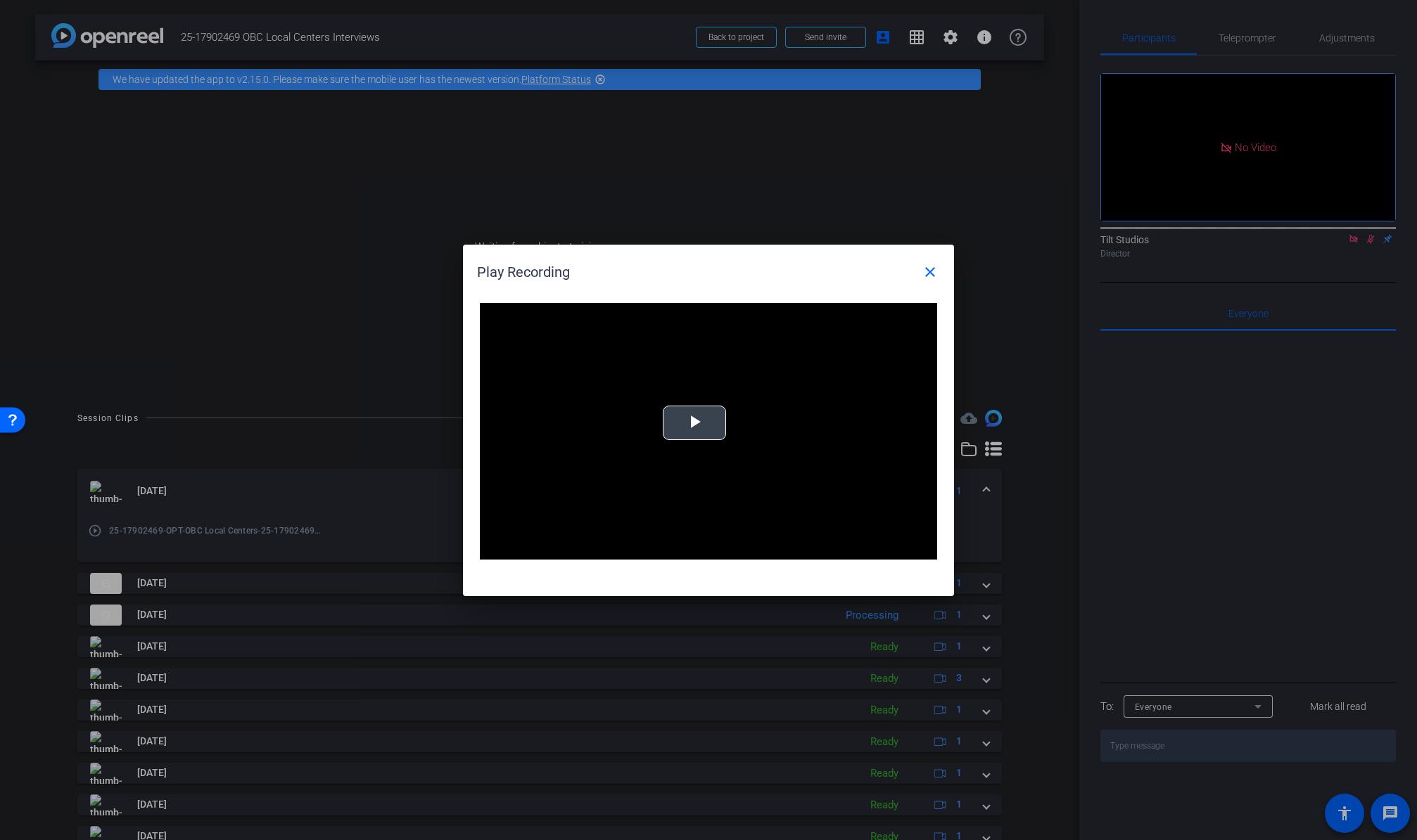
click at [694, 422] on span "Video Player" at bounding box center [694, 422] width 0 height 0
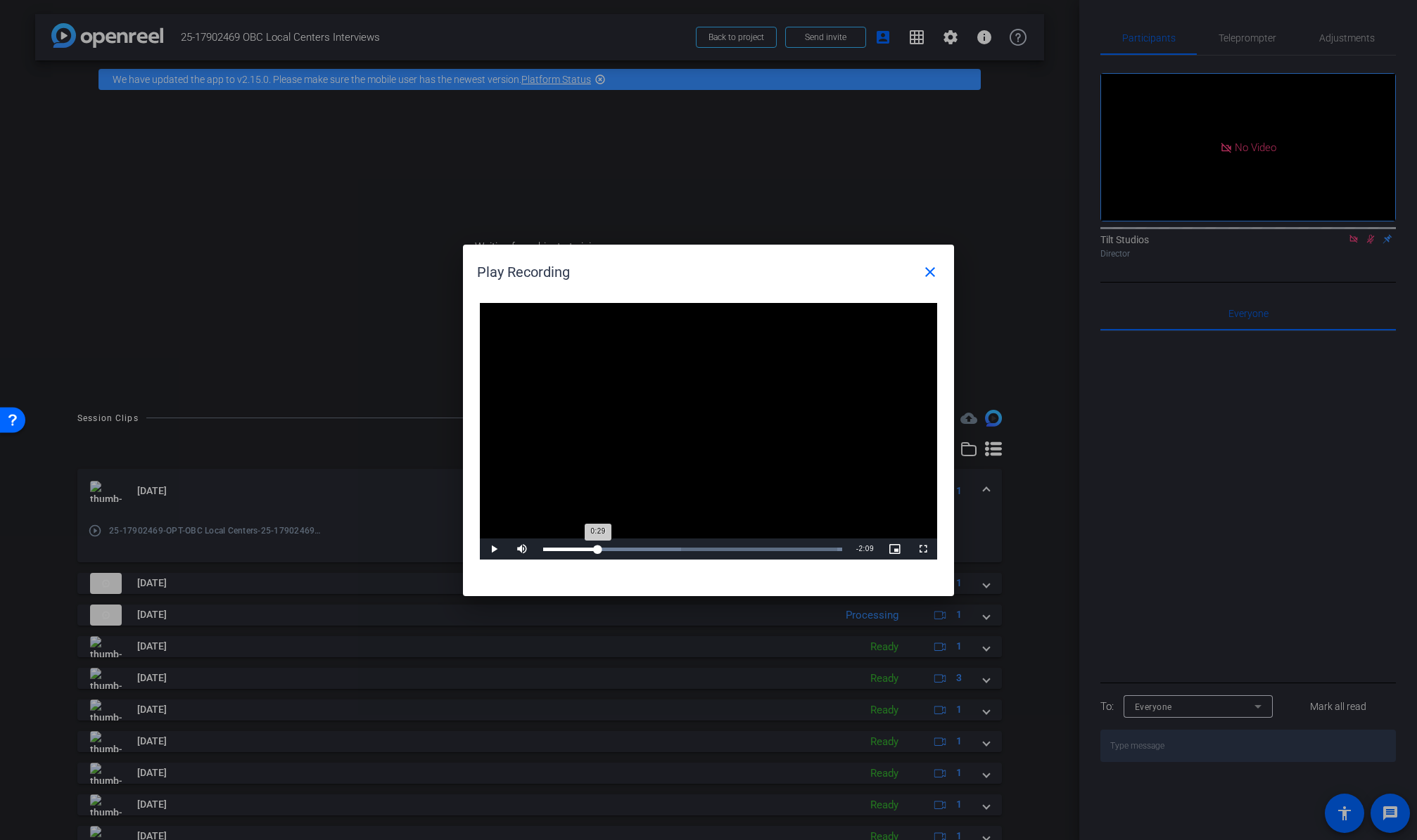
click at [598, 549] on div "Loaded : 100.00% 0:29 0:29" at bounding box center [692, 549] width 299 height 4
click at [934, 265] on mat-icon "close" at bounding box center [930, 272] width 17 height 17
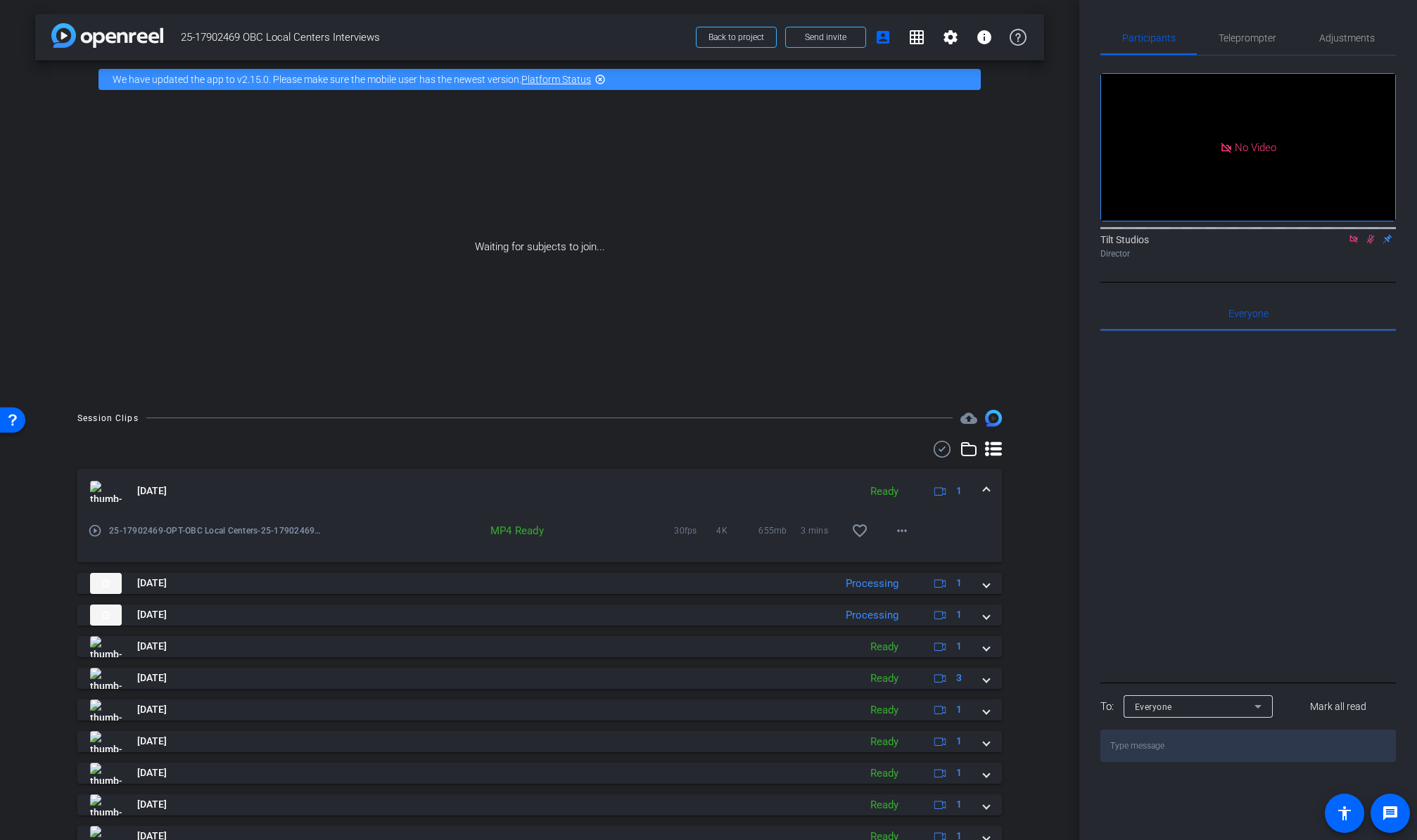
click at [986, 488] on mat-expansion-panel-header "Aug 25, 2025 Ready 1" at bounding box center [539, 491] width 925 height 45
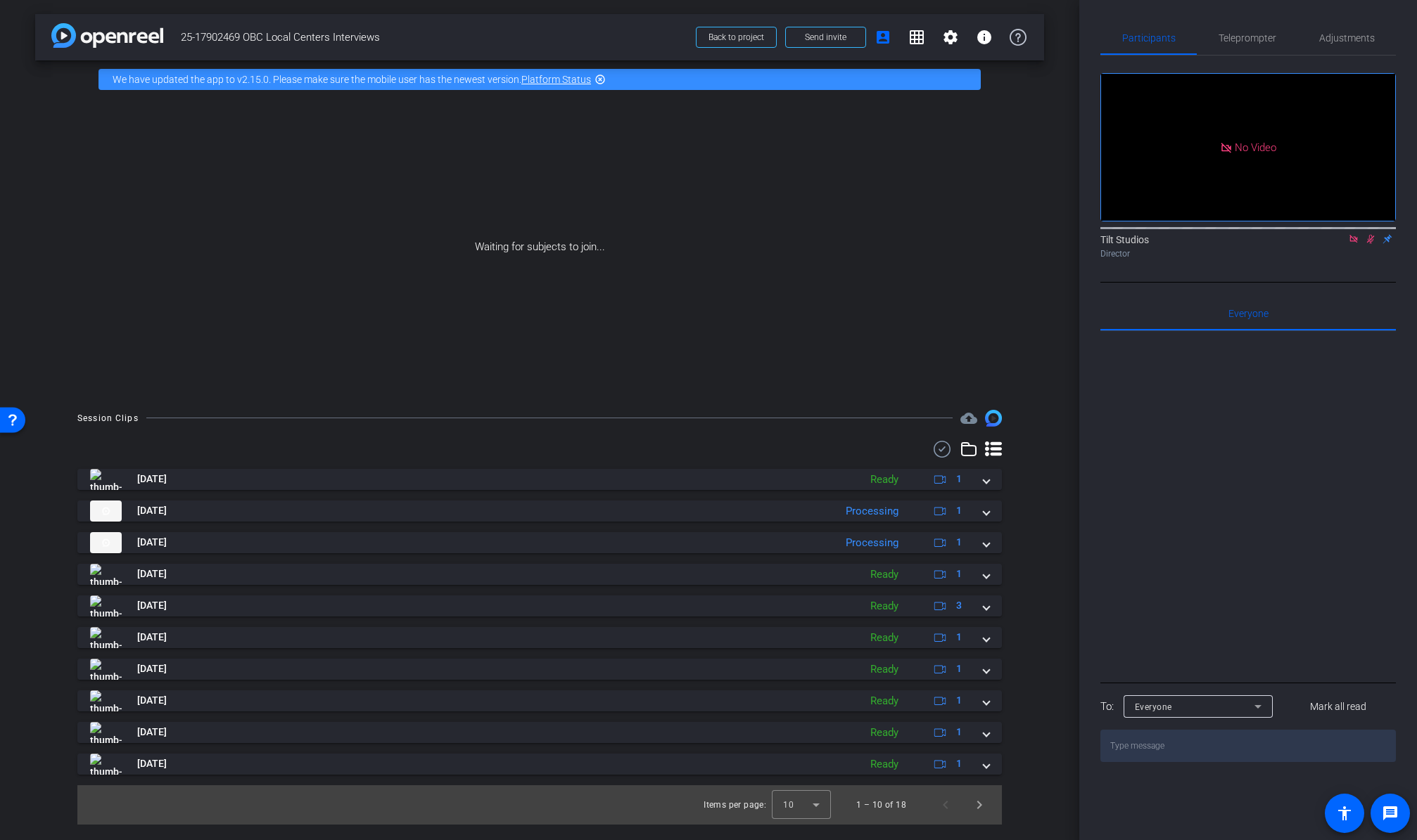
click at [1029, 545] on div "Session Clips cloud_upload Aug 25, 2025 Ready 1 play_circle_outline 25-17902469…" at bounding box center [539, 617] width 1009 height 415
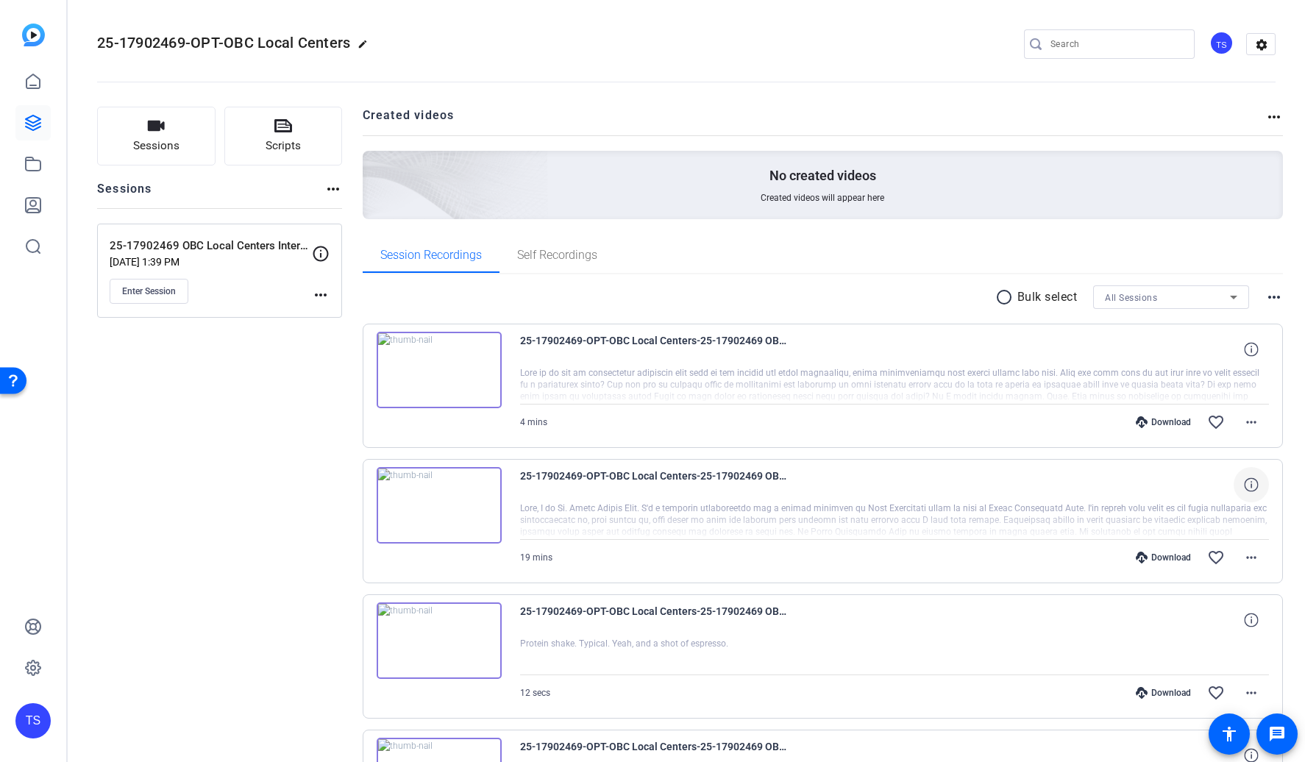
click at [1244, 486] on icon at bounding box center [1251, 484] width 14 height 14
click at [1244, 624] on icon at bounding box center [1251, 620] width 14 height 14
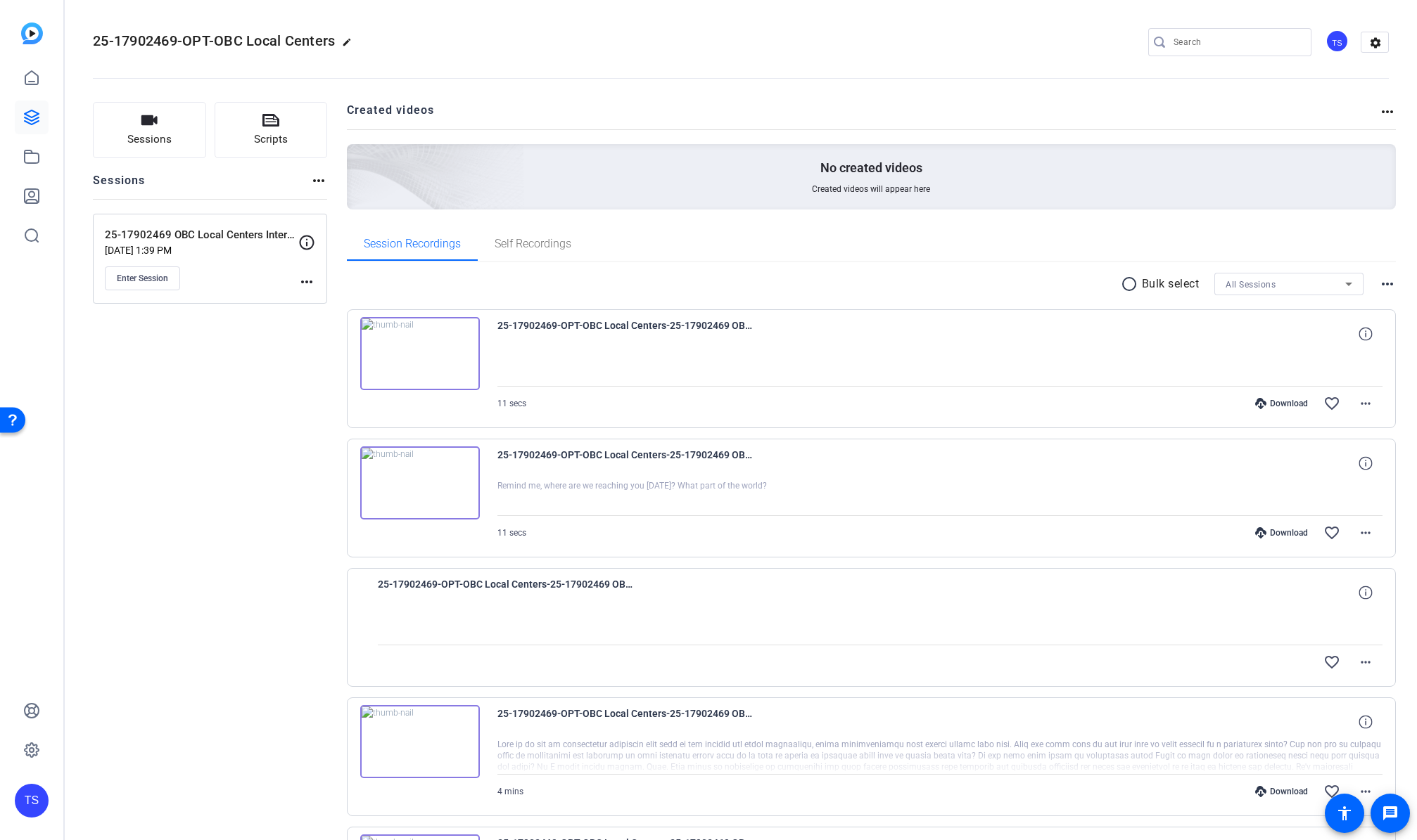
click at [419, 349] on img at bounding box center [420, 354] width 120 height 74
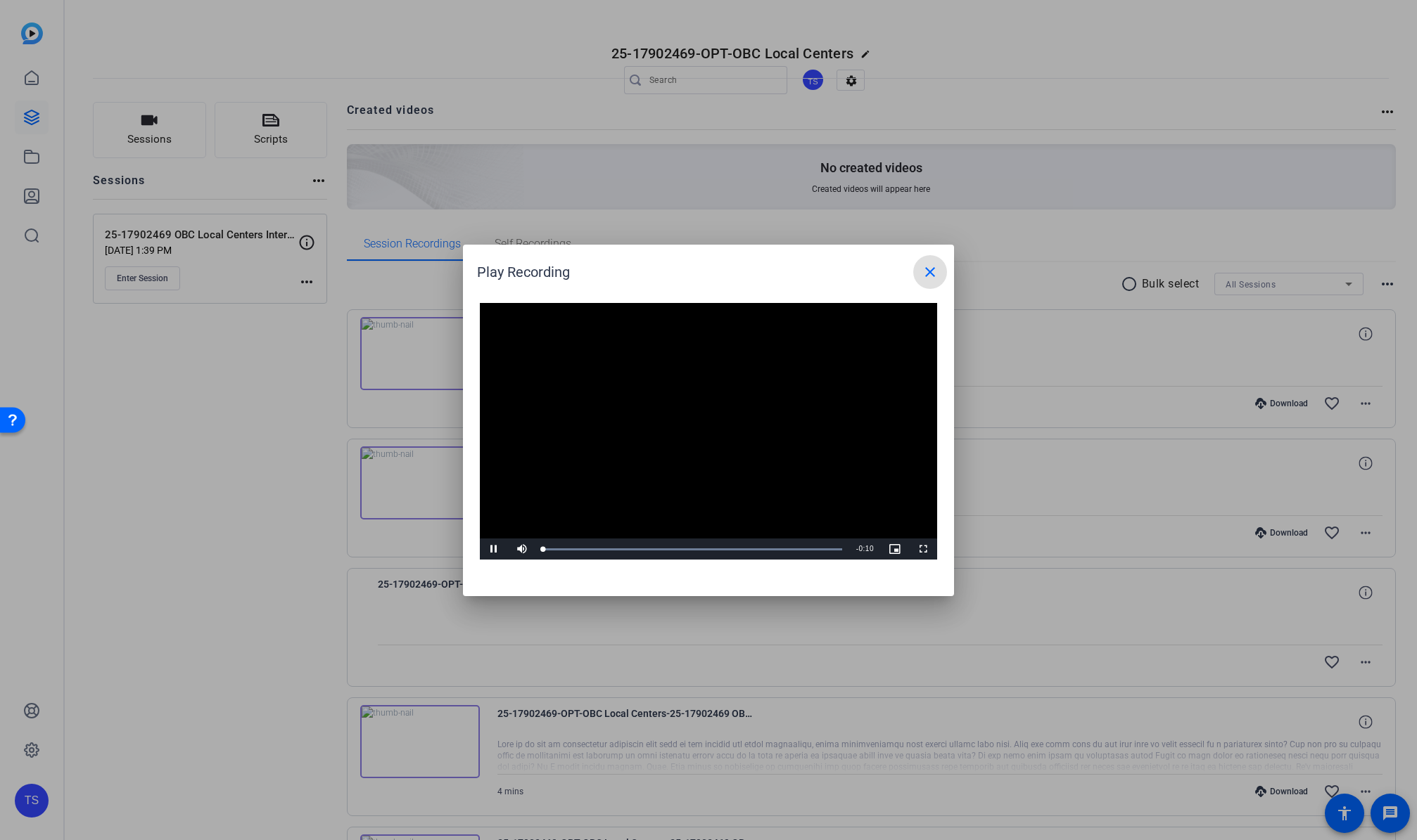
click at [683, 419] on video "Video Player" at bounding box center [708, 431] width 457 height 257
click at [493, 549] on span "Video Player" at bounding box center [493, 549] width 28 height 0
click at [935, 269] on mat-icon "close" at bounding box center [930, 272] width 17 height 17
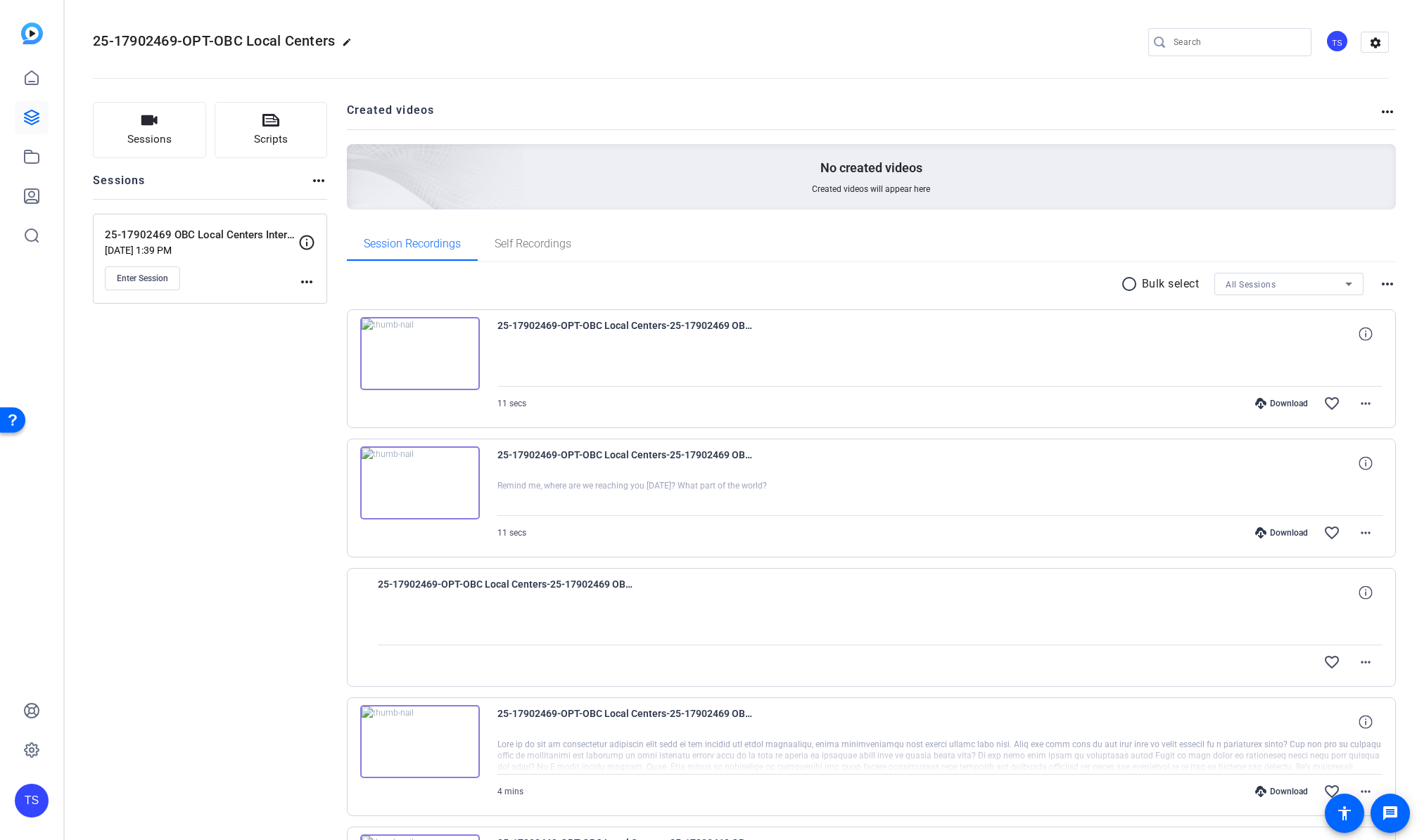
click at [413, 478] on img at bounding box center [420, 483] width 120 height 74
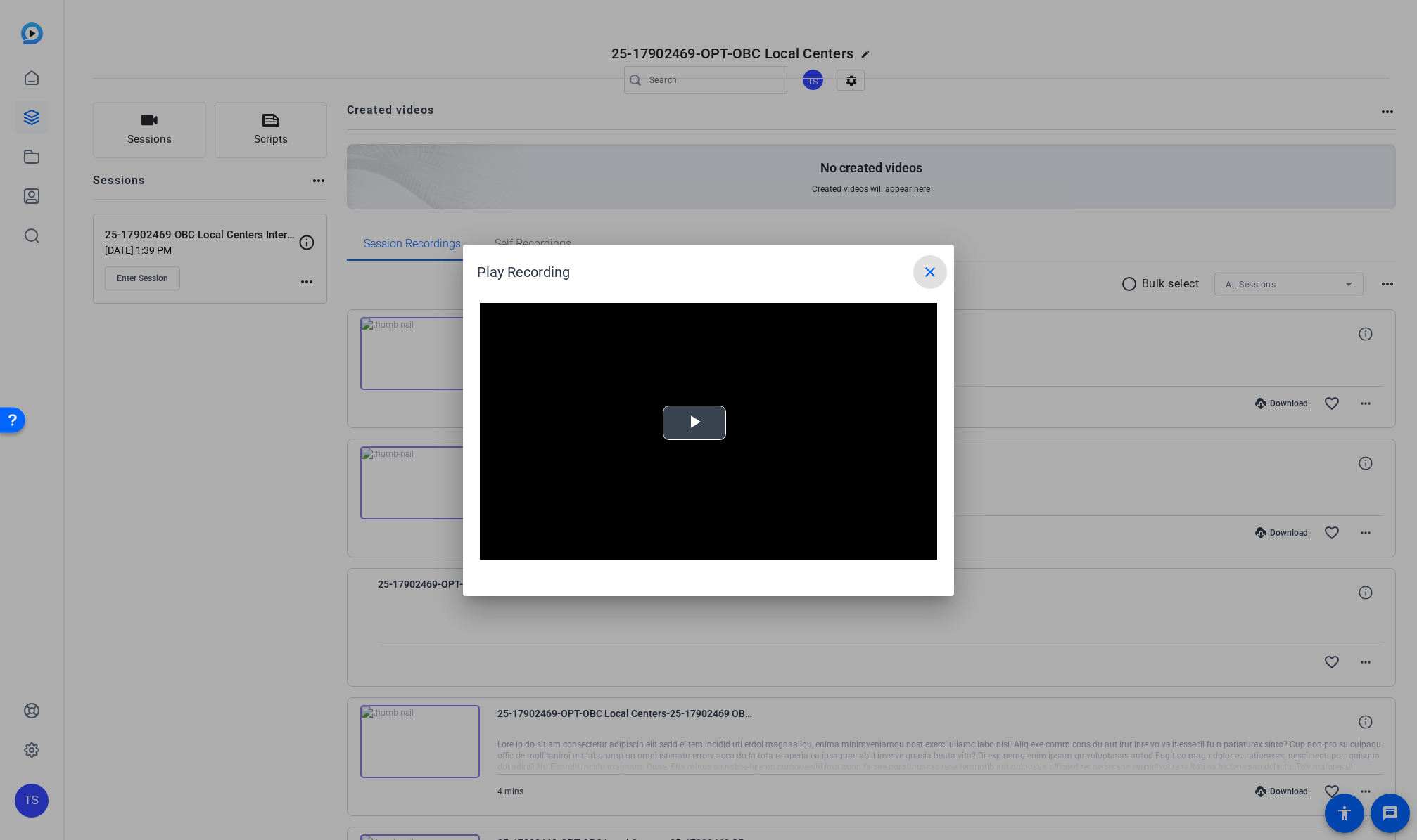
click at [694, 422] on span "Video Player" at bounding box center [694, 422] width 0 height 0
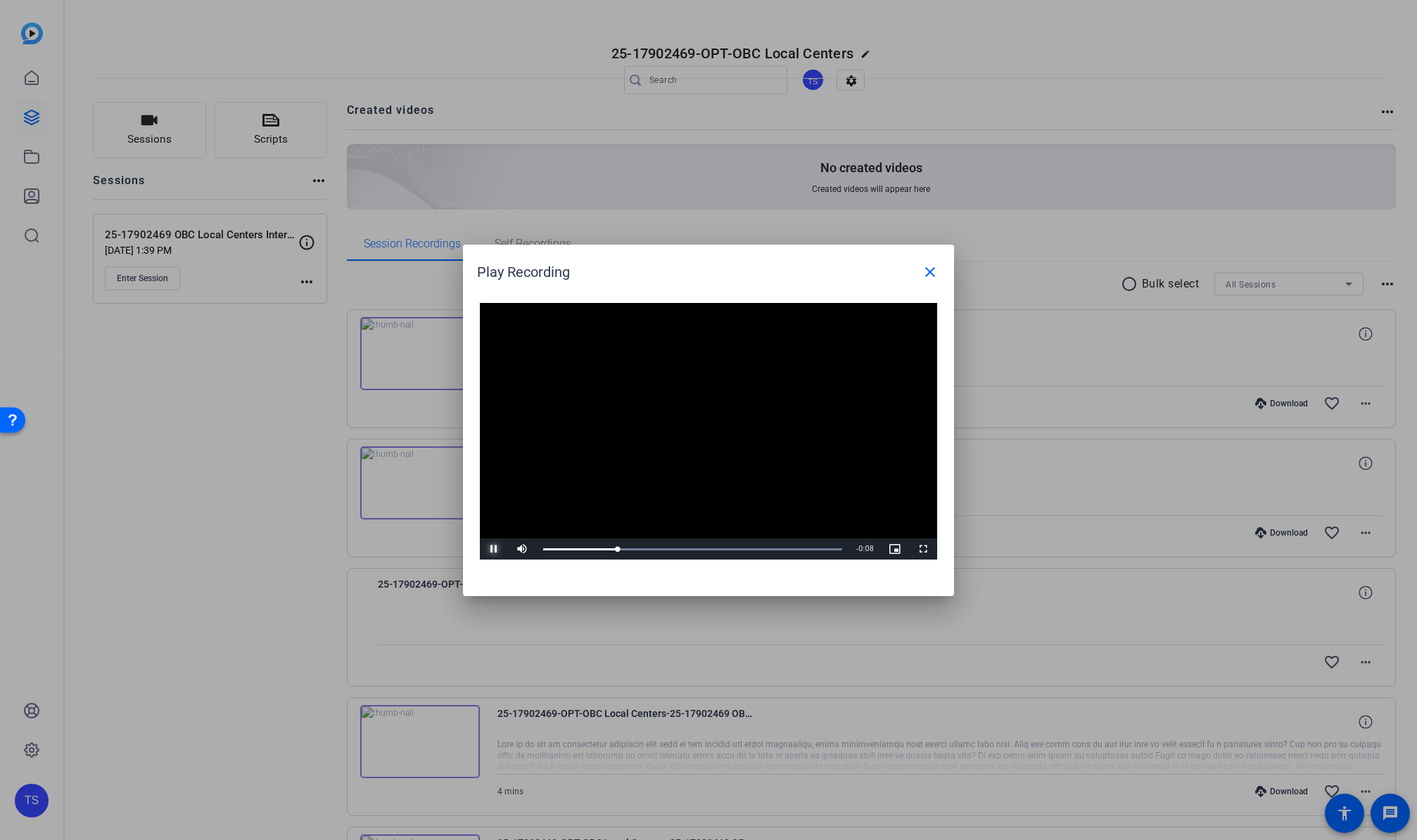
click at [490, 549] on span "Video Player" at bounding box center [493, 549] width 28 height 0
click at [926, 272] on mat-icon "close" at bounding box center [930, 272] width 17 height 17
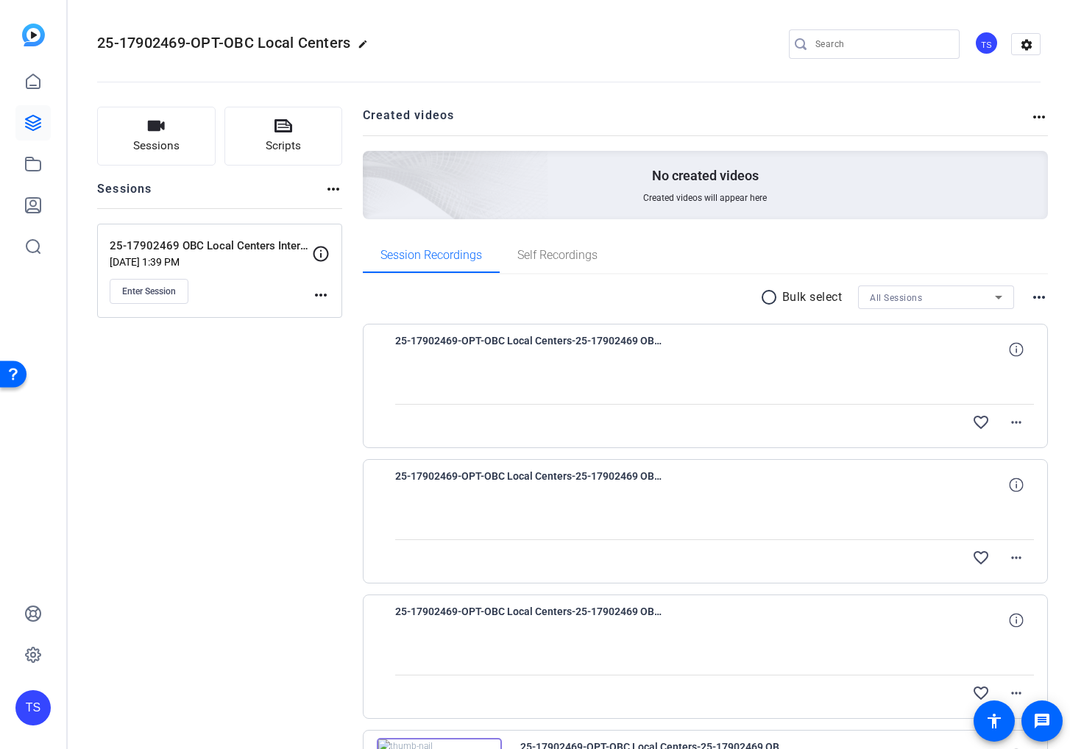
click at [745, 368] on div at bounding box center [714, 385] width 639 height 37
click at [839, 374] on div at bounding box center [714, 385] width 639 height 37
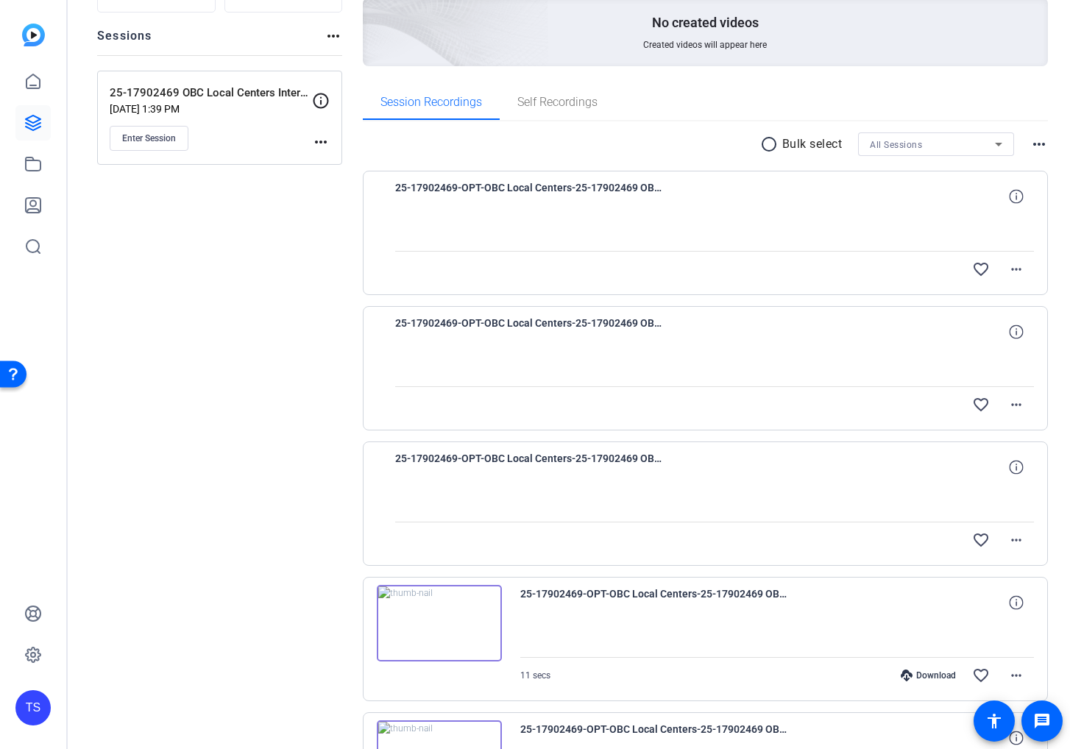
scroll to position [184, 0]
